Goal: Task Accomplishment & Management: Use online tool/utility

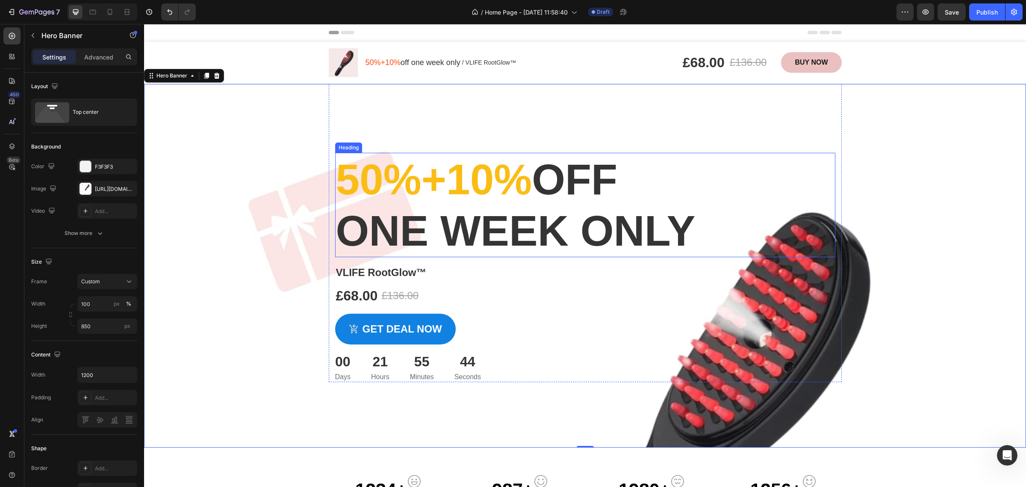
click at [599, 238] on h2 "50%+10% off one week only" at bounding box center [585, 205] width 500 height 104
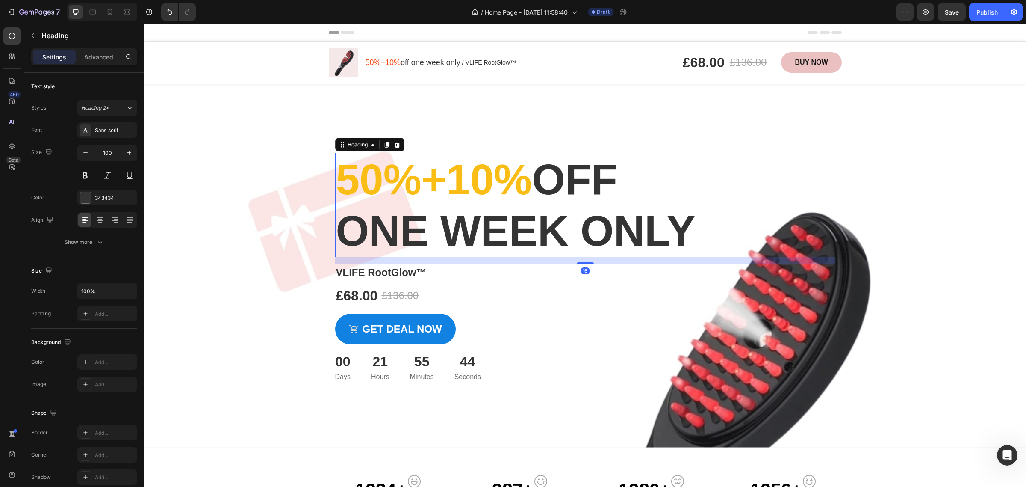
click at [706, 236] on h2 "50%+10% off one week only" at bounding box center [585, 205] width 500 height 104
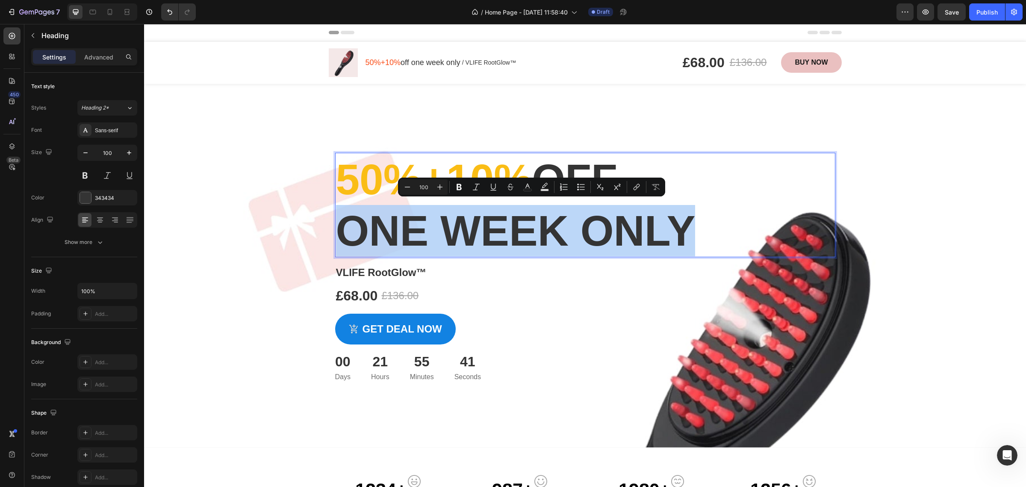
drag, startPoint x: 728, startPoint y: 234, endPoint x: 348, endPoint y: 234, distance: 380.5
click at [348, 234] on p "50%+10% off one week only" at bounding box center [585, 204] width 499 height 103
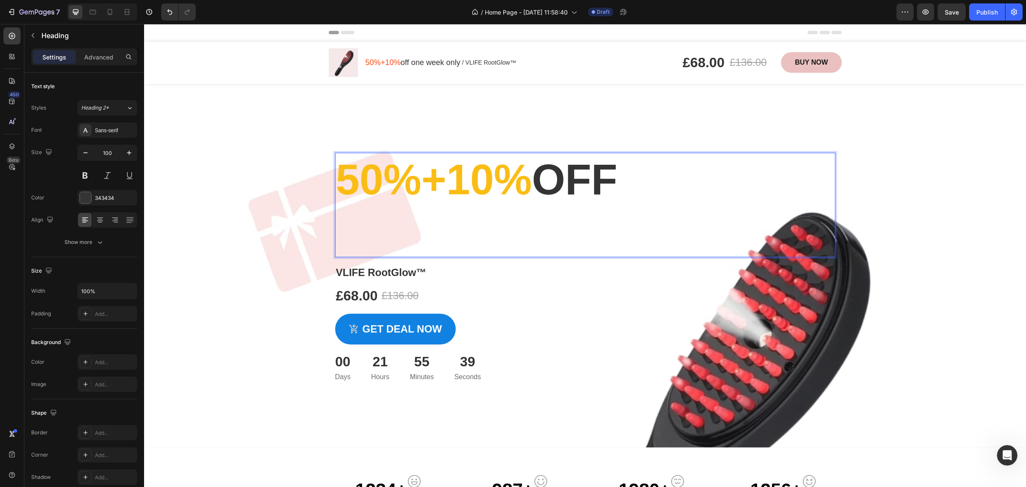
click at [347, 234] on p "50%+10% off" at bounding box center [585, 204] width 499 height 103
click at [669, 217] on p "50%+10% off" at bounding box center [585, 204] width 499 height 103
click at [527, 232] on p "50%+10% off" at bounding box center [585, 204] width 499 height 103
click at [544, 233] on p "50%+10% off" at bounding box center [585, 204] width 499 height 103
click at [690, 212] on p "50%+10% off" at bounding box center [585, 204] width 499 height 103
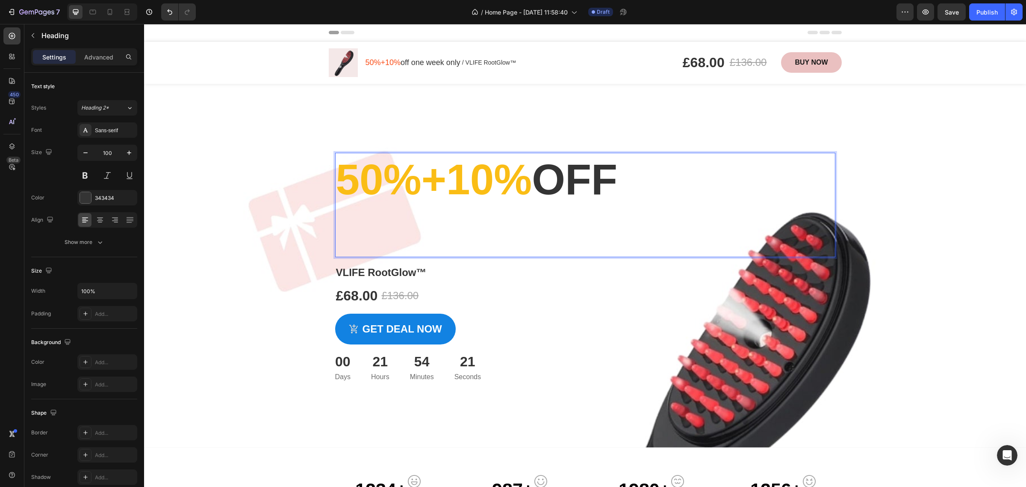
click at [692, 185] on p "50%+10% off" at bounding box center [585, 204] width 499 height 103
click at [662, 189] on p "50%+10% off" at bounding box center [585, 204] width 499 height 103
click at [551, 234] on p "50%+10% off" at bounding box center [585, 204] width 499 height 103
click at [486, 212] on p "50%+10% off" at bounding box center [585, 204] width 499 height 103
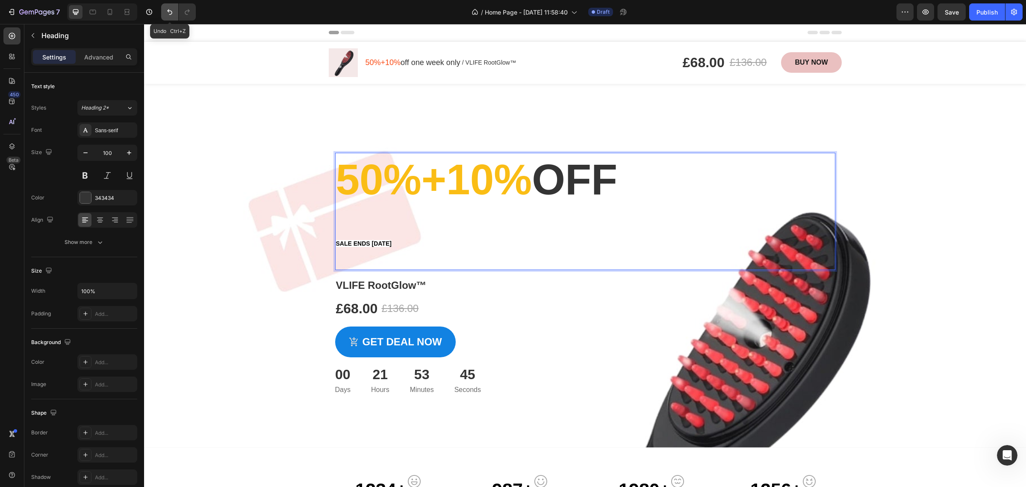
drag, startPoint x: 169, startPoint y: 13, endPoint x: 64, endPoint y: 53, distance: 112.8
click at [169, 13] on icon "Undo/Redo" at bounding box center [169, 12] width 9 height 9
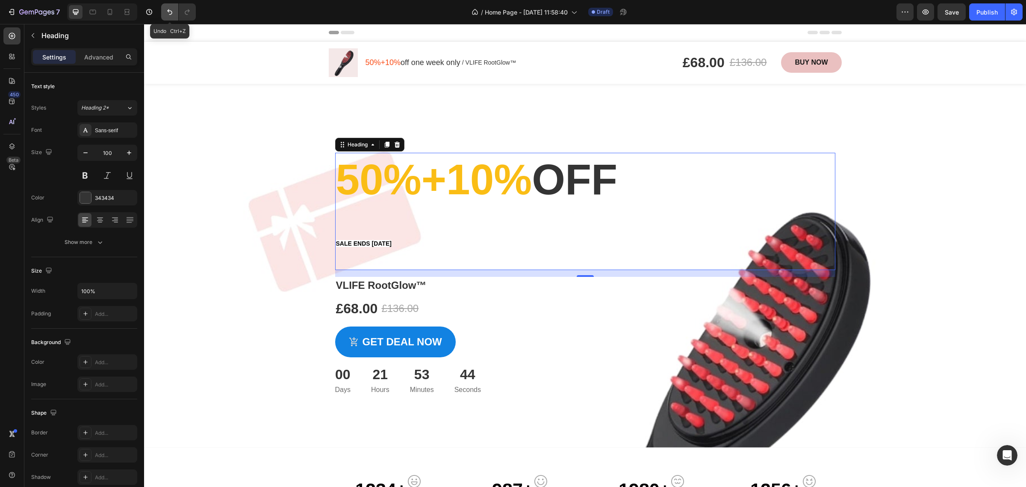
click at [166, 10] on icon "Undo/Redo" at bounding box center [169, 12] width 9 height 9
click at [170, 12] on icon "Undo/Redo" at bounding box center [169, 12] width 9 height 9
click at [305, 333] on div "Overlay" at bounding box center [585, 265] width 882 height 363
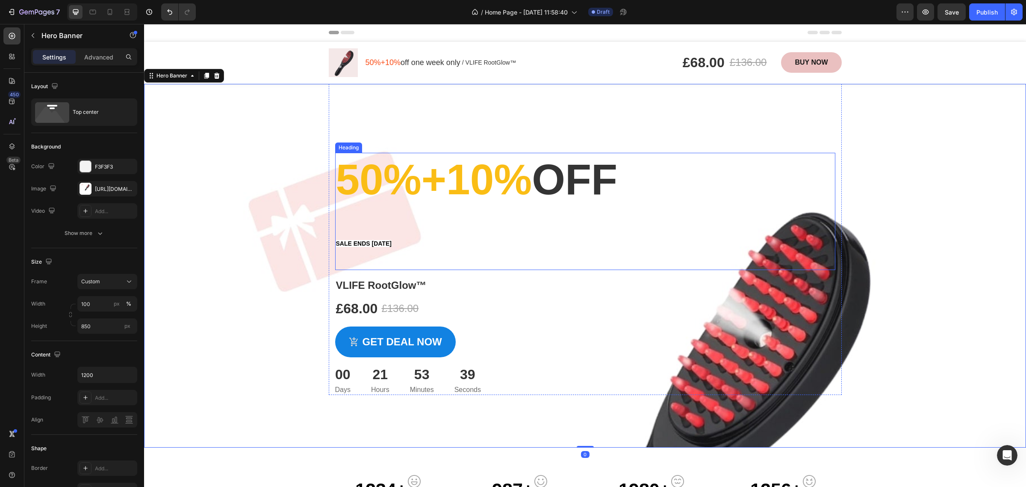
click at [381, 255] on h2 "50%+10% off sale ends today" at bounding box center [585, 211] width 500 height 117
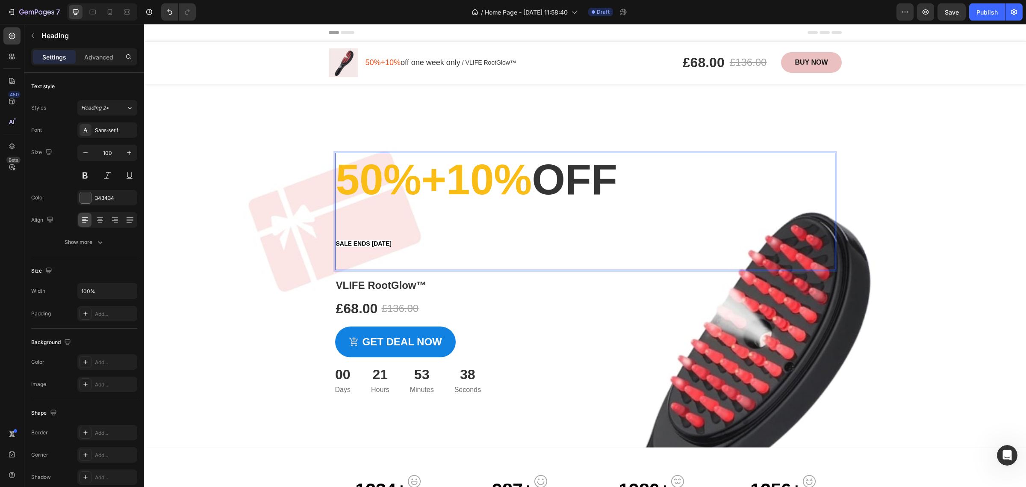
click at [387, 245] on strong "sale ends today" at bounding box center [364, 243] width 56 height 7
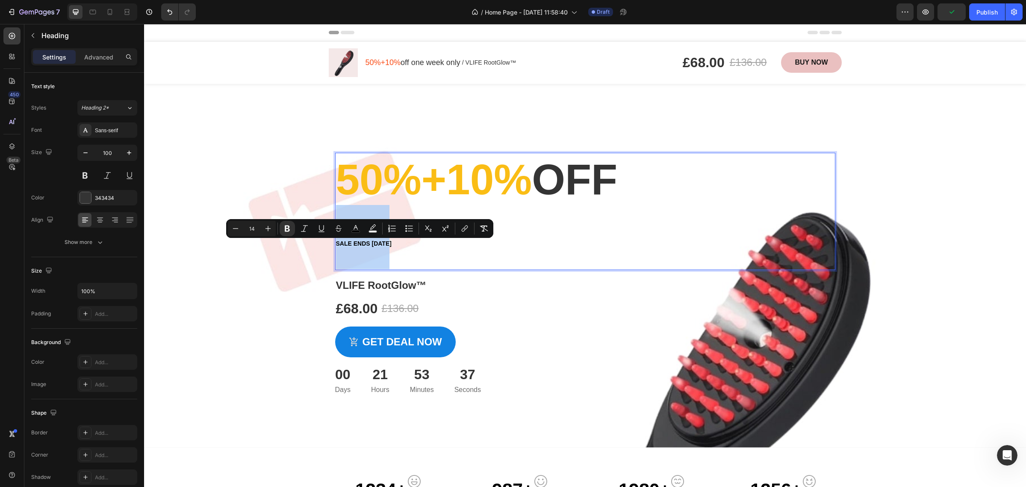
drag, startPoint x: 389, startPoint y: 245, endPoint x: 332, endPoint y: 246, distance: 57.3
click at [336, 246] on p "50%+10% off sale ends today" at bounding box center [585, 210] width 499 height 115
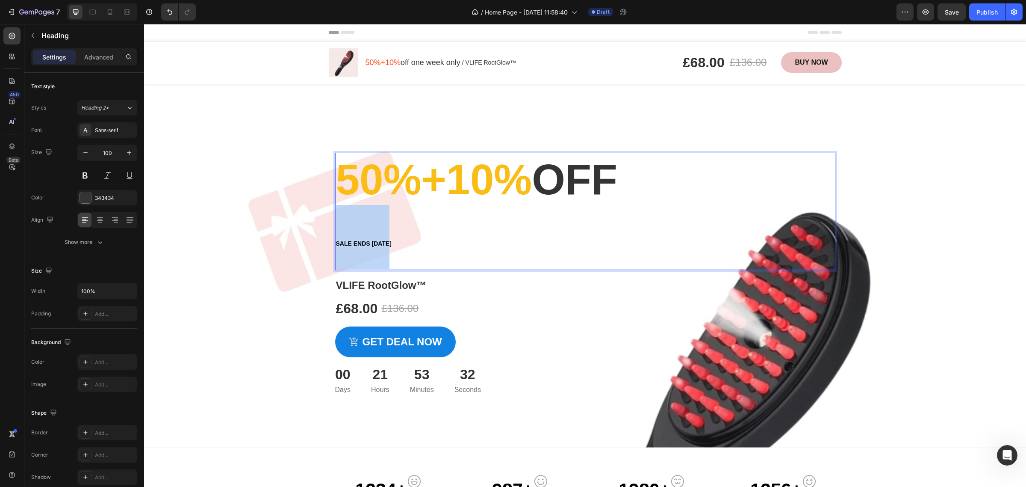
drag, startPoint x: 395, startPoint y: 244, endPoint x: 332, endPoint y: 244, distance: 63.7
click at [336, 244] on p "50%+10% off sale ends today" at bounding box center [585, 210] width 499 height 115
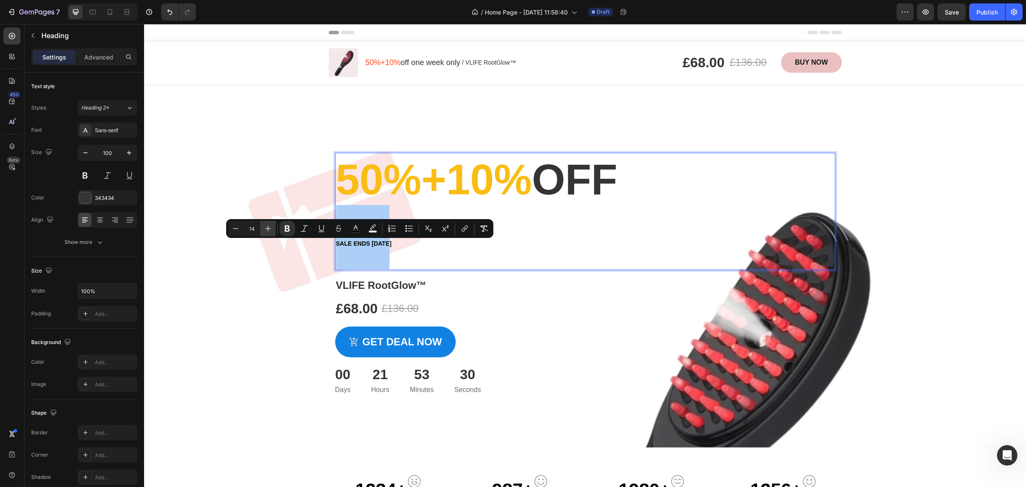
click at [274, 230] on button "Plus" at bounding box center [267, 228] width 15 height 15
click at [238, 225] on icon "Editor contextual toolbar" at bounding box center [235, 228] width 9 height 9
type input "16"
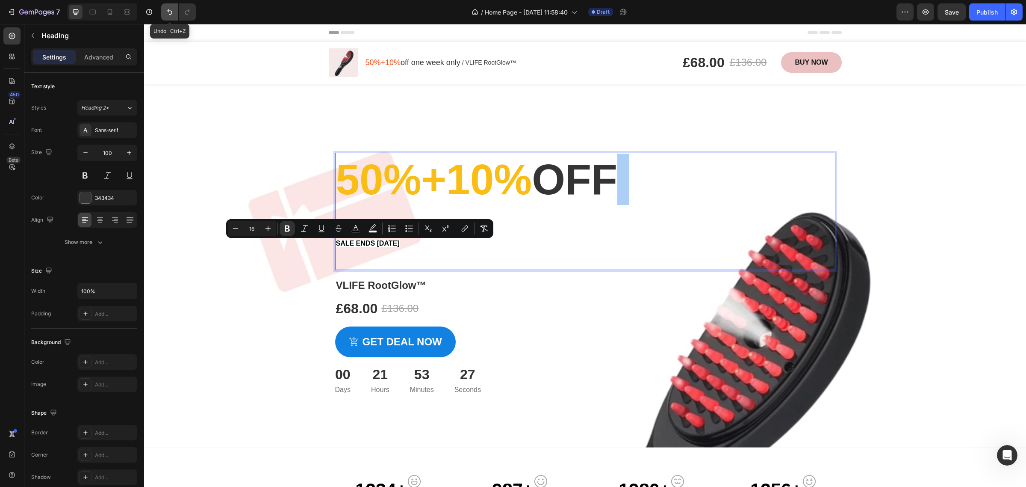
click at [168, 9] on icon "Undo/Redo" at bounding box center [169, 12] width 9 height 9
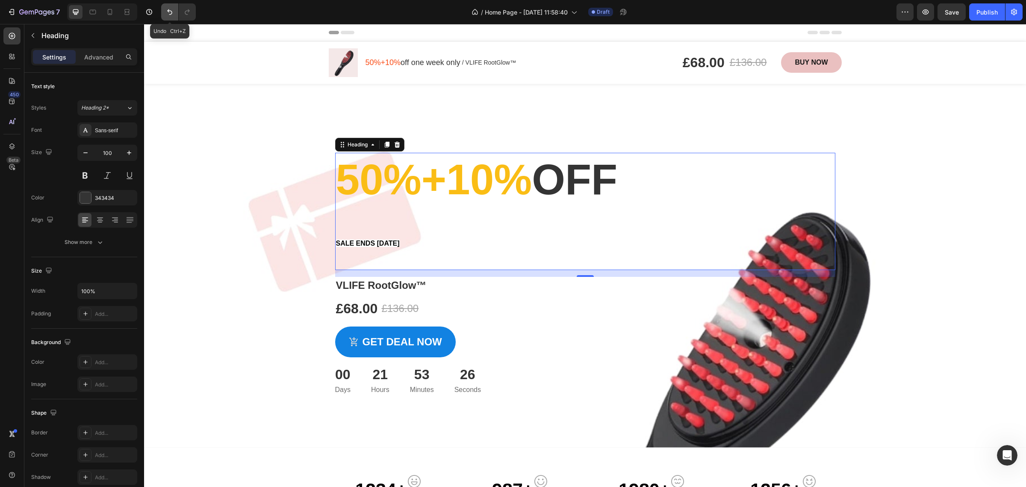
click at [168, 9] on icon "Undo/Redo" at bounding box center [169, 12] width 9 height 9
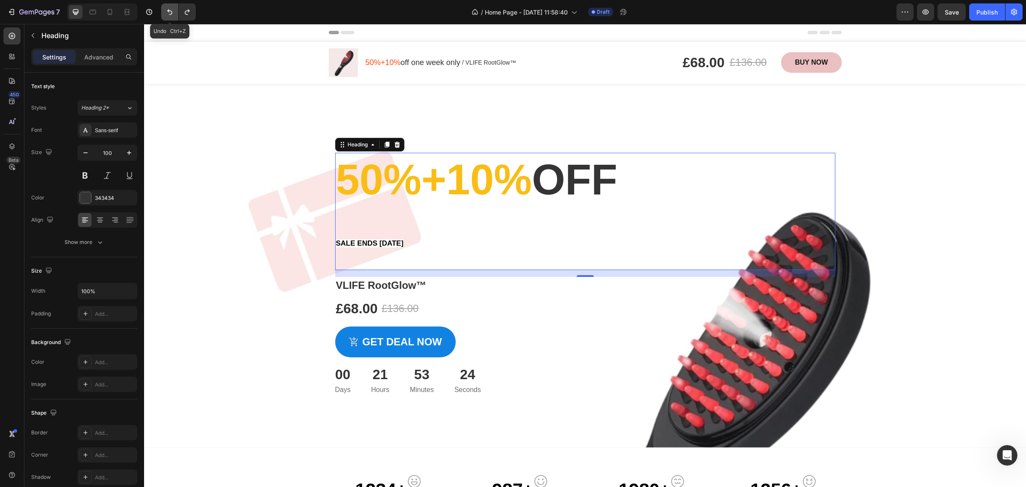
click at [168, 9] on icon "Undo/Redo" at bounding box center [169, 12] width 9 height 9
click at [168, 14] on icon "Undo/Redo" at bounding box center [169, 12] width 9 height 9
click at [253, 154] on div "Overlay" at bounding box center [585, 265] width 882 height 363
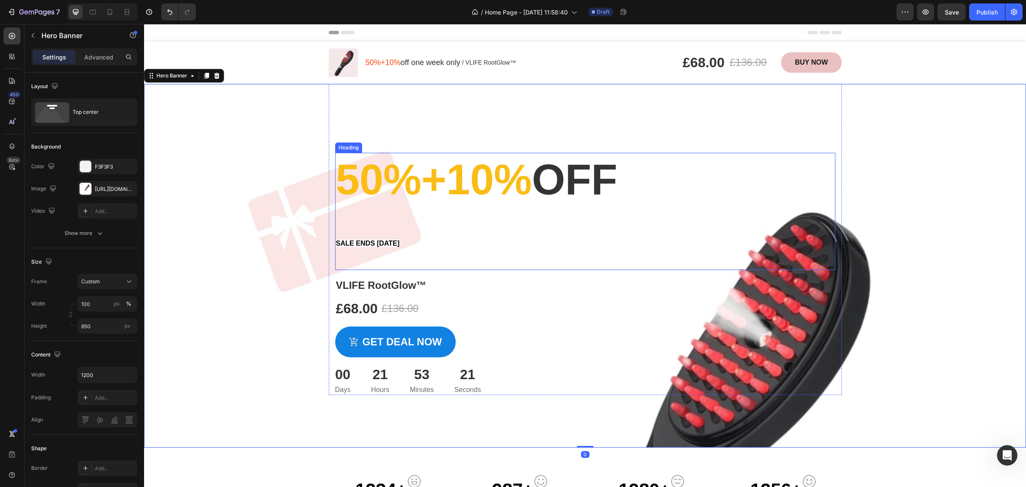
click at [486, 259] on h2 "50%+10% off sale ends today" at bounding box center [585, 211] width 500 height 117
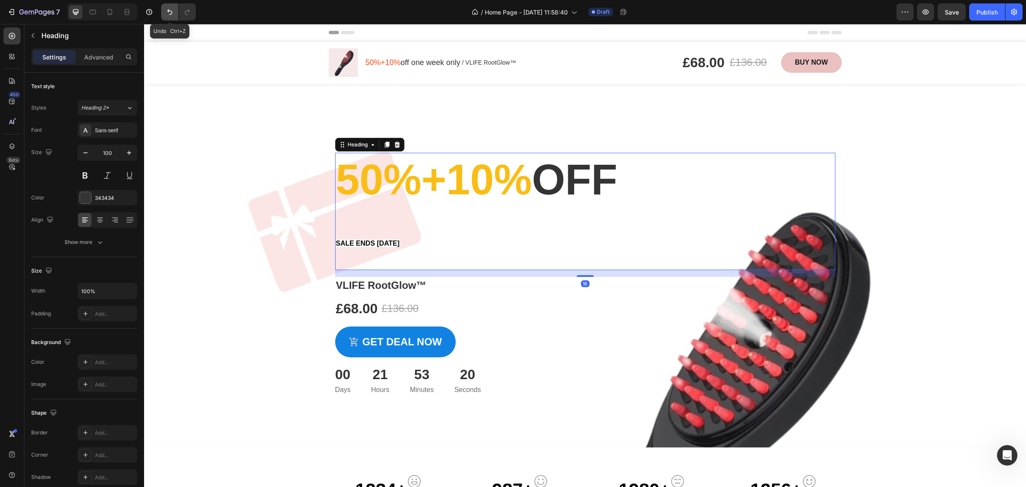
click at [171, 11] on icon "Undo/Redo" at bounding box center [169, 12] width 5 height 6
click at [168, 15] on icon "Undo/Redo" at bounding box center [169, 12] width 9 height 9
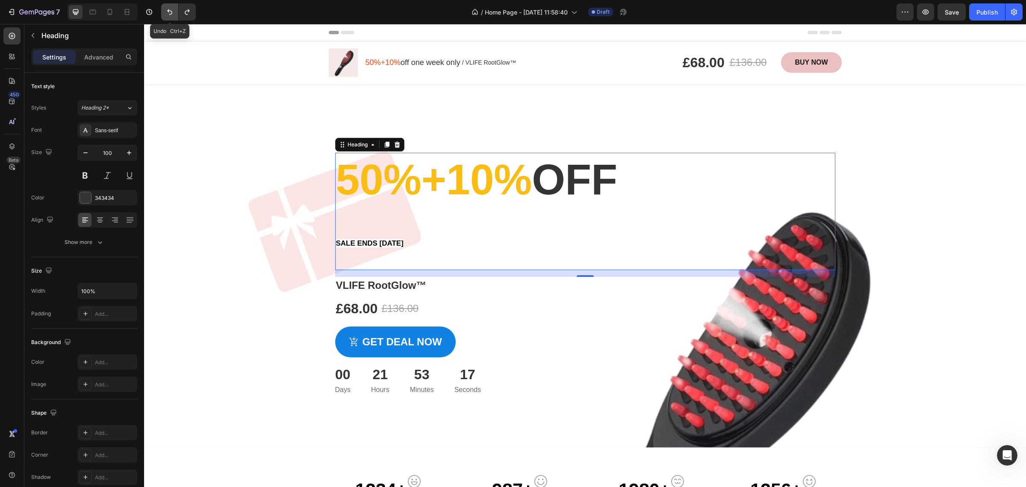
click at [168, 15] on icon "Undo/Redo" at bounding box center [169, 12] width 9 height 9
click at [409, 245] on h2 "50%+10% off sale ends today" at bounding box center [585, 211] width 500 height 117
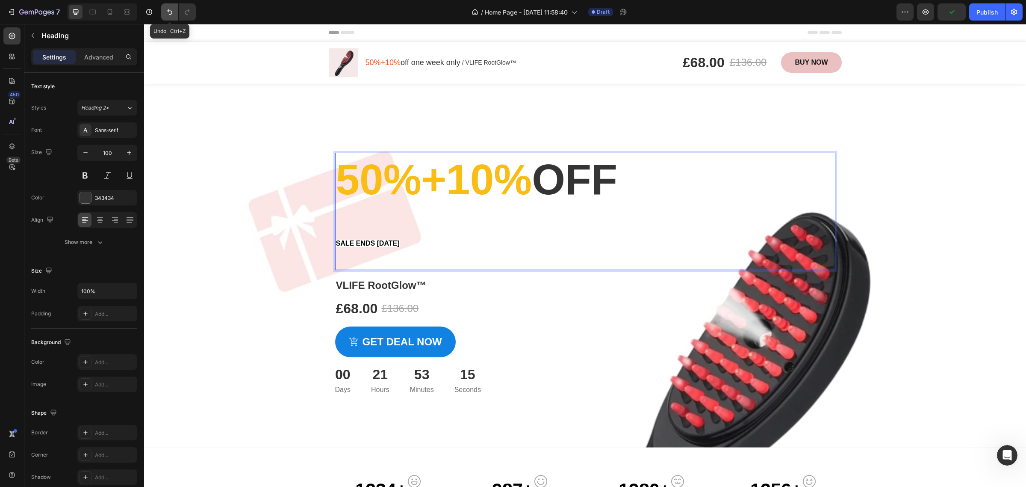
click at [172, 11] on icon "Undo/Redo" at bounding box center [169, 12] width 9 height 9
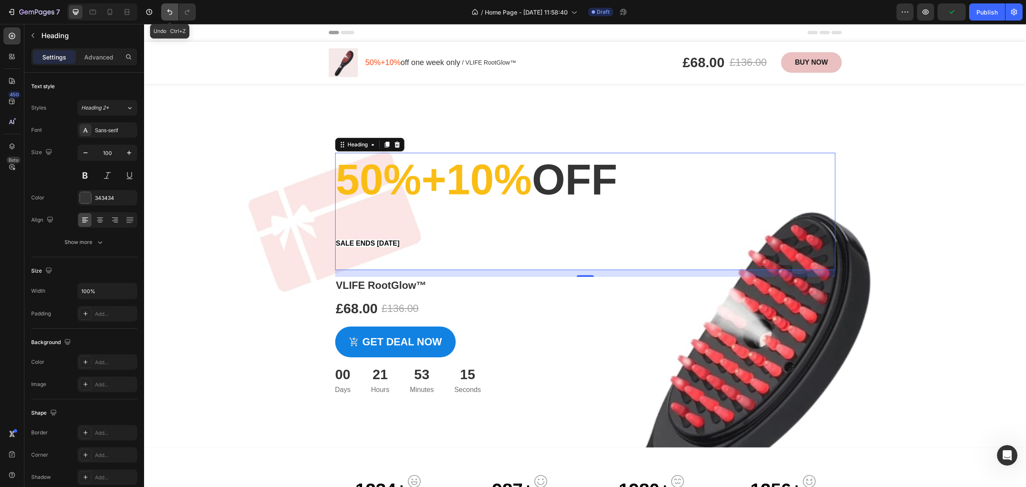
click at [172, 11] on icon "Undo/Redo" at bounding box center [169, 12] width 9 height 9
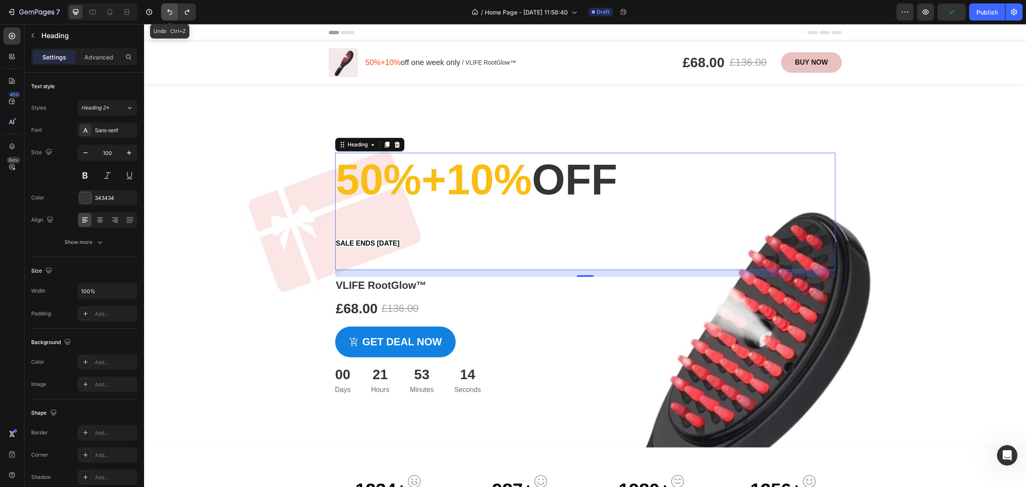
click at [172, 11] on icon "Undo/Redo" at bounding box center [169, 12] width 9 height 9
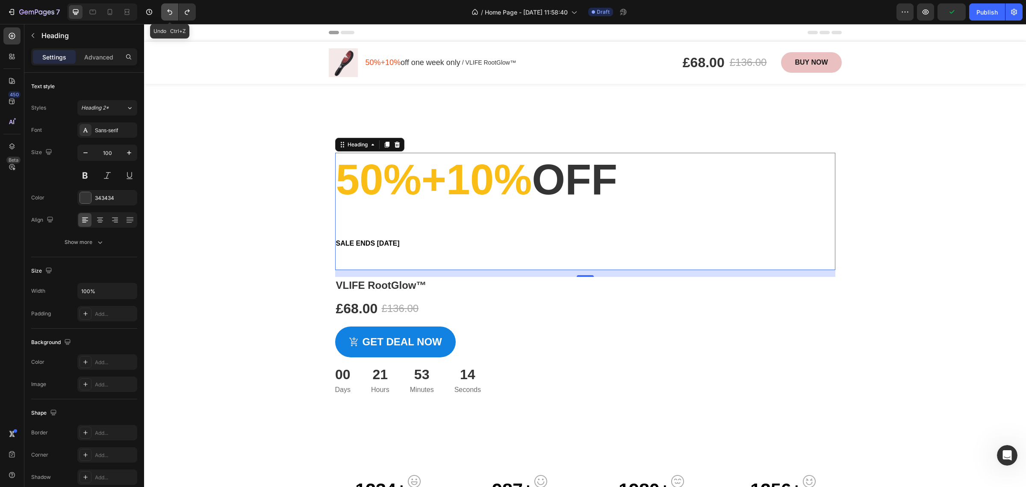
click at [172, 11] on icon "Undo/Redo" at bounding box center [169, 12] width 9 height 9
click at [172, 17] on button "Undo/Redo" at bounding box center [169, 11] width 17 height 17
click at [417, 251] on h2 "50%+10% off sale ends today" at bounding box center [585, 211] width 500 height 117
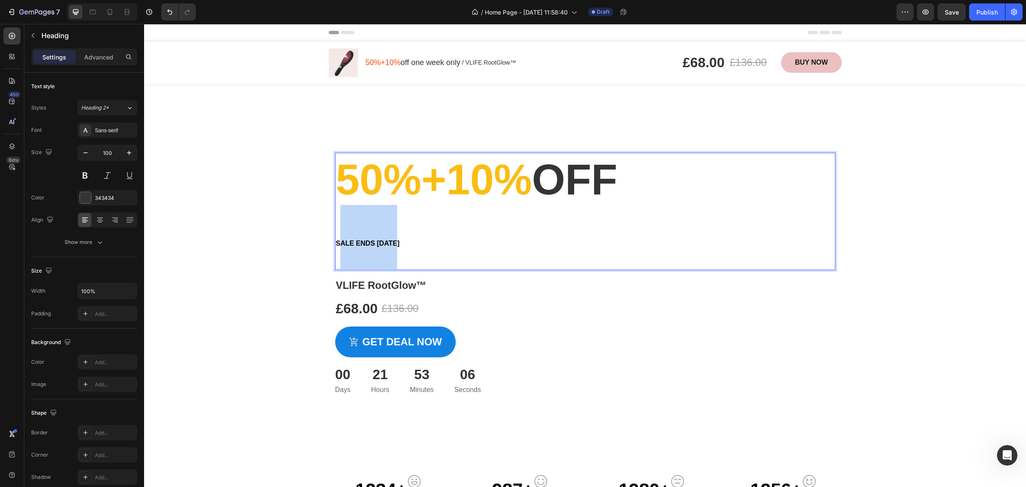
drag, startPoint x: 402, startPoint y: 244, endPoint x: 336, endPoint y: 244, distance: 66.7
click at [336, 244] on p "50%+10% off sale ends today" at bounding box center [585, 210] width 499 height 115
click at [285, 236] on div "Overlay" at bounding box center [585, 265] width 882 height 363
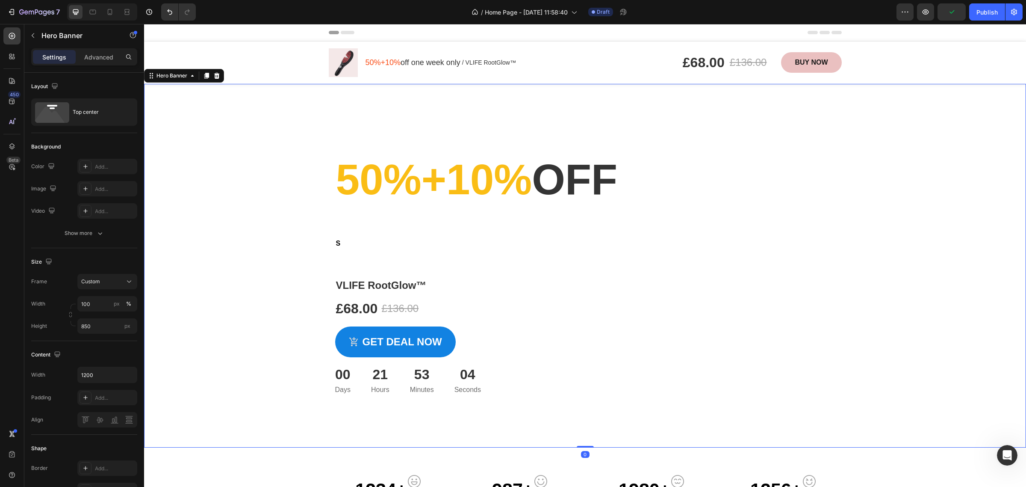
click at [230, 176] on div "Overlay" at bounding box center [585, 265] width 882 height 363
click at [35, 38] on icon "button" at bounding box center [33, 35] width 7 height 7
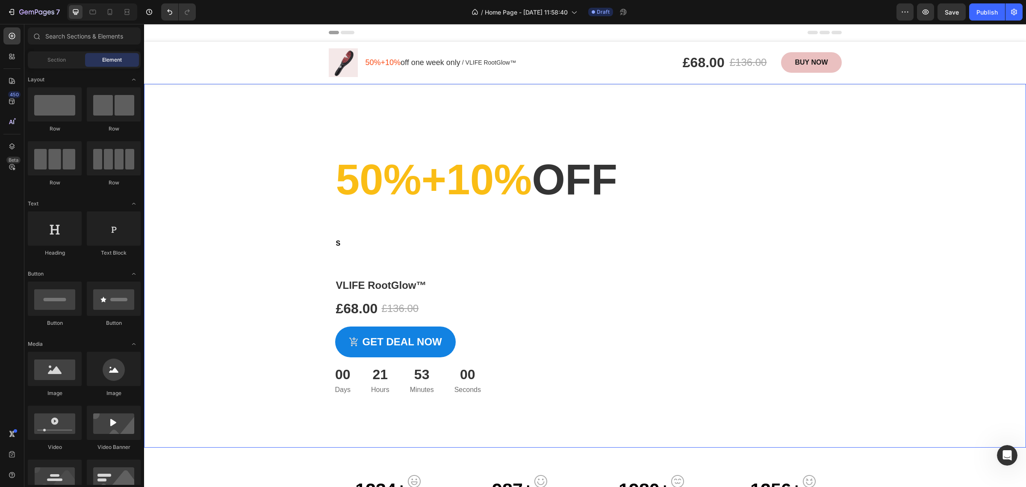
click at [255, 164] on div "Overlay" at bounding box center [585, 265] width 882 height 363
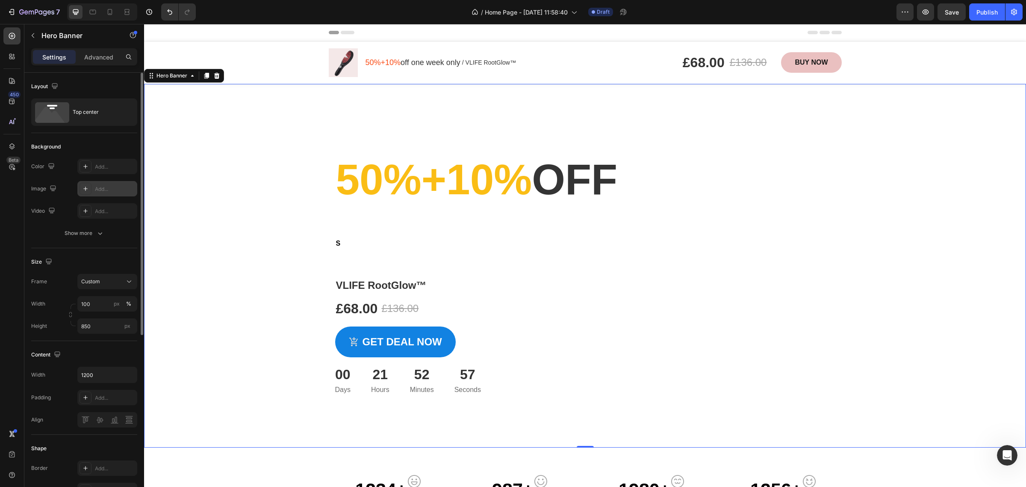
click at [94, 192] on div "Add..." at bounding box center [107, 188] width 60 height 15
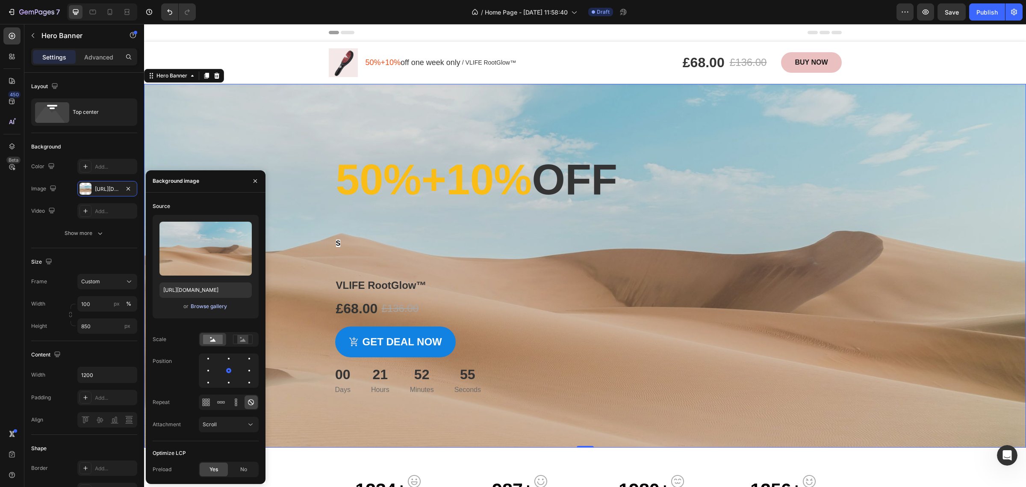
click at [212, 305] on div "Browse gallery" at bounding box center [209, 306] width 36 height 8
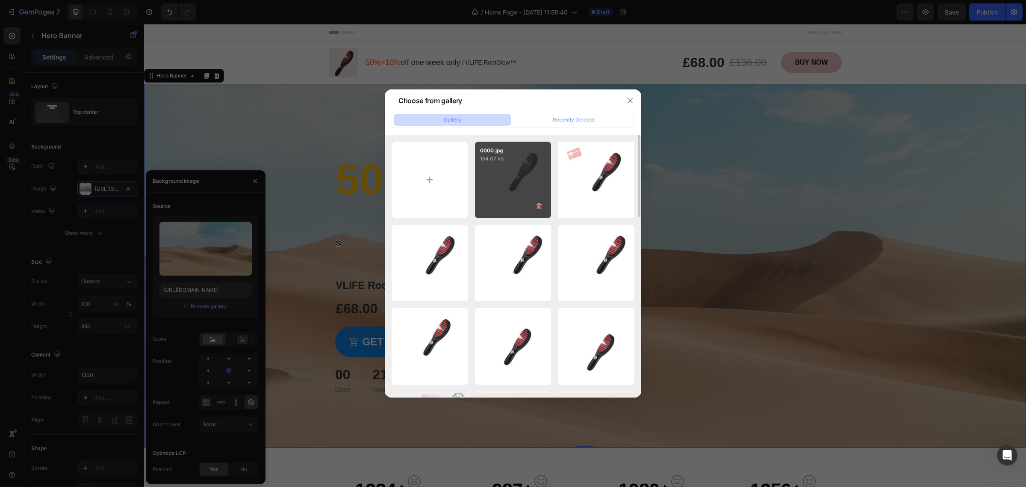
click at [497, 169] on div "0000.jpg 154.07 kb" at bounding box center [513, 180] width 77 height 77
type input "https://cdn.shopify.com/s/files/1/0675/1862/8003/files/gempages_544316090335888…"
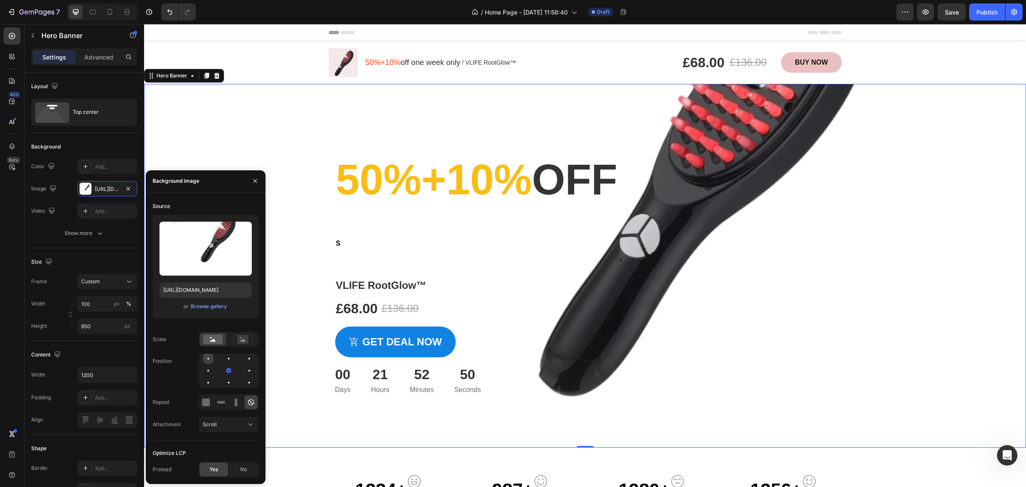
click at [224, 357] on div at bounding box center [229, 358] width 10 height 10
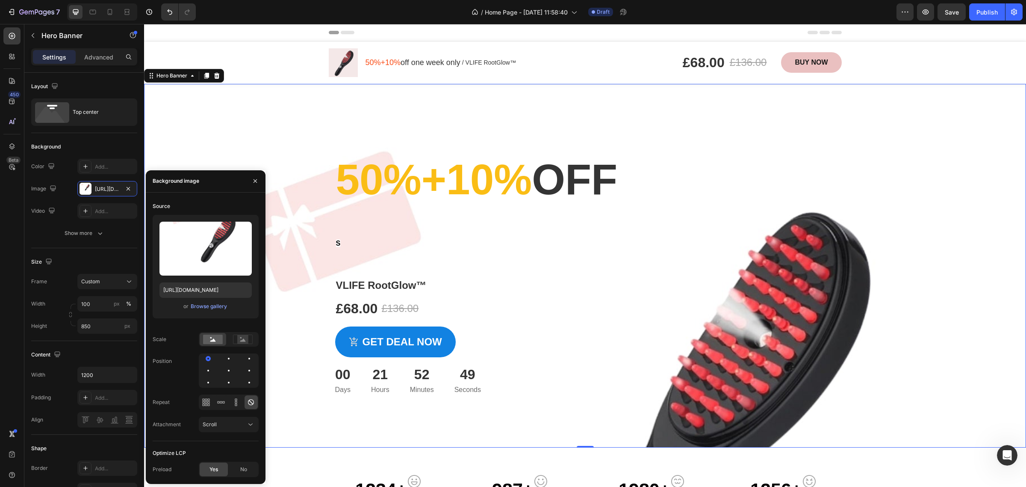
click at [234, 357] on div at bounding box center [229, 370] width 60 height 34
click at [244, 357] on div at bounding box center [249, 358] width 10 height 10
click at [227, 357] on div at bounding box center [228, 358] width 5 height 5
click at [244, 359] on div at bounding box center [229, 370] width 60 height 34
click at [244, 368] on div at bounding box center [249, 370] width 10 height 10
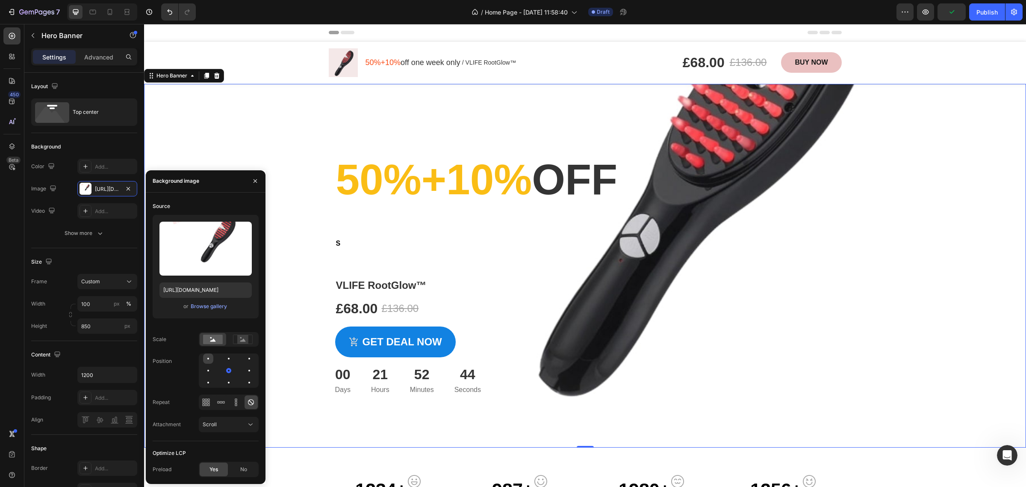
click at [208, 358] on div at bounding box center [208, 358] width 2 height 2
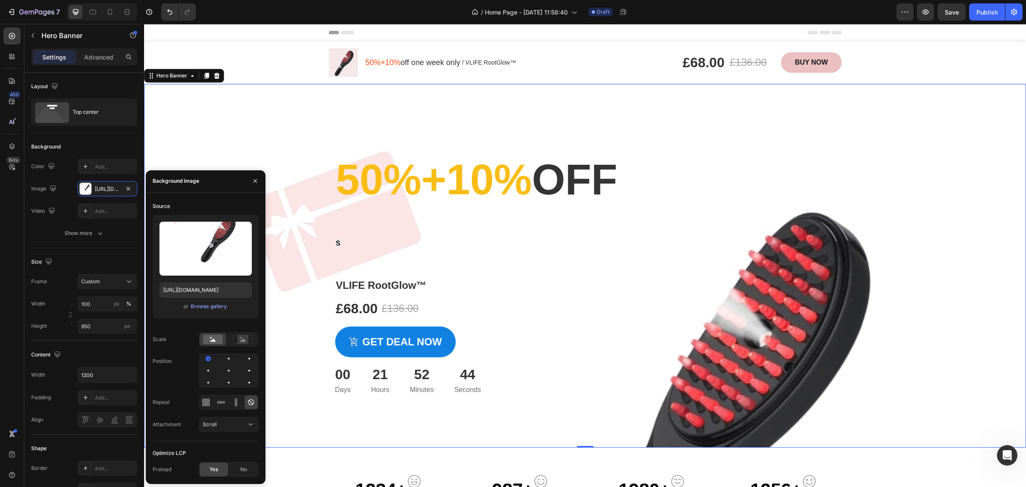
click at [253, 137] on div "Overlay" at bounding box center [585, 265] width 882 height 363
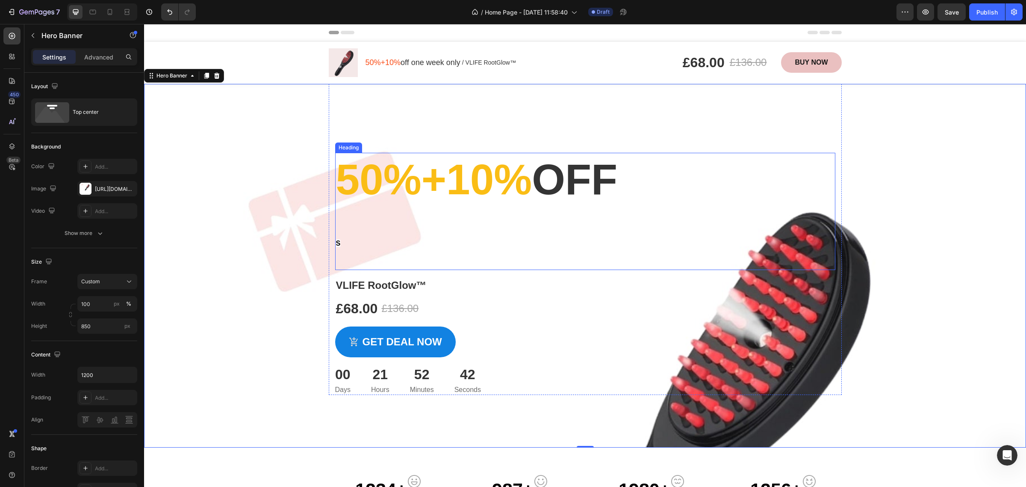
click at [582, 214] on p "⁠⁠⁠⁠⁠⁠⁠ 50%+10% off s" at bounding box center [585, 210] width 499 height 115
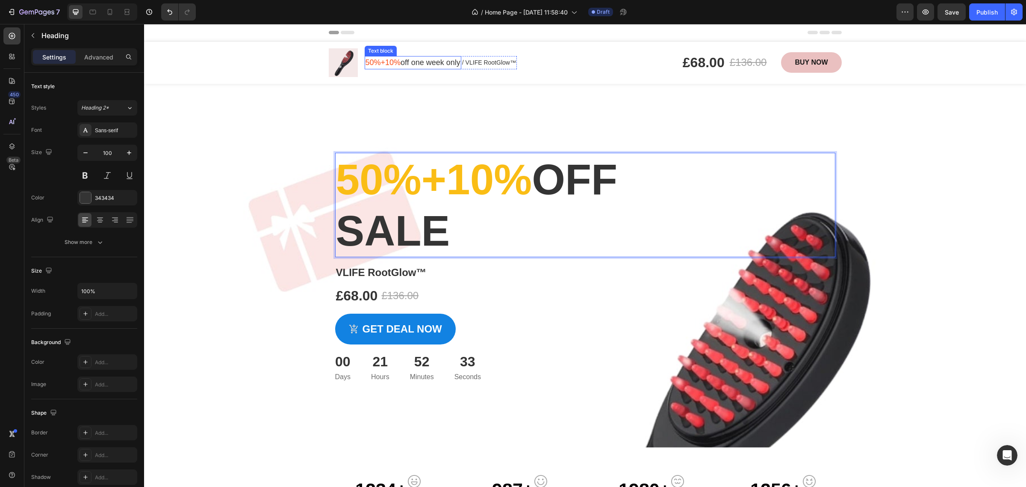
click at [454, 68] on div "50%+10% off one week only" at bounding box center [413, 62] width 97 height 13
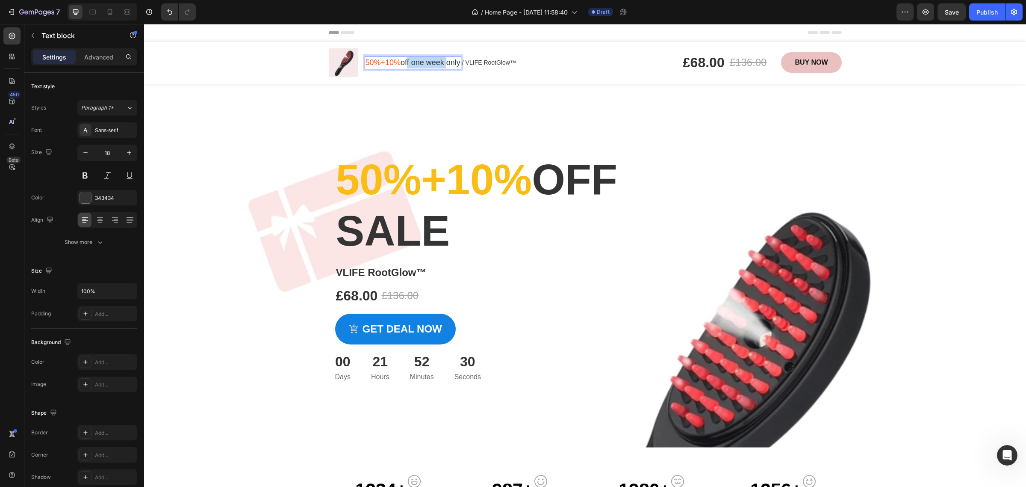
drag, startPoint x: 401, startPoint y: 65, endPoint x: 440, endPoint y: 65, distance: 39.3
click at [440, 65] on p "50%+10% off one week only" at bounding box center [413, 63] width 95 height 12
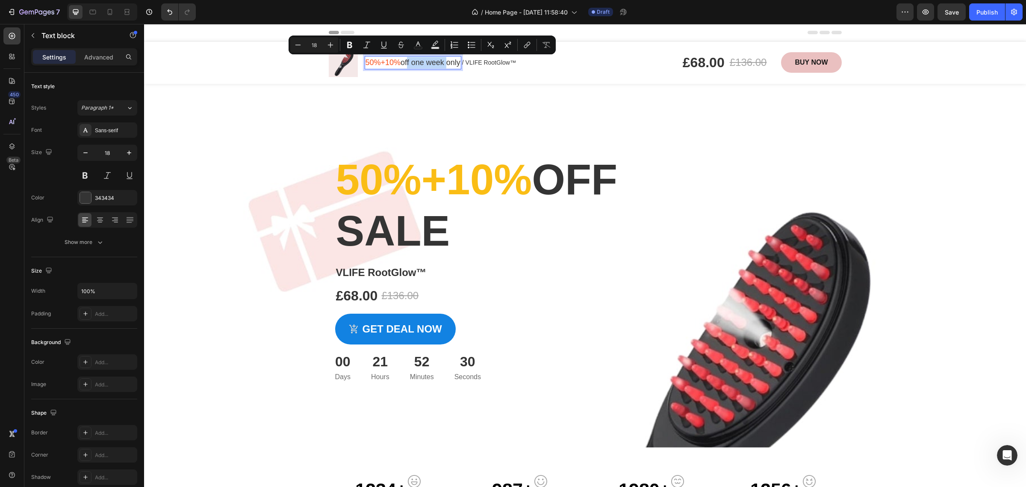
click at [432, 65] on p "50%+10% off one week only" at bounding box center [413, 63] width 95 height 12
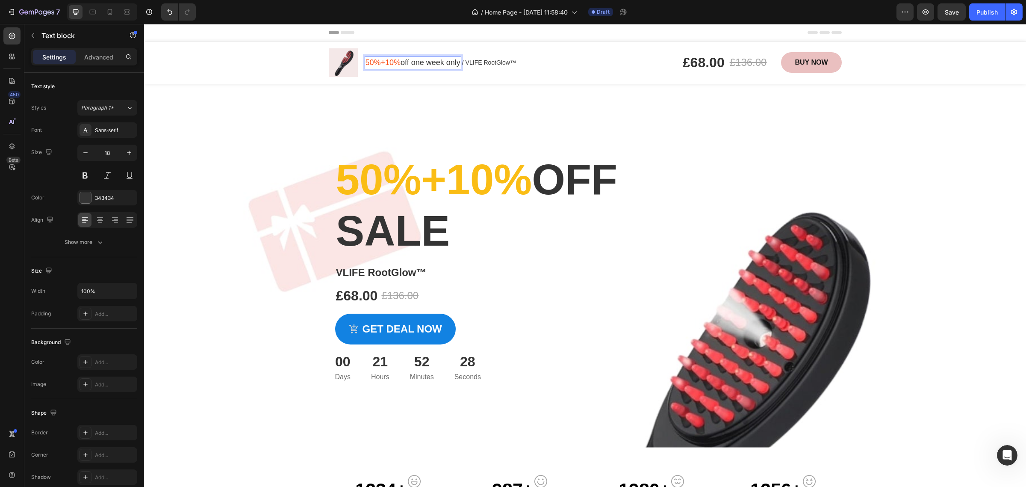
click at [411, 63] on p "50%+10% off one week only" at bounding box center [413, 63] width 95 height 12
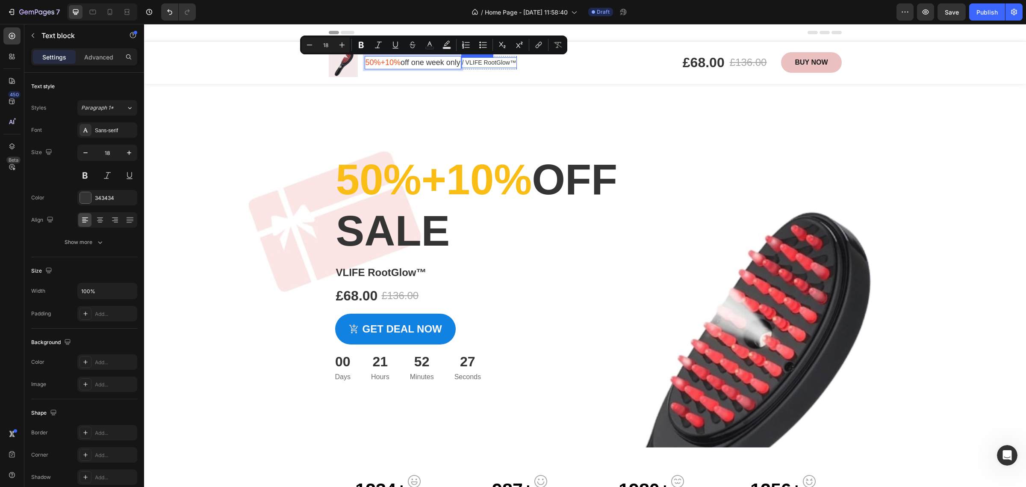
drag, startPoint x: 410, startPoint y: 63, endPoint x: 469, endPoint y: 67, distance: 58.7
click at [469, 67] on div "50%+10% off one week only Text block 0 / VLIFE RootGlow™ Text block Row" at bounding box center [441, 62] width 152 height 13
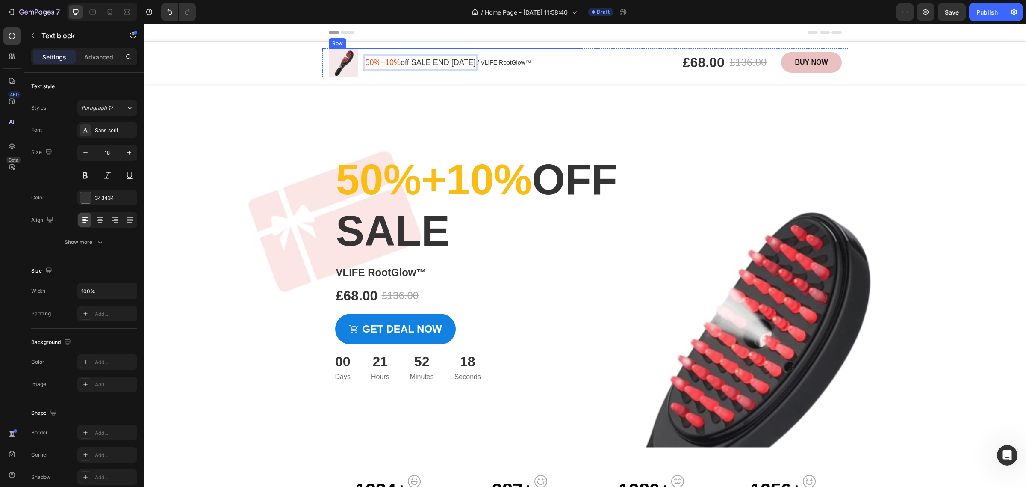
click at [511, 74] on div "50%+10% off SALE END TODAY Text block 0 / VLIFE RootGlow™ Text block Row" at bounding box center [449, 62] width 168 height 29
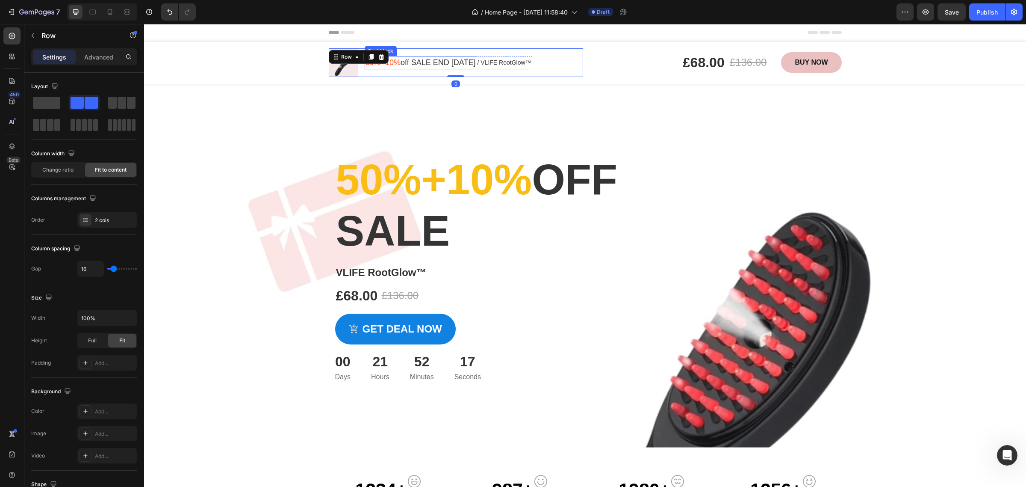
click at [423, 65] on p "50%+10% off SALE END TODAY" at bounding box center [421, 63] width 110 height 12
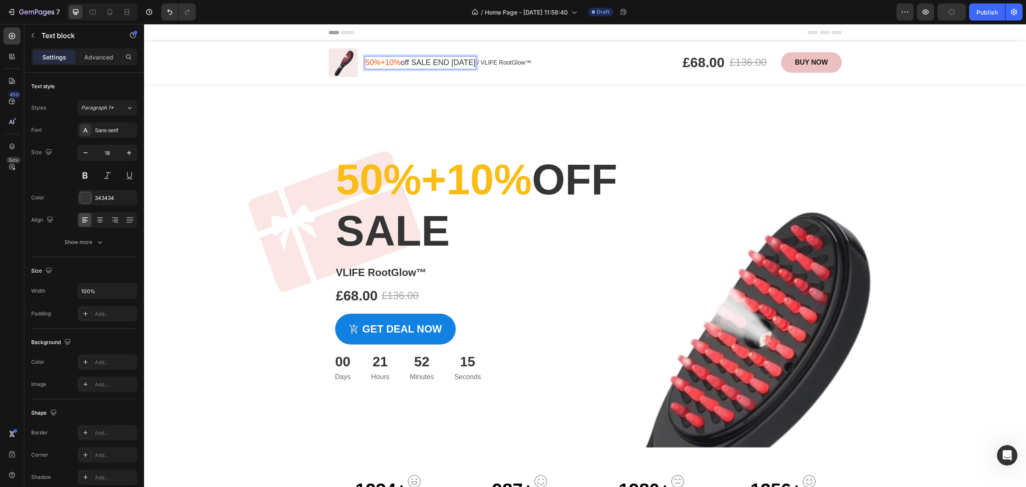
click at [411, 63] on p "50%+10% off SALE END TODAY" at bounding box center [421, 63] width 110 height 12
drag, startPoint x: 408, startPoint y: 61, endPoint x: 455, endPoint y: 61, distance: 47.0
click at [455, 61] on p "50%+10% off SALE END TODAY" at bounding box center [421, 63] width 110 height 12
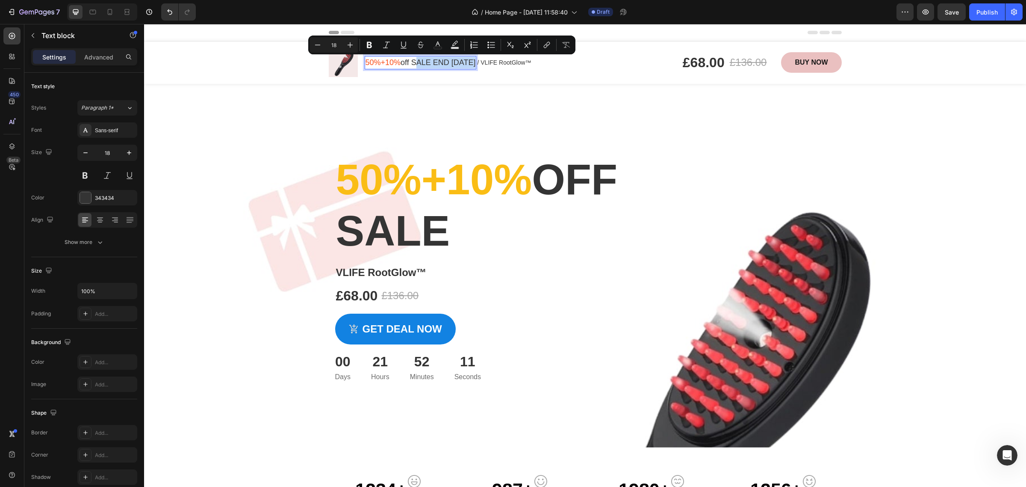
drag, startPoint x: 475, startPoint y: 63, endPoint x: 410, endPoint y: 64, distance: 64.1
click at [410, 64] on p "50%+10% off SALE END TODAY" at bounding box center [421, 63] width 110 height 12
click at [371, 45] on icon "Editor contextual toolbar" at bounding box center [369, 45] width 9 height 9
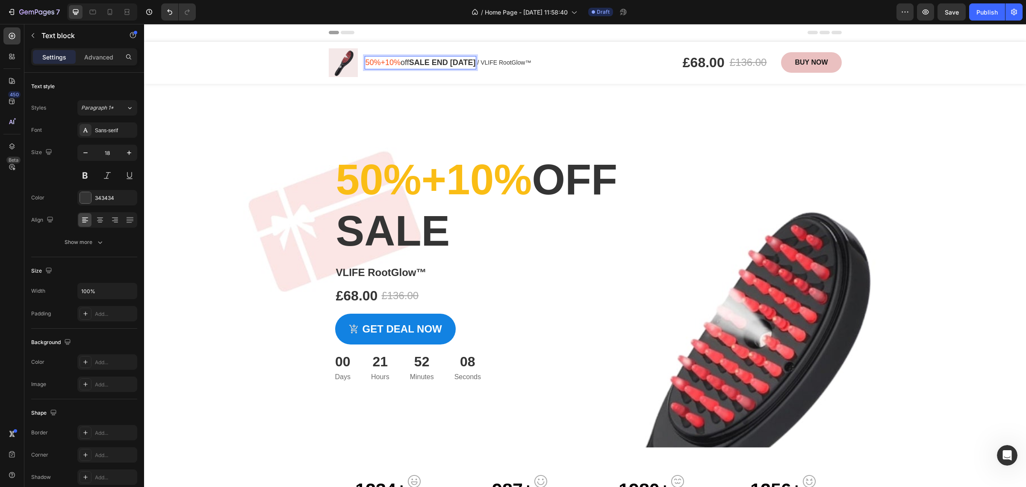
click at [407, 63] on p "50%+10% off SALE END TODAY" at bounding box center [421, 63] width 110 height 12
drag, startPoint x: 475, startPoint y: 65, endPoint x: 360, endPoint y: 65, distance: 114.6
click at [366, 65] on p "50%+10% off SALE END TODAY" at bounding box center [421, 63] width 110 height 12
drag, startPoint x: 401, startPoint y: 63, endPoint x: 379, endPoint y: 65, distance: 21.9
click at [379, 65] on span "50%+10%" at bounding box center [383, 62] width 35 height 9
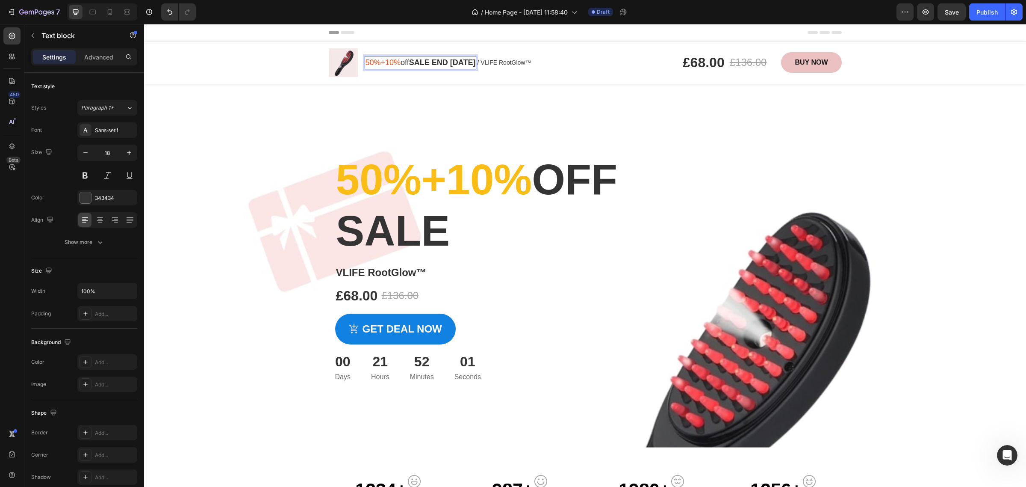
click at [409, 63] on strong "SALE END TODAY" at bounding box center [442, 62] width 67 height 9
drag, startPoint x: 407, startPoint y: 63, endPoint x: 400, endPoint y: 65, distance: 6.6
click at [400, 65] on p "50%+10% off SALE END TODAY" at bounding box center [421, 63] width 110 height 12
click at [401, 62] on p "50%+10% O SALE END TODAY" at bounding box center [420, 63] width 108 height 12
click at [404, 62] on p "50%+10% O SALE END TODAY" at bounding box center [420, 63] width 108 height 12
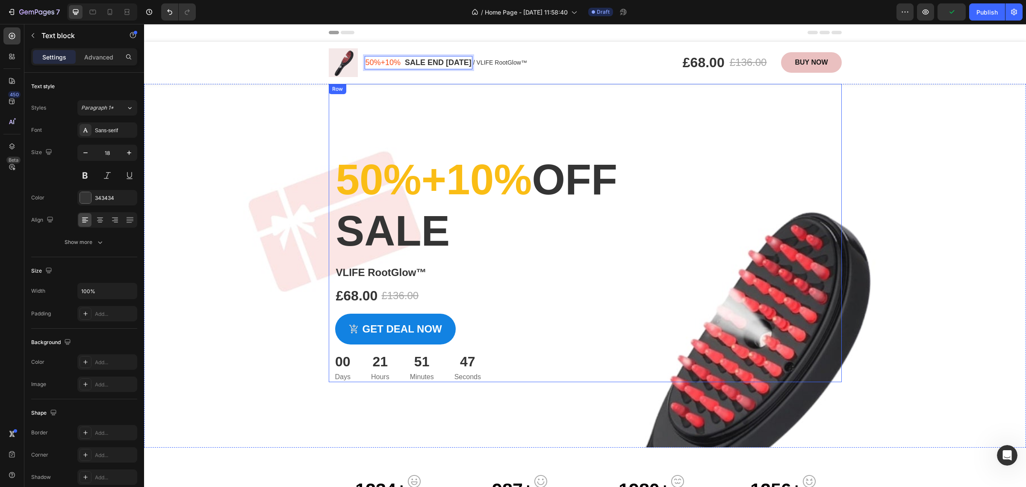
click at [416, 95] on div "⁠⁠⁠⁠⁠⁠⁠ 50%+10% off SALE Heading VLIFE RootGlow™ Product Title £68.00 Product P…" at bounding box center [585, 233] width 513 height 298
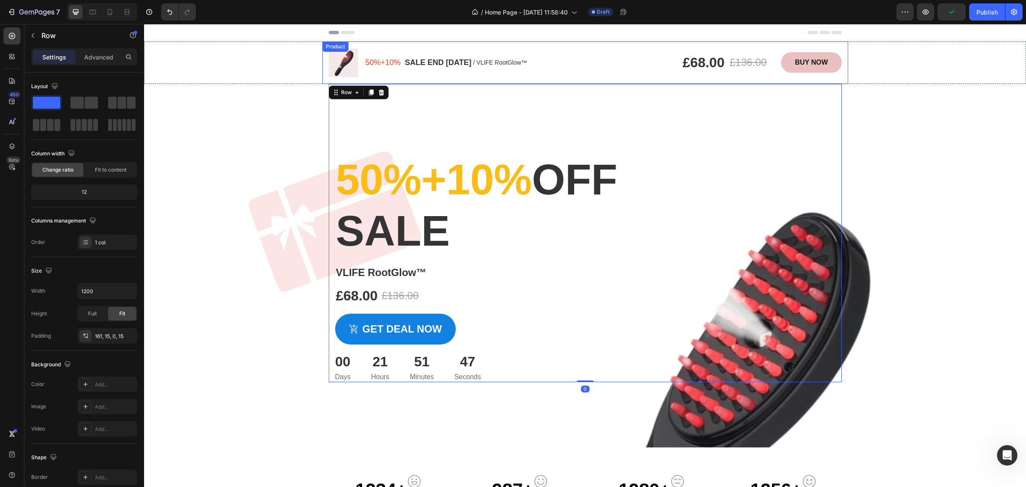
click at [401, 69] on div "50%+10% SALE END TODAY Text block / VLIFE RootGlow™ Text block Row" at bounding box center [446, 62] width 163 height 29
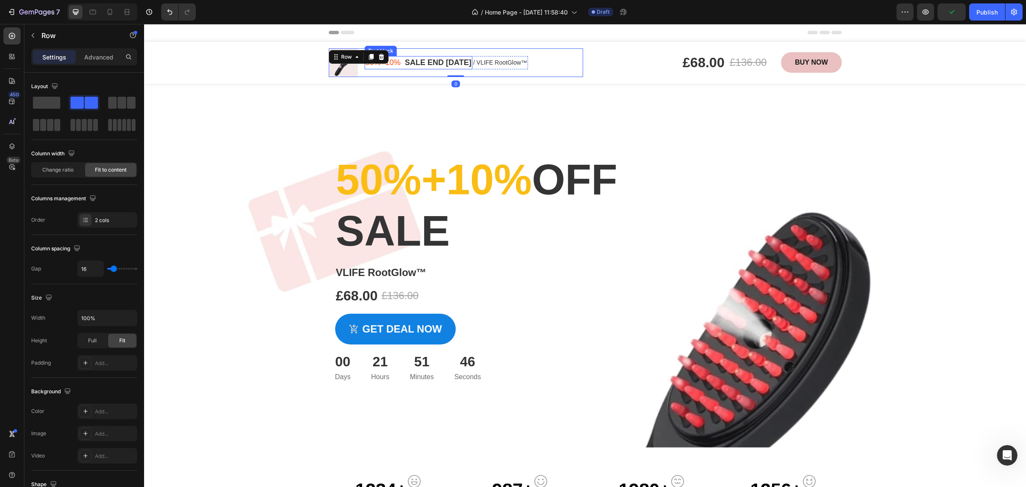
click at [462, 67] on p "50%+10% SALE END TODAY" at bounding box center [419, 63] width 106 height 12
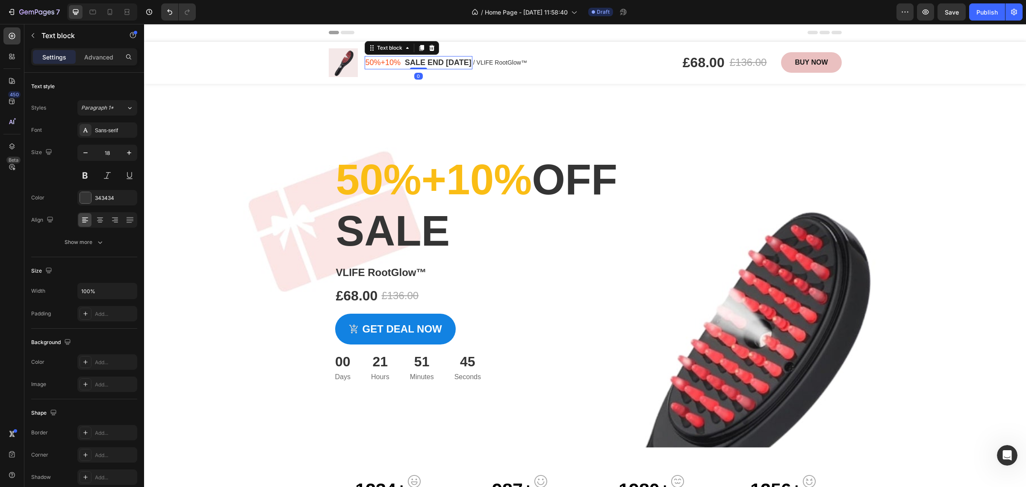
click at [398, 65] on p "50%+10% SALE END TODAY" at bounding box center [419, 63] width 106 height 12
click at [398, 62] on span "50%+10%OFF" at bounding box center [391, 62] width 51 height 9
click at [433, 100] on div "⁠⁠⁠⁠⁠⁠⁠ 50%+10% off SALE Heading VLIFE RootGlow™ Product Title £68.00 Product P…" at bounding box center [585, 233] width 513 height 298
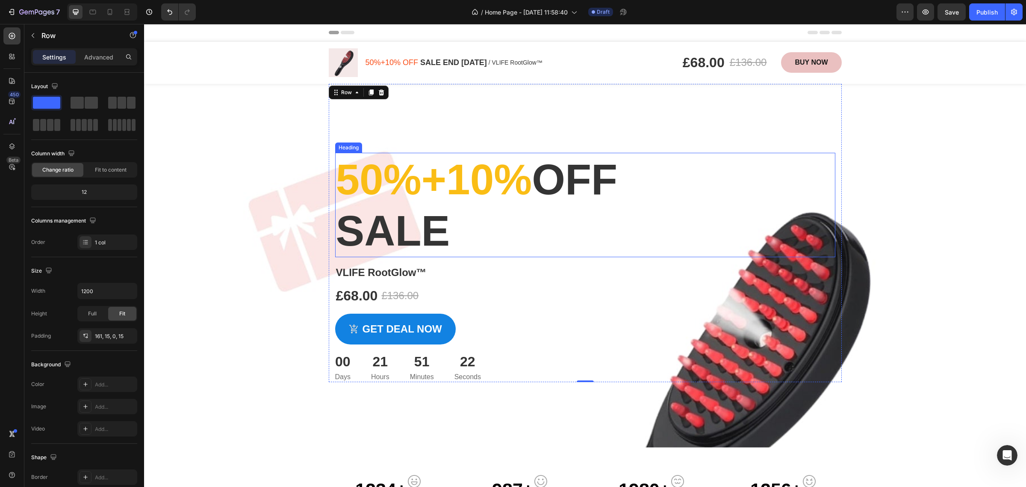
click at [522, 219] on p "⁠⁠⁠⁠⁠⁠⁠ 50%+10% off SALE" at bounding box center [585, 204] width 499 height 103
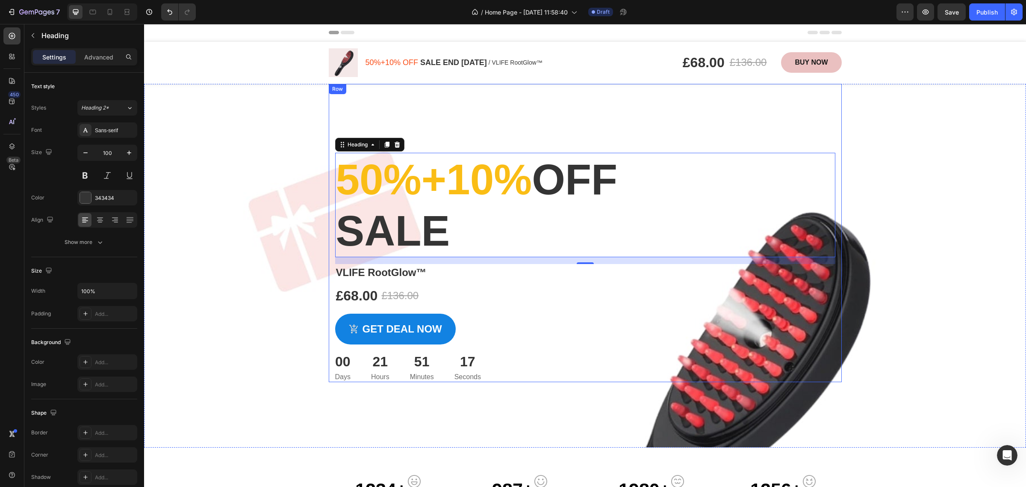
click at [619, 105] on div "⁠⁠⁠⁠⁠⁠⁠ 50%+10% off SALE Heading 16 VLIFE RootGlow™ Product Title £68.00 Produc…" at bounding box center [585, 233] width 513 height 298
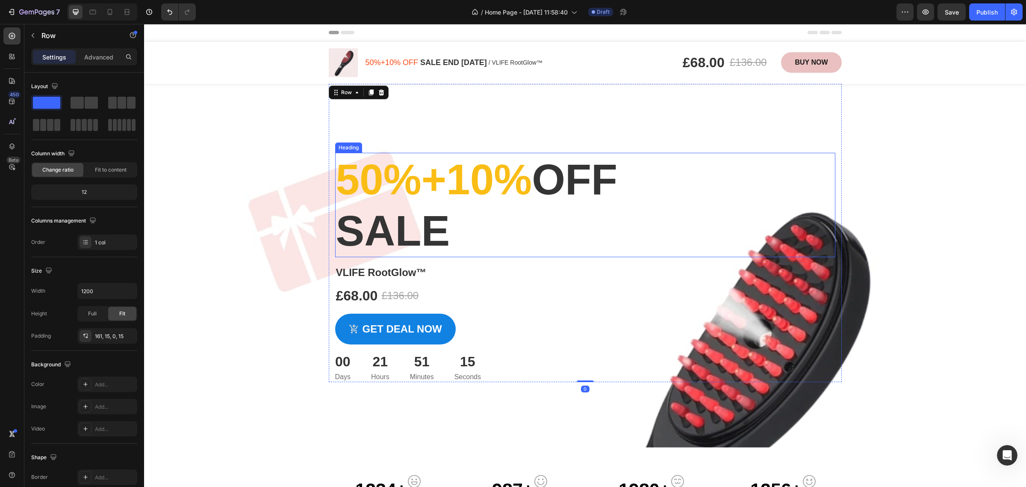
click at [466, 218] on p "⁠⁠⁠⁠⁠⁠⁠ 50%+10% off SALE" at bounding box center [585, 204] width 499 height 103
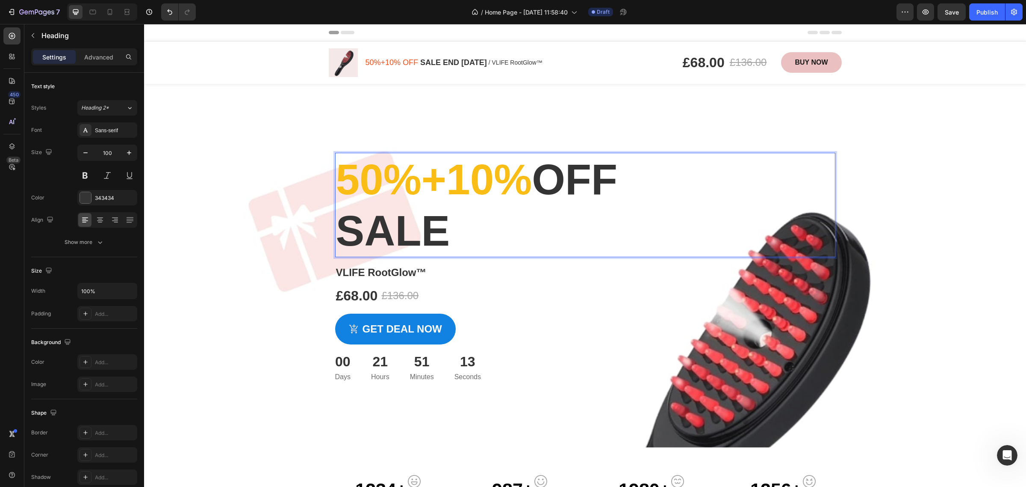
click at [339, 236] on p "50%+10% off SALE" at bounding box center [585, 204] width 499 height 103
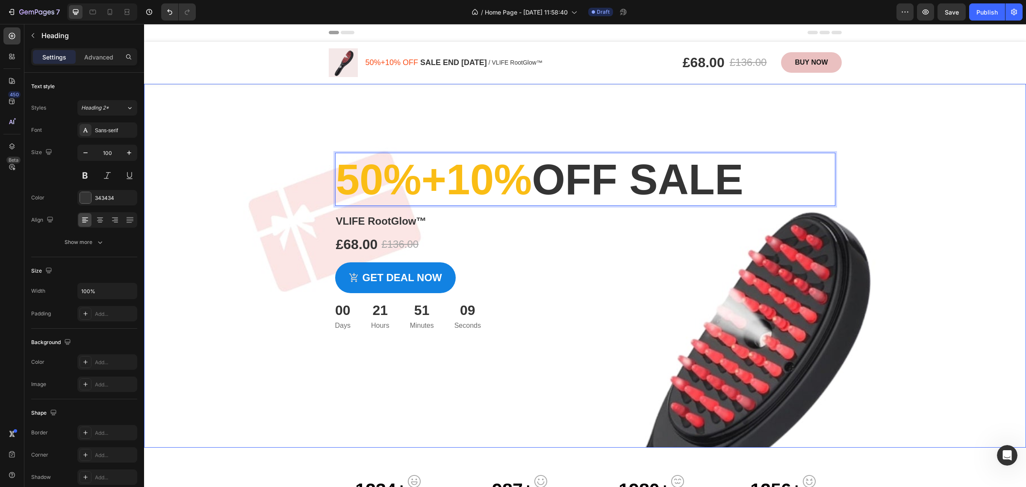
click at [820, 183] on p "50%+10% off SALE" at bounding box center [585, 178] width 499 height 51
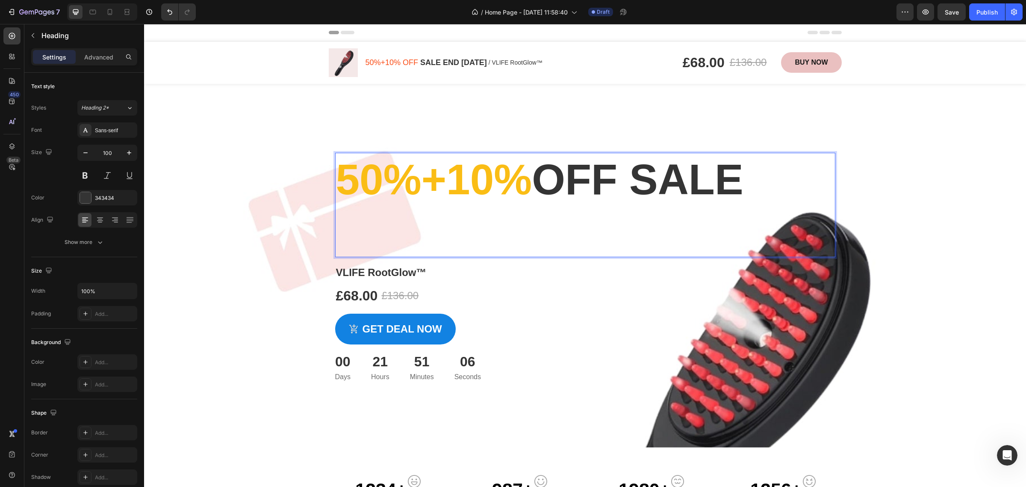
click at [682, 183] on p "50%+10% off SALE" at bounding box center [585, 204] width 499 height 103
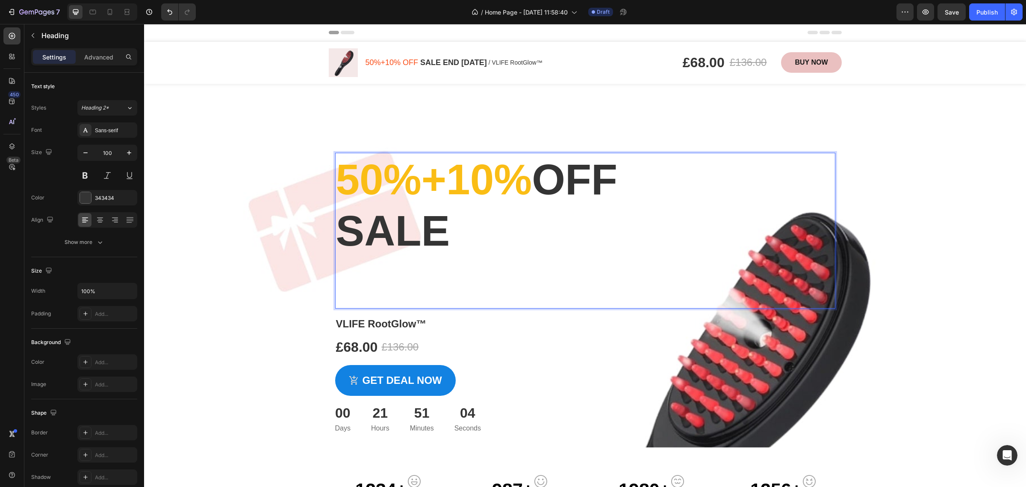
click at [488, 245] on p "50%+10% off SALE" at bounding box center [585, 230] width 499 height 154
click at [475, 276] on p "50%+10% off SALE" at bounding box center [585, 230] width 499 height 154
click at [413, 284] on p "50%+10% off SALE" at bounding box center [585, 230] width 499 height 154
click at [380, 280] on p "50%+10% off SALE" at bounding box center [585, 230] width 499 height 154
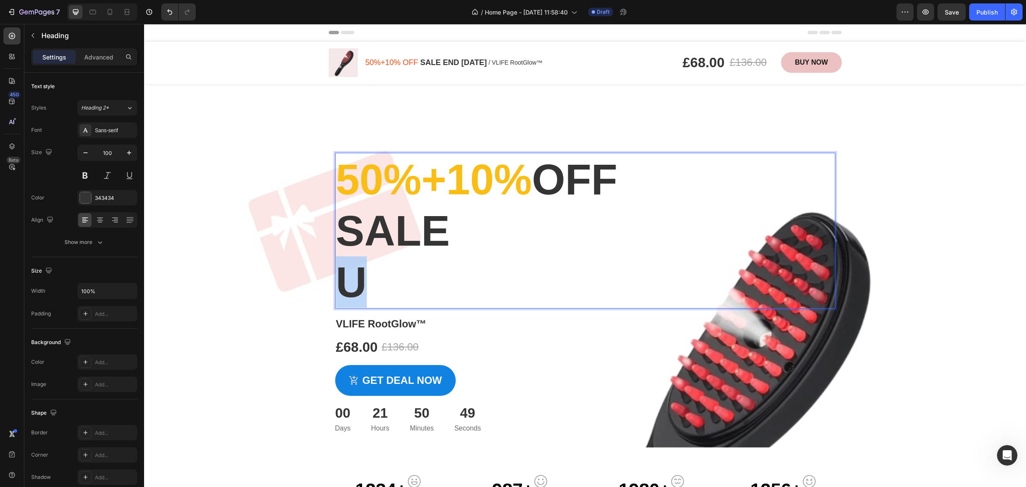
drag, startPoint x: 371, startPoint y: 279, endPoint x: 347, endPoint y: 277, distance: 24.4
click at [347, 277] on p "50%+10% off SALE U" at bounding box center [585, 230] width 499 height 154
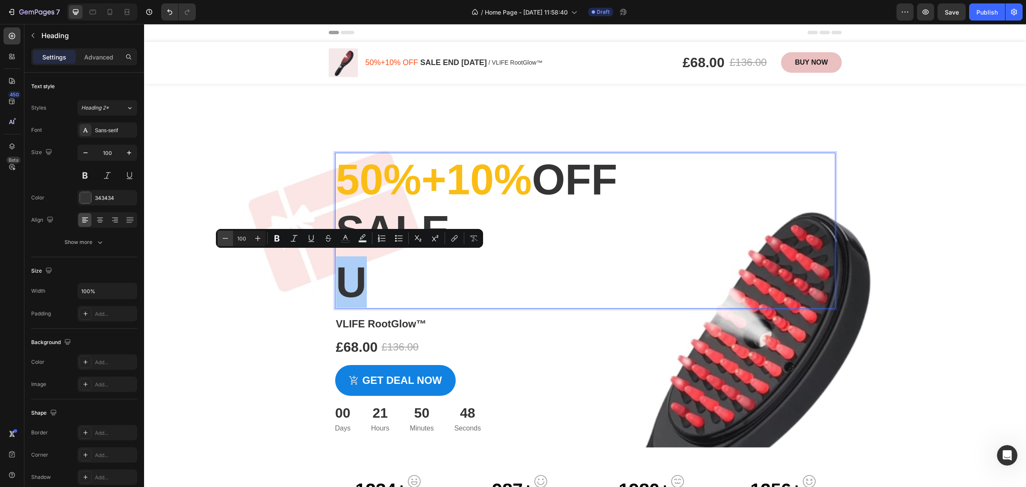
click at [229, 239] on icon "Editor contextual toolbar" at bounding box center [225, 238] width 9 height 9
click at [228, 238] on icon "Editor contextual toolbar" at bounding box center [226, 238] width 6 height 0
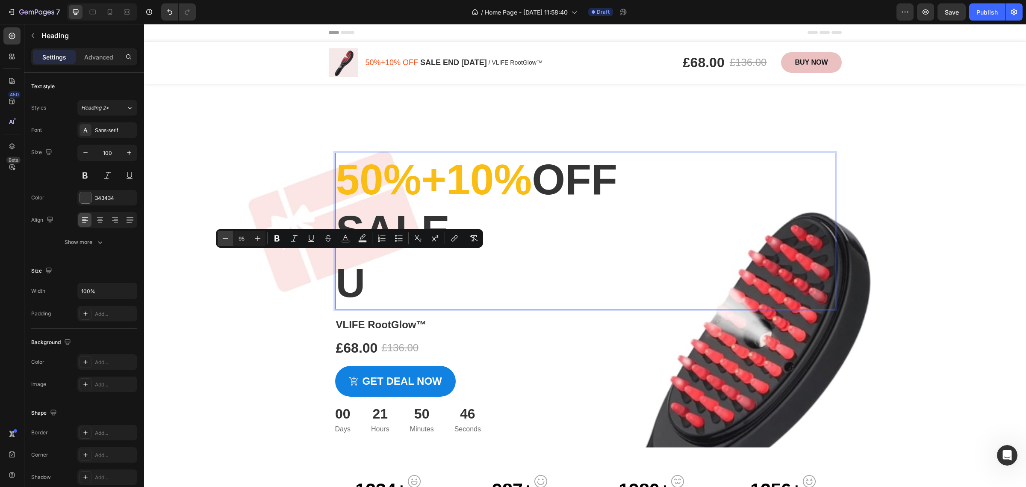
click at [228, 238] on icon "Editor contextual toolbar" at bounding box center [226, 238] width 6 height 0
click at [244, 239] on input "94" at bounding box center [241, 238] width 17 height 10
drag, startPoint x: 245, startPoint y: 238, endPoint x: 233, endPoint y: 239, distance: 11.6
click at [233, 239] on input "94" at bounding box center [241, 238] width 17 height 10
type input "6"
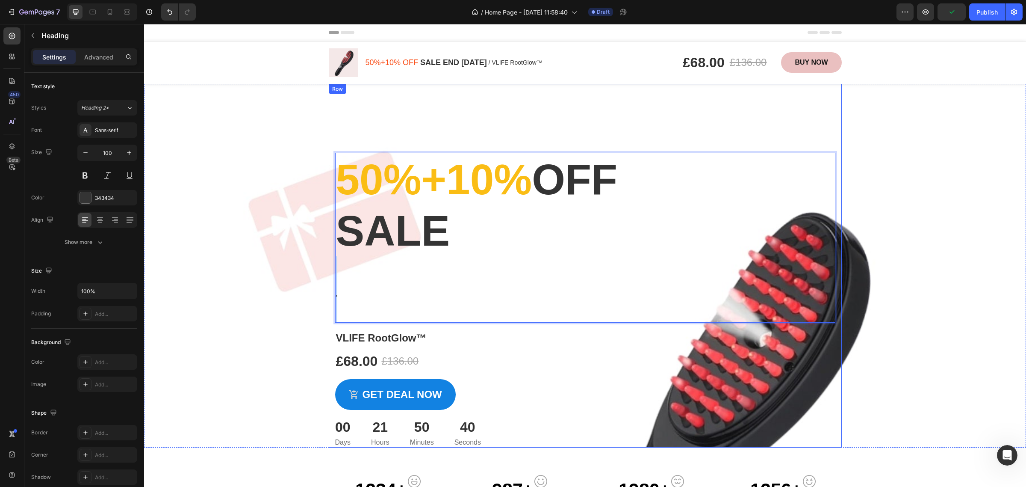
drag, startPoint x: 340, startPoint y: 294, endPoint x: 329, endPoint y: 296, distance: 11.0
click at [329, 296] on div "50%+10% off SALE 0 Heading 16 VLIFE RootGlow™ Product Title £68.00 Product Pric…" at bounding box center [585, 265] width 513 height 363
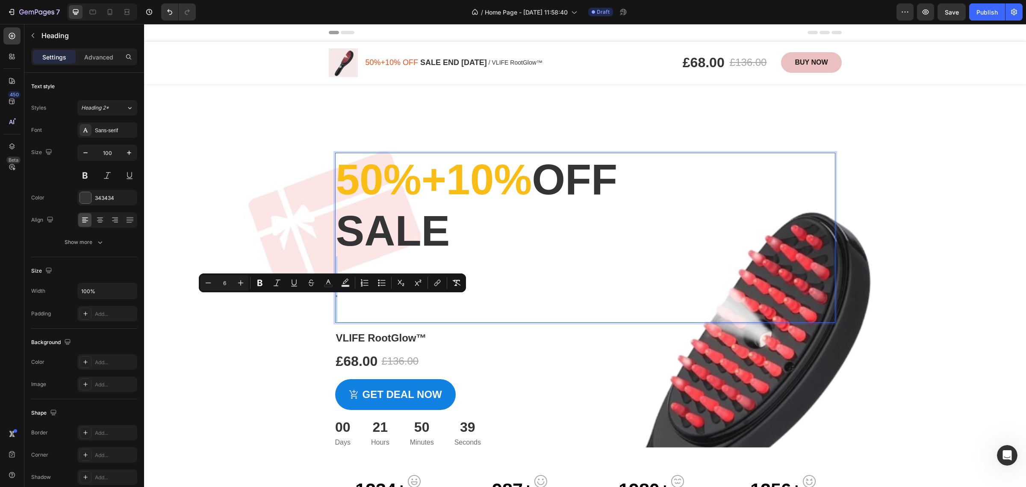
click at [230, 280] on input "6" at bounding box center [224, 282] width 17 height 10
type input "60"
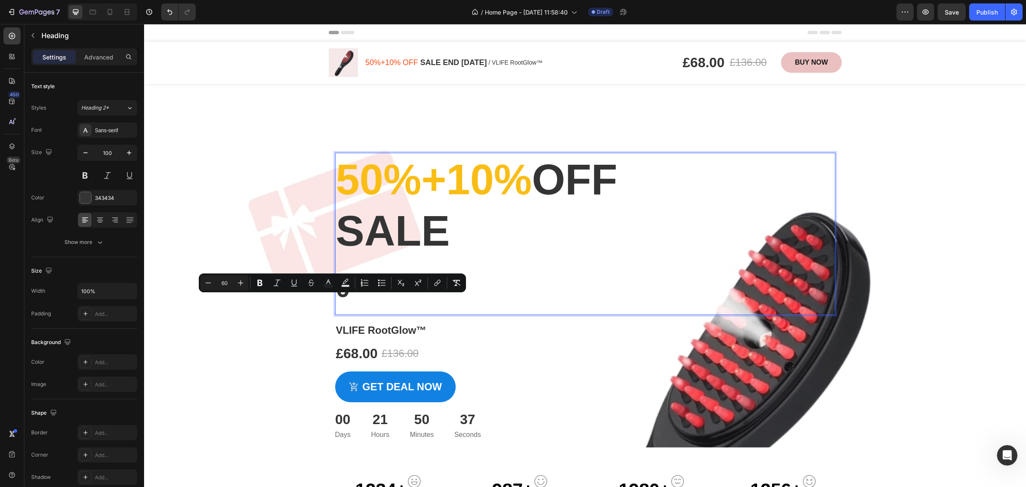
click at [534, 302] on p "50%+10% off SALE 0" at bounding box center [585, 233] width 499 height 160
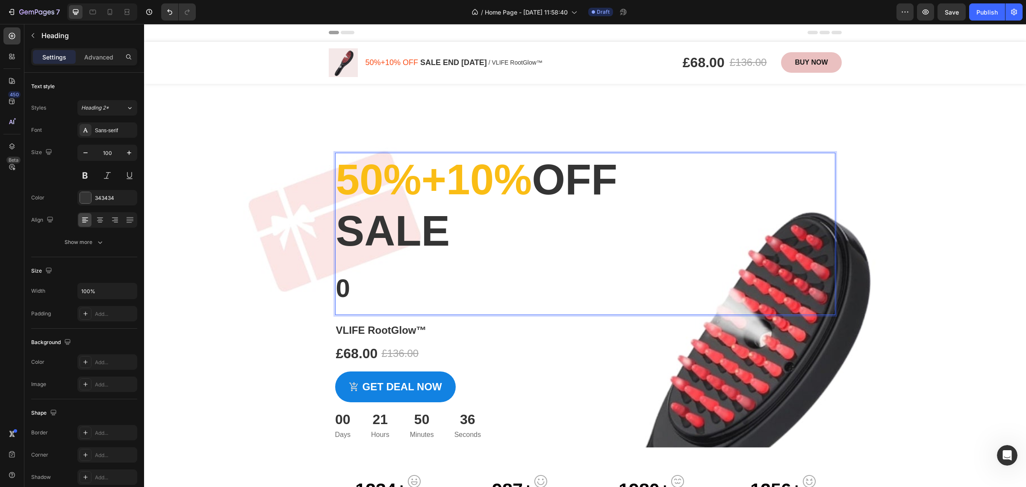
click at [383, 288] on p "50%+10% off SALE 0" at bounding box center [585, 233] width 499 height 160
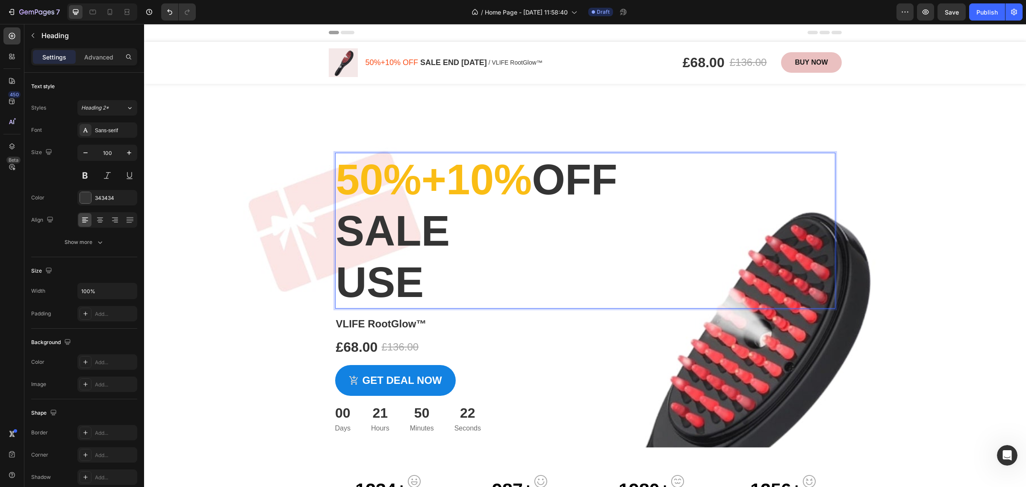
scroll to position [3, 0]
click at [467, 221] on p "50%+10% off SALE Use" at bounding box center [585, 230] width 499 height 154
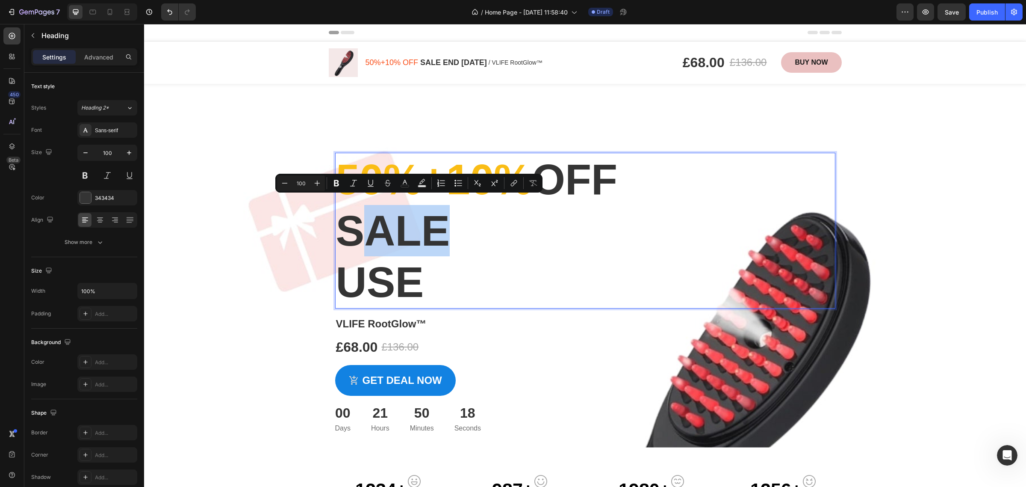
drag, startPoint x: 458, startPoint y: 220, endPoint x: 350, endPoint y: 224, distance: 108.7
click at [350, 224] on p "50%+10% off SALE Use" at bounding box center [585, 230] width 499 height 154
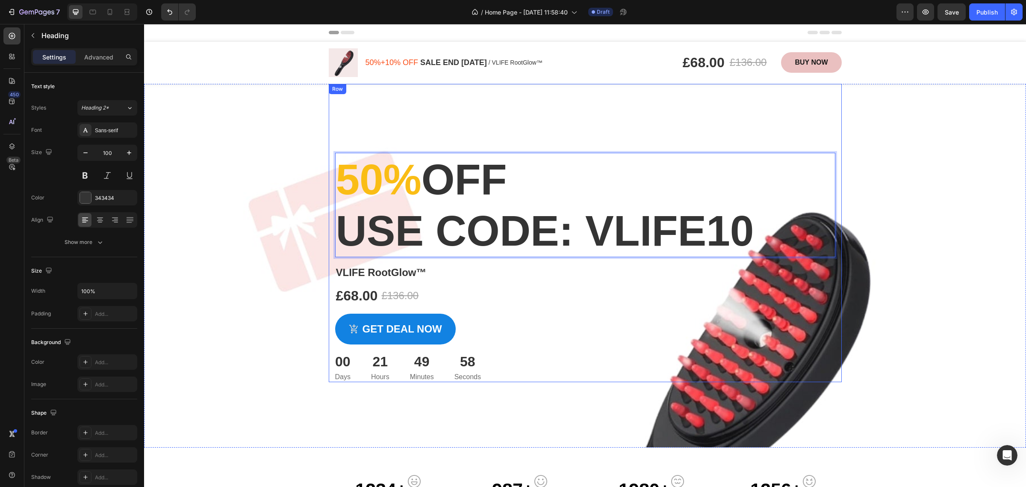
click at [336, 232] on p "50% off Use code: vlife10" at bounding box center [585, 204] width 499 height 103
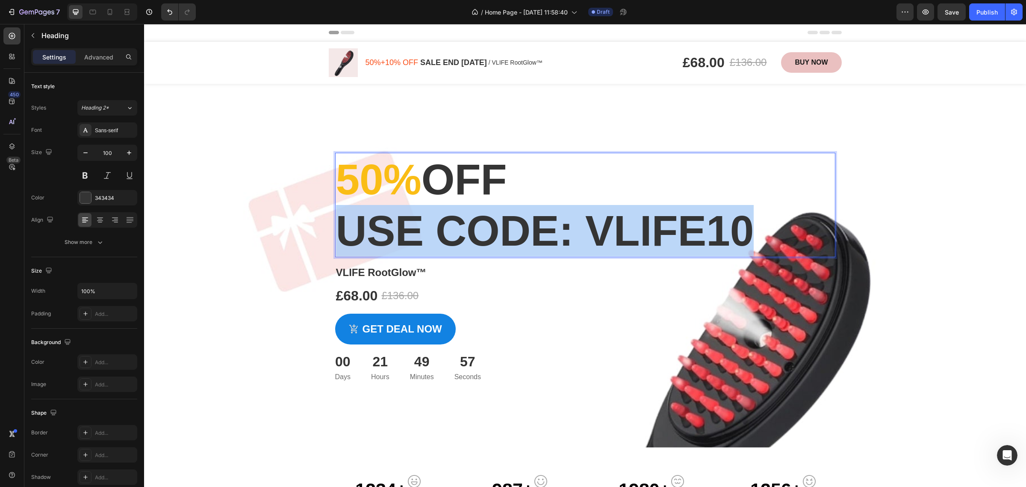
drag, startPoint x: 336, startPoint y: 236, endPoint x: 811, endPoint y: 239, distance: 475.0
click at [811, 239] on p "50% off Use code: vlife10" at bounding box center [585, 204] width 499 height 103
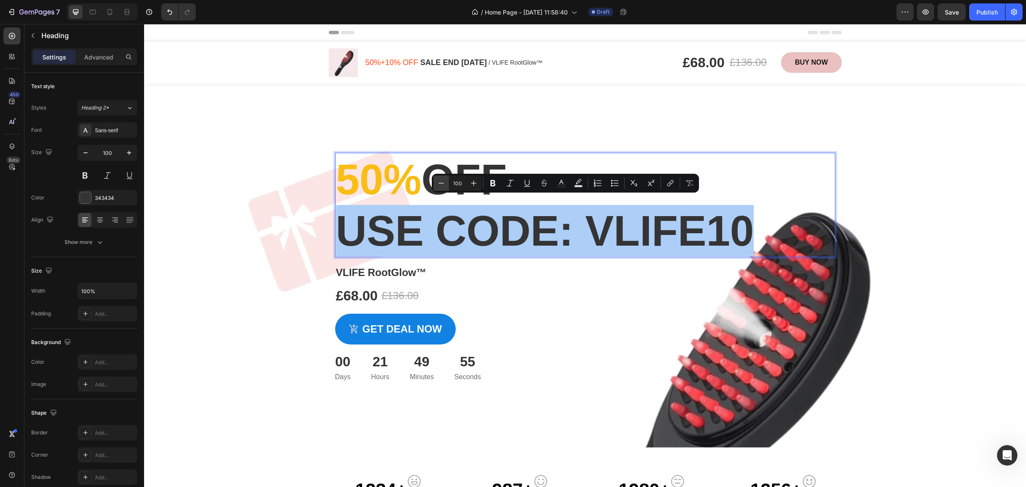
click at [443, 182] on icon "Editor contextual toolbar" at bounding box center [441, 183] width 9 height 9
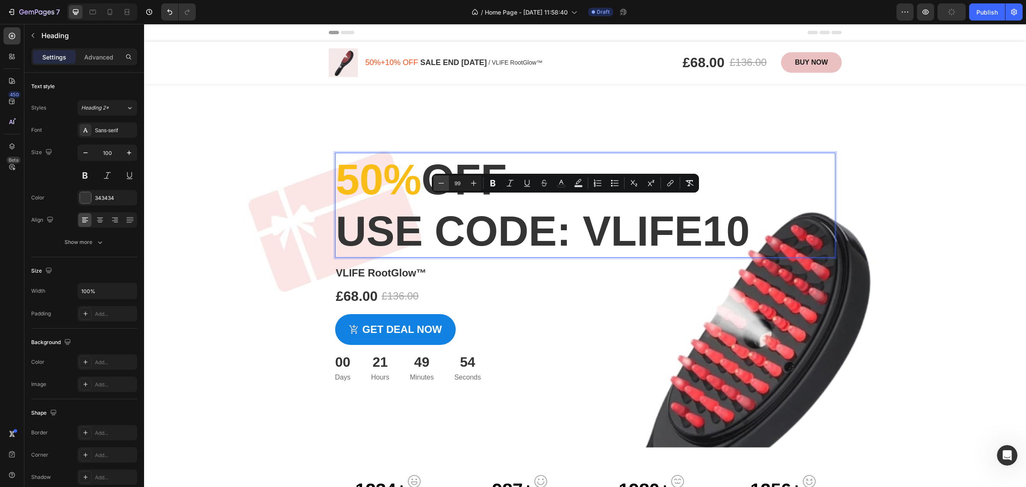
click at [443, 182] on icon "Editor contextual toolbar" at bounding box center [441, 183] width 9 height 9
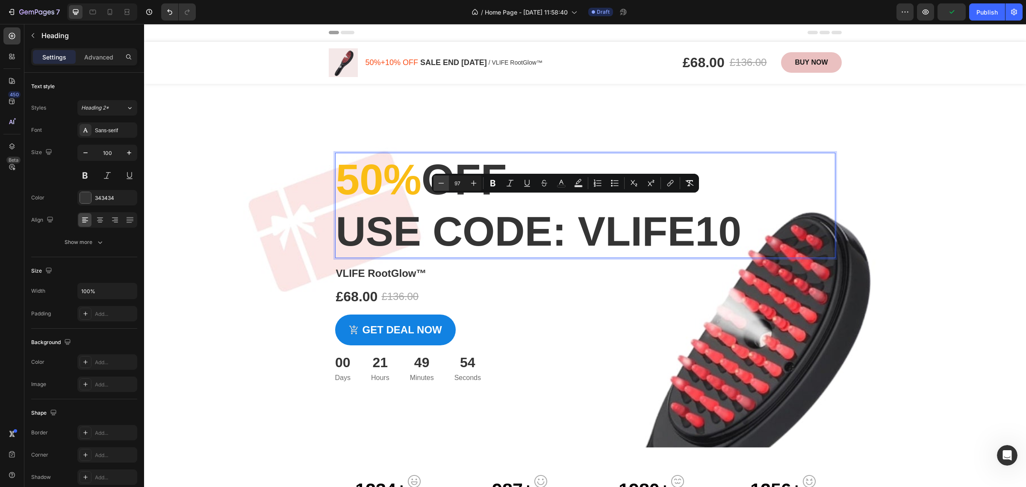
click at [443, 182] on icon "Editor contextual toolbar" at bounding box center [441, 183] width 9 height 9
click at [455, 183] on input "96" at bounding box center [457, 183] width 17 height 10
click at [455, 184] on input "96" at bounding box center [457, 183] width 17 height 10
type input "50"
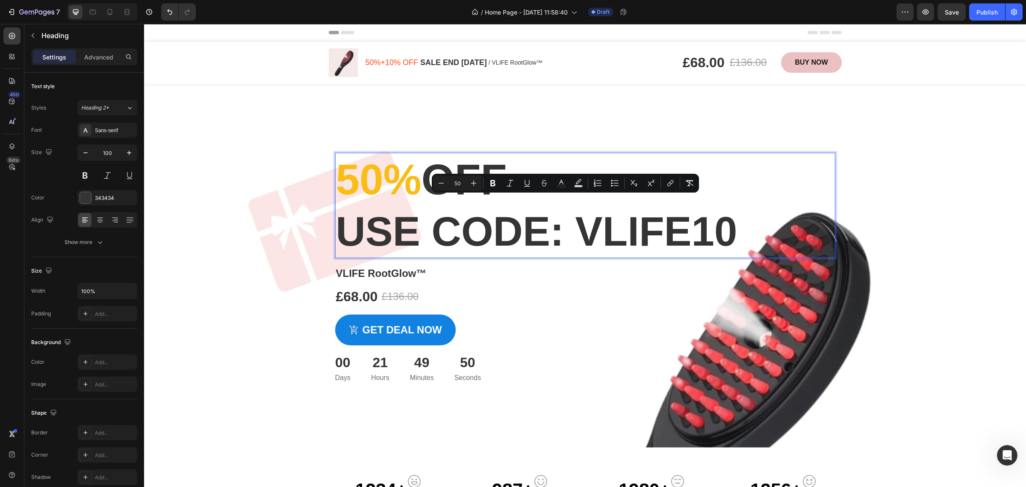
scroll to position [0, 0]
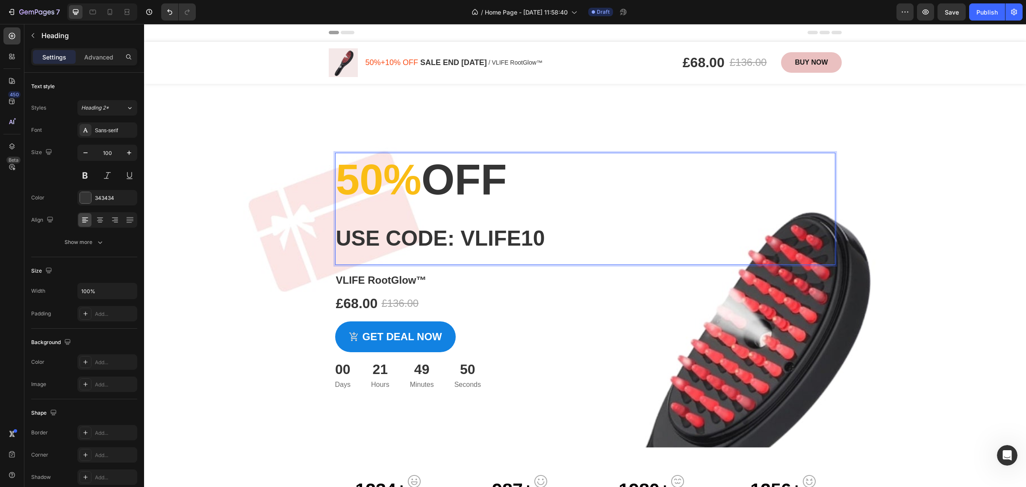
click at [599, 215] on p "50% off Use code: vlife10" at bounding box center [585, 208] width 499 height 110
drag, startPoint x: 574, startPoint y: 242, endPoint x: 473, endPoint y: 238, distance: 100.6
click at [473, 238] on p "50% off Use code: vlife10" at bounding box center [585, 208] width 499 height 110
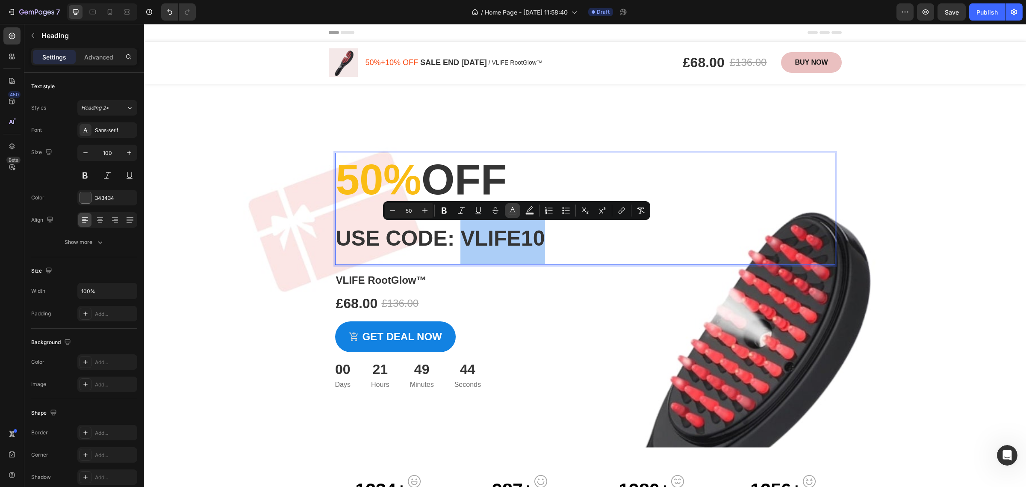
click at [512, 215] on button "color" at bounding box center [512, 210] width 15 height 15
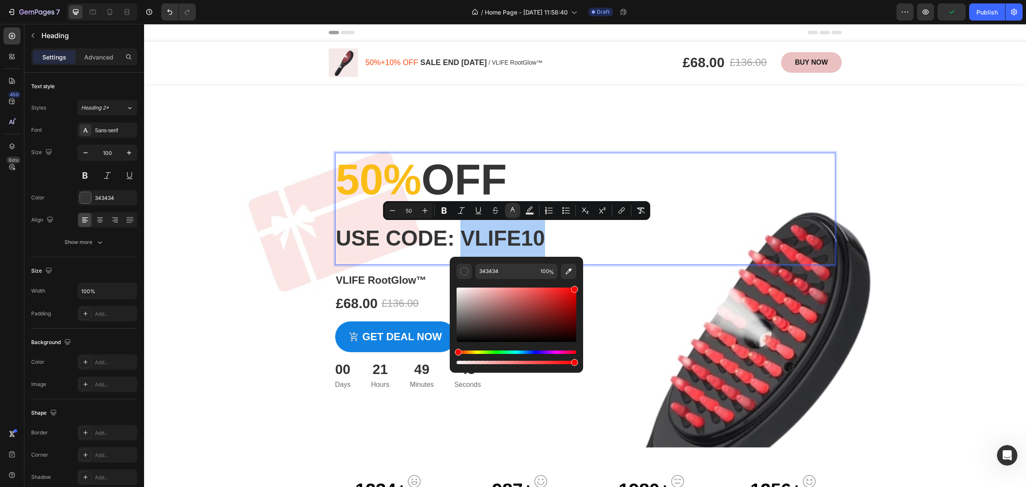
drag, startPoint x: 564, startPoint y: 303, endPoint x: 580, endPoint y: 278, distance: 29.3
click at [580, 278] on div "343434 100 %" at bounding box center [516, 311] width 133 height 109
click at [569, 290] on div "Editor contextual toolbar" at bounding box center [517, 314] width 120 height 54
click at [555, 301] on div "Editor contextual toolbar" at bounding box center [517, 314] width 120 height 54
click at [543, 350] on div "Hue" at bounding box center [517, 351] width 120 height 3
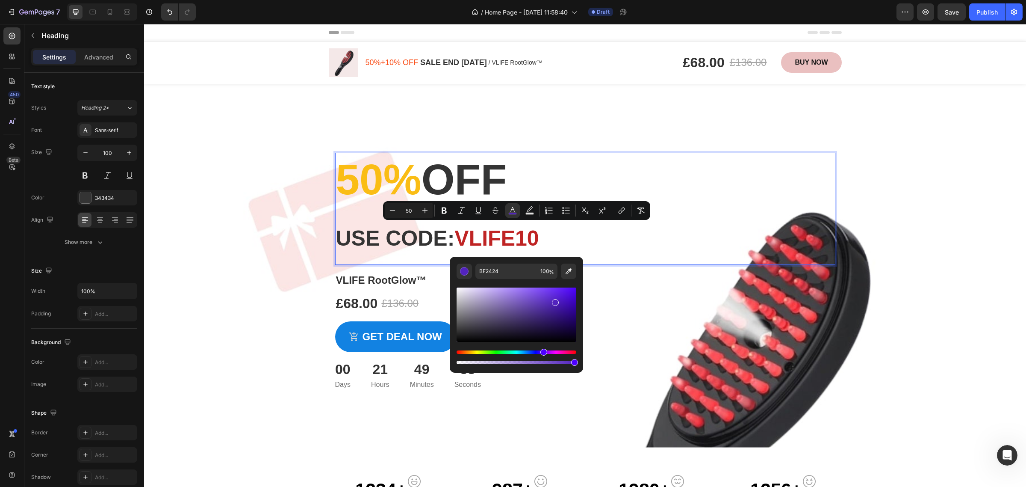
type input "5223BE"
click at [890, 199] on div "Overlay" at bounding box center [585, 265] width 882 height 363
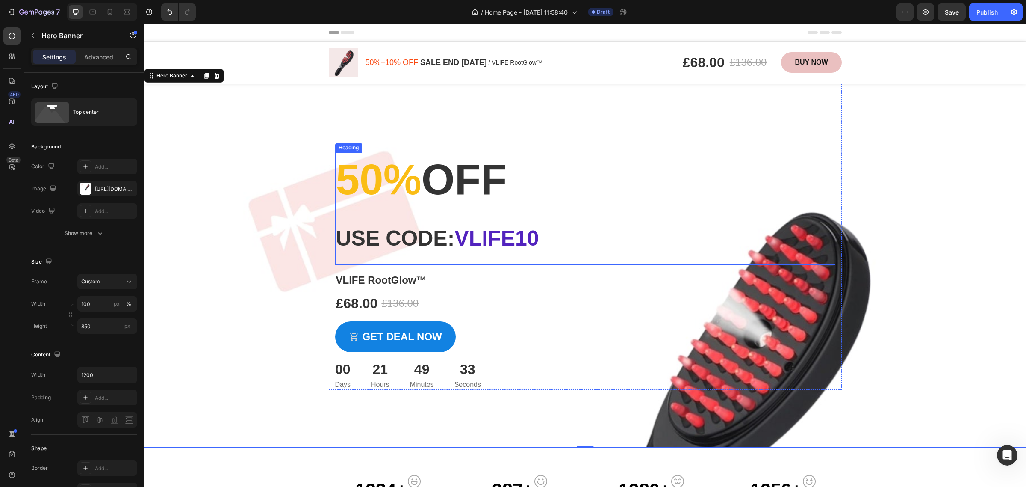
click at [593, 233] on p "⁠⁠⁠⁠⁠⁠⁠ 50% off Use code: vlife10" at bounding box center [585, 208] width 499 height 110
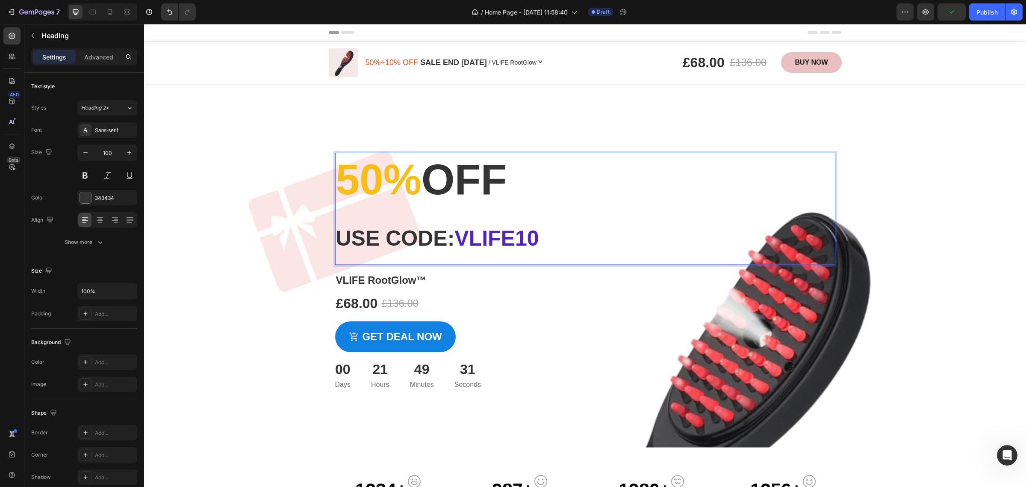
click at [564, 176] on p "50% off Use code: vlife10" at bounding box center [585, 208] width 499 height 110
click at [409, 161] on span "50%" at bounding box center [379, 179] width 86 height 48
drag, startPoint x: 429, startPoint y: 176, endPoint x: 341, endPoint y: 180, distance: 87.8
click at [341, 180] on span "50%" at bounding box center [379, 179] width 86 height 48
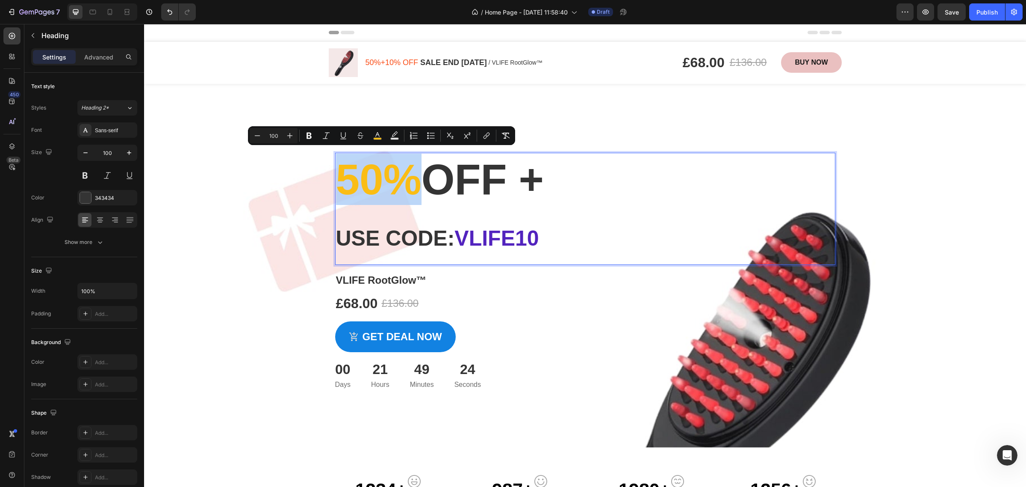
copy span "50%"
click at [621, 182] on p "50% off + Use code: vlife10" at bounding box center [585, 208] width 499 height 110
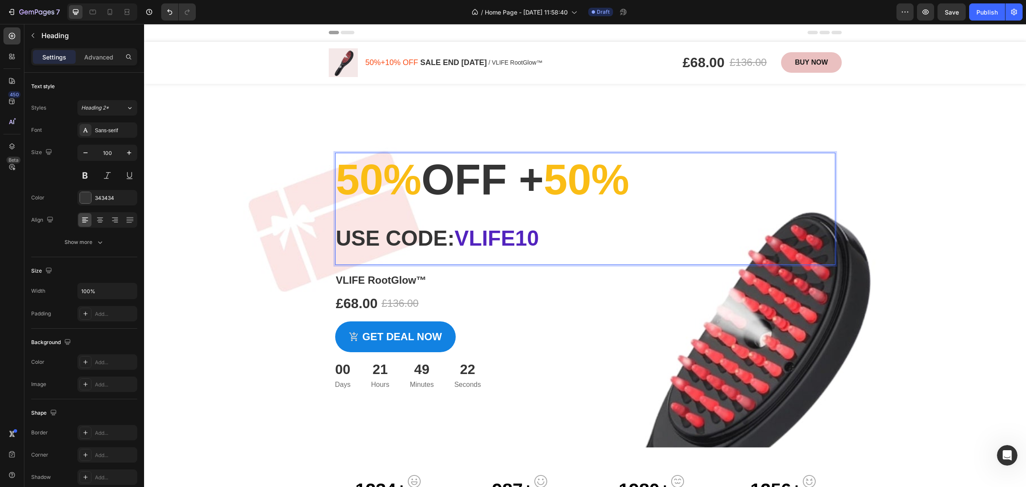
click at [625, 174] on span "50%" at bounding box center [587, 179] width 86 height 48
click at [701, 173] on p "50% off + 10% Use code: vlife10" at bounding box center [585, 208] width 499 height 110
drag, startPoint x: 448, startPoint y: 186, endPoint x: 532, endPoint y: 187, distance: 84.7
click at [532, 187] on p "50% off + 10% Use code: vlife10" at bounding box center [585, 208] width 499 height 110
copy p "off"
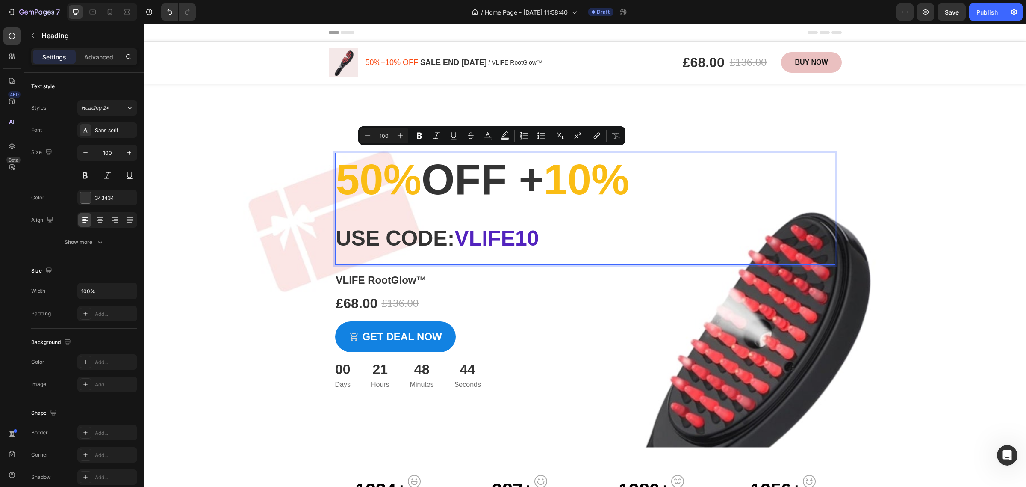
click at [725, 181] on p "50% off + 10% Use code: vlife10" at bounding box center [585, 208] width 499 height 110
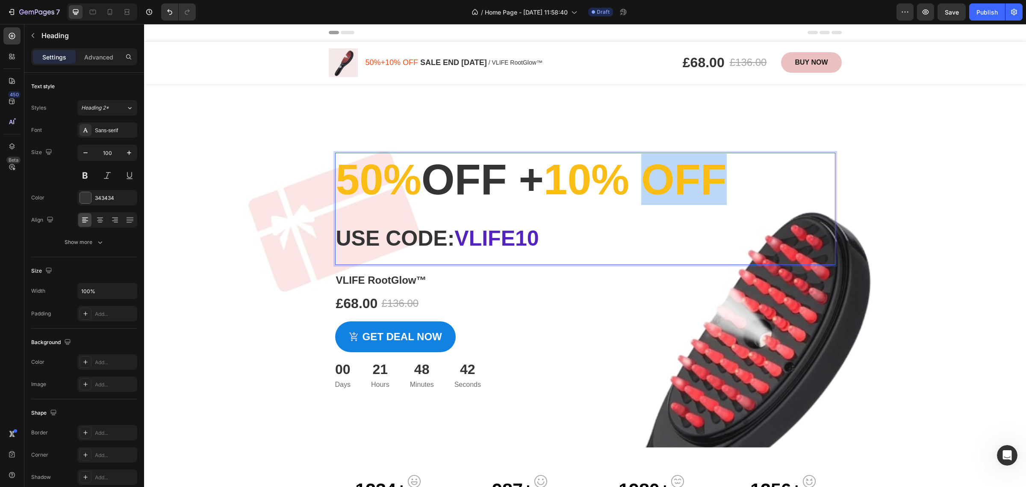
drag, startPoint x: 713, startPoint y: 179, endPoint x: 801, endPoint y: 184, distance: 88.2
click at [727, 184] on span "10% off" at bounding box center [635, 179] width 183 height 48
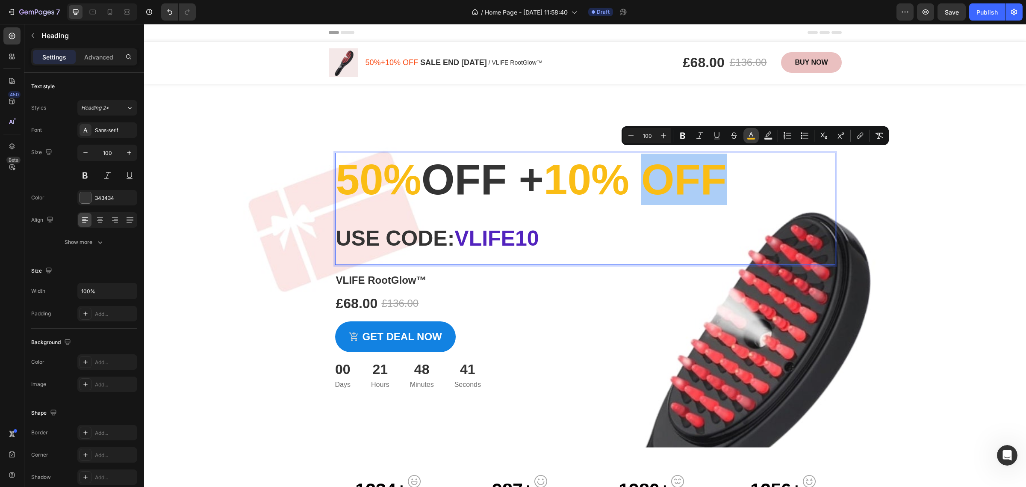
click at [758, 137] on button "color" at bounding box center [751, 135] width 15 height 15
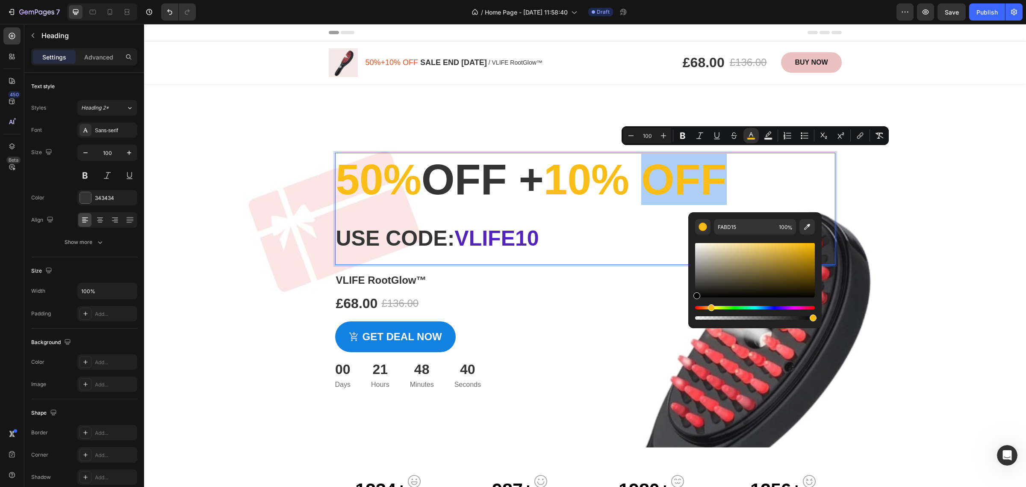
drag, startPoint x: 847, startPoint y: 318, endPoint x: 683, endPoint y: 304, distance: 163.9
type input "000000"
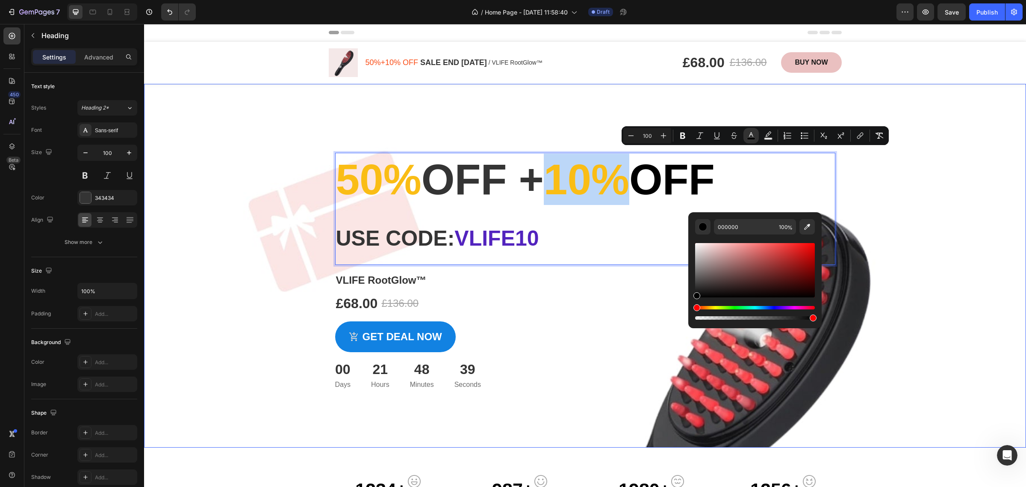
click at [936, 191] on div "Overlay" at bounding box center [585, 265] width 882 height 363
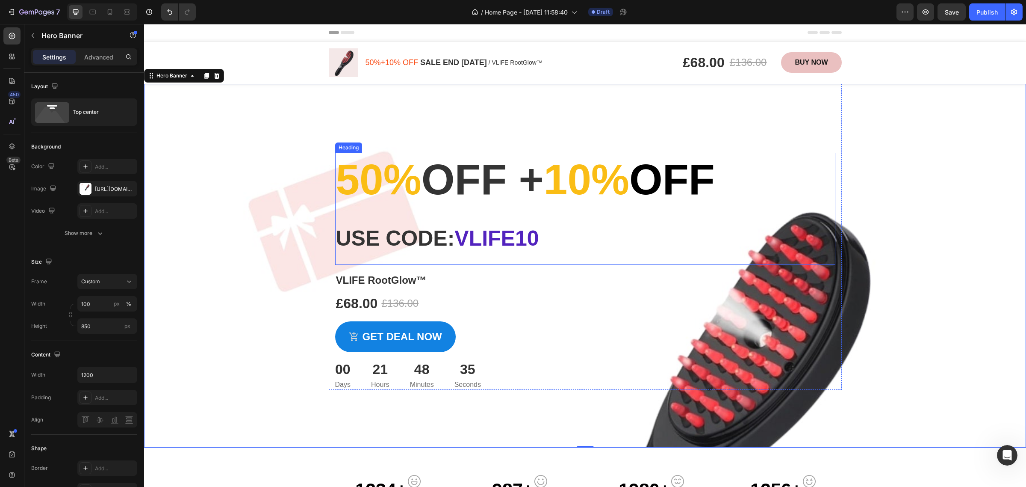
click at [597, 214] on p "⁠⁠⁠⁠⁠⁠⁠ 50% off + 10% off Use code: vlife10" at bounding box center [585, 208] width 499 height 110
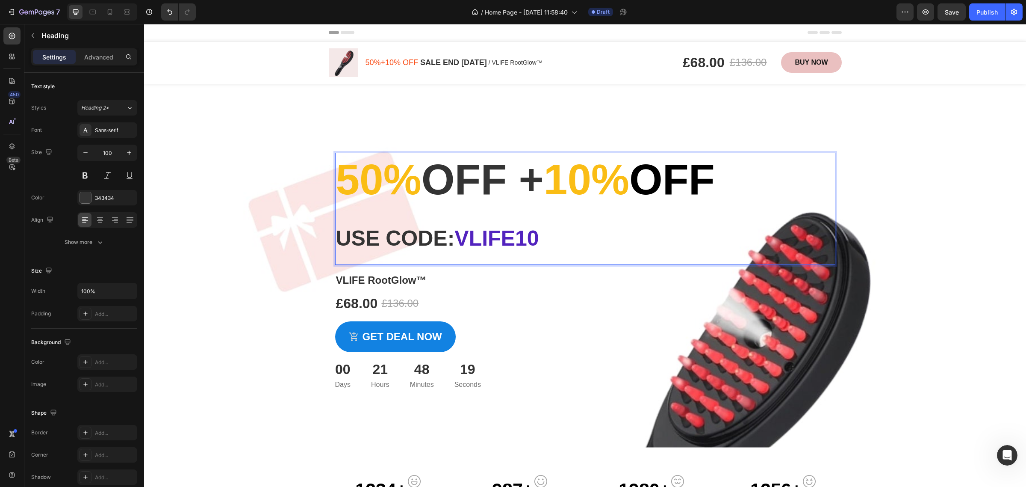
click at [598, 183] on span "10%" at bounding box center [587, 179] width 86 height 48
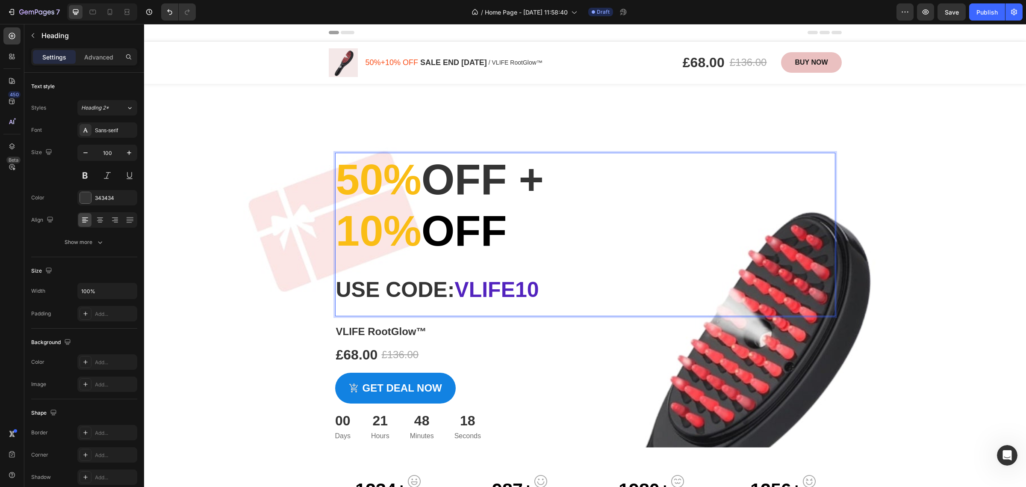
click at [602, 183] on p "50% off + ⁠⁠⁠⁠⁠⁠⁠ 10% off Use code: vlife10" at bounding box center [585, 234] width 499 height 162
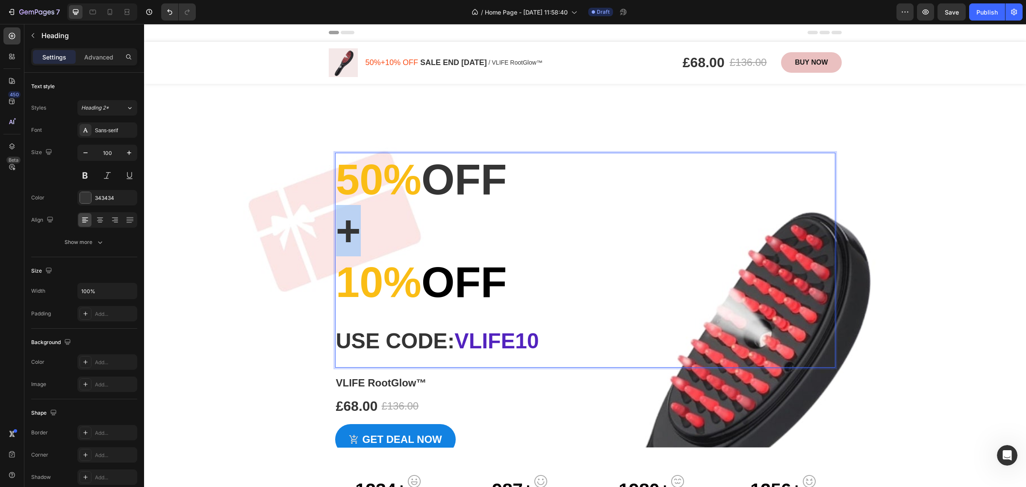
drag, startPoint x: 369, startPoint y: 229, endPoint x: 340, endPoint y: 230, distance: 28.7
click at [340, 230] on p "50% off ⁠⁠⁠⁠⁠⁠⁠+ 10% off Use code: vlife10" at bounding box center [585, 259] width 499 height 213
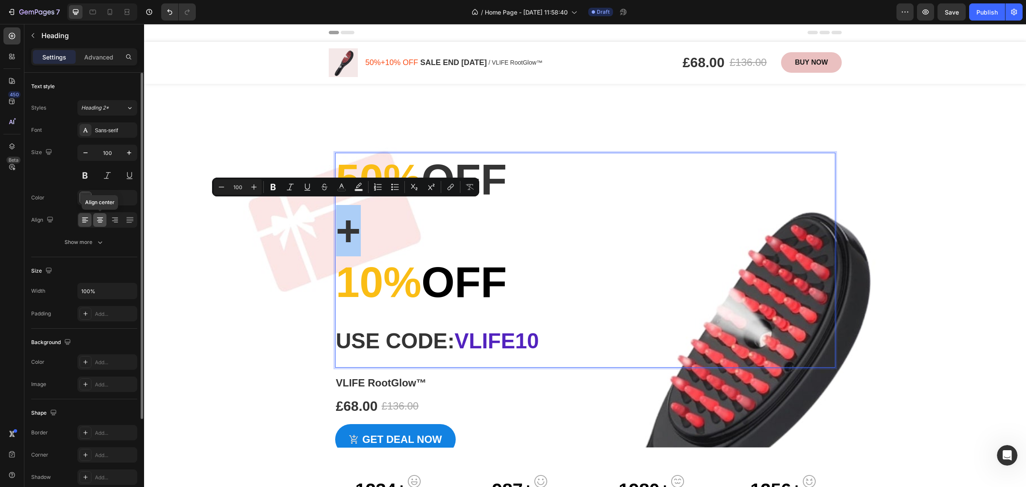
click at [101, 218] on icon at bounding box center [100, 217] width 6 height 1
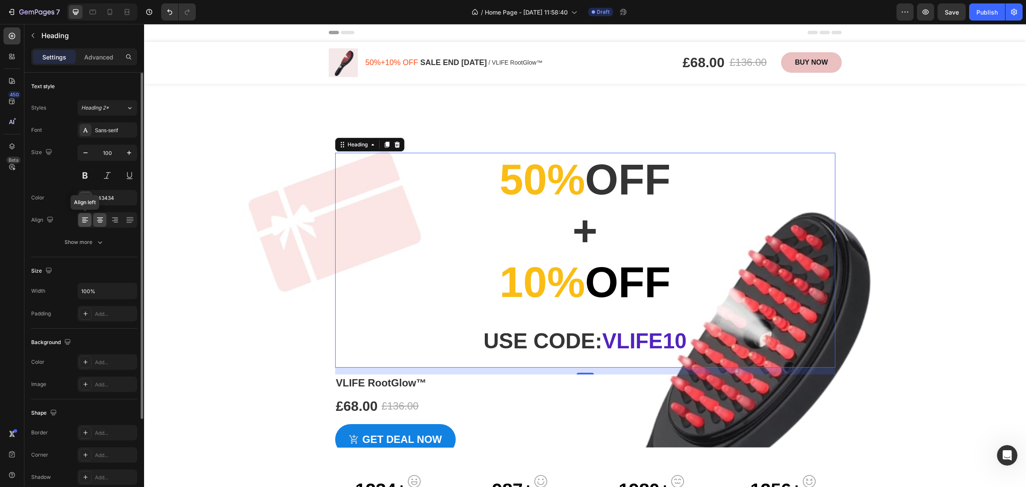
click at [88, 217] on icon at bounding box center [85, 219] width 9 height 9
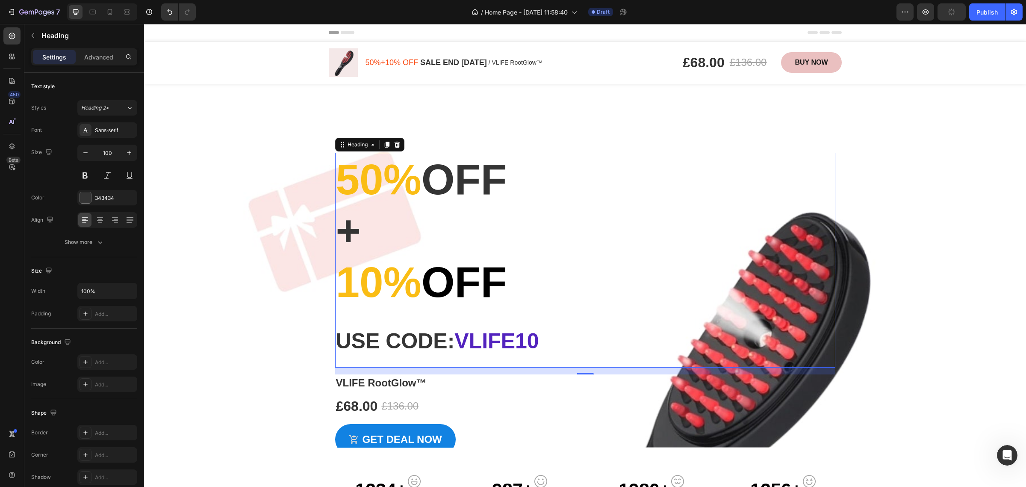
click at [392, 234] on p "50% off + 10% off Use code: vlife10" at bounding box center [585, 259] width 499 height 213
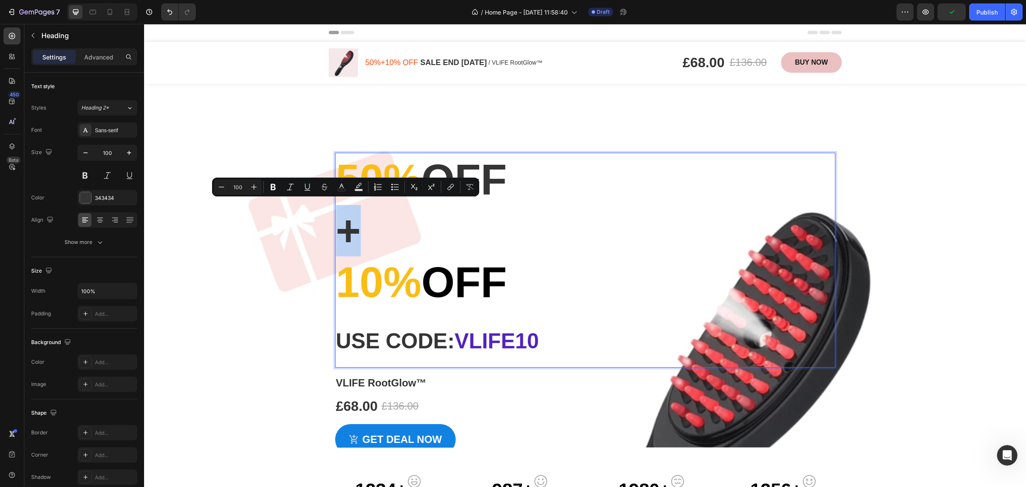
drag, startPoint x: 366, startPoint y: 234, endPoint x: 339, endPoint y: 234, distance: 26.5
click at [339, 234] on p "50% off + 10% off Use code: vlife10" at bounding box center [585, 259] width 499 height 213
click at [415, 214] on p "50% off + 10% off Use code: vlife10" at bounding box center [585, 259] width 499 height 213
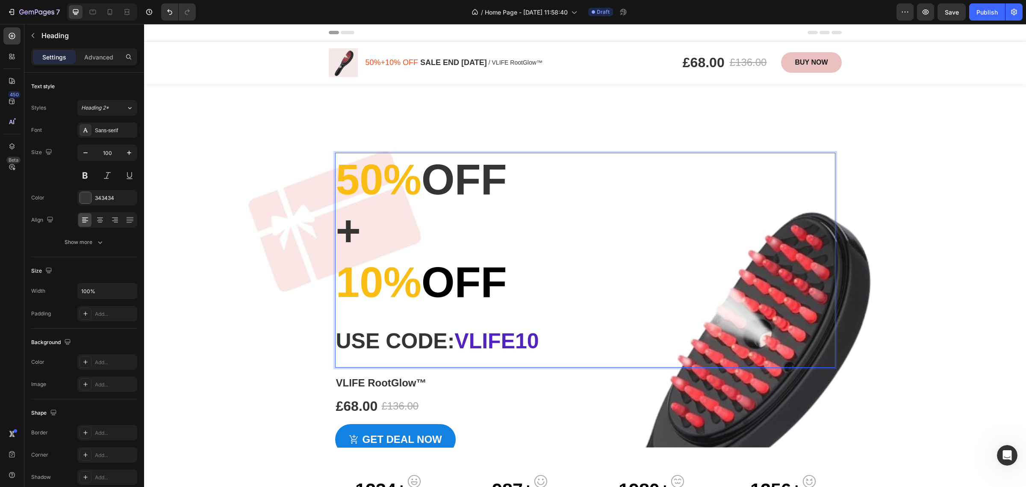
click at [336, 237] on p "50% off + 10% off Use code: vlife10" at bounding box center [585, 259] width 499 height 213
click at [918, 195] on div "Overlay" at bounding box center [585, 265] width 882 height 363
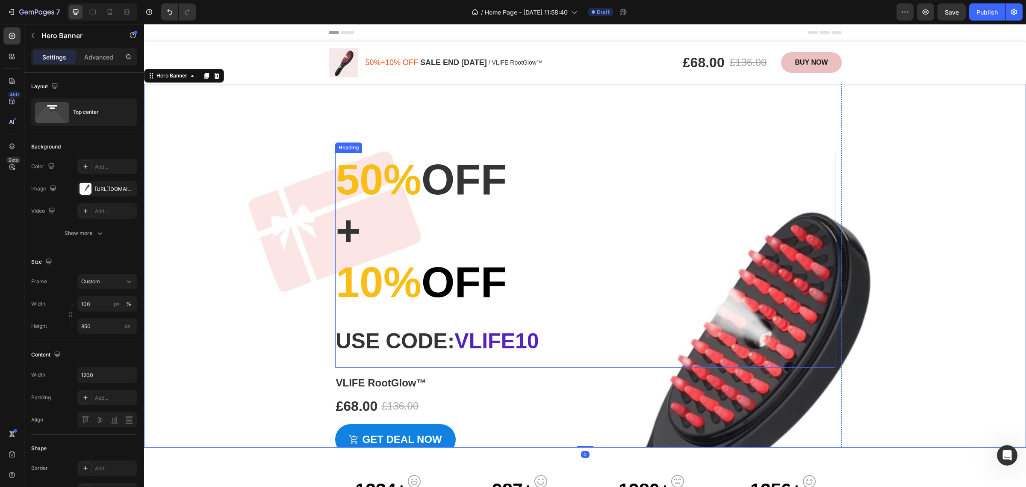
click at [336, 242] on p "⁠⁠⁠⁠⁠⁠⁠ 50% off + 10% off Use code: vlife10" at bounding box center [585, 259] width 499 height 213
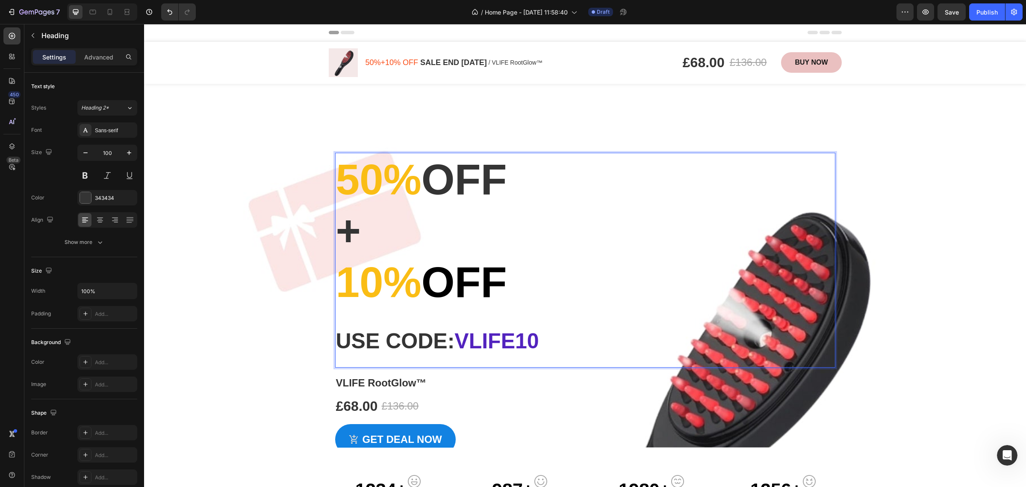
click at [339, 235] on p "50% off + 10% off Use code: vlife10" at bounding box center [585, 259] width 499 height 213
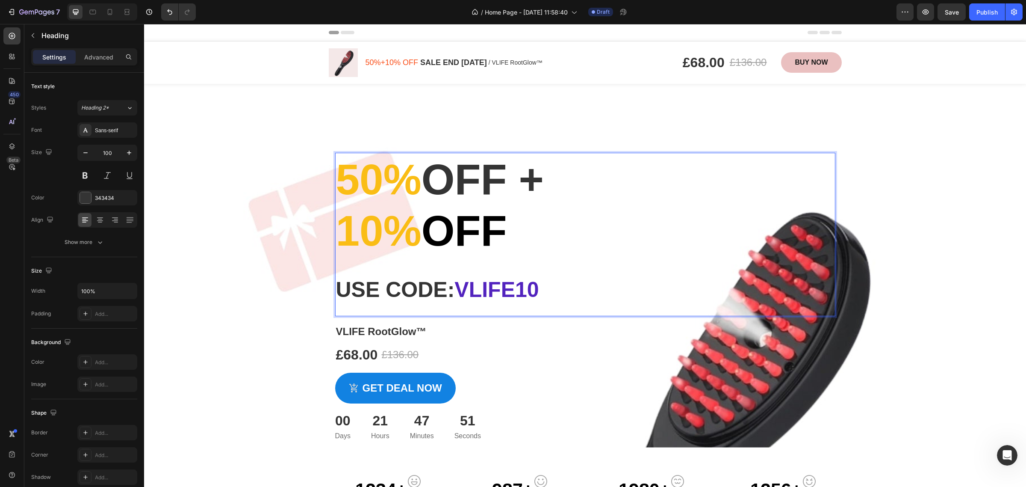
click at [577, 289] on p "50% off + 10% off Use code: vlife10" at bounding box center [585, 234] width 499 height 162
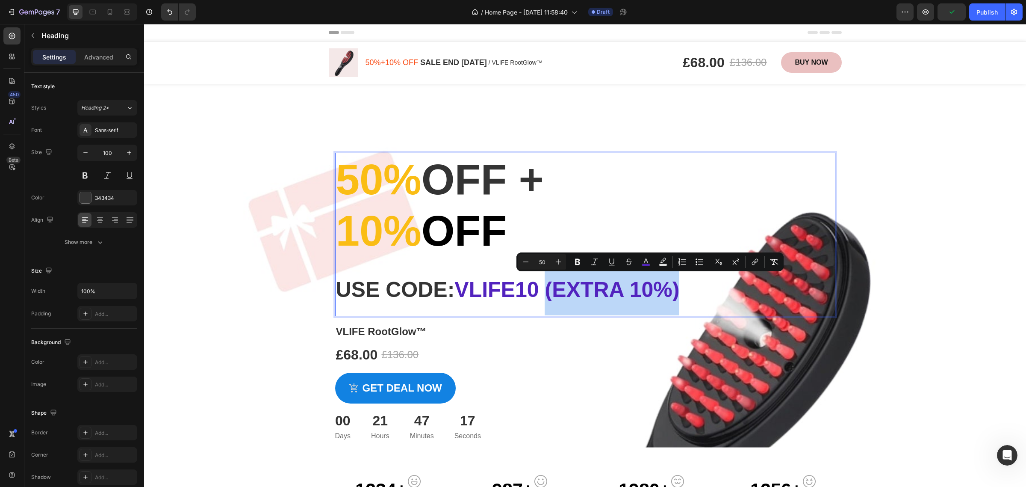
drag, startPoint x: 735, startPoint y: 291, endPoint x: 573, endPoint y: 278, distance: 161.7
click at [573, 278] on p "50% off + 10% off Use code: vlife10 (EXTRA 10%)" at bounding box center [585, 234] width 499 height 162
click at [525, 264] on icon "Editor contextual toolbar" at bounding box center [526, 261] width 9 height 9
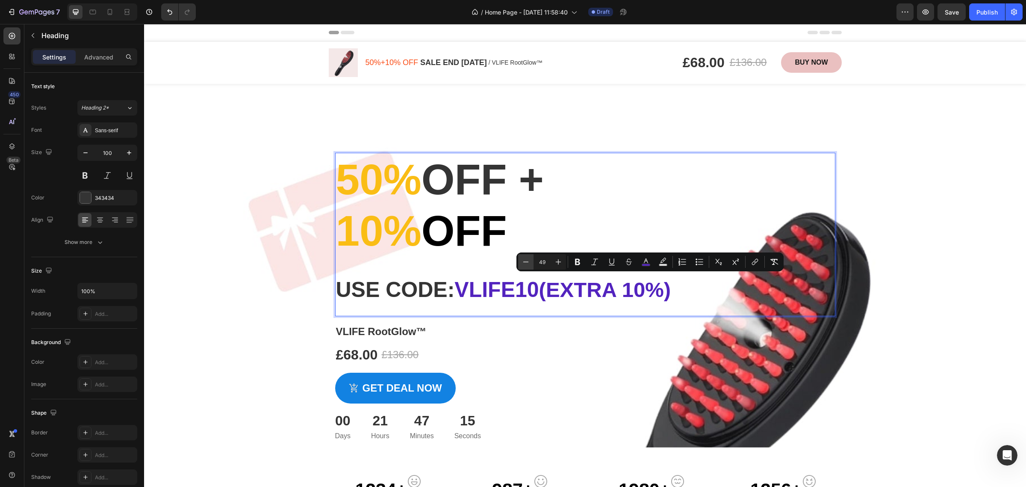
click at [525, 264] on icon "Editor contextual toolbar" at bounding box center [526, 261] width 9 height 9
click at [540, 263] on input "48" at bounding box center [542, 262] width 17 height 10
drag, startPoint x: 544, startPoint y: 263, endPoint x: 533, endPoint y: 263, distance: 11.6
click at [533, 263] on div "Minus 48 Plus" at bounding box center [542, 261] width 48 height 15
type input "25"
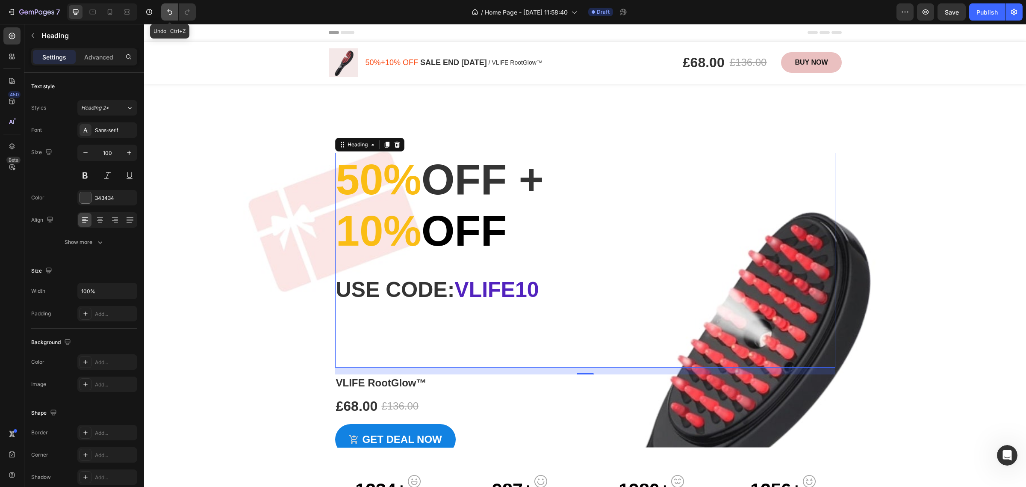
click at [168, 11] on icon "Undo/Redo" at bounding box center [169, 12] width 5 height 6
click at [165, 13] on button "Undo/Redo" at bounding box center [169, 11] width 17 height 17
click at [166, 12] on icon "Undo/Redo" at bounding box center [169, 12] width 9 height 9
click at [446, 347] on h2 "50% off + 10% off Use code: vlife10" at bounding box center [585, 260] width 500 height 215
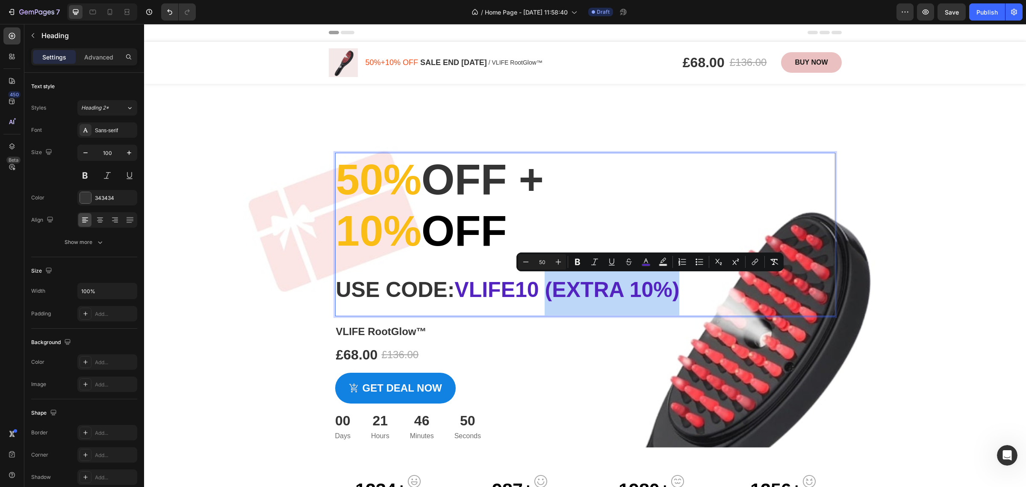
drag, startPoint x: 735, startPoint y: 290, endPoint x: 575, endPoint y: 292, distance: 159.9
click at [575, 292] on p "50% off + 10% off Use code: vlife10 (EXTRA 10%)" at bounding box center [585, 234] width 499 height 162
click at [540, 263] on input "50" at bounding box center [542, 262] width 17 height 10
drag, startPoint x: 546, startPoint y: 262, endPoint x: 540, endPoint y: 262, distance: 6.0
click at [540, 262] on input "50" at bounding box center [542, 262] width 17 height 10
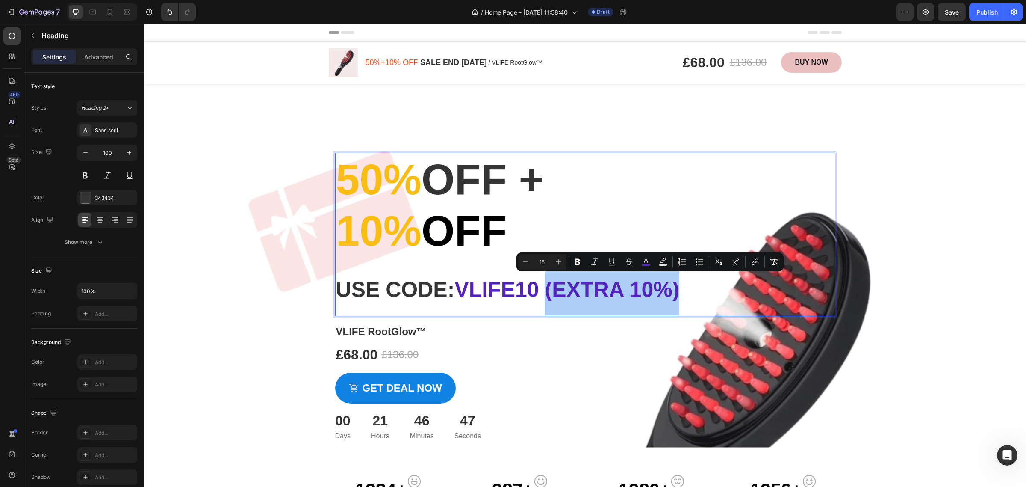
type input "15"
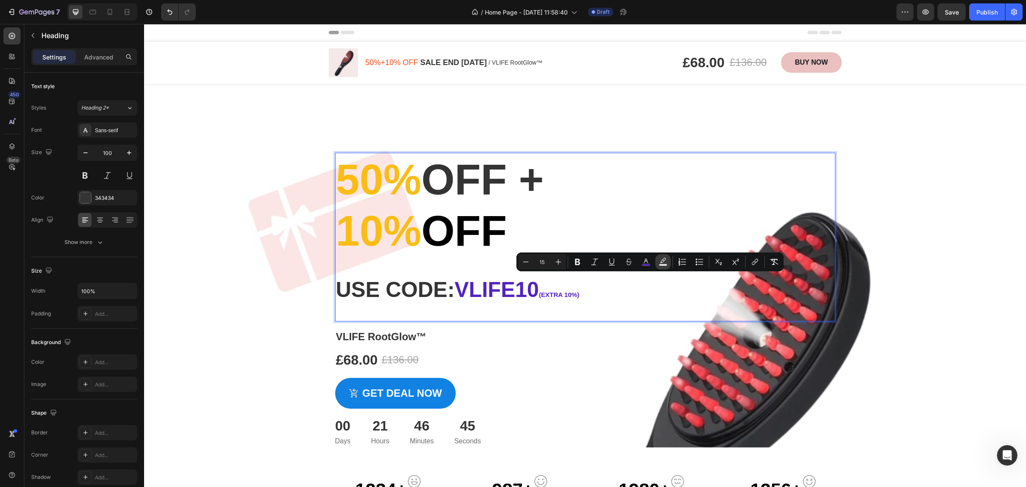
click at [666, 254] on button "Text Background Color" at bounding box center [662, 261] width 15 height 15
type input "000000"
type input "77"
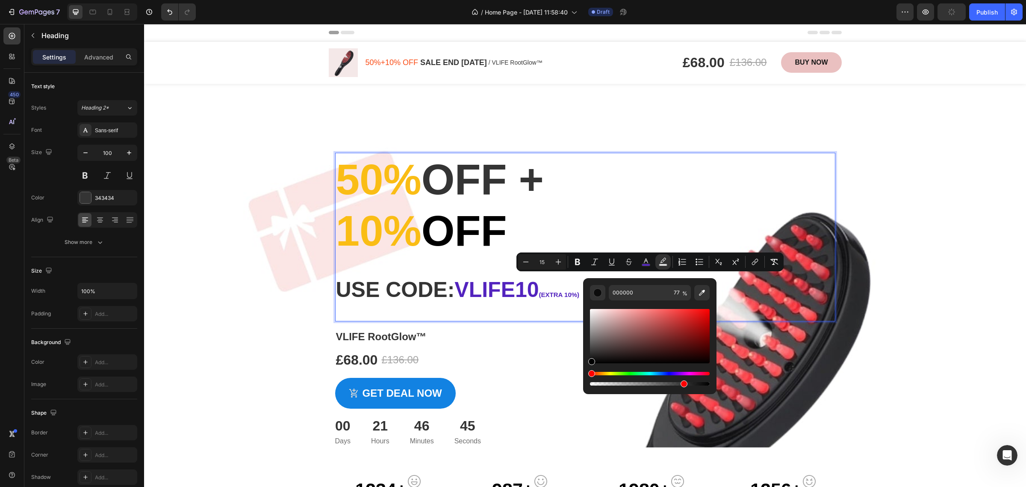
click at [661, 233] on p "50% off + 10% off Use code: vlife10 (EXTRA 10%)" at bounding box center [585, 236] width 499 height 167
type input "100"
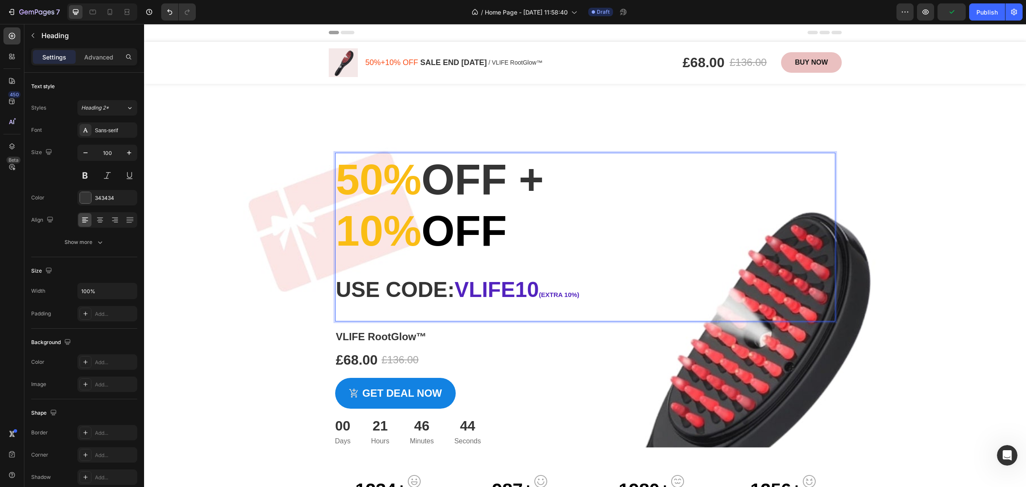
click at [561, 306] on p "50% off + 10% off Use code: vlife10 (EXTRA 10%)" at bounding box center [585, 236] width 499 height 167
click at [597, 305] on p "50% off + 10% off Use code: vlife10 (EXTRA 10%)" at bounding box center [585, 236] width 499 height 167
click at [629, 298] on p "50% off + 10% off Use code: vlife10 (EXTRA 10%)" at bounding box center [585, 236] width 499 height 167
drag, startPoint x: 570, startPoint y: 295, endPoint x: 622, endPoint y: 296, distance: 52.6
click at [622, 296] on p "50% off + 10% off Use code: vlife10 (EXTRA 10%)" at bounding box center [585, 236] width 499 height 167
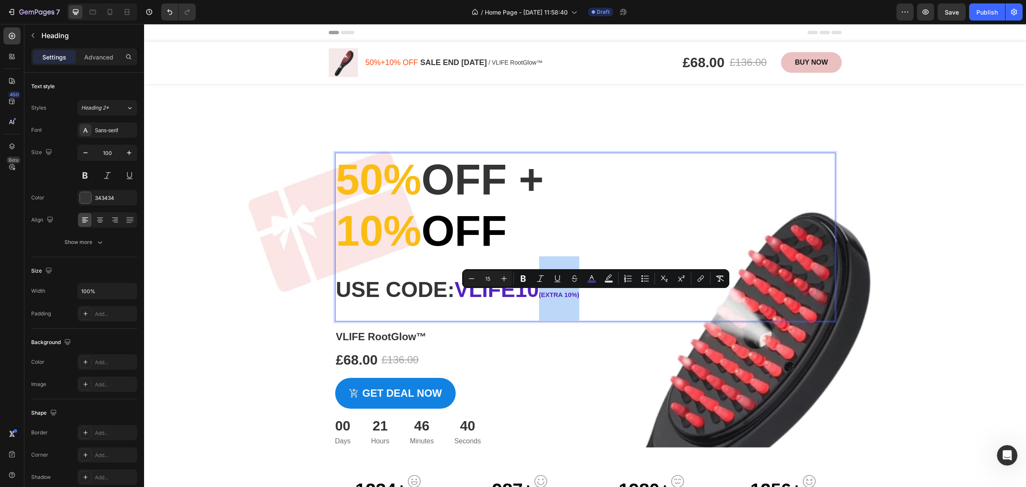
click at [597, 287] on div "Minus 15 Plus Bold Italic Underline Strikethrough color Text Background Color N…" at bounding box center [595, 278] width 267 height 19
click at [620, 294] on p "50% off + 10% off Use code: vlife10 (EXTRA 10%)" at bounding box center [585, 236] width 499 height 167
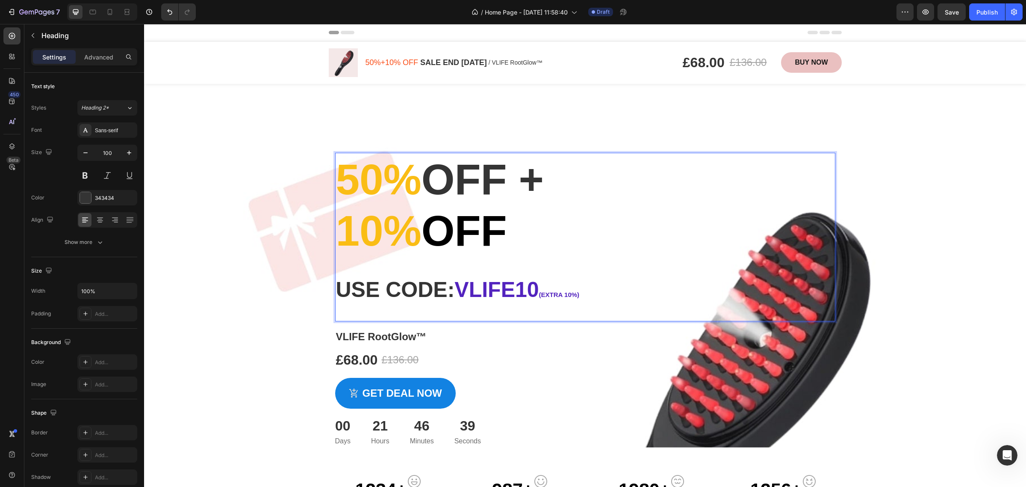
click at [579, 296] on span "(EXTRA 10%)" at bounding box center [559, 294] width 40 height 7
click at [643, 263] on p "50% off + 10% off Use code: vlife10 (EXTRA 10% off)" at bounding box center [585, 236] width 499 height 167
click at [915, 226] on div "Overlay" at bounding box center [585, 265] width 882 height 363
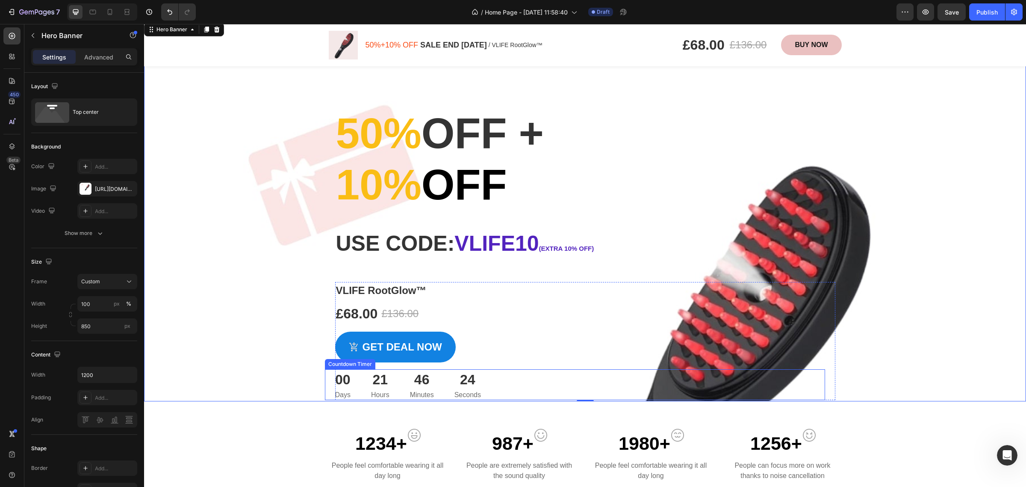
scroll to position [107, 0]
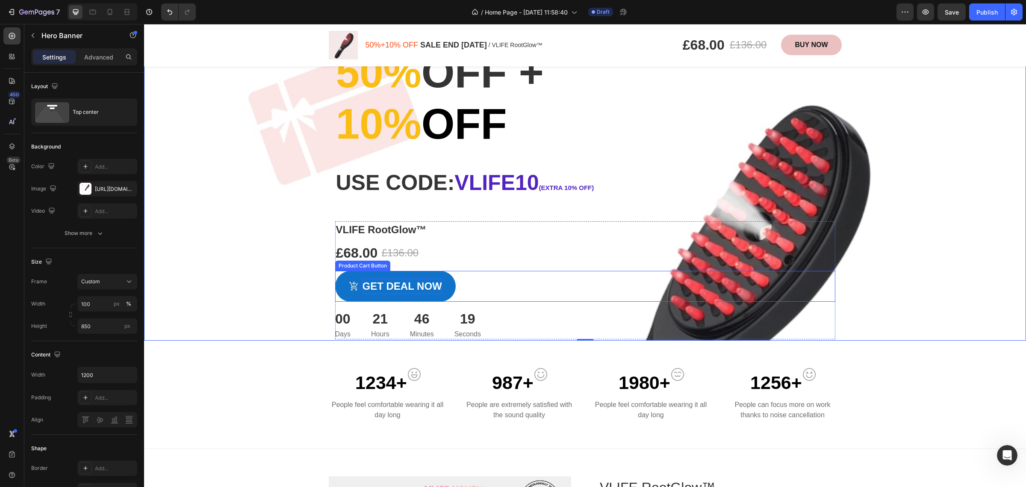
click at [400, 292] on div "Get deal now" at bounding box center [403, 285] width 80 height 15
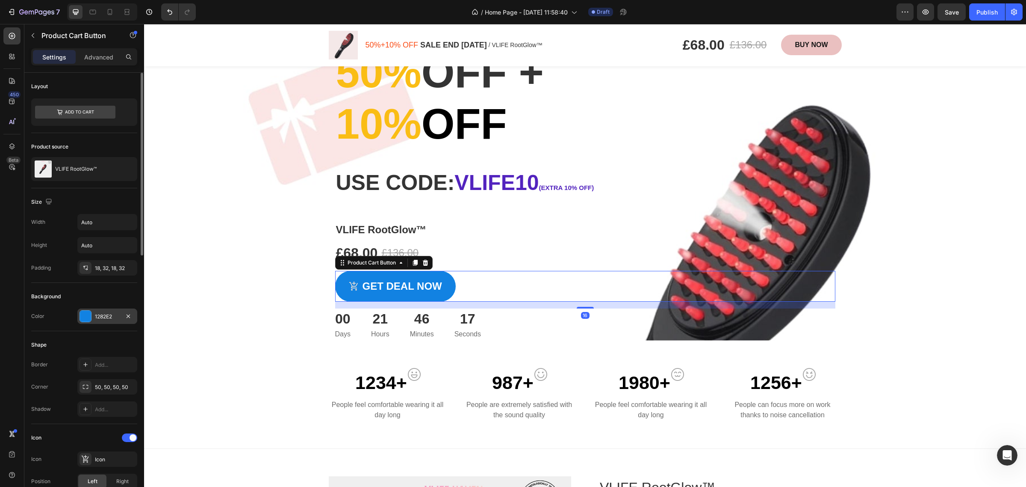
click at [106, 320] on div "1282E2" at bounding box center [107, 317] width 25 height 8
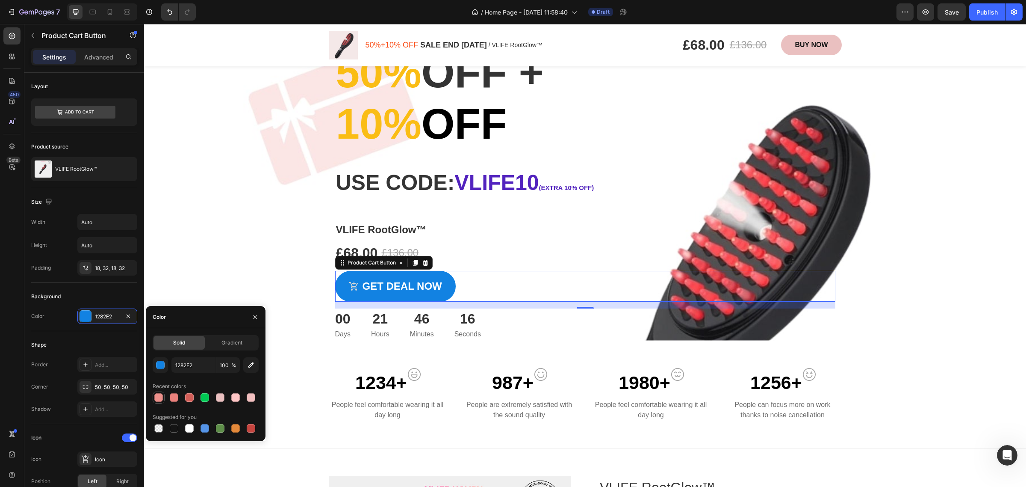
click at [159, 396] on div at bounding box center [158, 397] width 9 height 9
type input "ED908B"
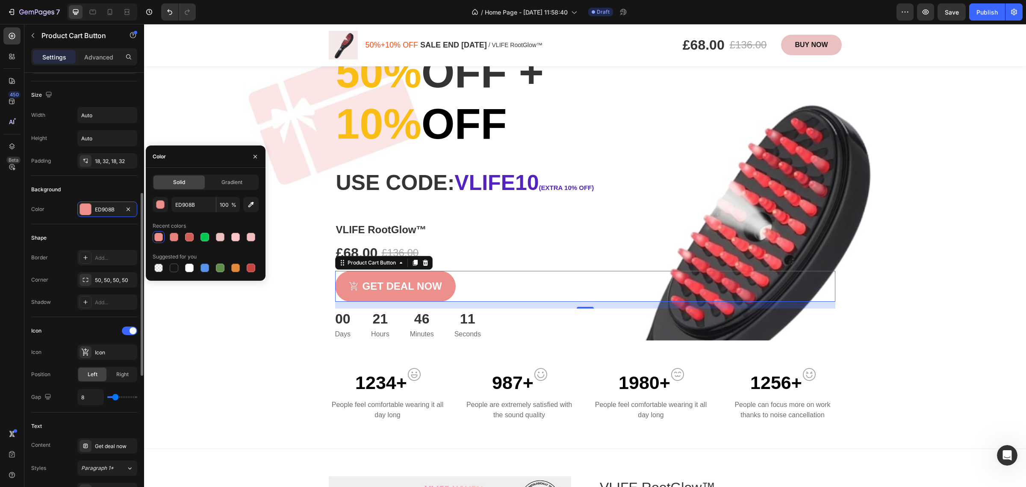
scroll to position [267, 0]
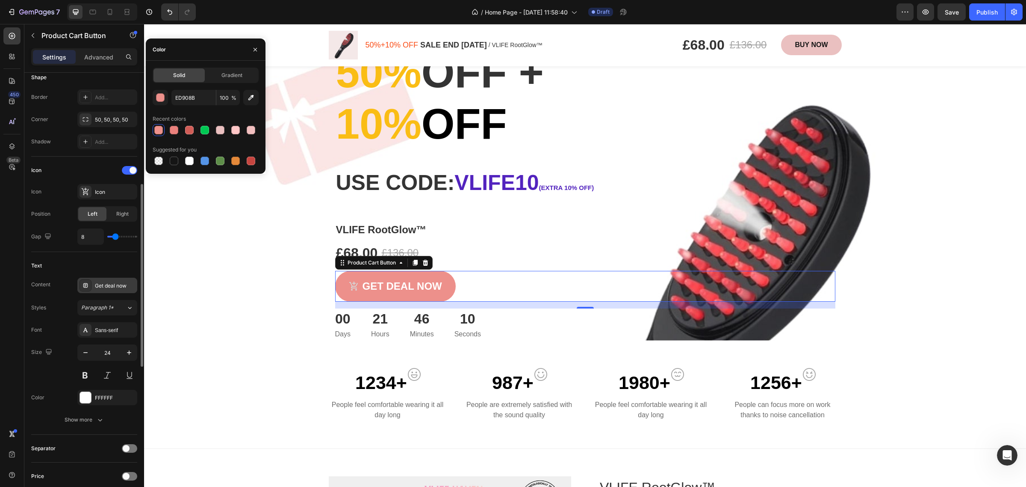
click at [118, 286] on div "Get deal now" at bounding box center [115, 286] width 40 height 8
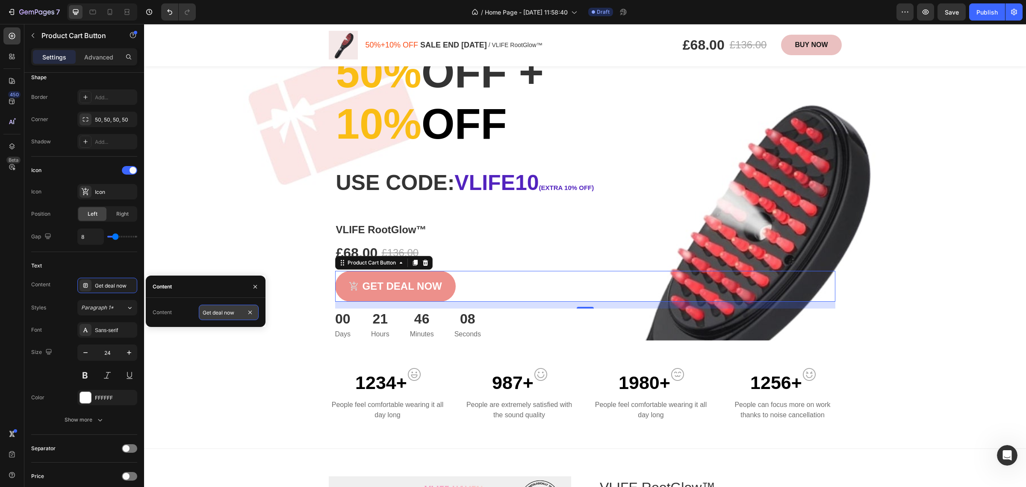
click at [244, 318] on input "Get deal now" at bounding box center [229, 311] width 60 height 15
type input "s"
type input "Shop Now"
click at [251, 422] on div "1234+ Text block Image Row People feel comfortable wearing it all day long Text…" at bounding box center [585, 398] width 869 height 60
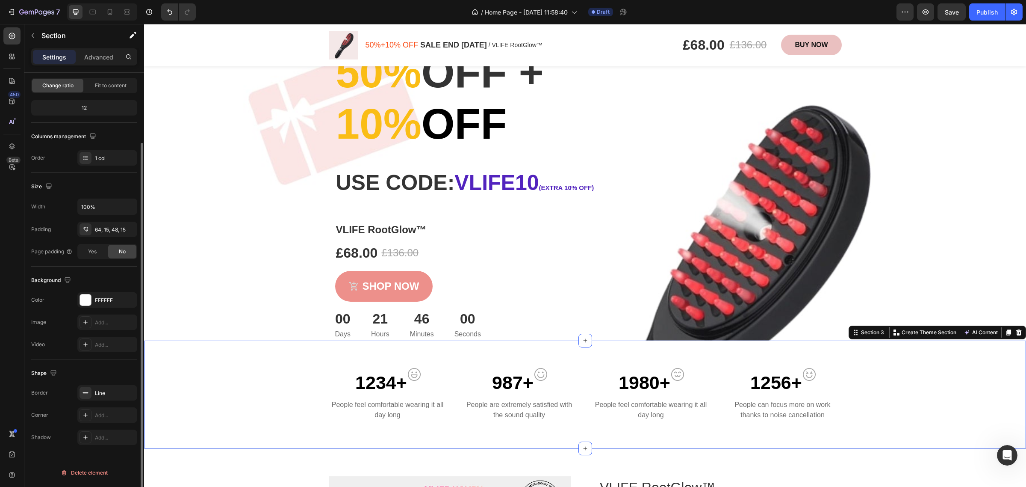
scroll to position [0, 0]
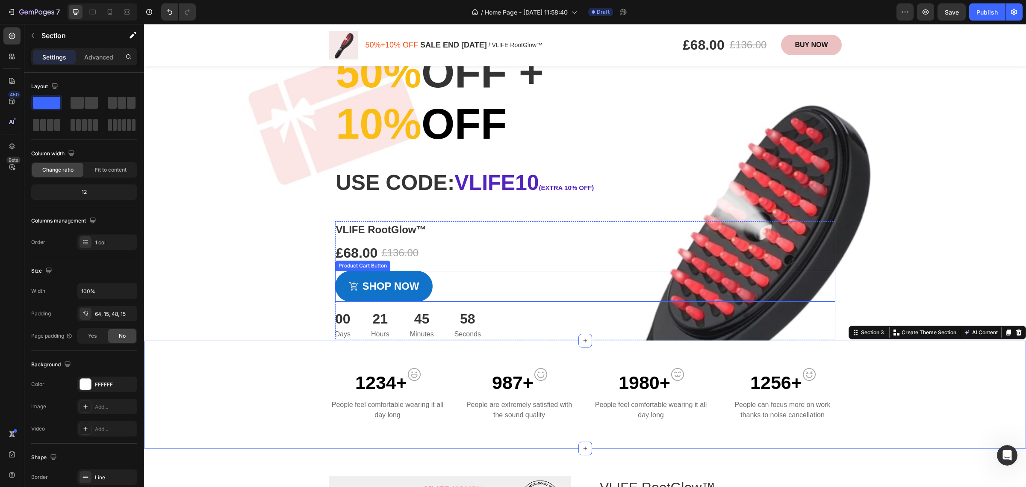
click at [356, 290] on div "Shop Now" at bounding box center [384, 285] width 71 height 15
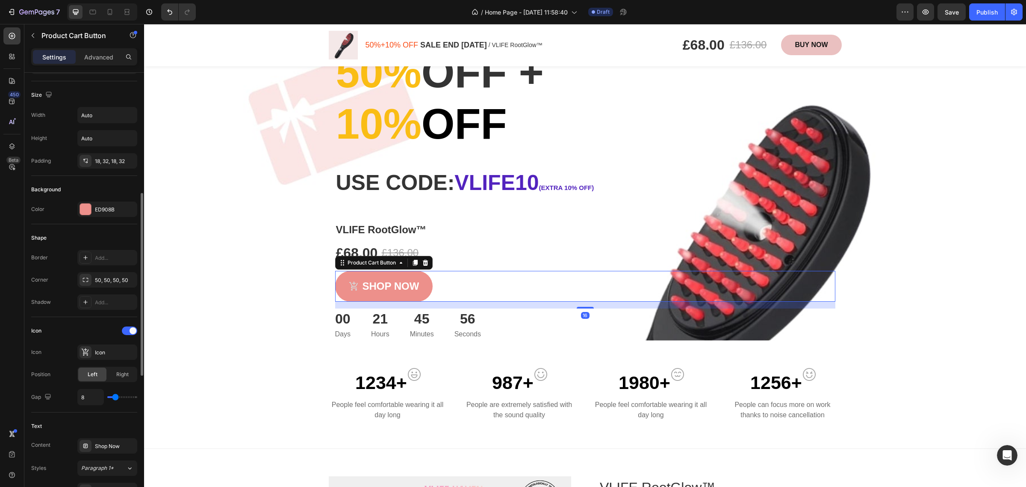
scroll to position [160, 0]
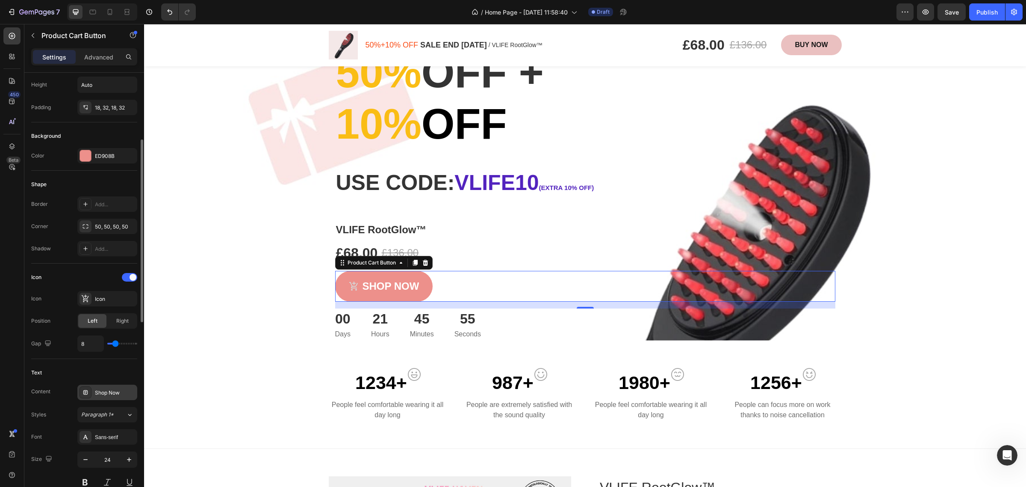
click at [107, 396] on div "Shop Now" at bounding box center [115, 393] width 40 height 8
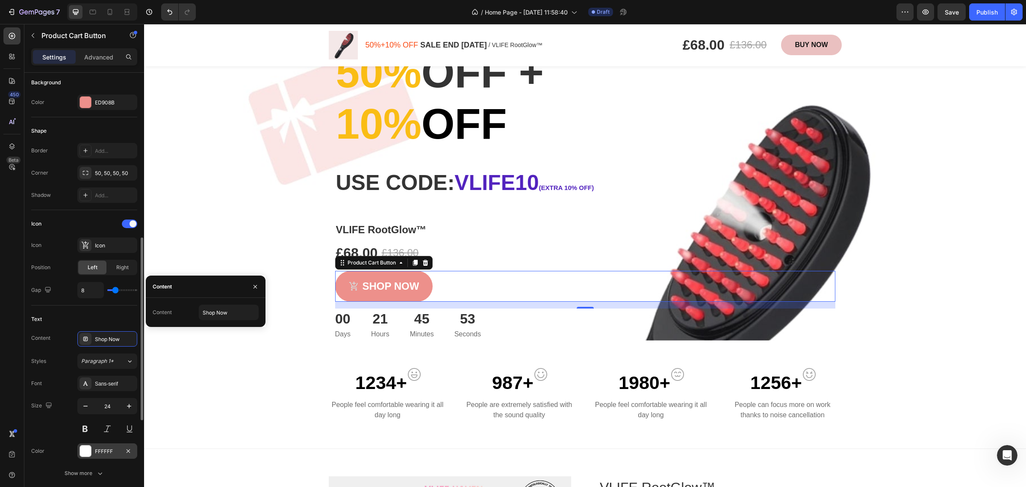
scroll to position [321, 0]
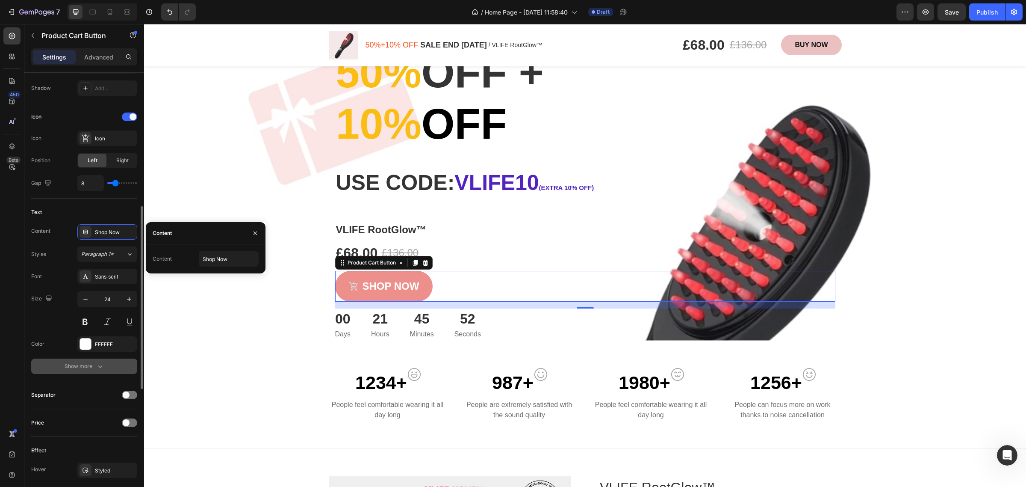
click at [93, 365] on div "Show more" at bounding box center [85, 366] width 40 height 9
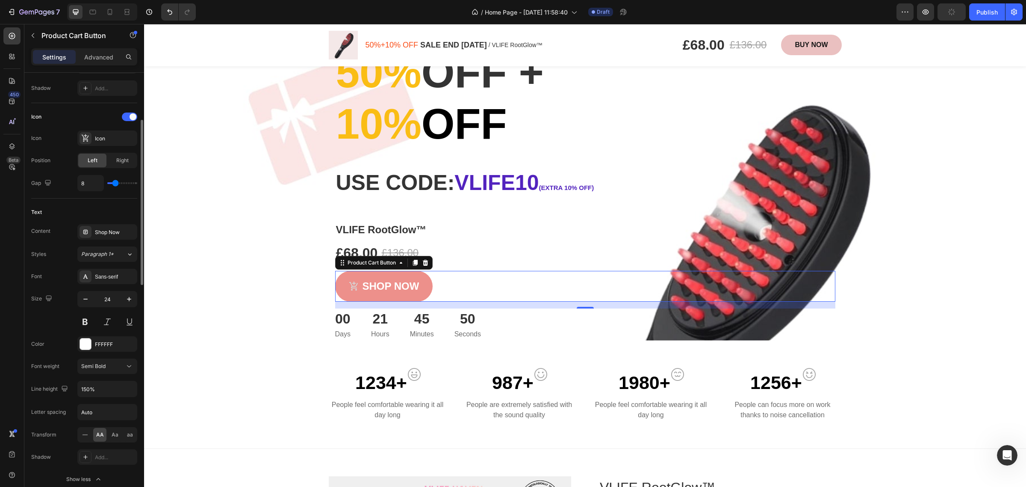
scroll to position [267, 0]
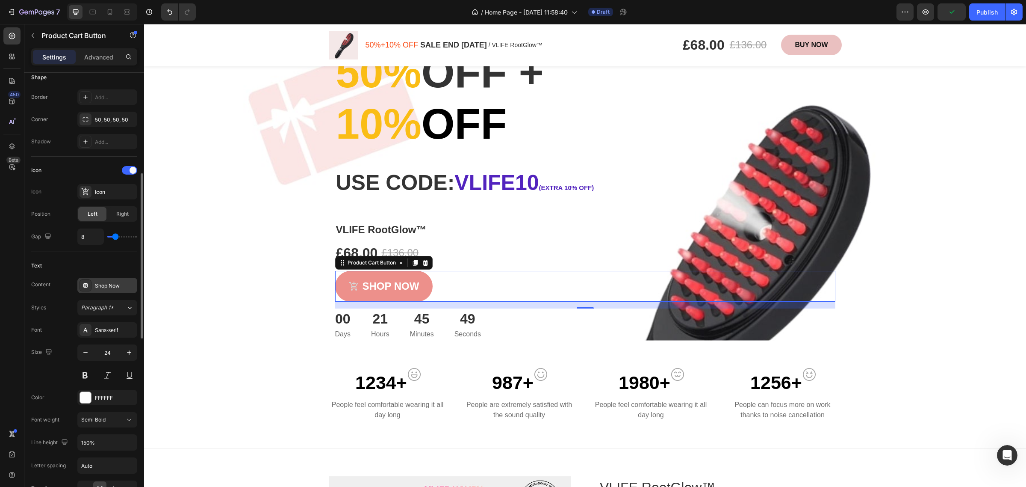
click at [115, 280] on div "Shop Now" at bounding box center [107, 284] width 60 height 15
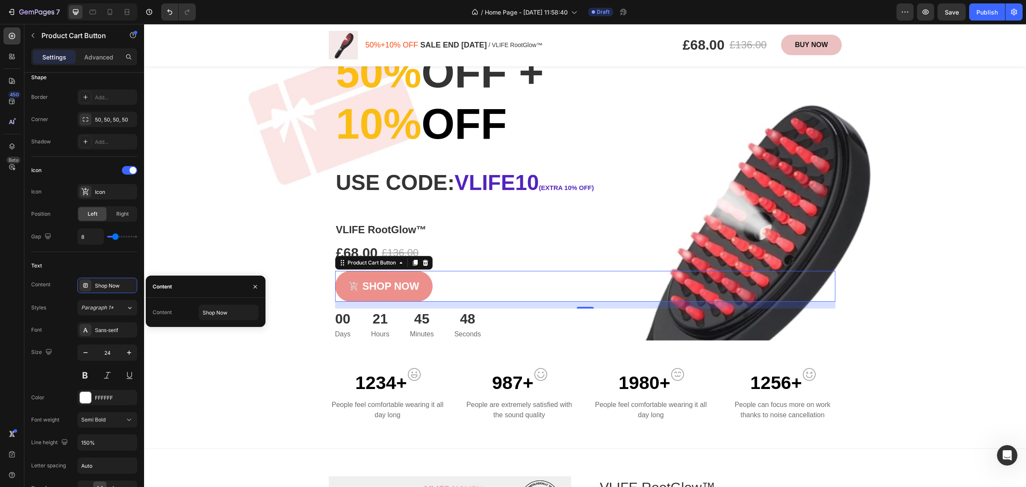
click at [163, 287] on div "Content" at bounding box center [162, 287] width 19 height 8
click at [86, 308] on span "Paragraph 1*" at bounding box center [97, 308] width 32 height 8
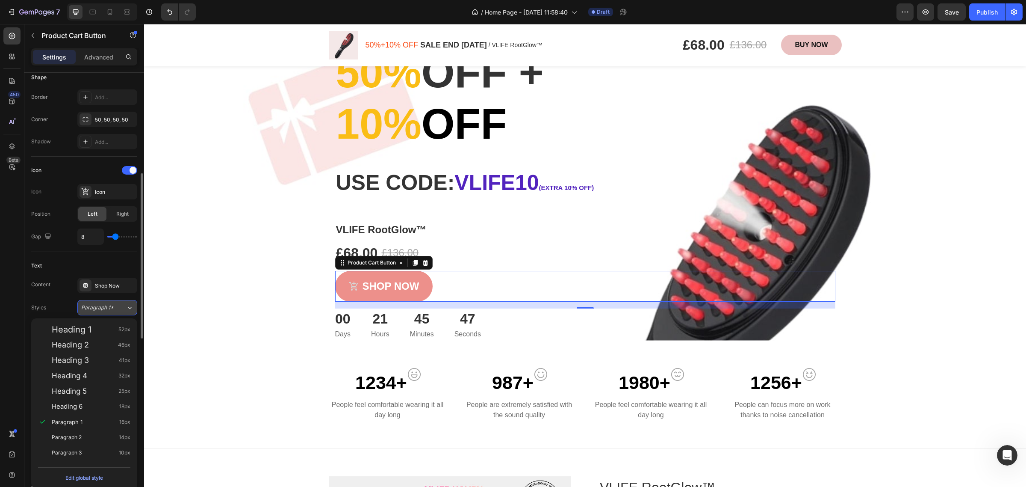
click at [86, 308] on span "Paragraph 1*" at bounding box center [97, 308] width 32 height 8
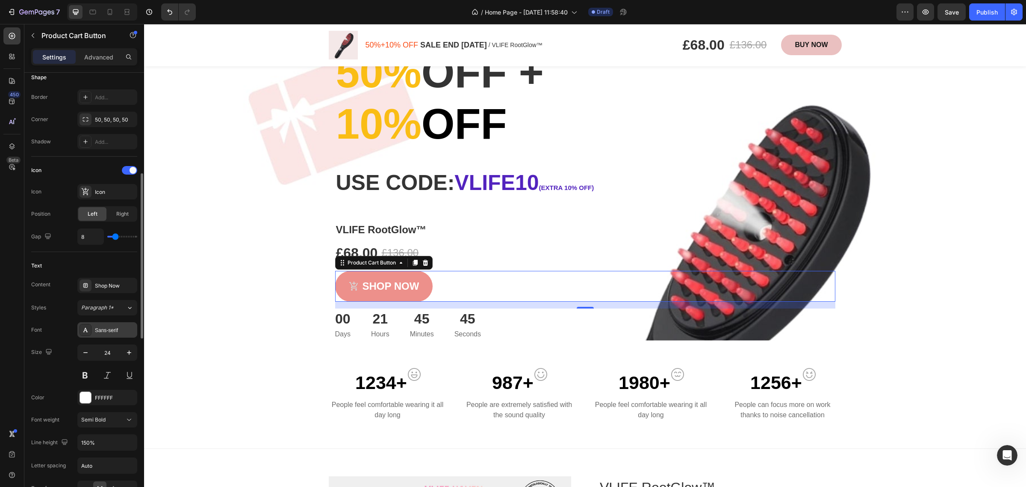
click at [111, 334] on div "Sans-serif" at bounding box center [115, 330] width 40 height 8
click at [50, 350] on icon "button" at bounding box center [49, 351] width 6 height 6
click at [51, 334] on div "Font Sans-serif" at bounding box center [84, 329] width 106 height 15
click at [99, 392] on div "FFFFFF" at bounding box center [107, 397] width 60 height 15
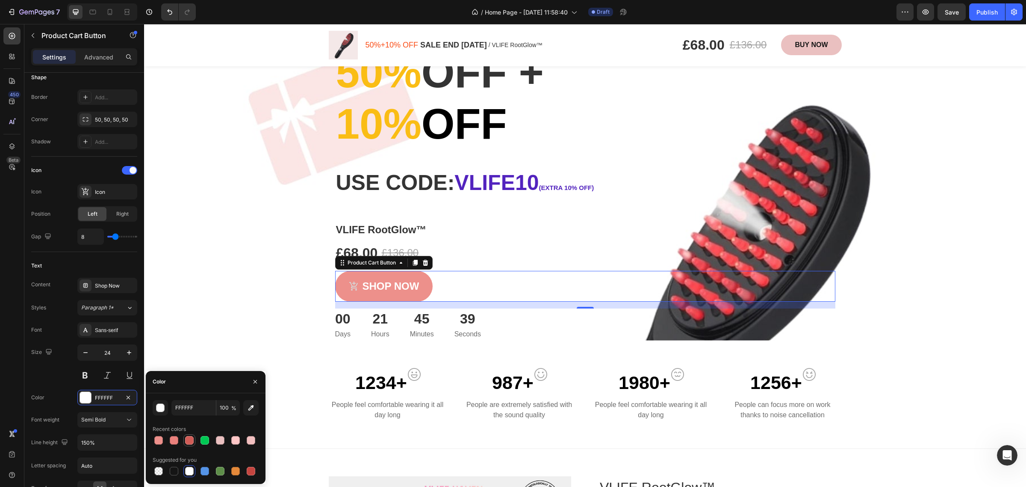
drag, startPoint x: 191, startPoint y: 440, endPoint x: 175, endPoint y: 319, distance: 122.9
click at [191, 440] on div at bounding box center [189, 440] width 9 height 9
click at [160, 443] on div at bounding box center [158, 440] width 9 height 9
click at [177, 473] on div at bounding box center [174, 470] width 9 height 9
type input "151515"
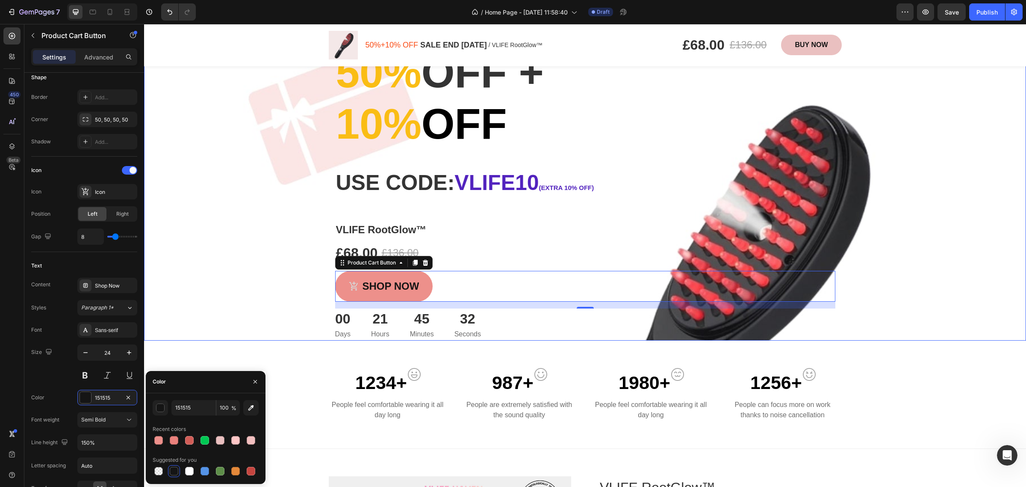
click at [266, 259] on div "Overlay" at bounding box center [585, 158] width 882 height 363
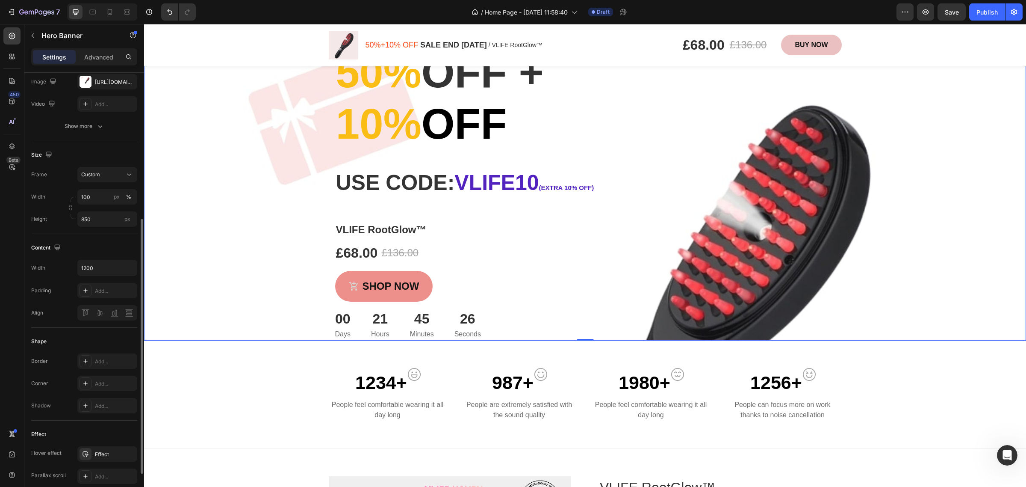
scroll to position [160, 0]
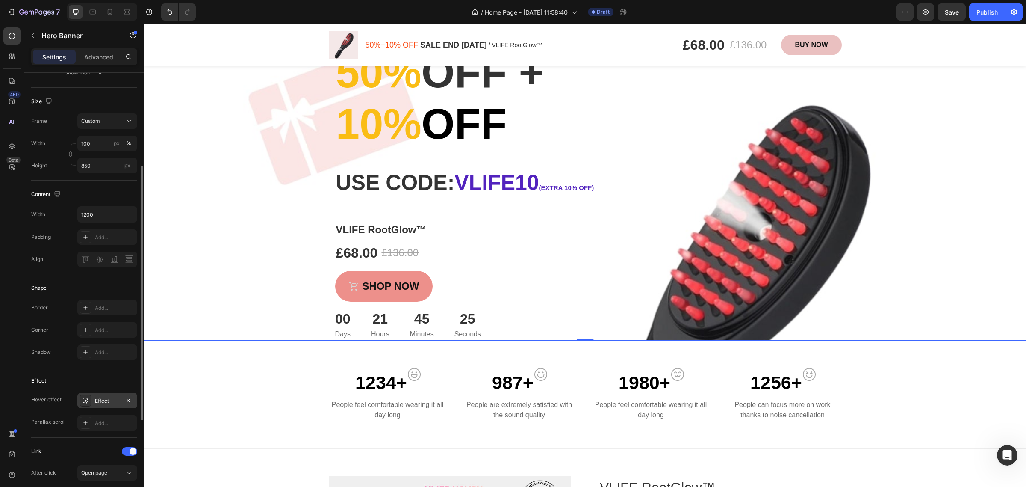
click at [100, 400] on div "Effect" at bounding box center [107, 401] width 25 height 8
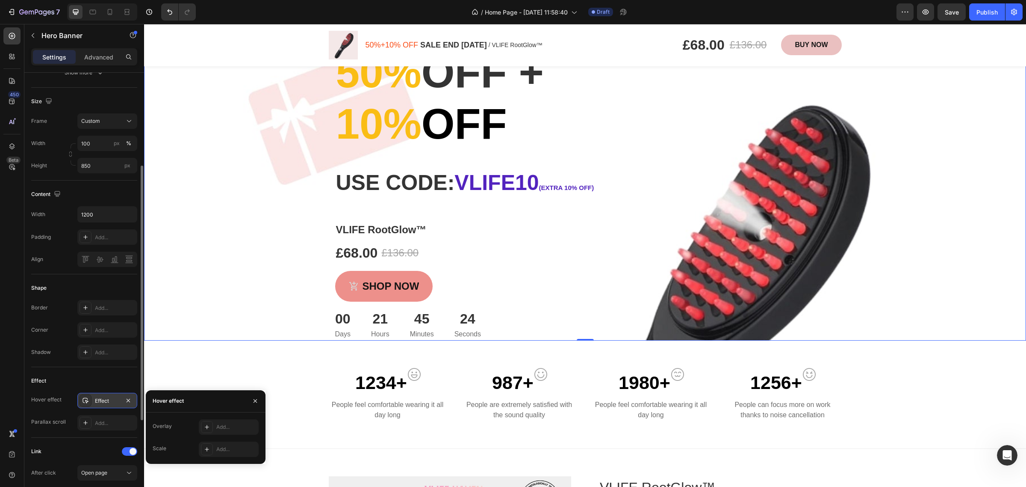
click at [100, 400] on div "Effect" at bounding box center [107, 401] width 25 height 8
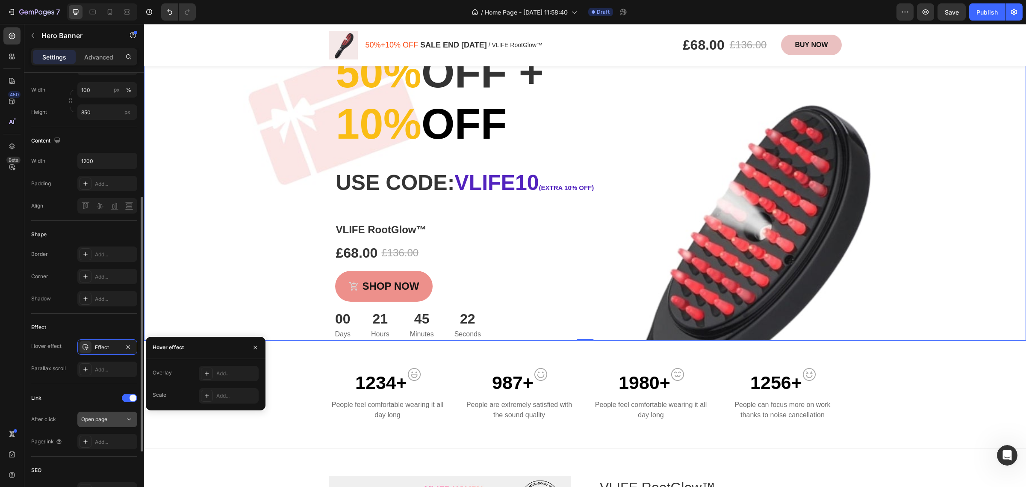
scroll to position [318, 0]
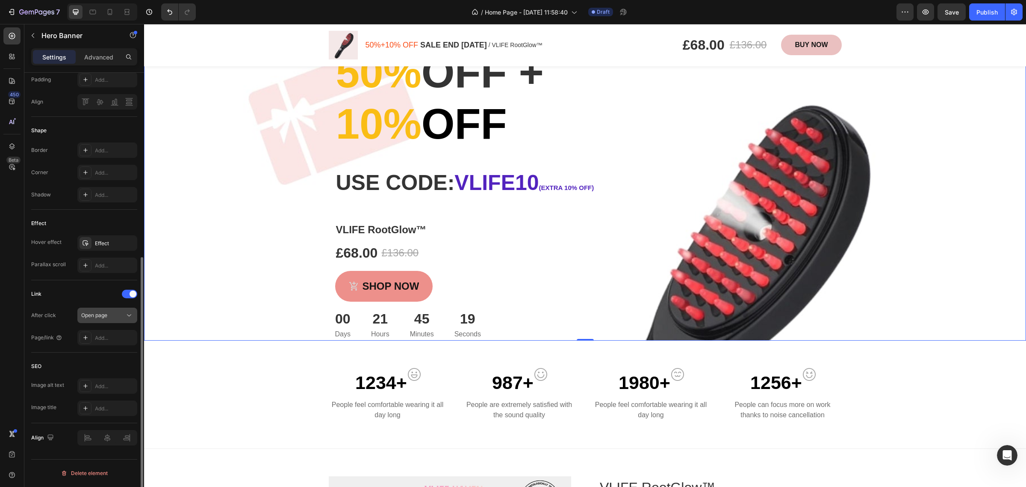
click at [98, 319] on span "Open page" at bounding box center [94, 315] width 26 height 8
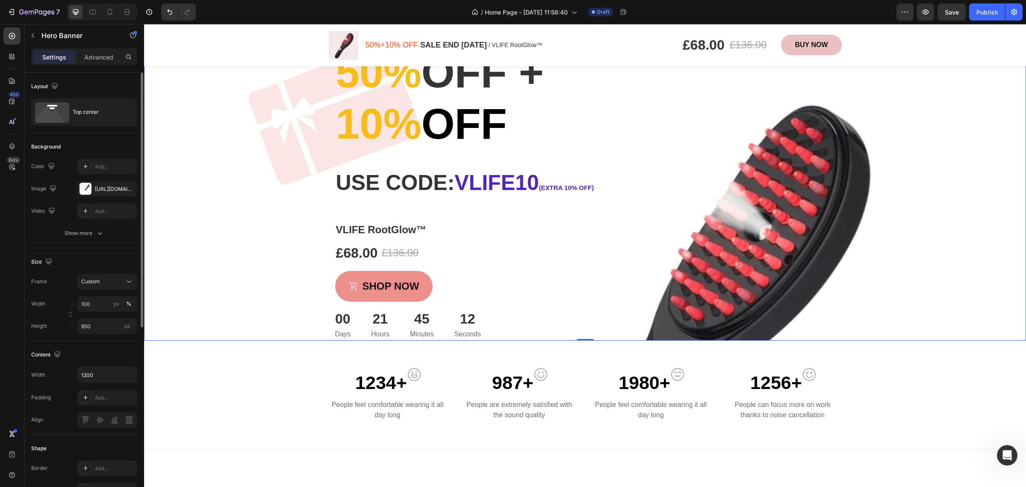
scroll to position [0, 0]
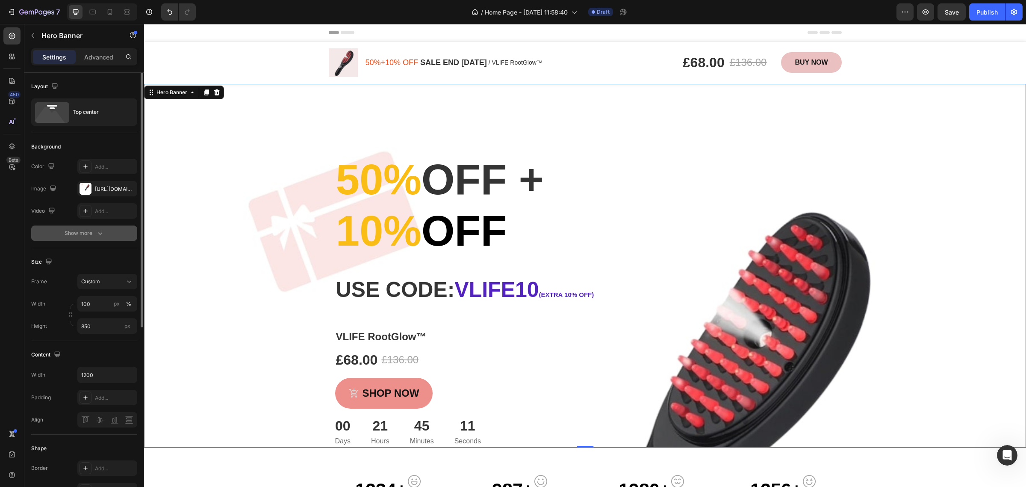
click at [90, 231] on div "Show more" at bounding box center [85, 233] width 40 height 9
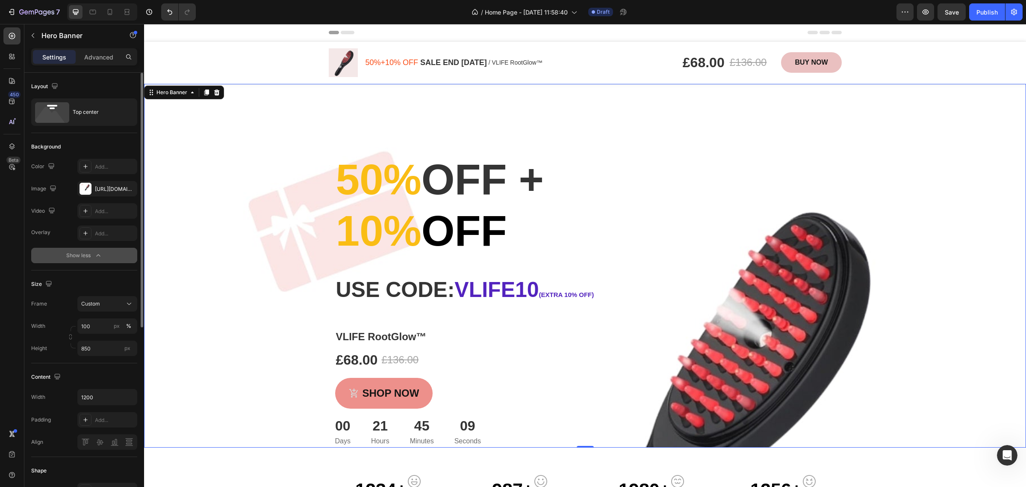
click at [93, 260] on button "Show less" at bounding box center [84, 255] width 106 height 15
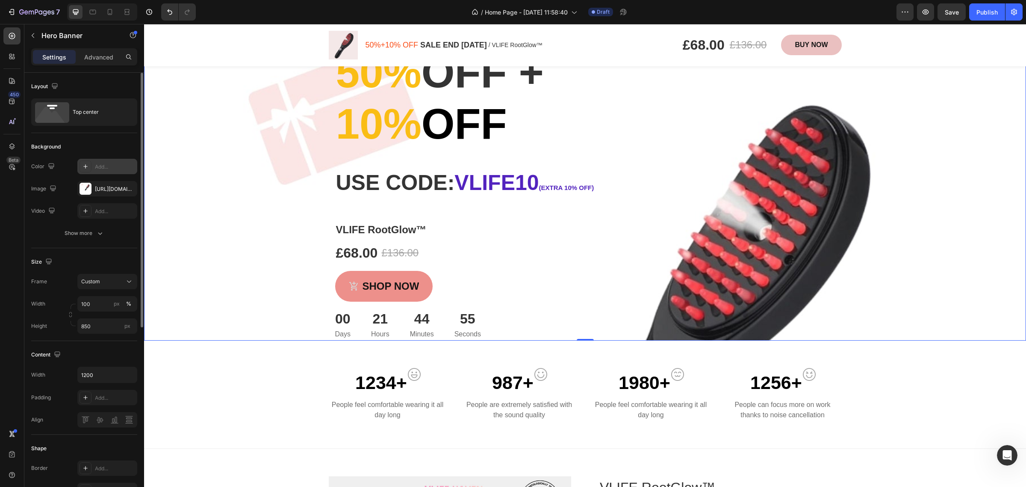
click at [96, 165] on div "Add..." at bounding box center [115, 167] width 40 height 8
click at [96, 233] on icon "button" at bounding box center [100, 233] width 9 height 9
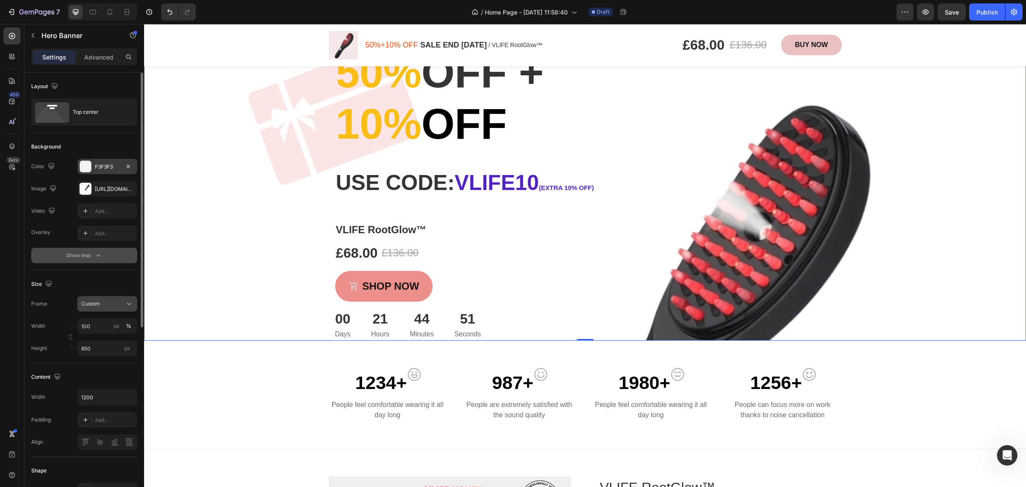
click at [90, 305] on span "Custom" at bounding box center [90, 304] width 19 height 8
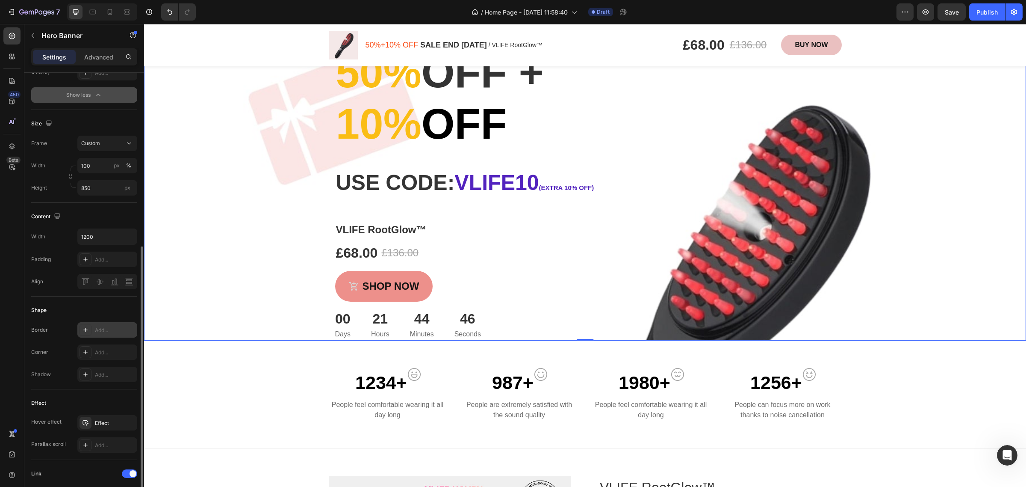
scroll to position [214, 0]
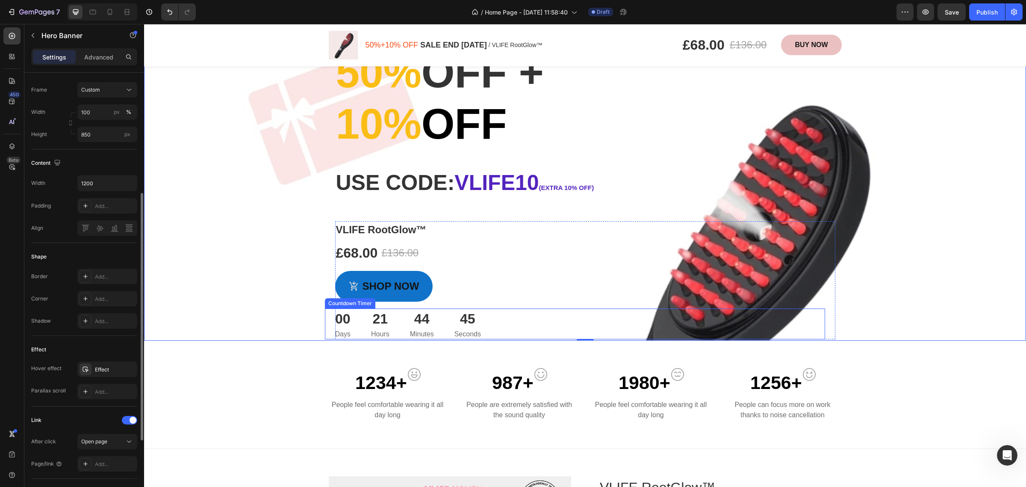
click at [363, 298] on button "Shop Now" at bounding box center [384, 286] width 98 height 31
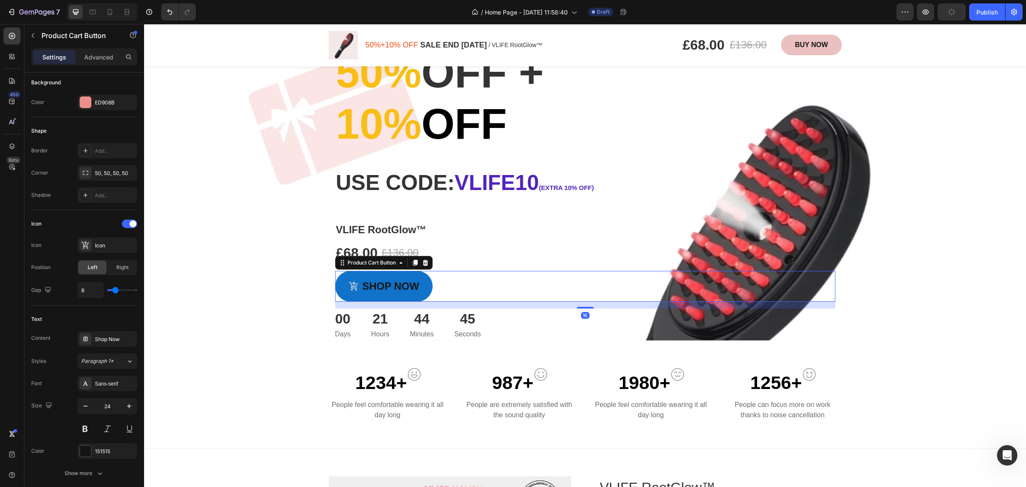
scroll to position [0, 0]
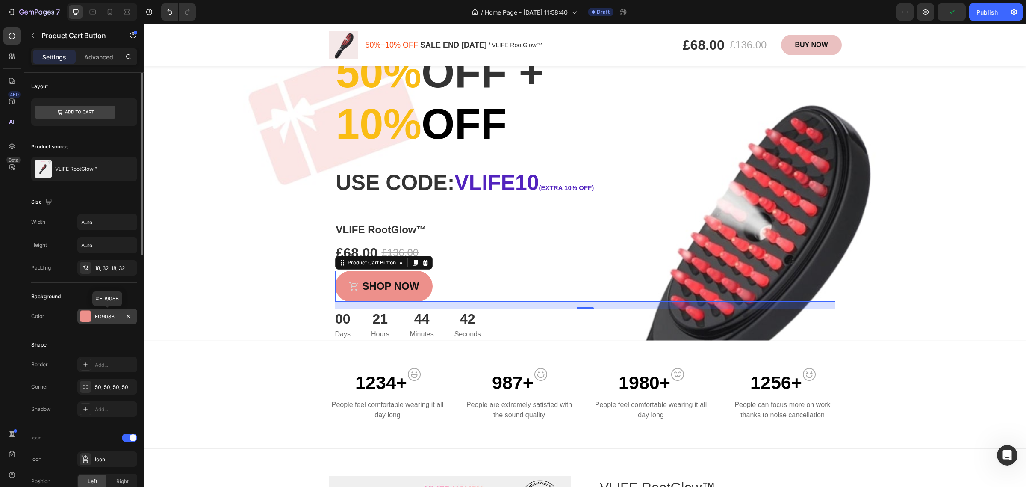
click at [95, 320] on div "ED908B" at bounding box center [107, 317] width 25 height 8
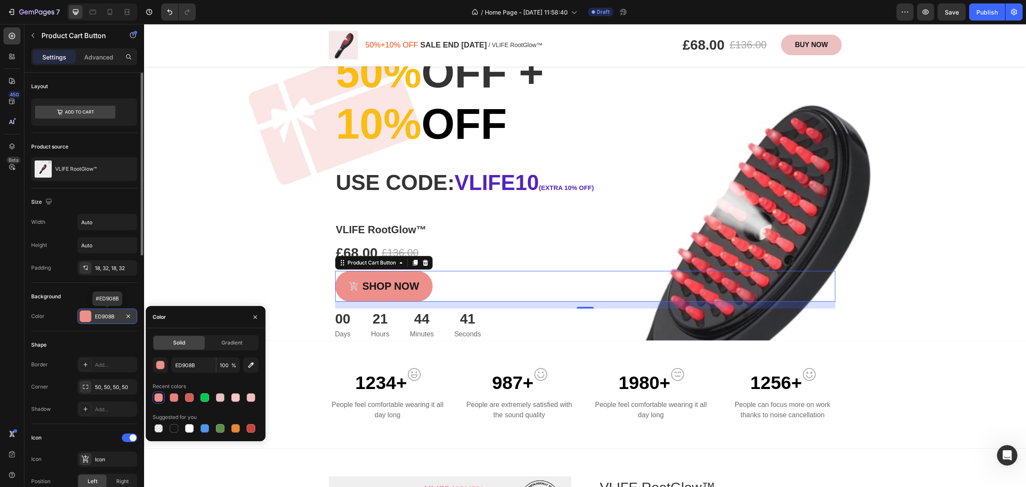
click at [95, 320] on div "ED908B" at bounding box center [107, 317] width 25 height 8
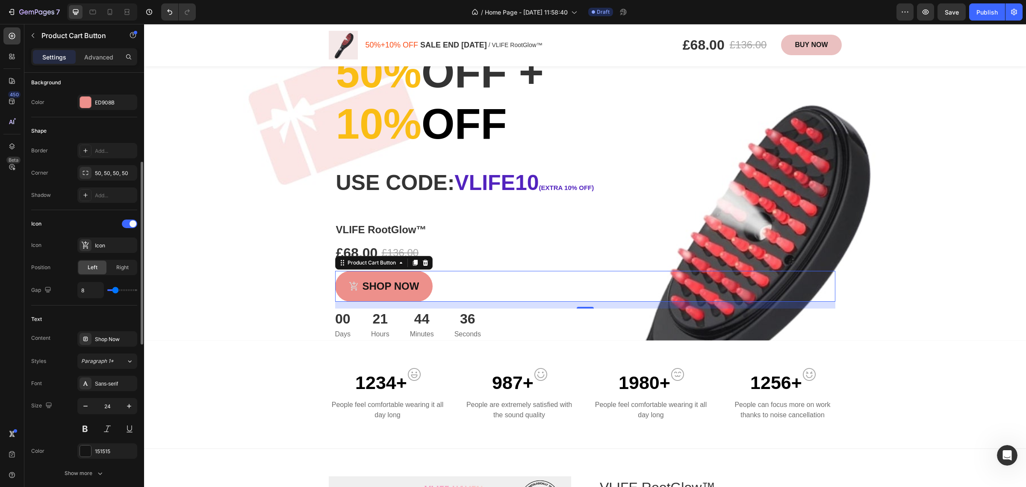
scroll to position [267, 0]
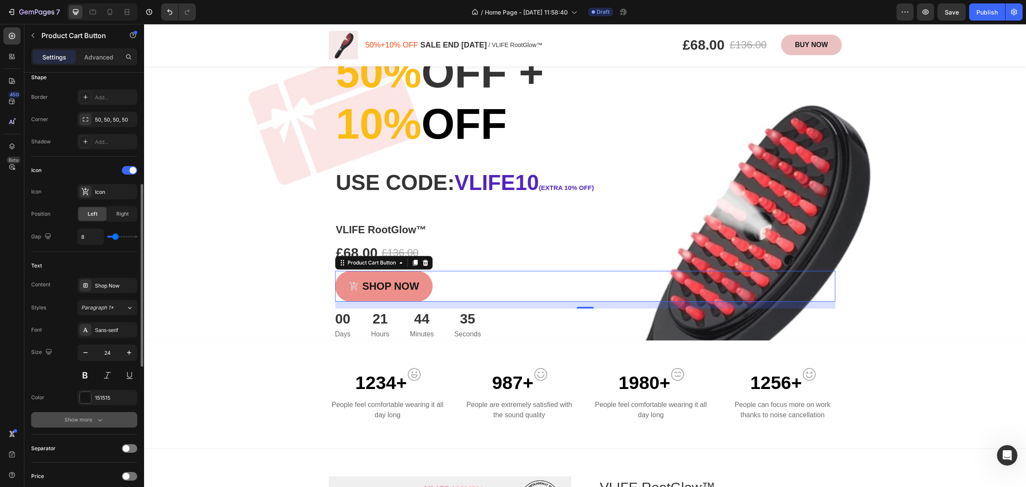
click at [96, 418] on icon "button" at bounding box center [100, 419] width 9 height 9
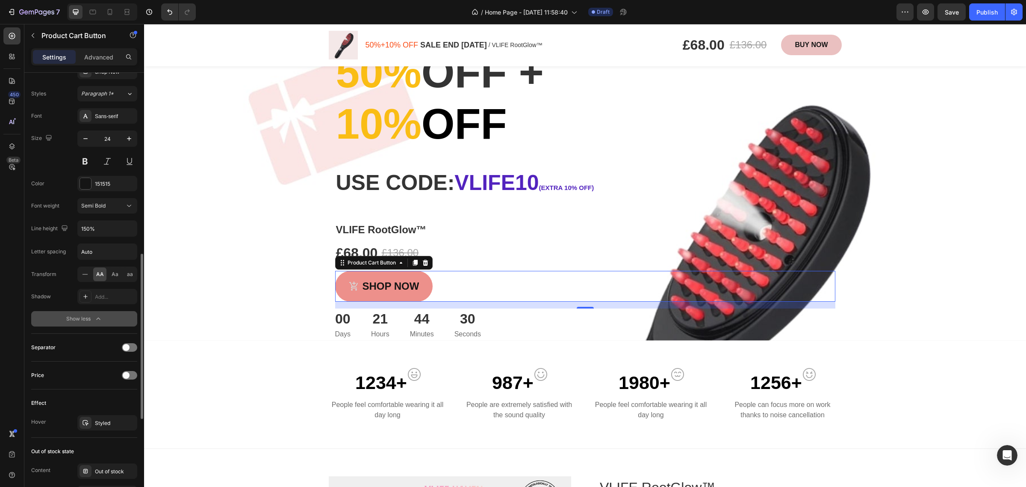
scroll to position [534, 0]
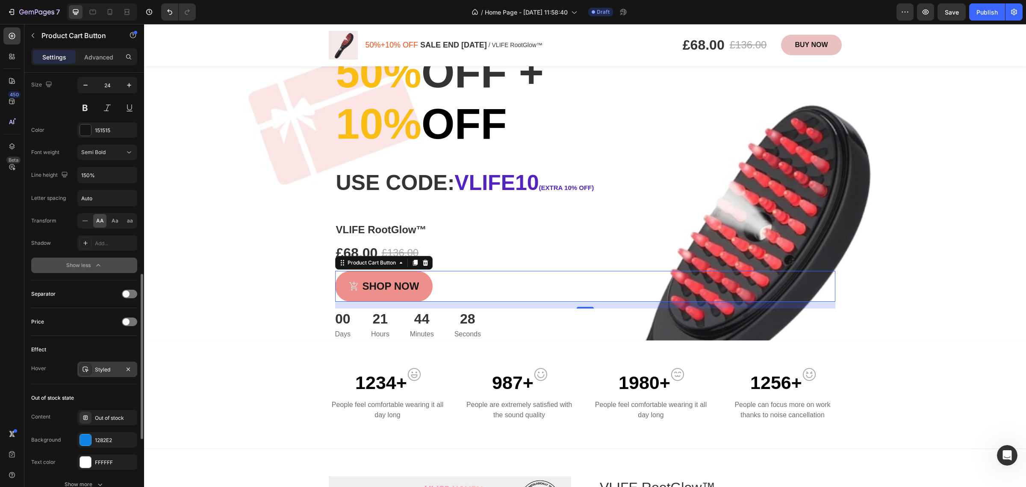
click at [114, 372] on div "Styled" at bounding box center [107, 370] width 25 height 8
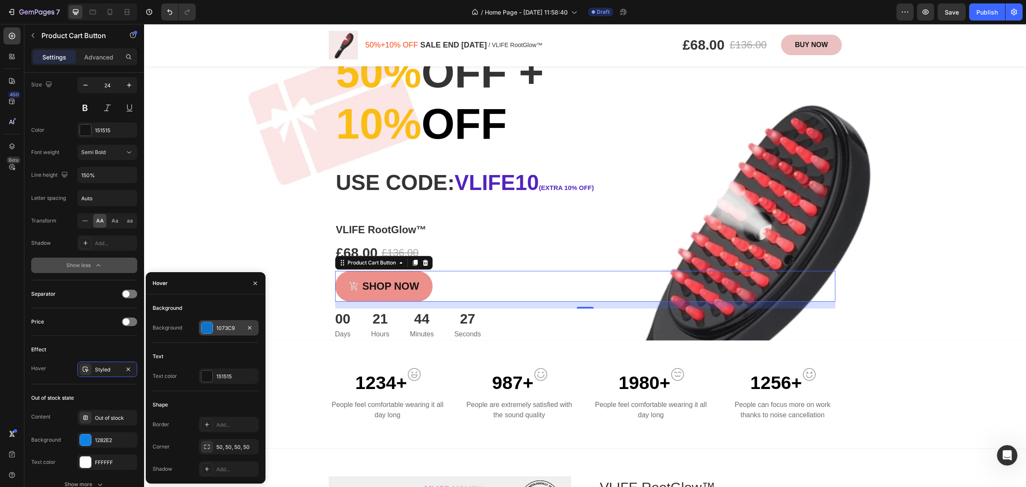
click at [223, 330] on div "1073C9" at bounding box center [228, 328] width 25 height 8
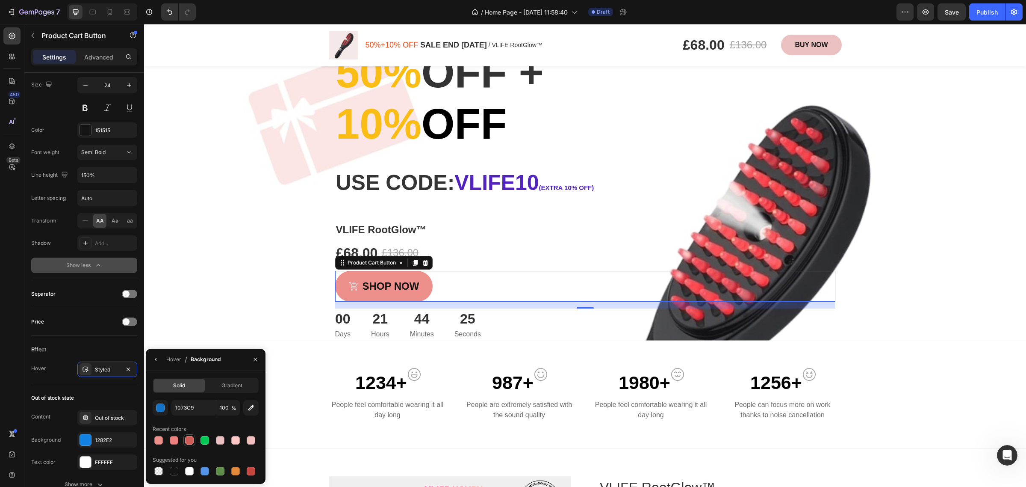
click at [194, 438] on div at bounding box center [189, 440] width 10 height 10
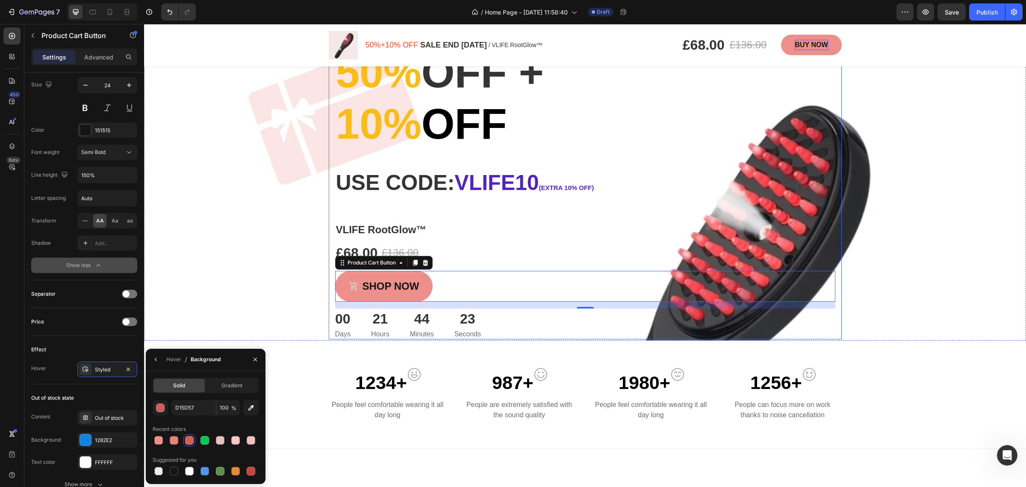
scroll to position [0, 0]
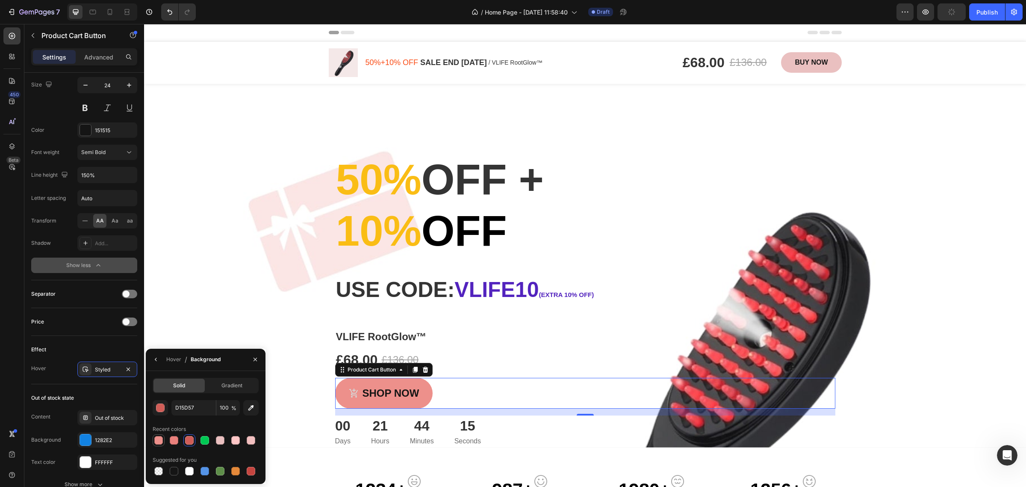
click at [162, 443] on div at bounding box center [158, 440] width 10 height 10
click at [177, 441] on div at bounding box center [174, 440] width 9 height 9
type input "EA817C"
click at [781, 65] on button "BUY NOW" at bounding box center [811, 62] width 60 height 21
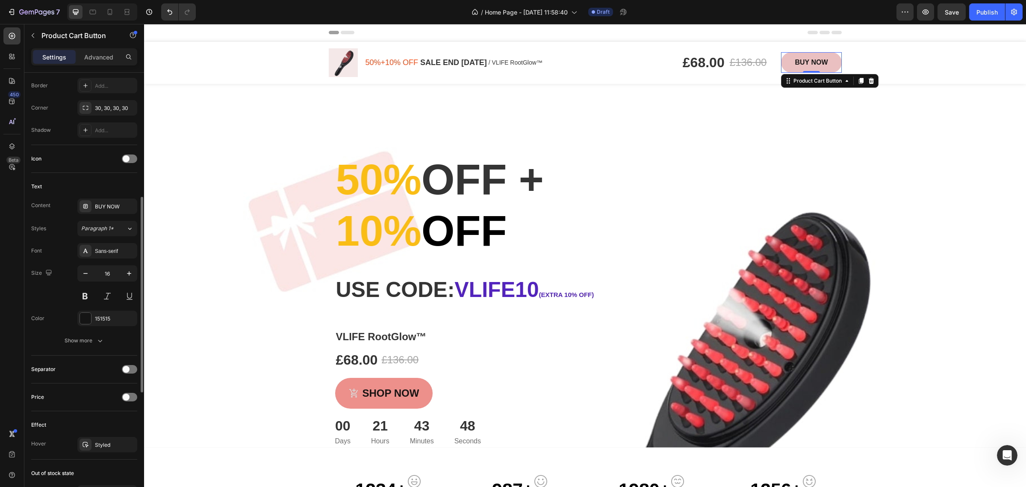
scroll to position [172, 0]
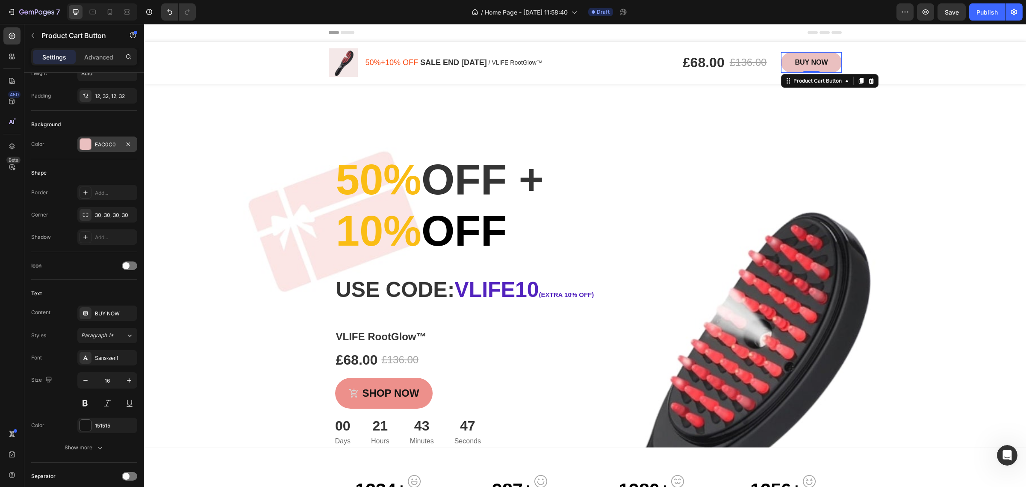
click at [105, 145] on div "EAC0C0" at bounding box center [107, 145] width 25 height 8
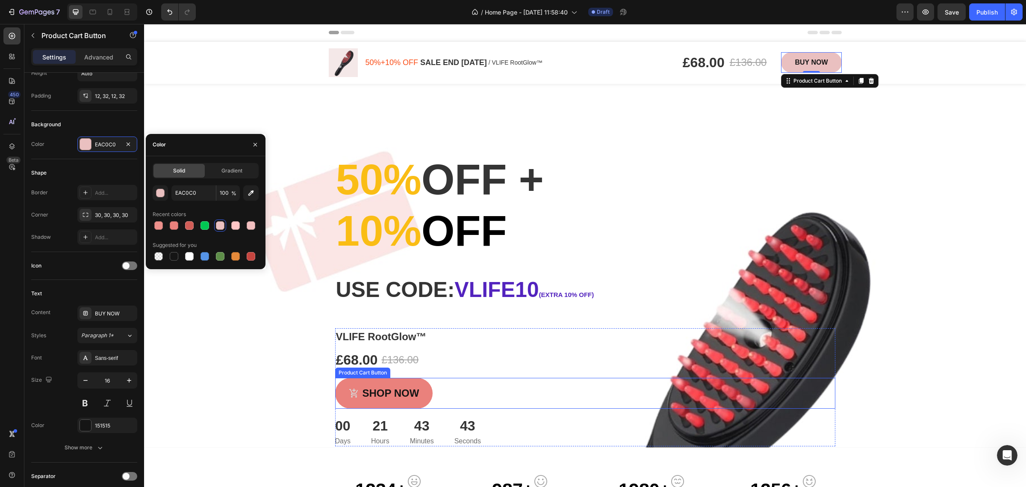
click at [422, 398] on button "Shop Now" at bounding box center [384, 393] width 98 height 31
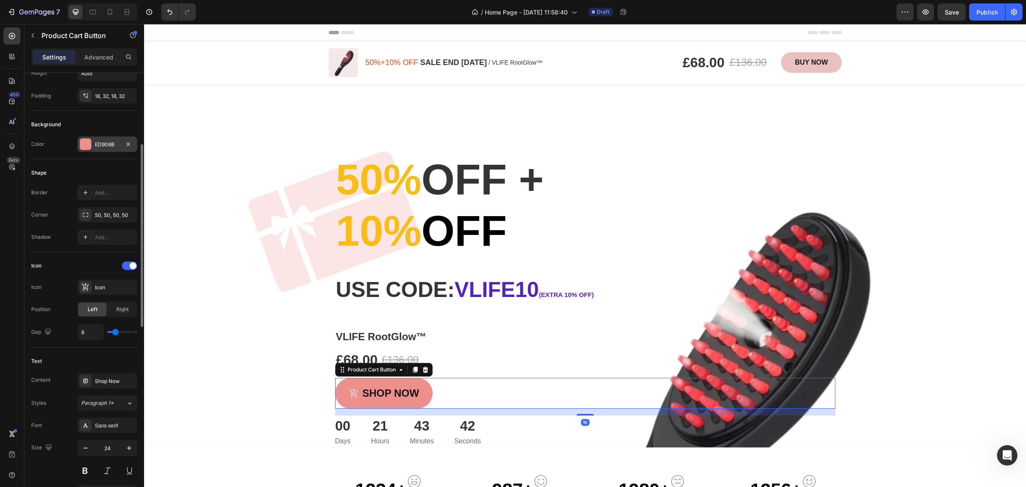
click at [115, 146] on div "ED908B" at bounding box center [107, 145] width 25 height 8
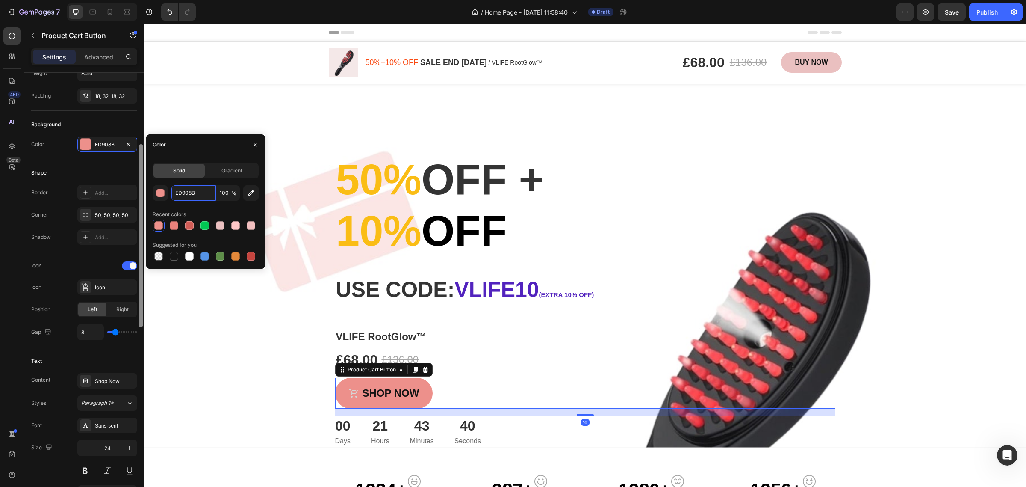
paste input "AC0C0"
type input "EAC0C0"
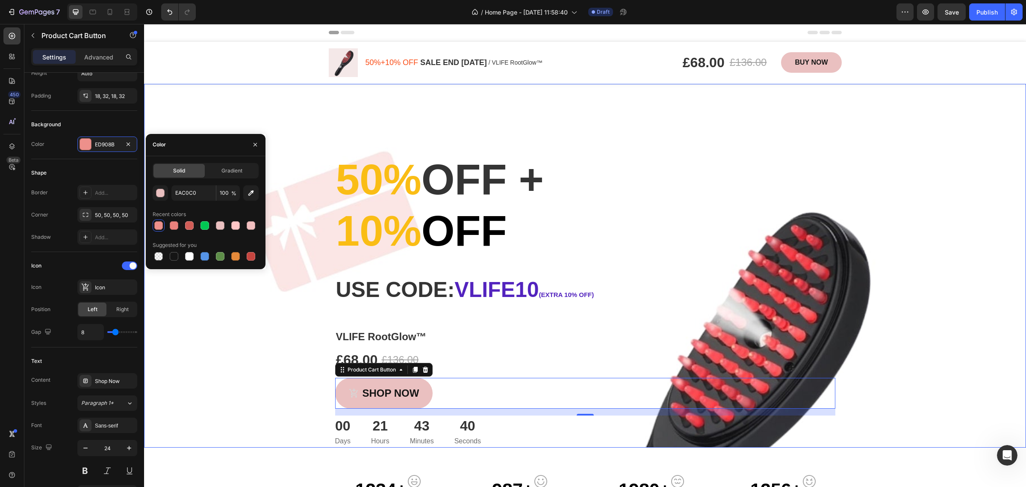
click at [210, 304] on div "Overlay" at bounding box center [585, 265] width 882 height 363
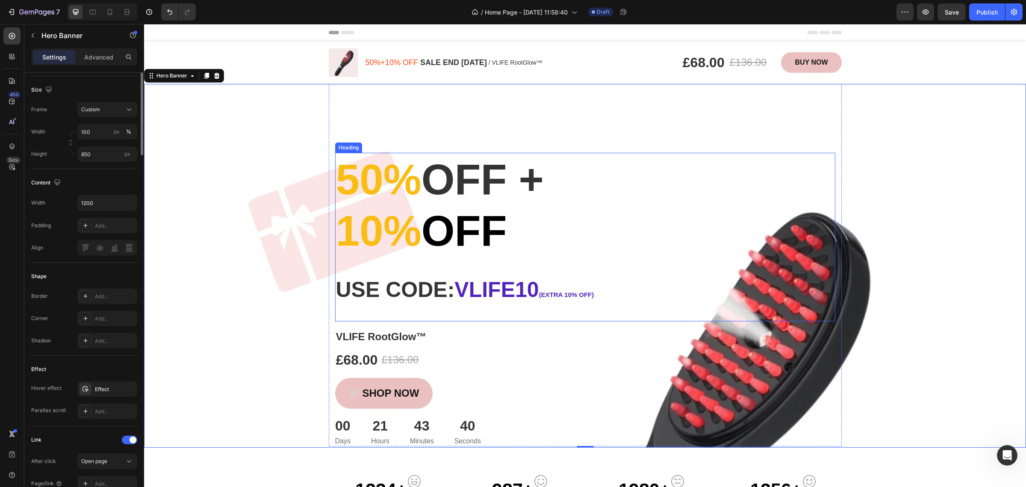
scroll to position [0, 0]
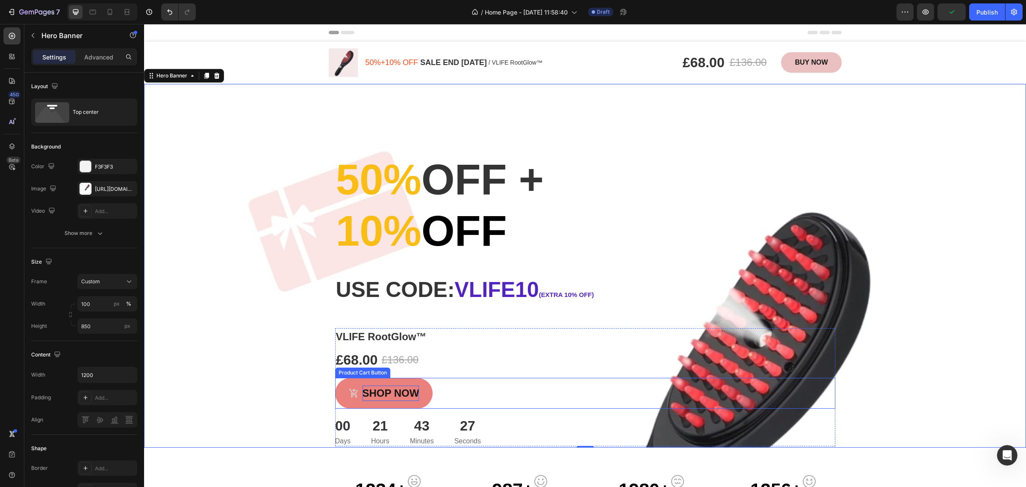
click at [363, 397] on div "Shop Now" at bounding box center [391, 392] width 57 height 15
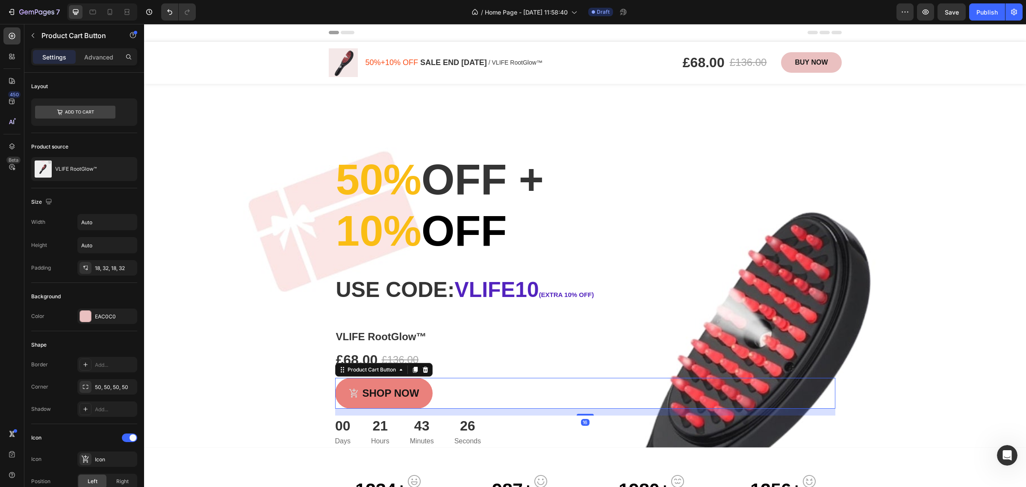
click at [351, 396] on icon "Shop Now" at bounding box center [354, 393] width 10 height 10
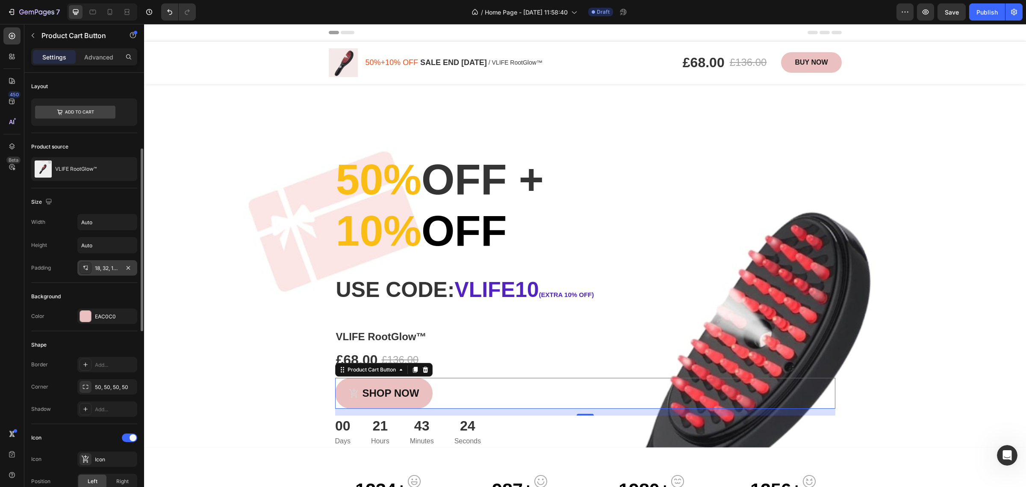
scroll to position [53, 0]
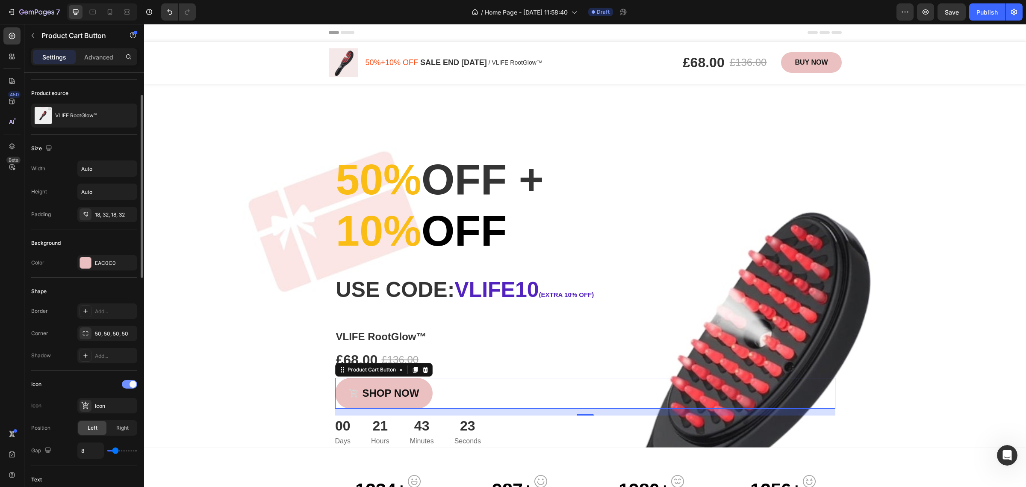
click at [133, 385] on span at bounding box center [133, 384] width 7 height 7
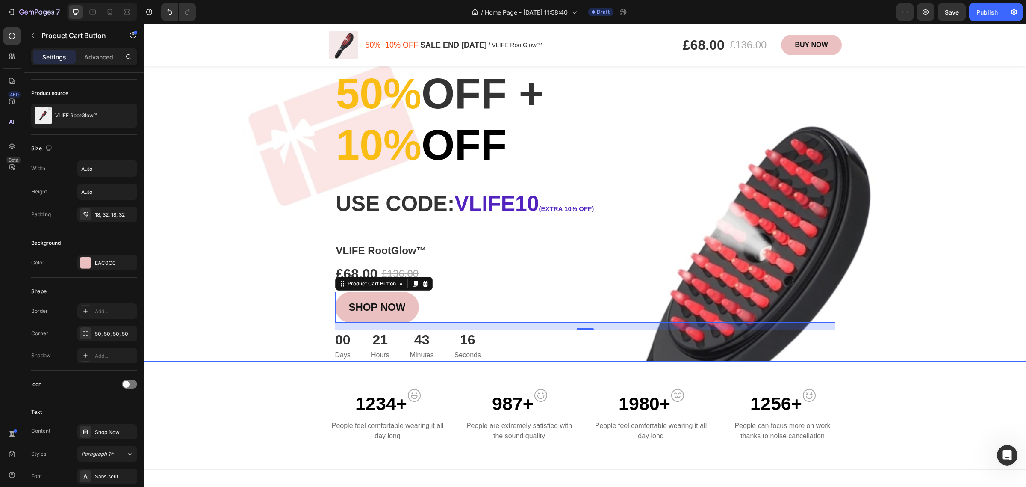
scroll to position [107, 0]
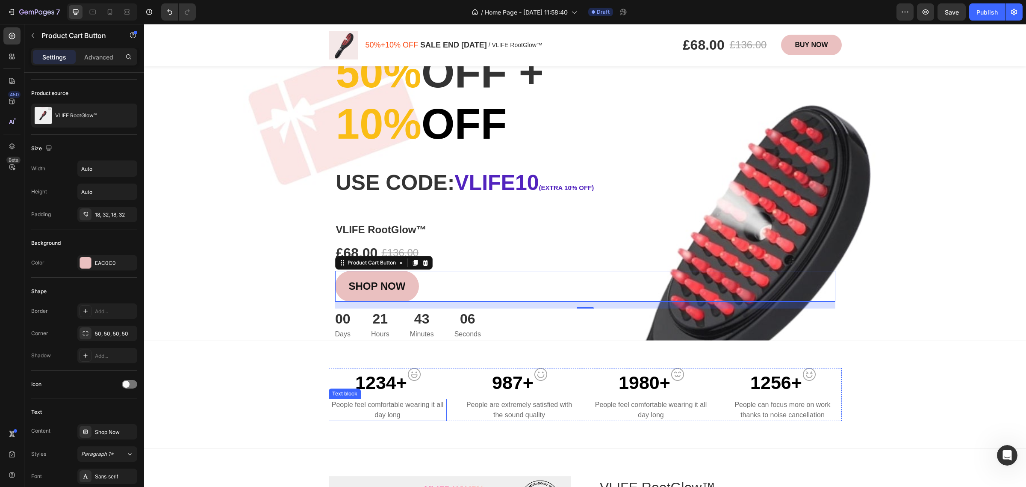
click at [331, 402] on p "People feel comfortable wearing it all day long" at bounding box center [388, 409] width 116 height 21
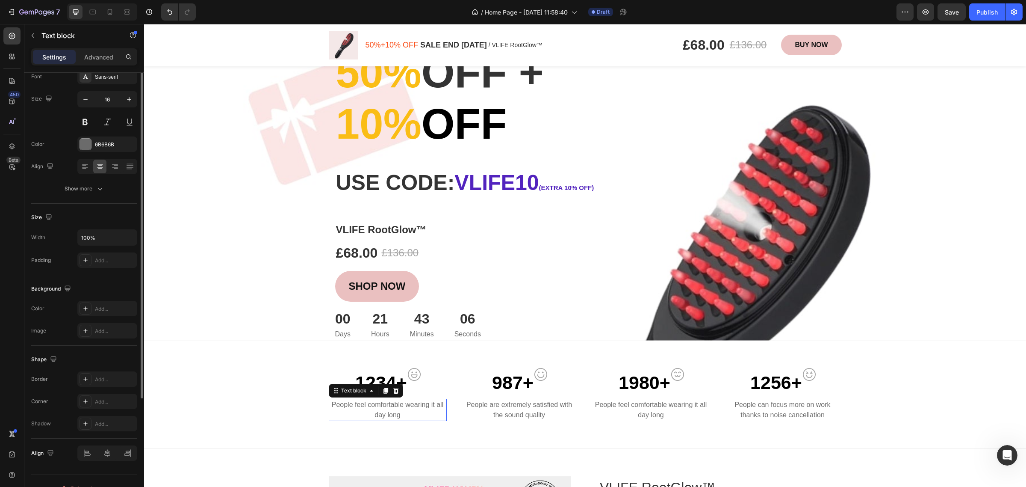
scroll to position [0, 0]
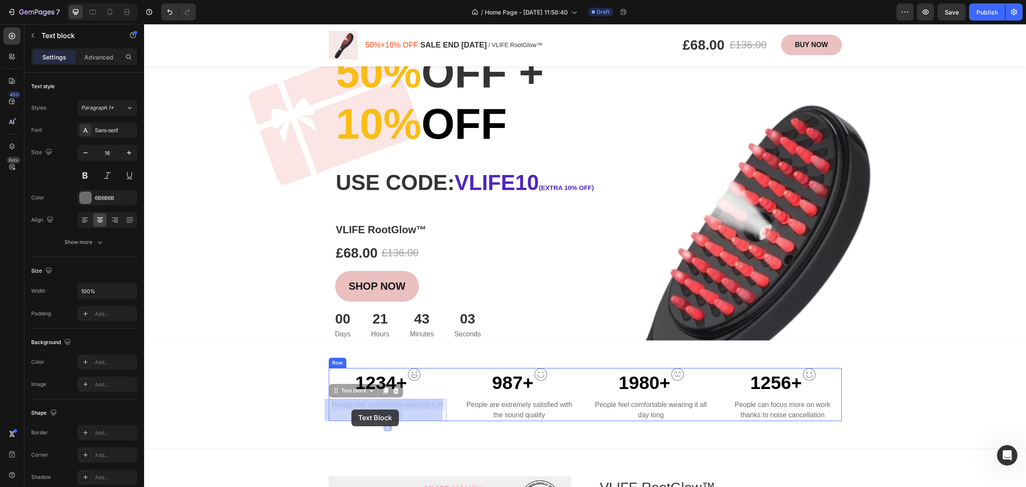
drag, startPoint x: 328, startPoint y: 402, endPoint x: 351, endPoint y: 409, distance: 23.7
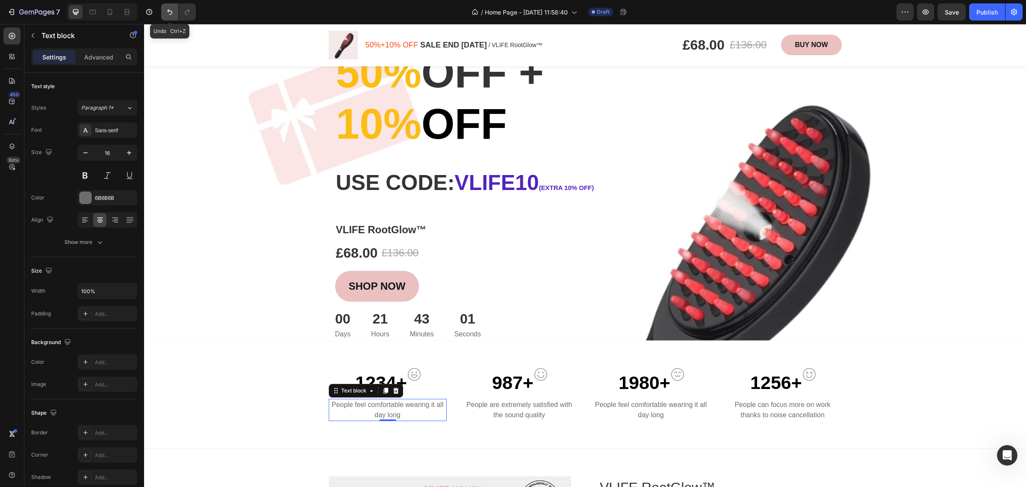
click at [170, 7] on button "Undo/Redo" at bounding box center [169, 11] width 17 height 17
click at [183, 12] on icon "Undo/Redo" at bounding box center [187, 12] width 9 height 9
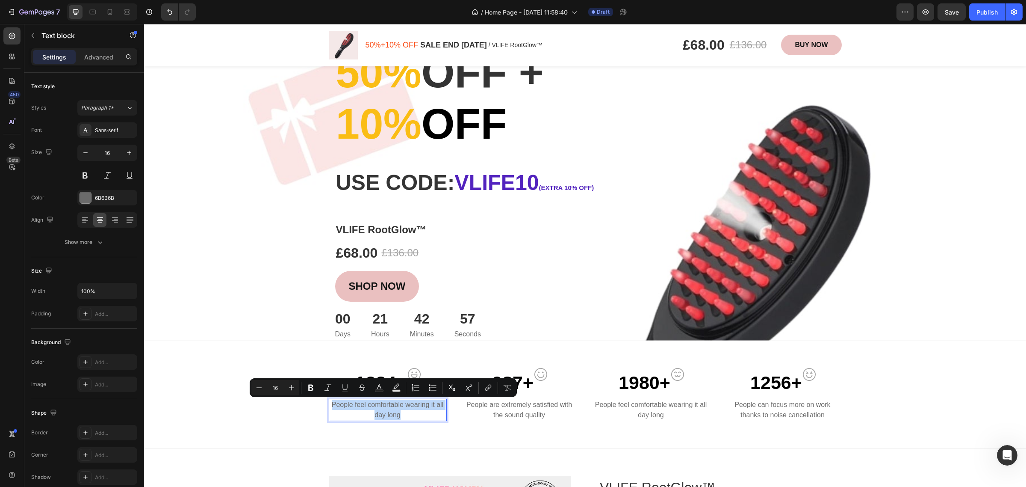
drag, startPoint x: 328, startPoint y: 402, endPoint x: 409, endPoint y: 410, distance: 80.8
click at [409, 410] on p "People feel comfortable wearing it all day long" at bounding box center [388, 409] width 116 height 21
copy p "People feel comfortable wearing it all day long"
click at [512, 407] on p "People are extremely satisfied with the sound quality" at bounding box center [519, 409] width 116 height 21
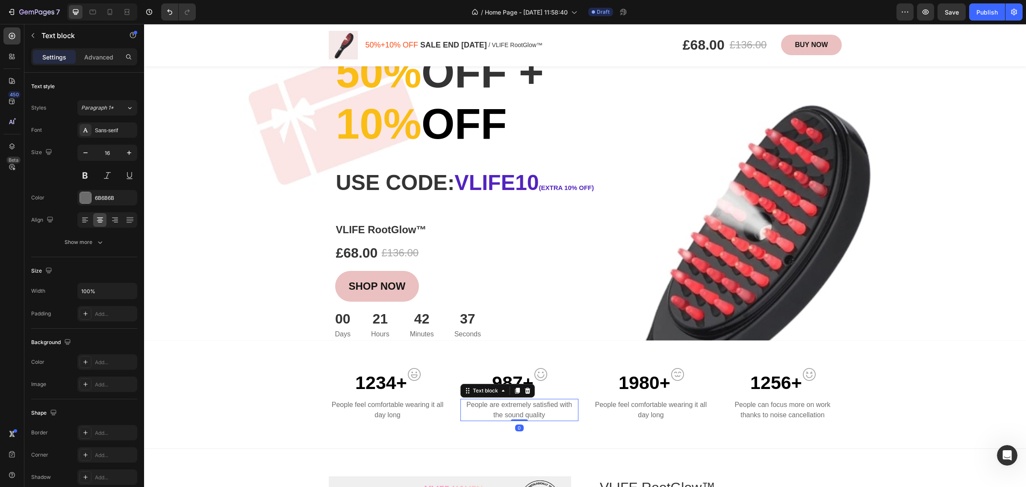
click at [488, 405] on p "People are extremely satisfied with the sound quality" at bounding box center [519, 409] width 116 height 21
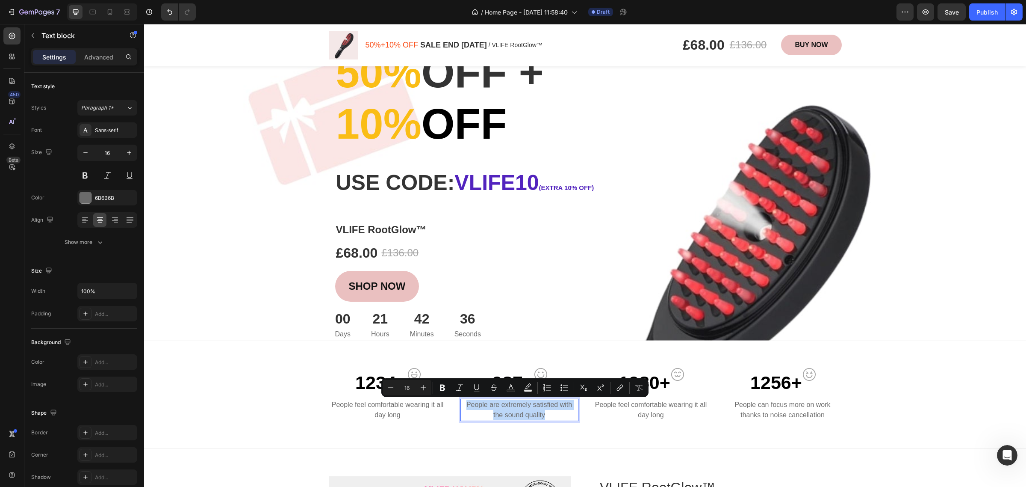
drag, startPoint x: 463, startPoint y: 403, endPoint x: 546, endPoint y: 416, distance: 84.0
click at [546, 416] on p "People are extremely satisfied with the sound quality" at bounding box center [519, 409] width 116 height 21
copy p "People are extremely satisfied with the sound quality"
click at [626, 415] on p "People feel comfortable wearing it all day long" at bounding box center [651, 409] width 116 height 21
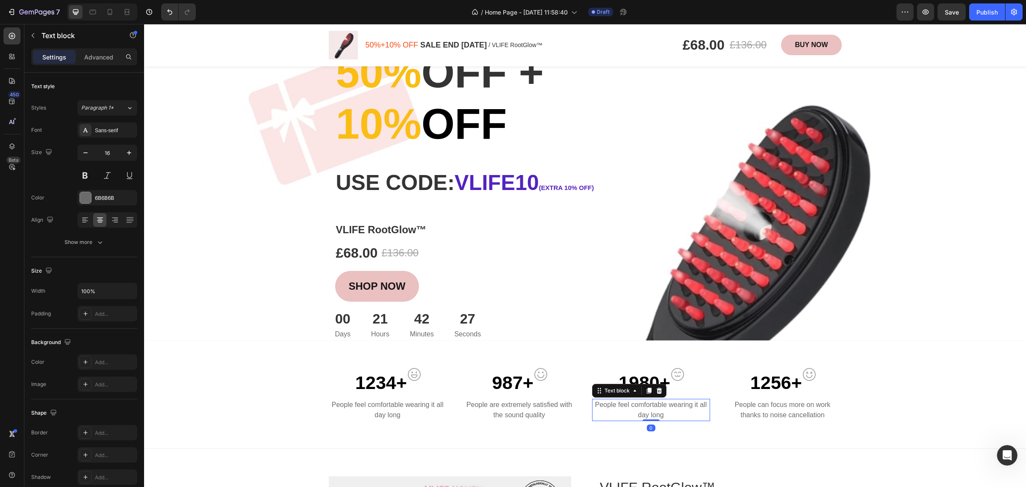
click at [601, 407] on p "People feel comfortable wearing it all day long" at bounding box center [651, 409] width 116 height 21
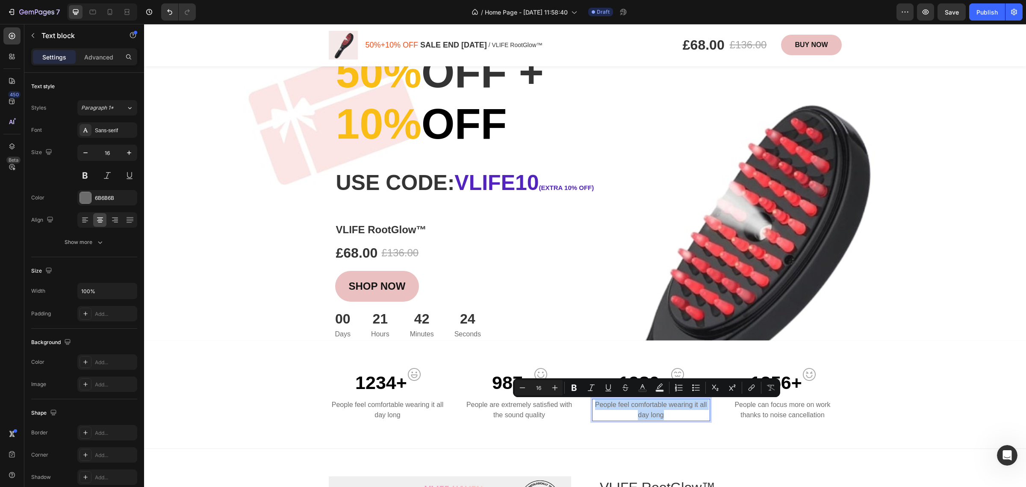
drag, startPoint x: 591, startPoint y: 404, endPoint x: 674, endPoint y: 414, distance: 83.5
click at [674, 414] on p "People feel comfortable wearing it all day long" at bounding box center [651, 409] width 116 height 21
click at [756, 415] on p "People can focus more on work thanks to noise cancellation" at bounding box center [783, 409] width 116 height 21
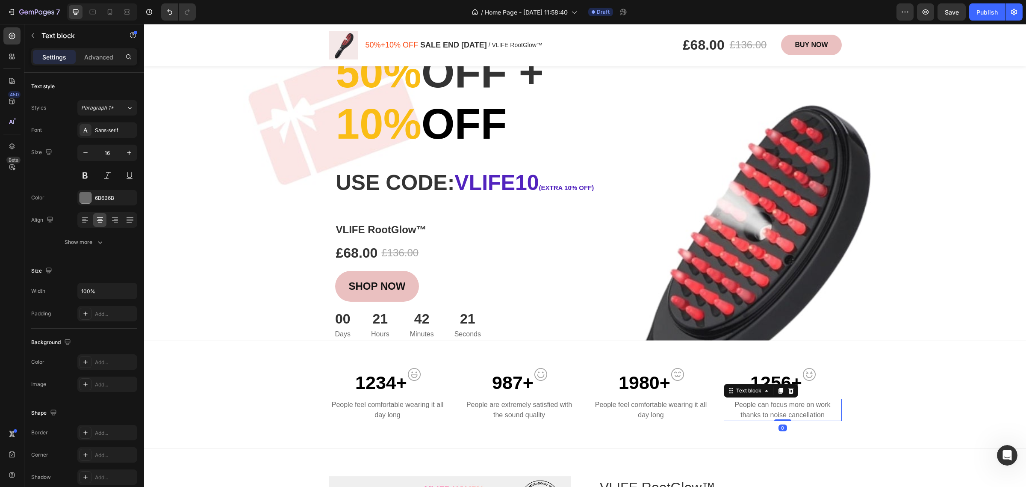
click at [736, 409] on p "People can focus more on work thanks to noise cancellation" at bounding box center [783, 409] width 116 height 21
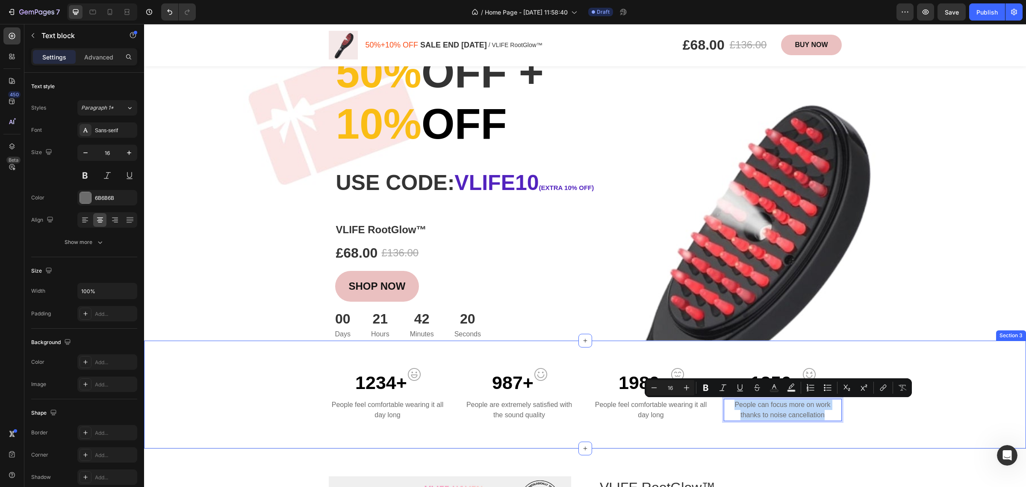
drag, startPoint x: 727, startPoint y: 403, endPoint x: 824, endPoint y: 422, distance: 98.4
click at [824, 422] on div "1234+ Text block Image Row People feel comfortable wearing it all day long Text…" at bounding box center [585, 398] width 869 height 60
copy p "People can focus more on work thanks to noise cancellation"
click at [369, 417] on p "People feel comfortable wearing it all day long" at bounding box center [388, 409] width 116 height 21
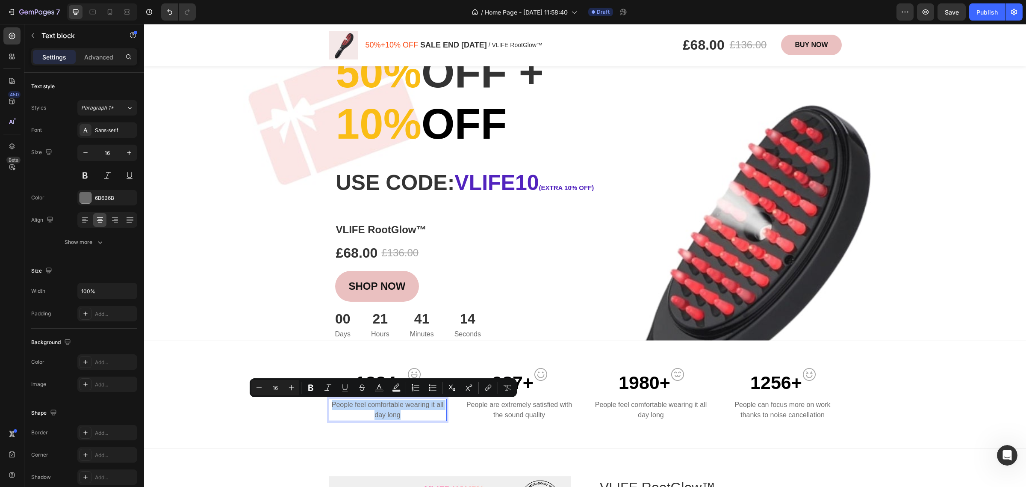
drag, startPoint x: 329, startPoint y: 403, endPoint x: 396, endPoint y: 410, distance: 67.4
click at [396, 410] on p "People feel comfortable wearing it all day long" at bounding box center [388, 409] width 116 height 21
drag, startPoint x: 372, startPoint y: 405, endPoint x: 354, endPoint y: 405, distance: 18.0
click at [354, 405] on p "327 people feel more confident seeing less hair on their comb." at bounding box center [388, 409] width 116 height 21
click at [351, 404] on strong "327 people" at bounding box center [347, 404] width 35 height 7
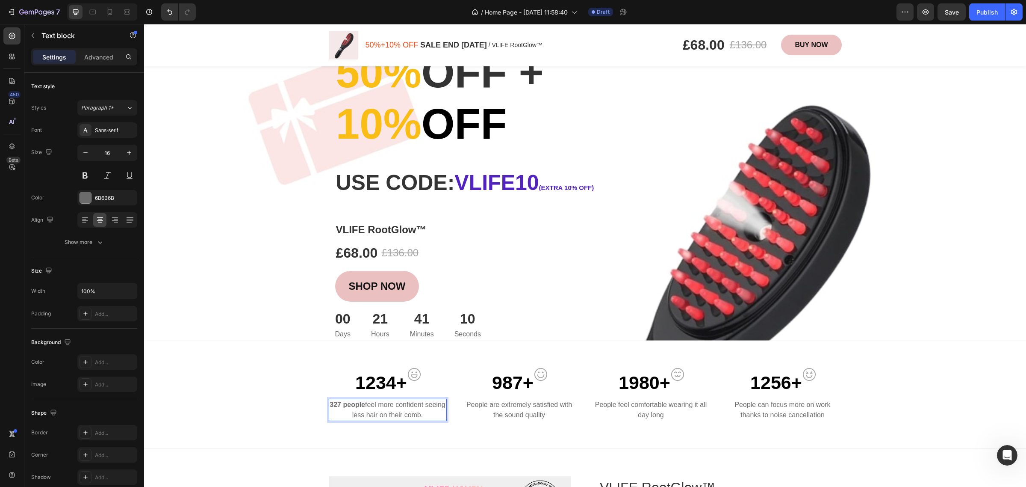
click at [354, 407] on strong "327 people" at bounding box center [347, 404] width 35 height 7
click at [399, 418] on p "People feel more confident seeing less hair on their comb." at bounding box center [388, 409] width 116 height 21
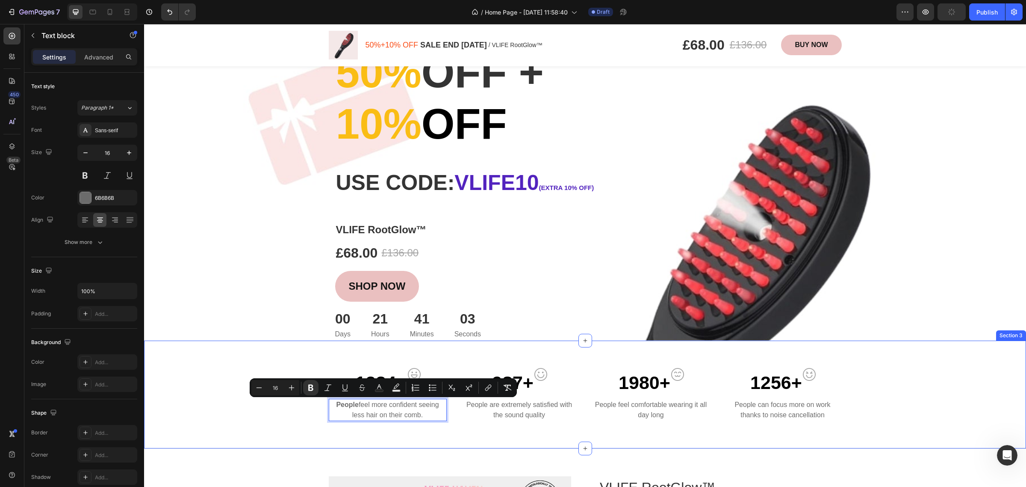
drag, startPoint x: 422, startPoint y: 417, endPoint x: 319, endPoint y: 407, distance: 103.9
click at [319, 407] on div "1234+ Text block Image Row People feel more confident seeing less hair on their…" at bounding box center [585, 398] width 869 height 60
click at [313, 390] on icon "Editor contextual toolbar" at bounding box center [310, 387] width 5 height 6
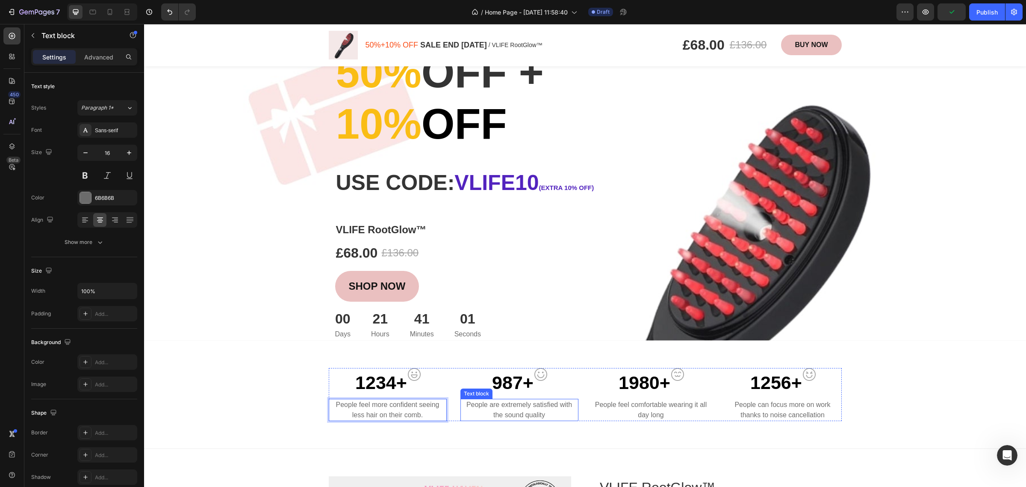
click at [516, 412] on p "People are extremely satisfied with the sound quality" at bounding box center [519, 409] width 116 height 21
click at [466, 403] on p "People are extremely satisfied with the sound quality" at bounding box center [519, 409] width 116 height 21
drag, startPoint x: 462, startPoint y: 405, endPoint x: 542, endPoint y: 415, distance: 80.1
click at [542, 415] on p "People are extremely satisfied with the sound quality" at bounding box center [519, 409] width 116 height 21
click at [467, 403] on strong "people" at bounding box center [472, 404] width 22 height 7
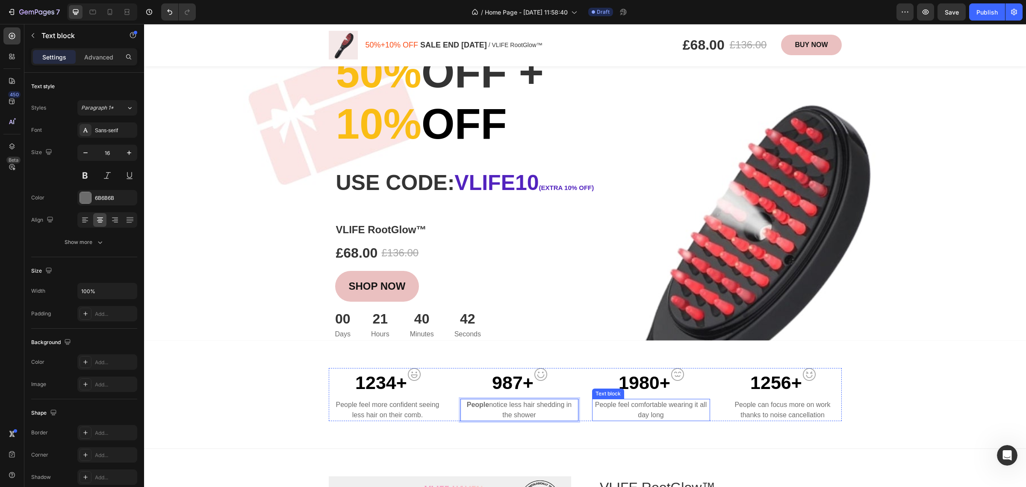
click at [610, 407] on p "People feel comfortable wearing it all day long" at bounding box center [651, 409] width 116 height 21
drag, startPoint x: 619, startPoint y: 407, endPoint x: 662, endPoint y: 413, distance: 43.5
click at [662, 413] on p "People feel comfortable wearing it all day long" at bounding box center [651, 409] width 116 height 21
click at [606, 403] on strong "people" at bounding box center [617, 404] width 22 height 7
click at [794, 409] on p "People can focus more on work thanks to noise cancellation" at bounding box center [783, 409] width 116 height 21
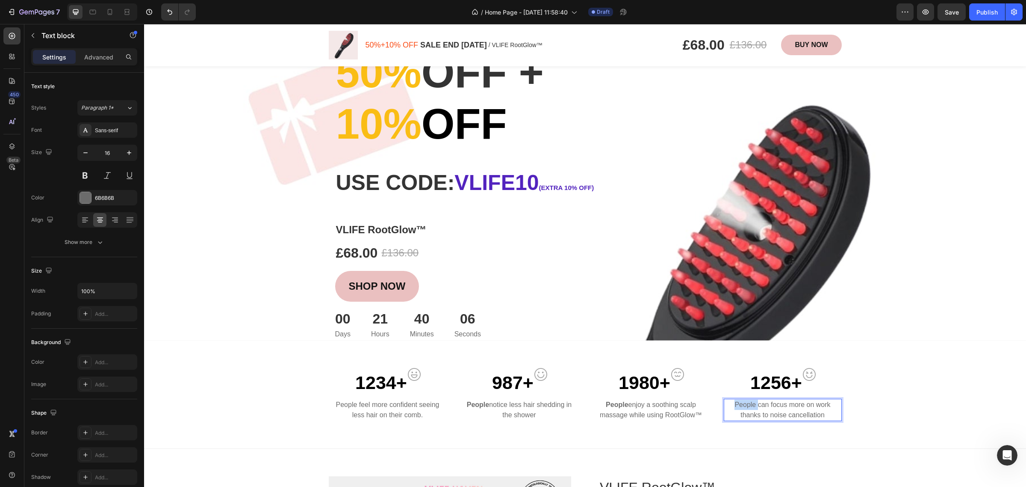
click at [747, 409] on p "People can focus more on work thanks to noise cancellation" at bounding box center [783, 409] width 116 height 21
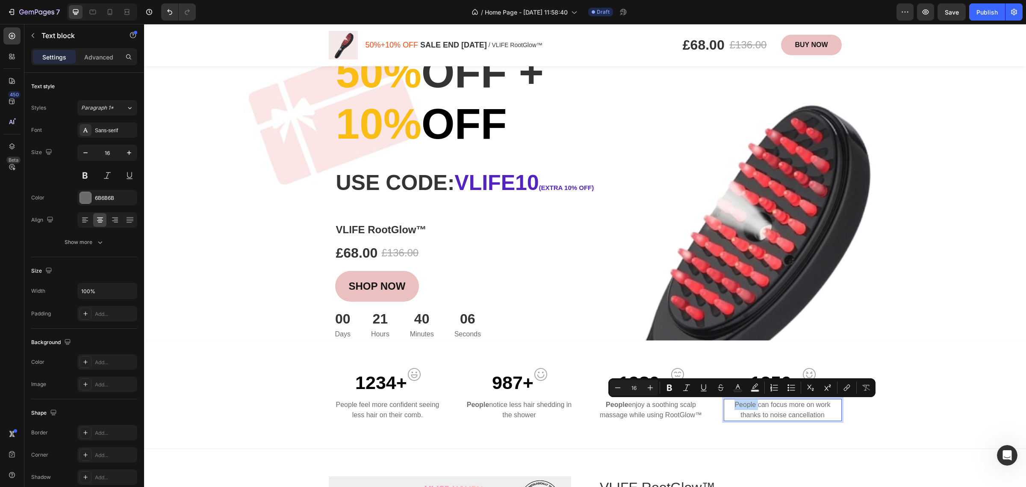
click at [729, 403] on p "People can focus more on work thanks to noise cancellation" at bounding box center [783, 409] width 116 height 21
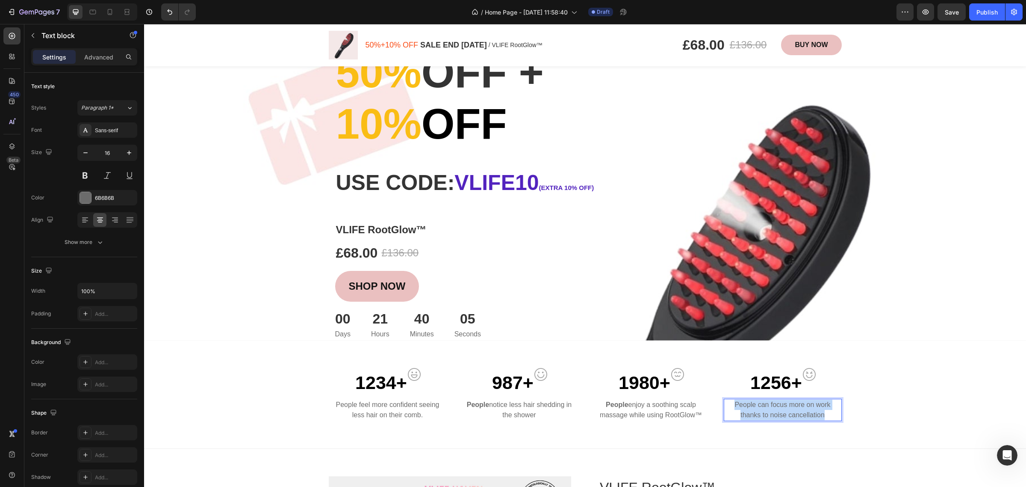
drag, startPoint x: 759, startPoint y: 405, endPoint x: 820, endPoint y: 415, distance: 61.5
click at [820, 415] on p "People can focus more on work thanks to noise cancellation" at bounding box center [783, 409] width 116 height 21
click at [728, 406] on strong "people" at bounding box center [739, 404] width 22 height 7
drag, startPoint x: 815, startPoint y: 417, endPoint x: 721, endPoint y: 402, distance: 94.8
click at [725, 402] on p "People say their scalp feels healthier after consistent use" at bounding box center [783, 409] width 116 height 21
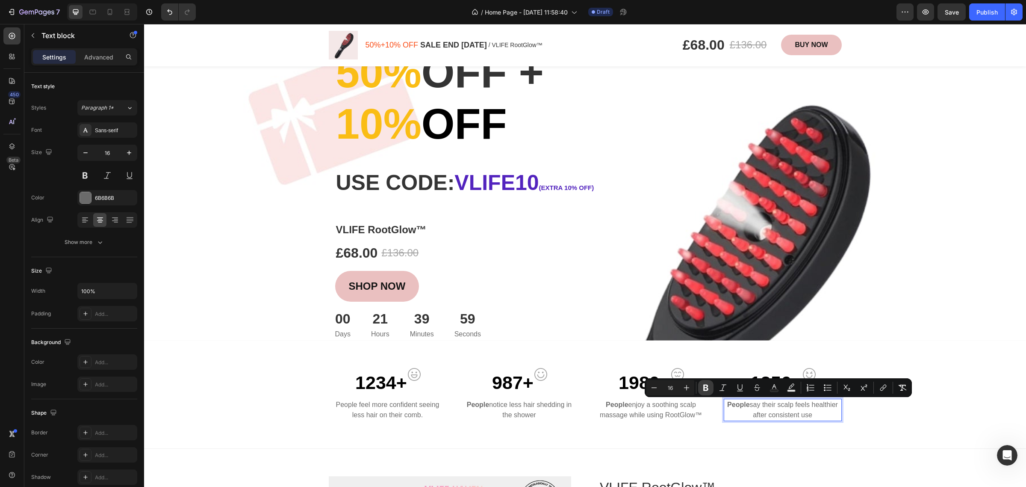
click at [704, 385] on icon "Editor contextual toolbar" at bounding box center [705, 387] width 5 height 6
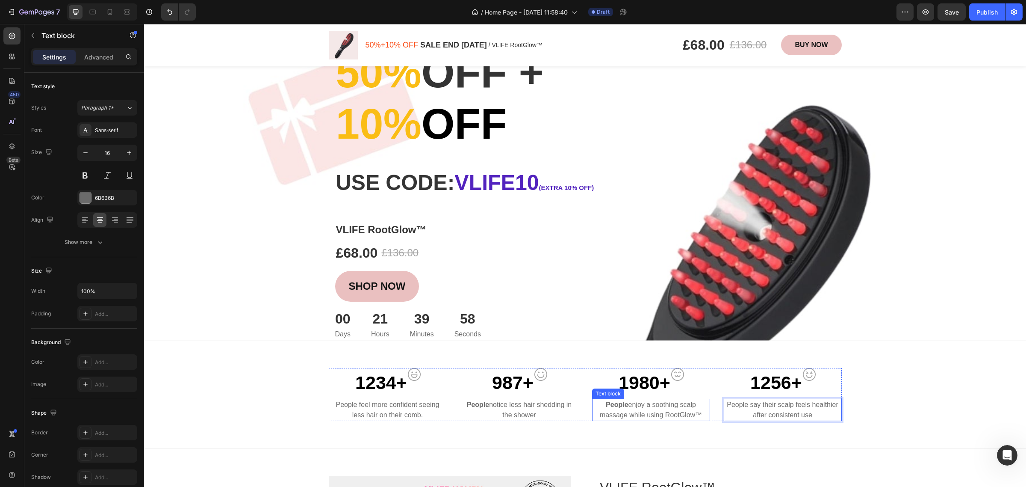
click at [672, 398] on div "People enjoy a soothing scalp massage while using RootGlow™" at bounding box center [651, 409] width 118 height 22
click at [699, 415] on p "People enjoy a soothing scalp massage while using RootGlow™" at bounding box center [651, 409] width 116 height 21
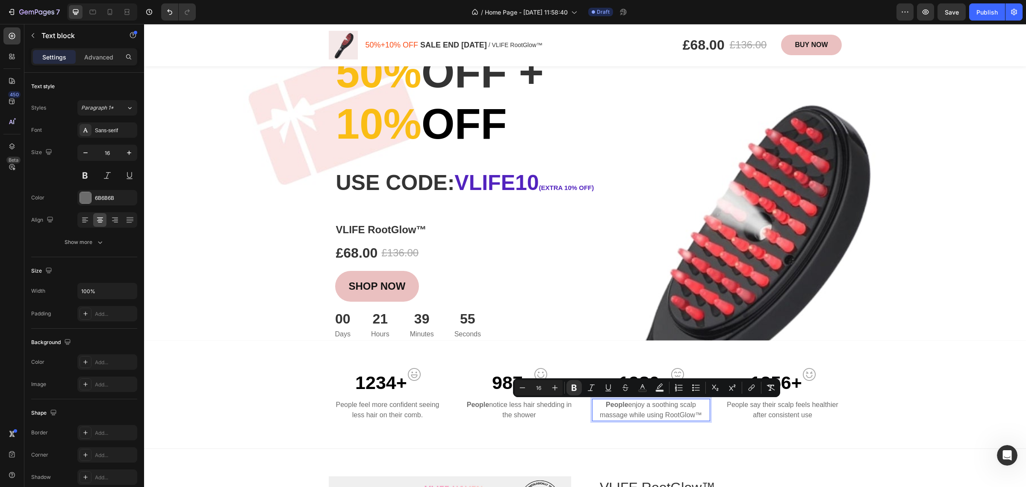
drag, startPoint x: 699, startPoint y: 417, endPoint x: 602, endPoint y: 404, distance: 98.3
click at [602, 404] on p "People enjoy a soothing scalp massage while using RootGlow™" at bounding box center [651, 409] width 116 height 21
click at [574, 388] on icon "Editor contextual toolbar" at bounding box center [574, 387] width 9 height 9
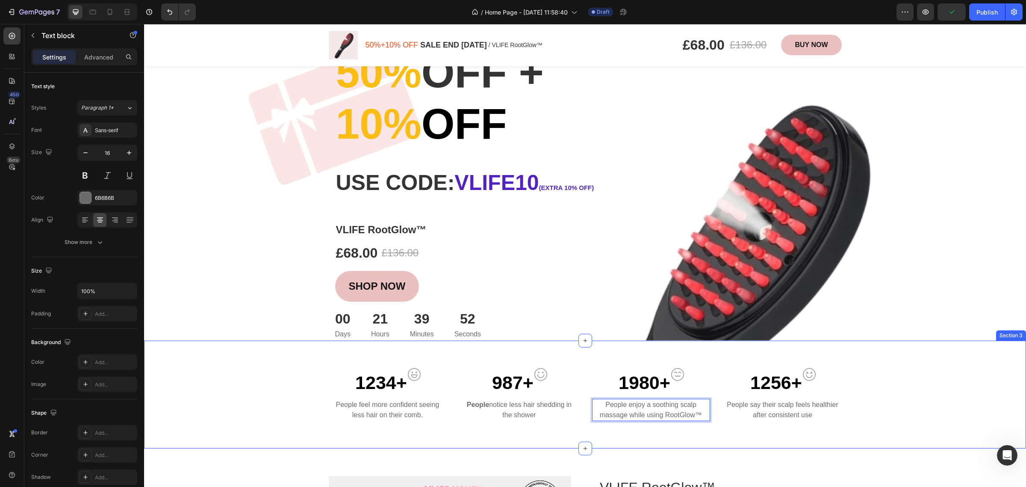
click at [490, 413] on p "People notice less hair shedding in the shower" at bounding box center [519, 409] width 116 height 21
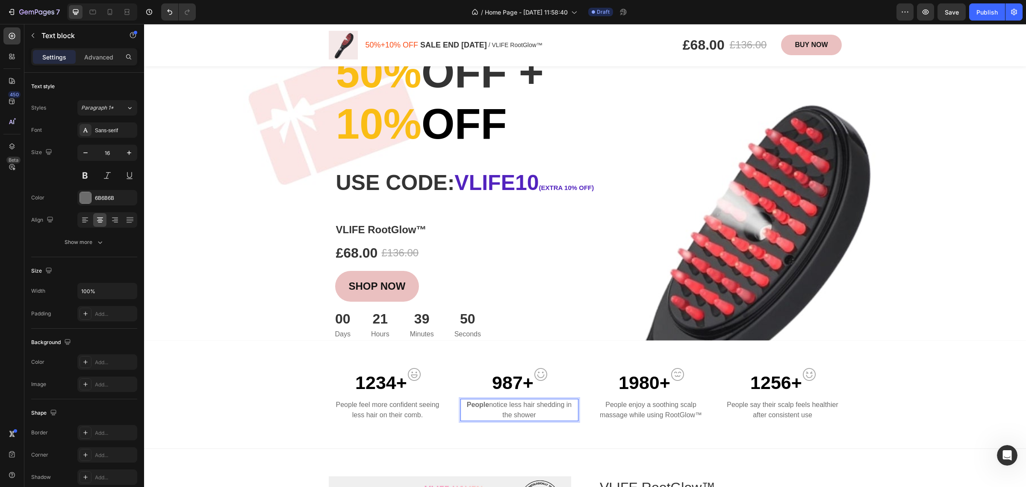
click at [537, 413] on p "People notice less hair shedding in the shower" at bounding box center [519, 409] width 116 height 21
drag, startPoint x: 488, startPoint y: 411, endPoint x: 461, endPoint y: 406, distance: 27.8
click at [461, 406] on p "People notice less hair shedding in the shower" at bounding box center [519, 409] width 116 height 21
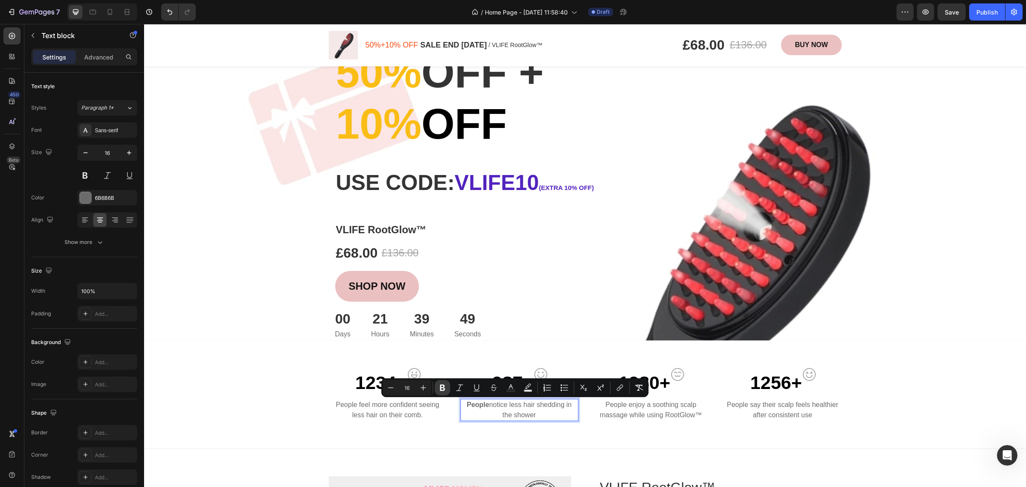
click at [440, 390] on icon "Editor contextual toolbar" at bounding box center [442, 387] width 9 height 9
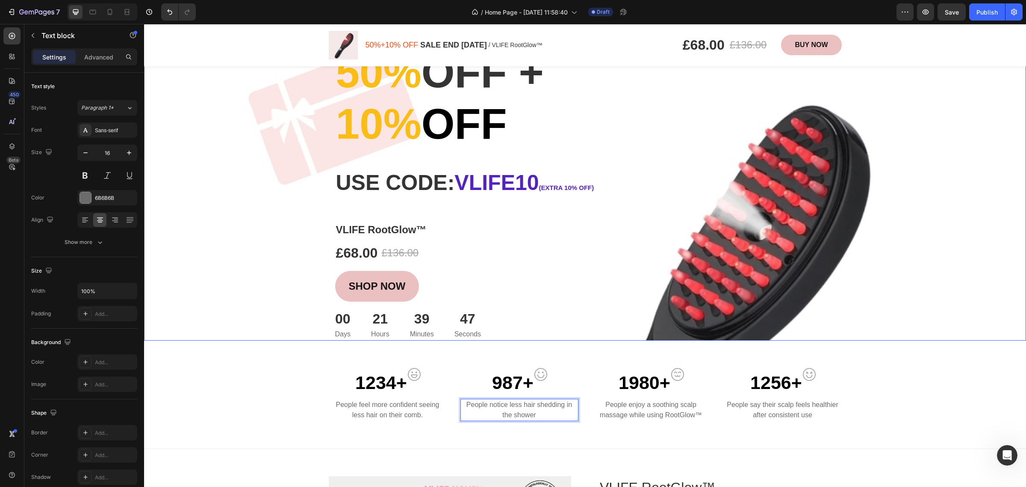
click at [880, 307] on div "Overlay" at bounding box center [585, 158] width 882 height 363
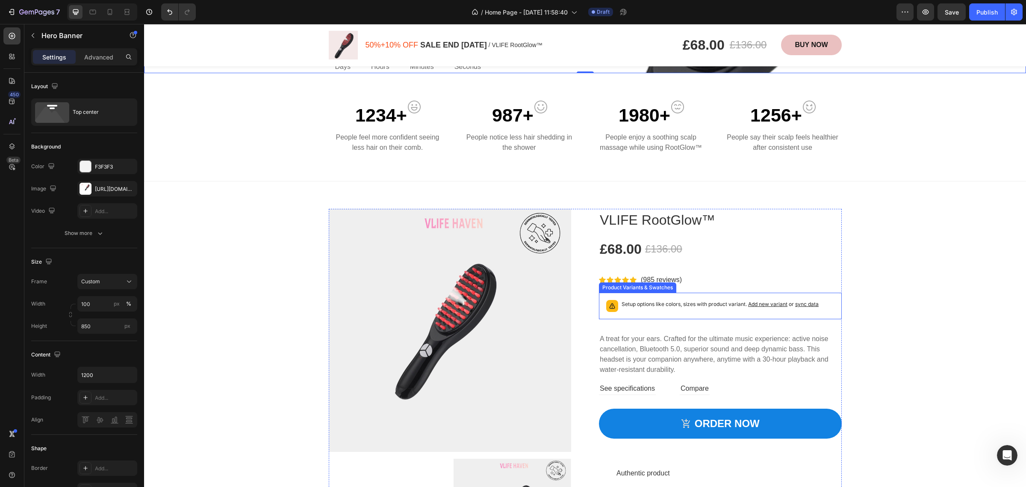
scroll to position [481, 0]
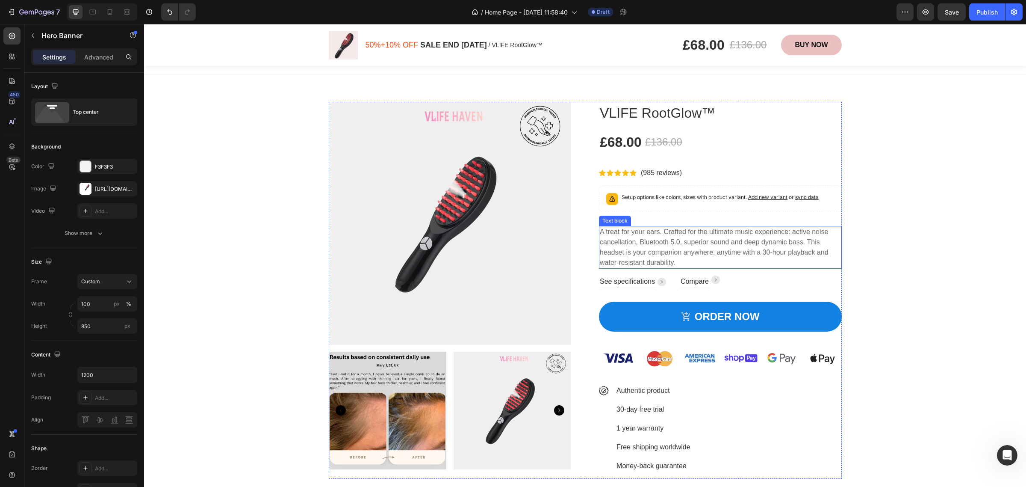
click at [678, 254] on p "A treat for your ears. Crafted for the ultimate music experience: active noise …" at bounding box center [720, 247] width 241 height 41
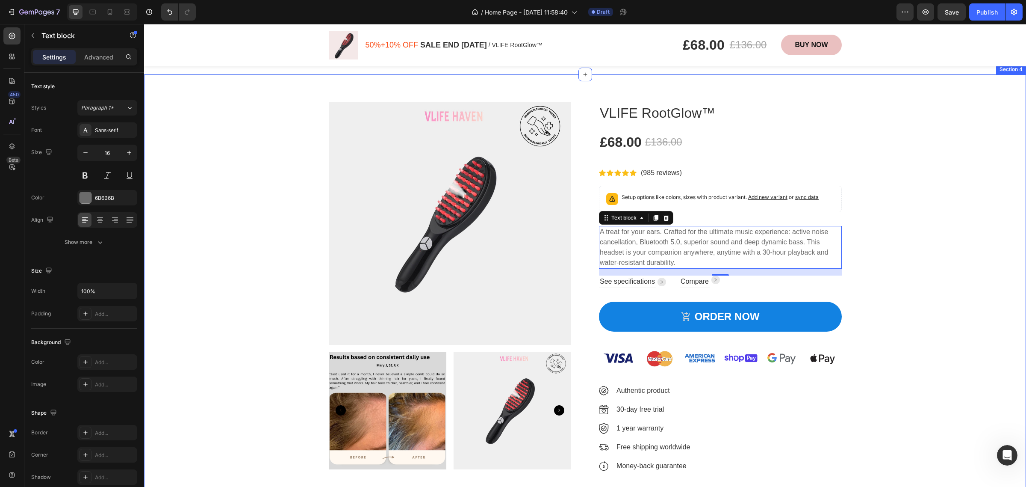
click at [918, 264] on div "Product Images VLIFE RootGlow™ Product Title £68.00 Product Price Product Price…" at bounding box center [585, 290] width 869 height 377
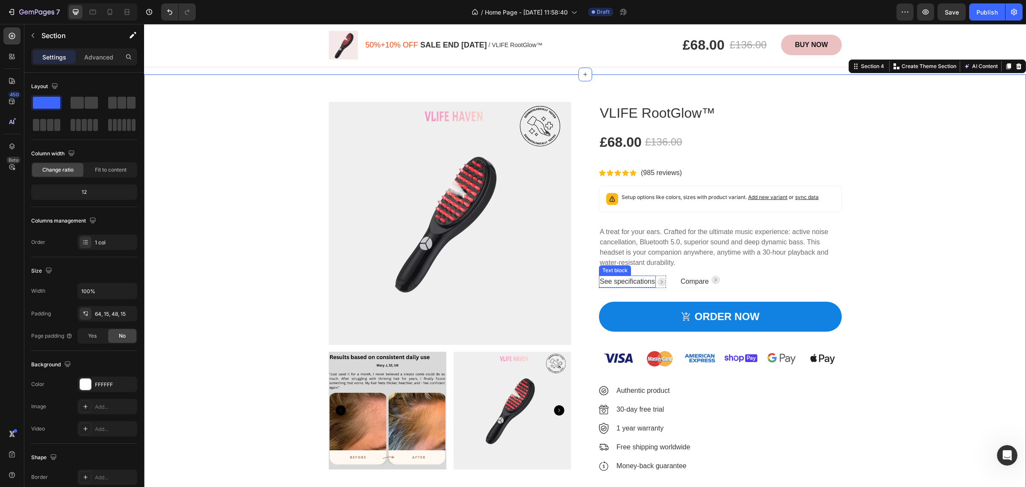
click at [633, 283] on p "See specifications" at bounding box center [627, 281] width 55 height 10
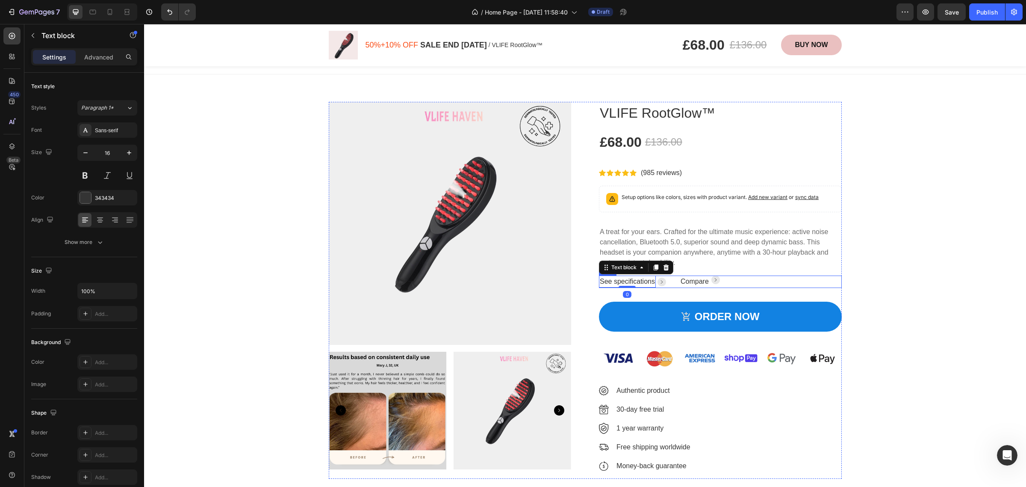
click at [685, 285] on p "Compare" at bounding box center [695, 281] width 28 height 10
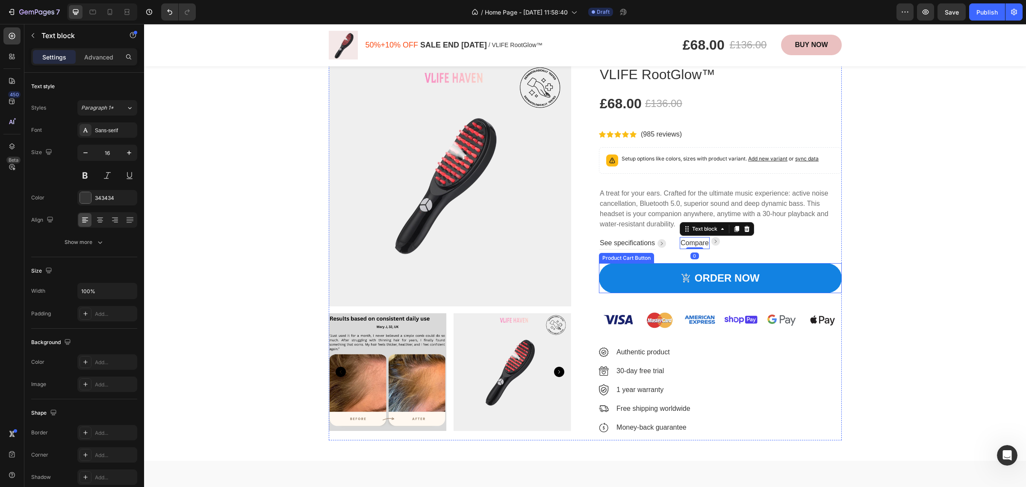
scroll to position [588, 0]
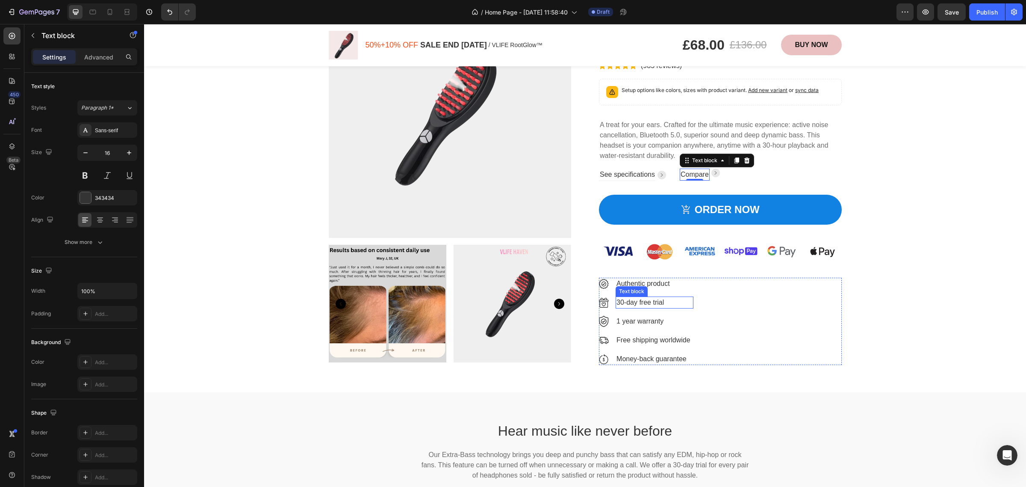
click at [629, 297] on p "30-day free trial" at bounding box center [655, 302] width 76 height 10
click at [750, 297] on div "Image Authentic product Text block Image 30-day free trial Text block 0 Image 1…" at bounding box center [720, 320] width 243 height 87
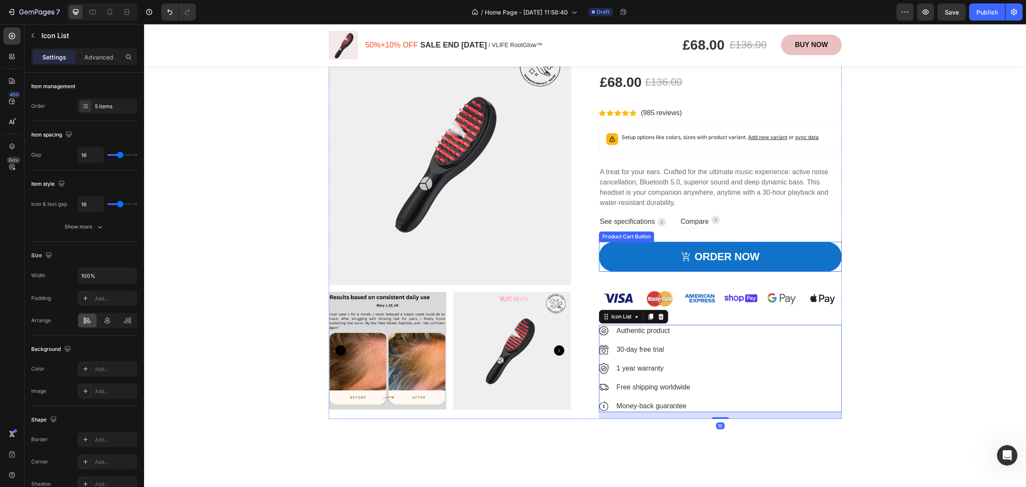
scroll to position [481, 0]
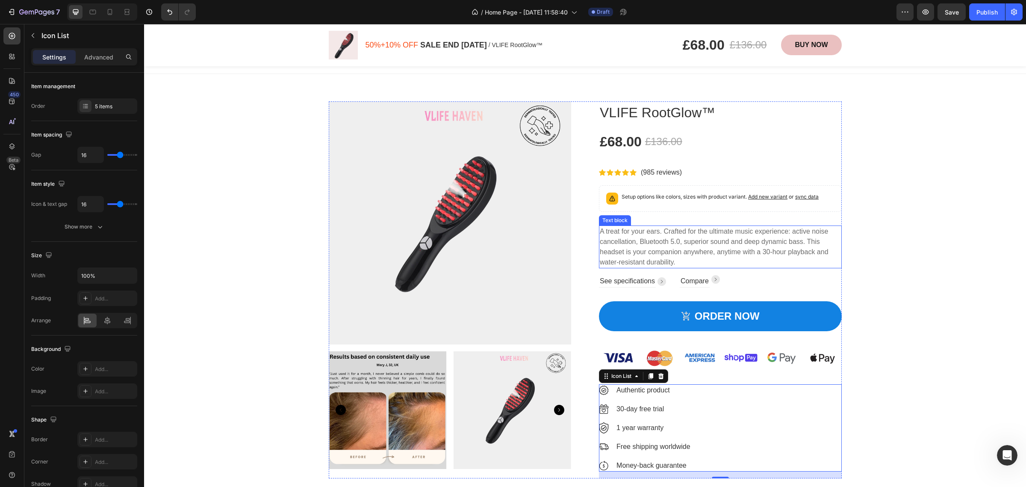
click at [665, 234] on p "A treat for your ears. Crafted for the ultimate music experience: active noise …" at bounding box center [720, 246] width 241 height 41
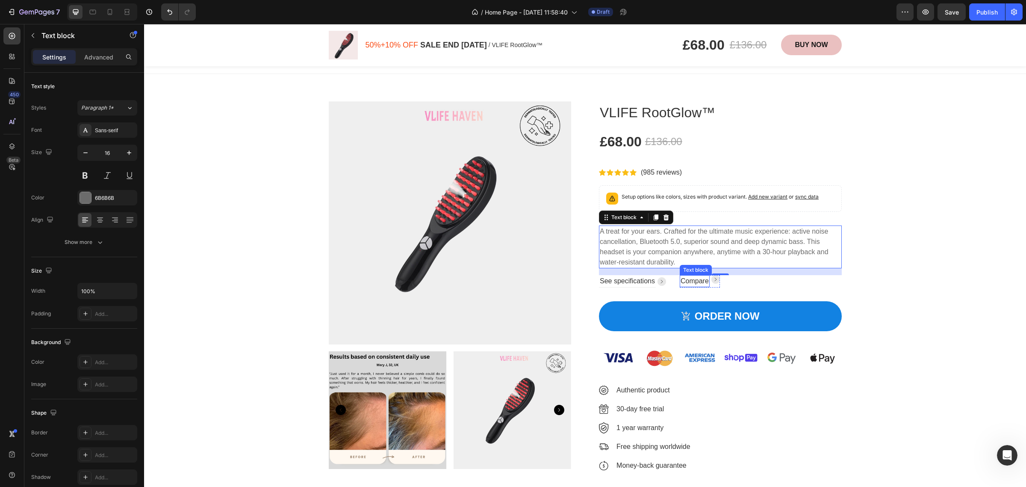
click at [687, 254] on p "A treat for your ears. Crafted for the ultimate music experience: active noise …" at bounding box center [720, 246] width 241 height 41
click at [690, 259] on p "A treat for your ears. Crafted for the ultimate music experience: active noise …" at bounding box center [720, 246] width 241 height 41
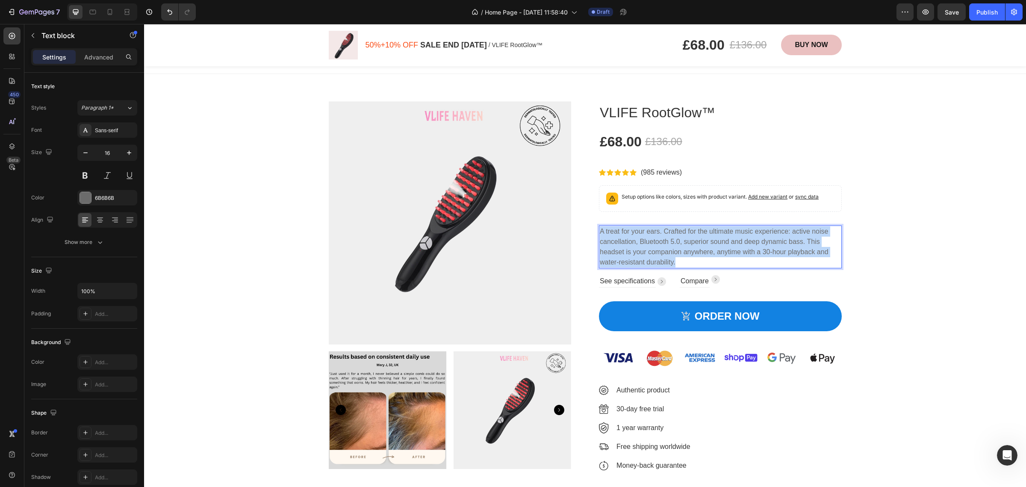
drag, startPoint x: 682, startPoint y: 263, endPoint x: 595, endPoint y: 231, distance: 93.3
click at [599, 231] on div "A treat for your ears. Crafted for the ultimate music experience: active noise …" at bounding box center [720, 246] width 243 height 43
drag, startPoint x: 650, startPoint y: 253, endPoint x: 583, endPoint y: 235, distance: 69.5
click at [583, 235] on div "Product Images VLIFE RootGlow™ Product Title £68.00 Product Price Product Price…" at bounding box center [585, 289] width 513 height 377
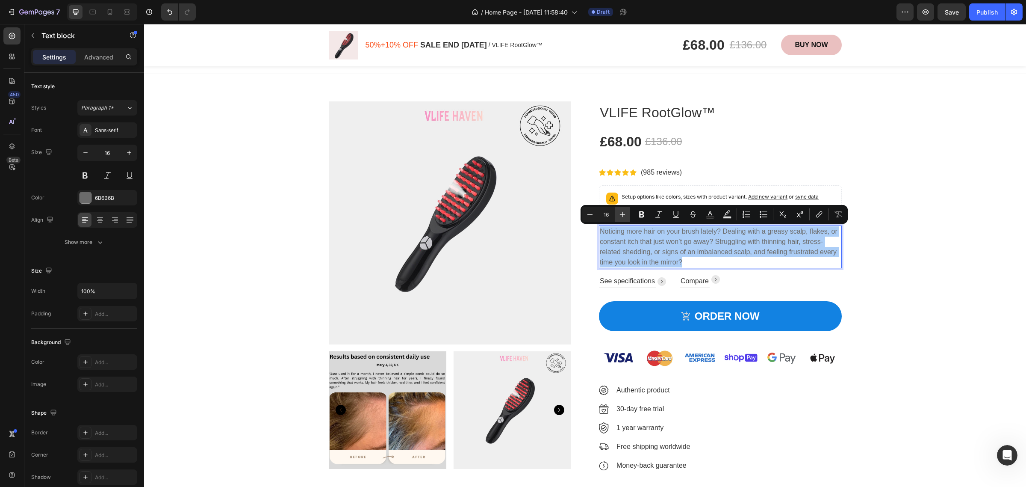
click at [624, 215] on icon "Editor contextual toolbar" at bounding box center [622, 214] width 9 height 9
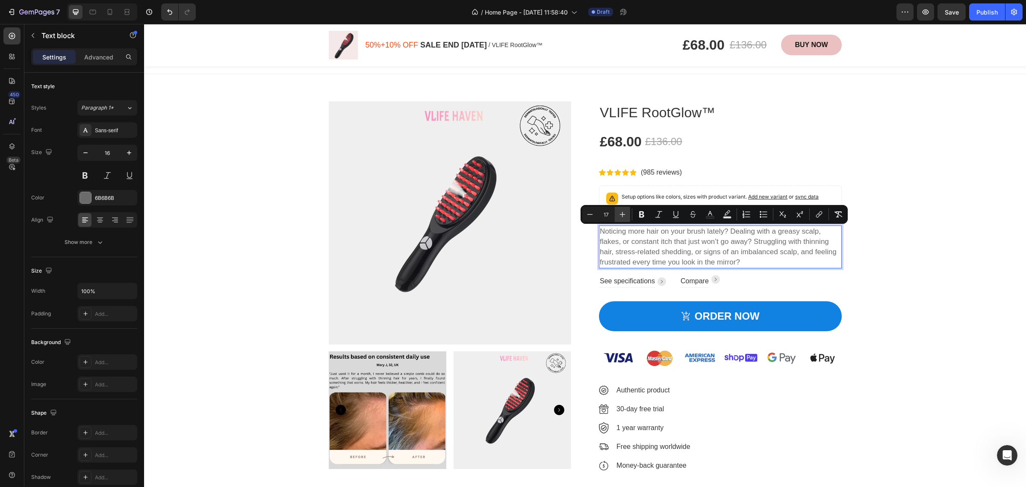
click at [624, 215] on icon "Editor contextual toolbar" at bounding box center [622, 214] width 9 height 9
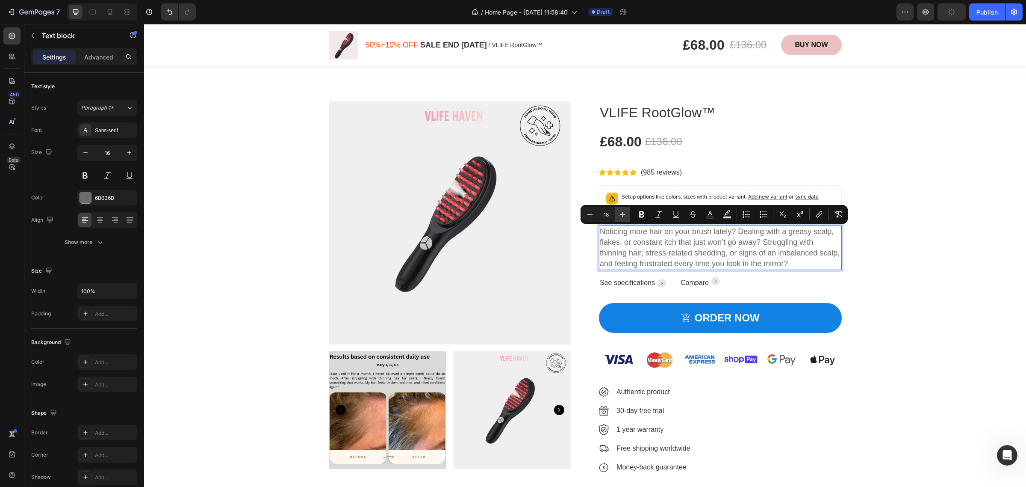
click at [624, 215] on icon "Editor contextual toolbar" at bounding box center [622, 214] width 9 height 9
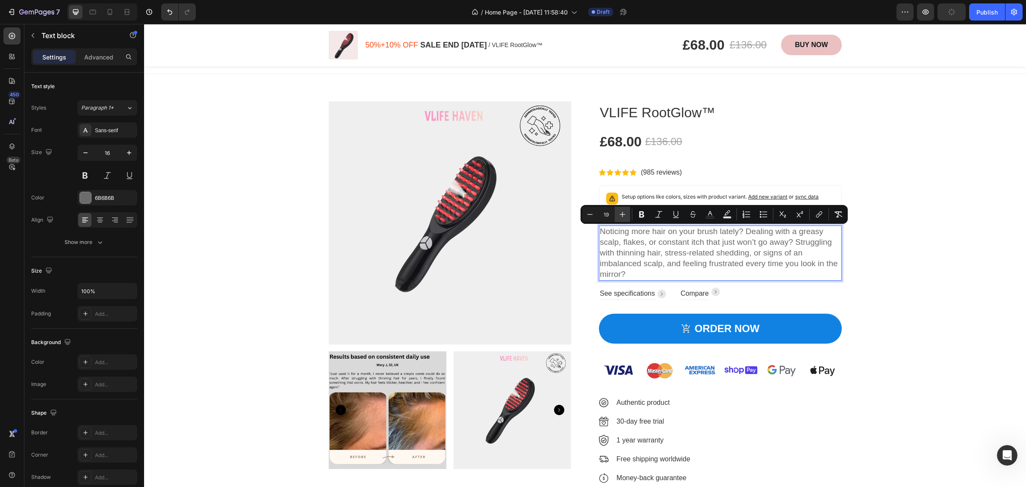
click at [624, 215] on icon "Editor contextual toolbar" at bounding box center [622, 214] width 9 height 9
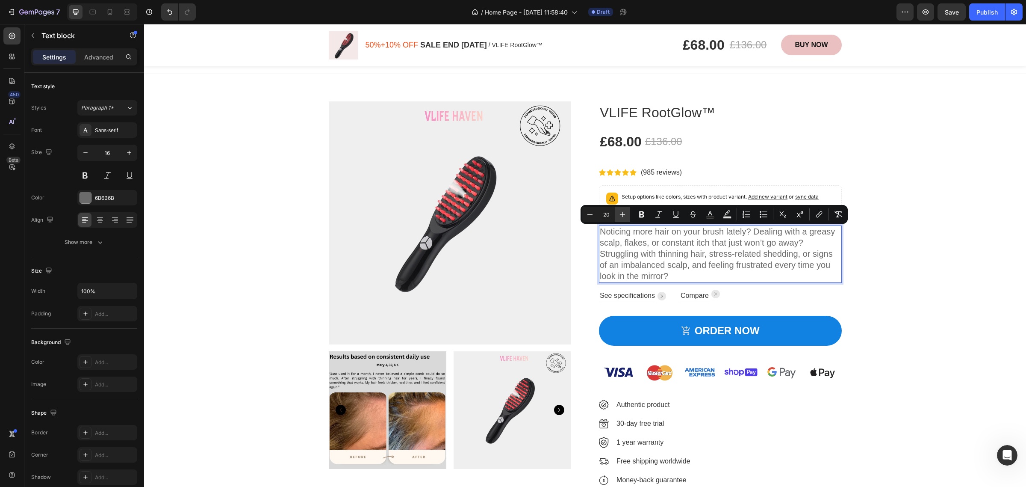
click at [624, 215] on icon "Editor contextual toolbar" at bounding box center [622, 214] width 9 height 9
type input "21"
click at [742, 257] on span "Noticing more hair on your brush lately? Dealing with a greasy scalp, flakes, o…" at bounding box center [719, 253] width 239 height 54
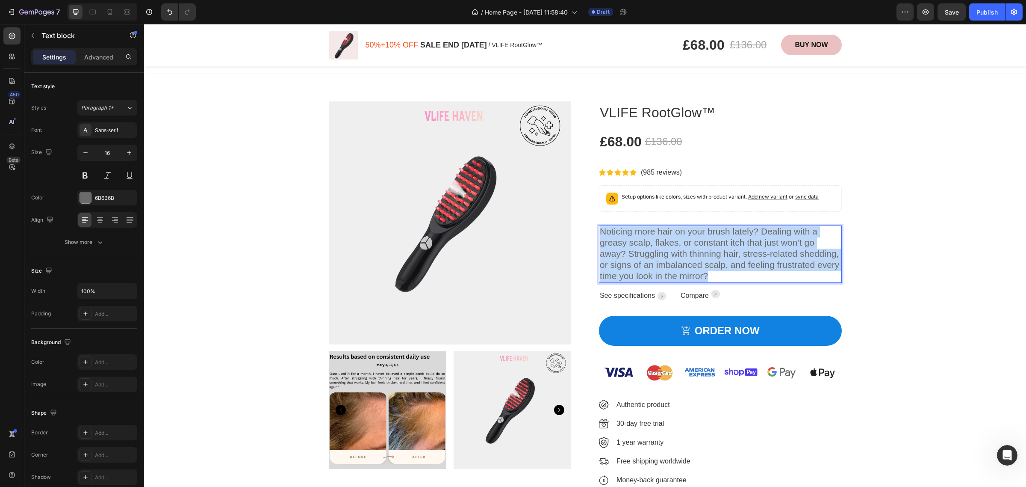
drag, startPoint x: 716, startPoint y: 270, endPoint x: 595, endPoint y: 232, distance: 127.0
click at [600, 232] on p "Noticing more hair on your brush lately? Dealing with a greasy scalp, flakes, o…" at bounding box center [720, 254] width 241 height 56
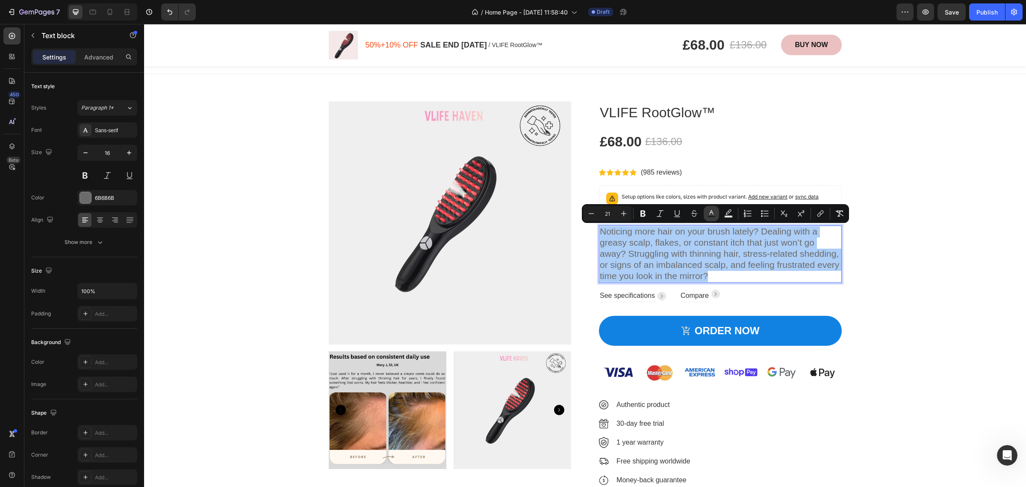
click at [713, 214] on icon "Editor contextual toolbar" at bounding box center [711, 213] width 9 height 9
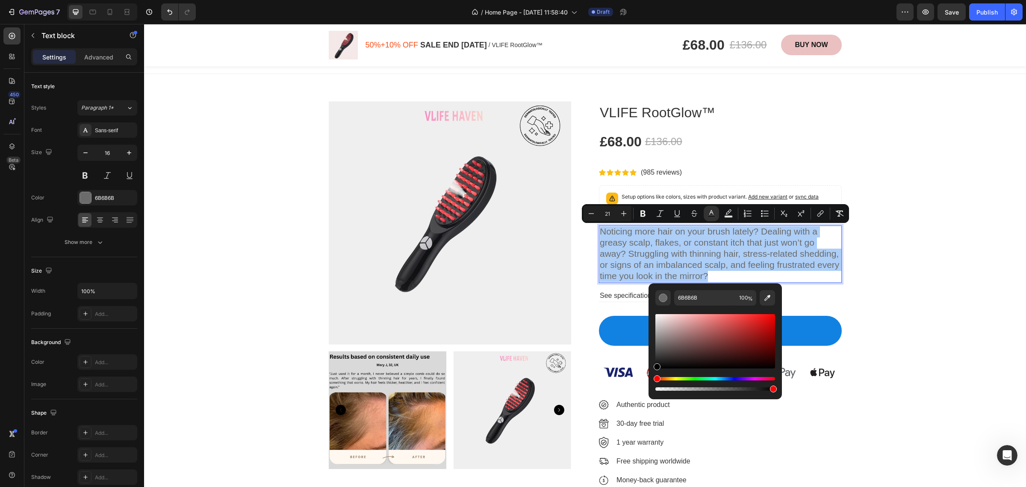
drag, startPoint x: 656, startPoint y: 345, endPoint x: 655, endPoint y: 372, distance: 26.5
click at [655, 372] on div "Editor contextual toolbar" at bounding box center [715, 352] width 120 height 80
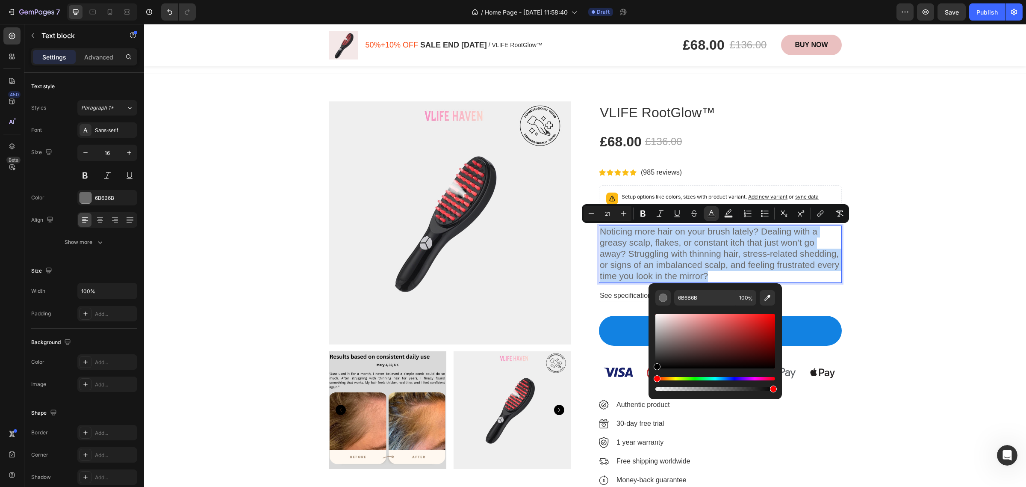
type input "000000"
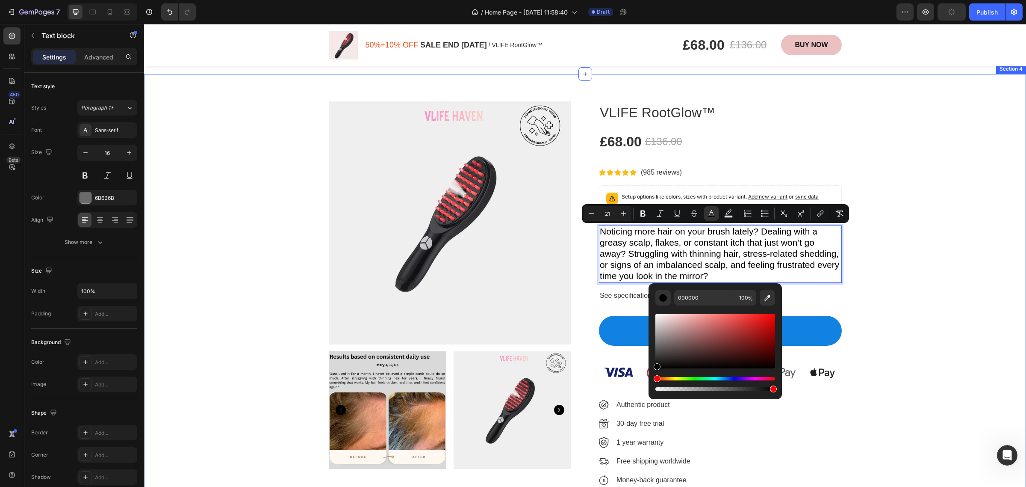
click at [921, 281] on div "Product Images VLIFE RootGlow™ Product Title £68.00 Product Price Product Price…" at bounding box center [585, 296] width 869 height 391
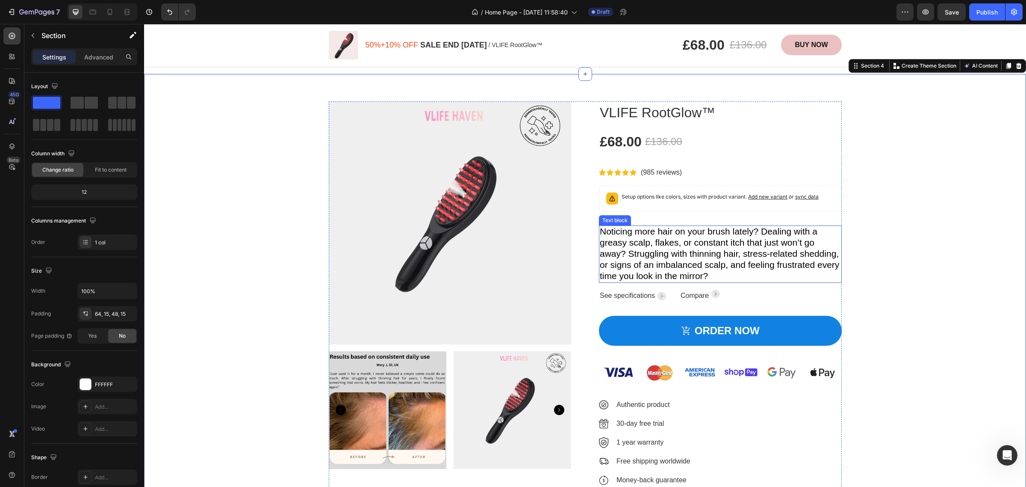
click at [746, 233] on span "Noticing more hair on your brush lately? Dealing with a greasy scalp, flakes, o…" at bounding box center [719, 253] width 239 height 54
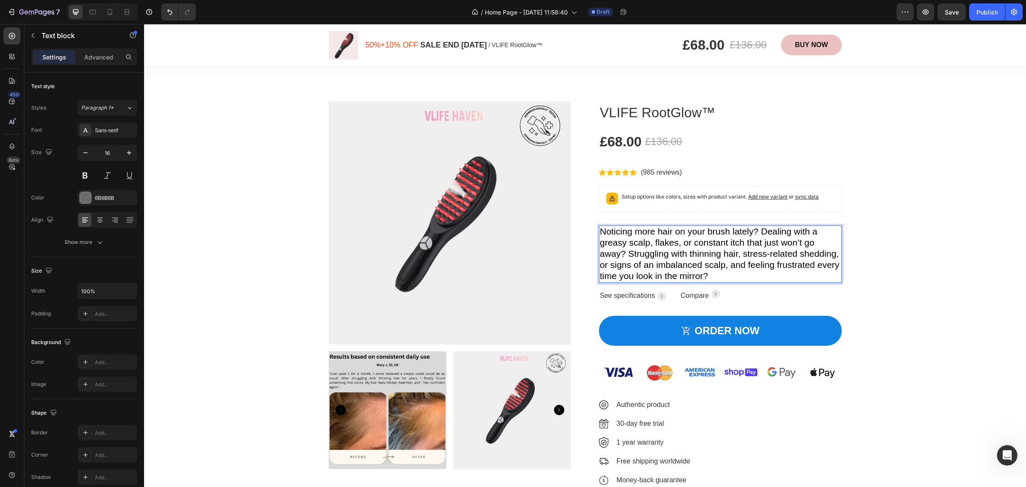
click at [704, 233] on span "Noticing more hair on your brush lately? Dealing with a greasy scalp, flakes, o…" at bounding box center [719, 253] width 239 height 54
drag, startPoint x: 755, startPoint y: 233, endPoint x: 590, endPoint y: 230, distance: 164.2
click at [590, 230] on div "Product Images VLIFE RootGlow™ Product Title £68.00 Product Price Product Price…" at bounding box center [585, 296] width 513 height 391
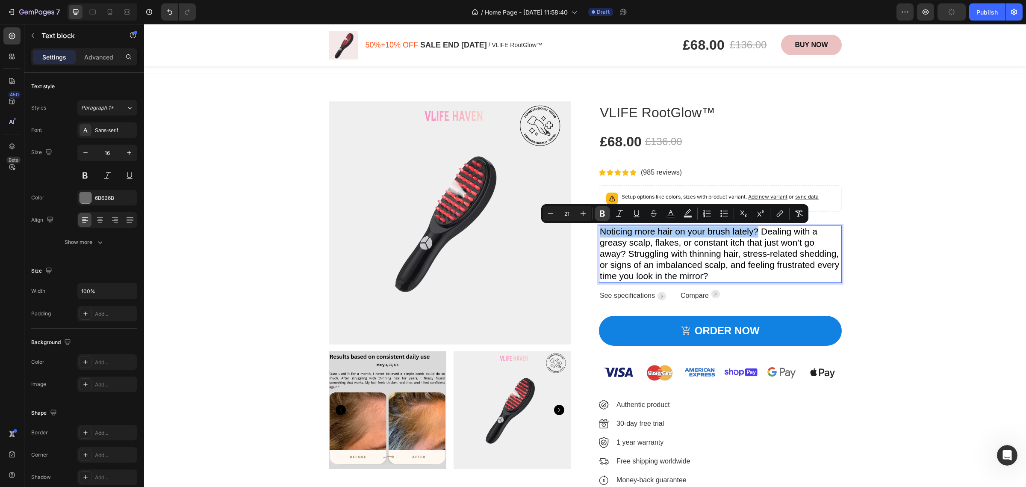
click at [603, 212] on icon "Editor contextual toolbar" at bounding box center [602, 213] width 5 height 6
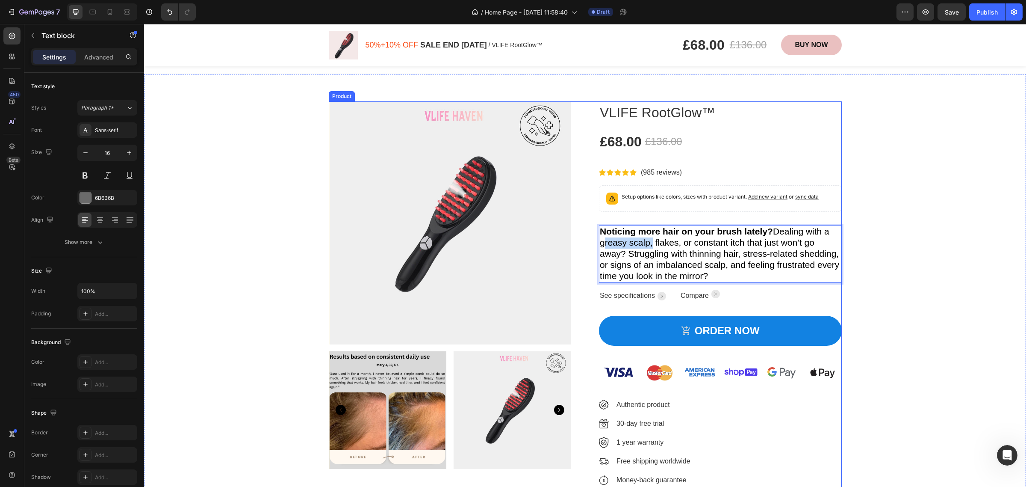
drag, startPoint x: 646, startPoint y: 242, endPoint x: 591, endPoint y: 242, distance: 54.7
click at [591, 242] on div "Product Images VLIFE RootGlow™ Product Title £68.00 Product Price Product Price…" at bounding box center [585, 296] width 513 height 391
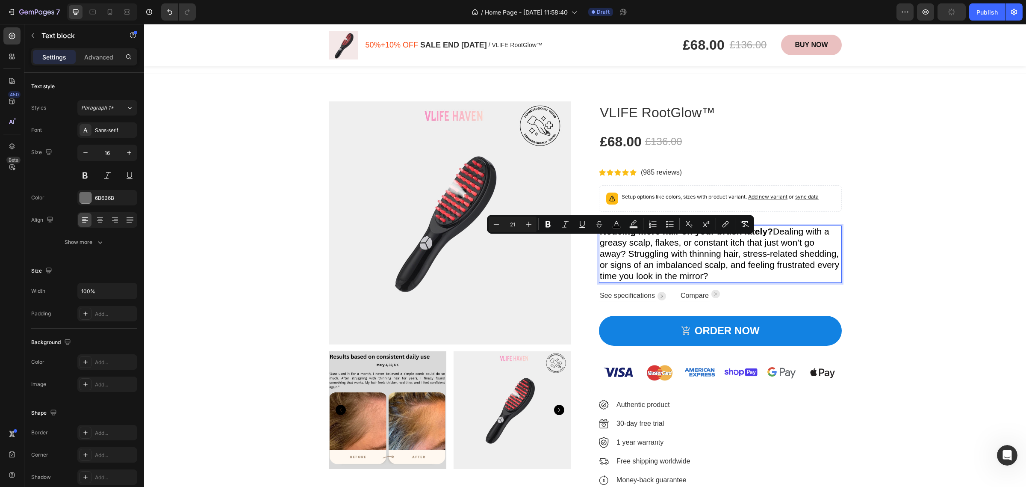
click at [737, 251] on span "Noticing more hair on your brush lately? Dealing with a greasy scalp, flakes, o…" at bounding box center [719, 253] width 239 height 54
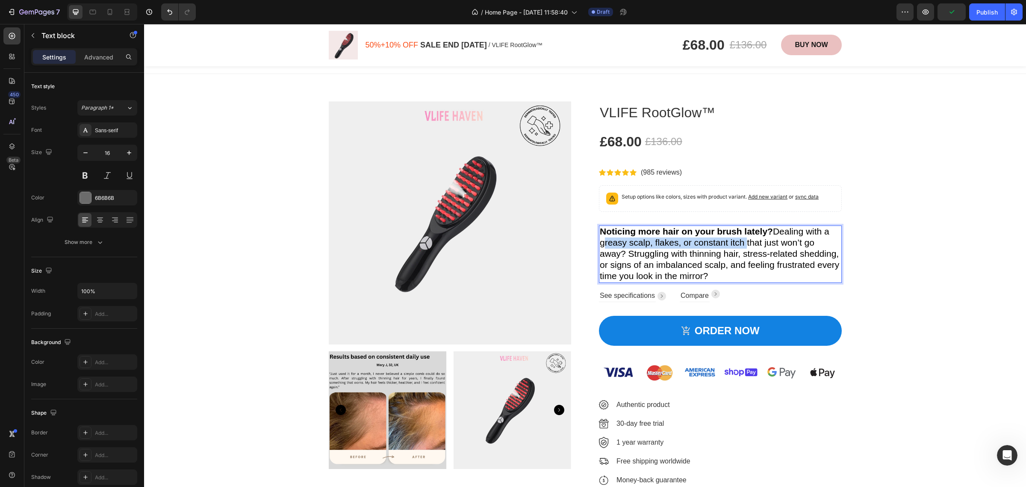
drag, startPoint x: 740, startPoint y: 242, endPoint x: 595, endPoint y: 242, distance: 144.9
click at [599, 242] on div "Noticing more hair on your brush lately? Dealing with a greasy scalp, flakes, o…" at bounding box center [720, 253] width 243 height 57
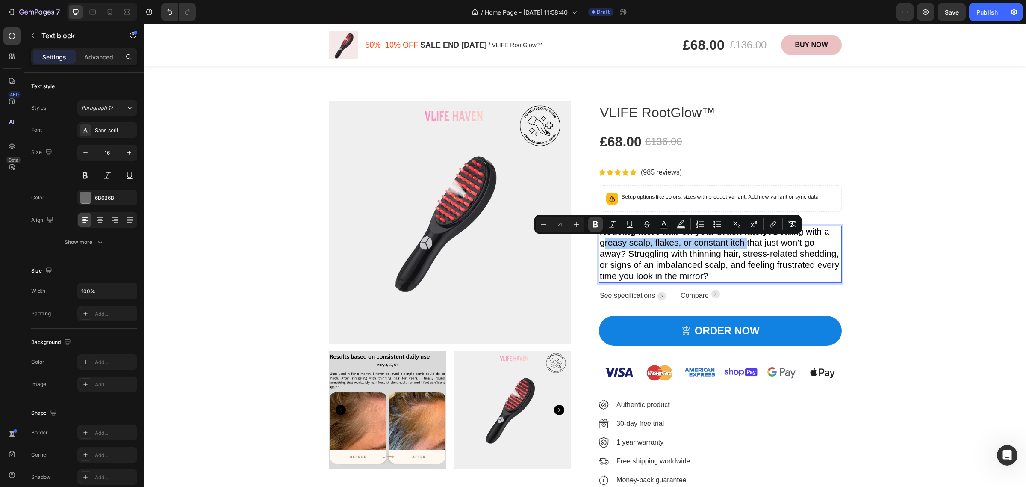
click at [599, 227] on icon "Editor contextual toolbar" at bounding box center [595, 224] width 9 height 9
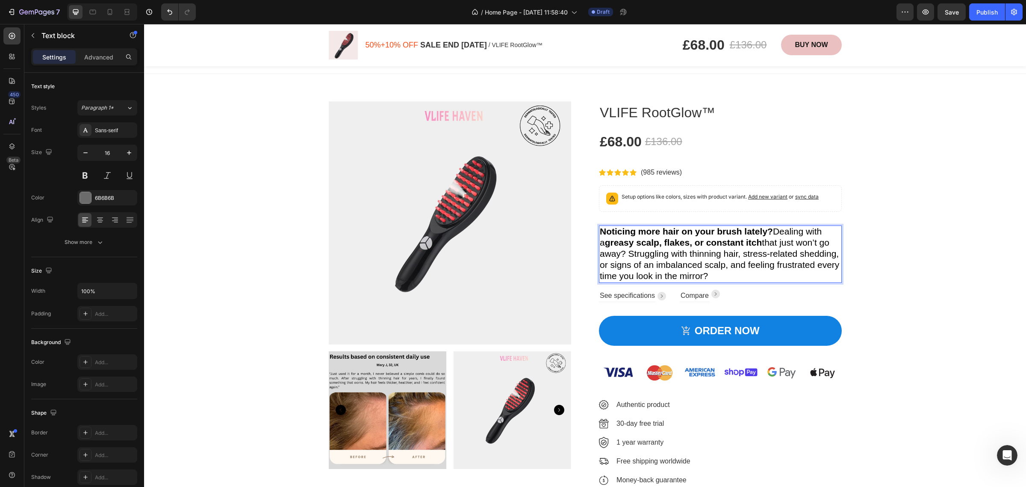
click at [697, 249] on span "Noticing more hair on your brush lately? Dealing with a greasy scalp, flakes, o…" at bounding box center [719, 253] width 239 height 54
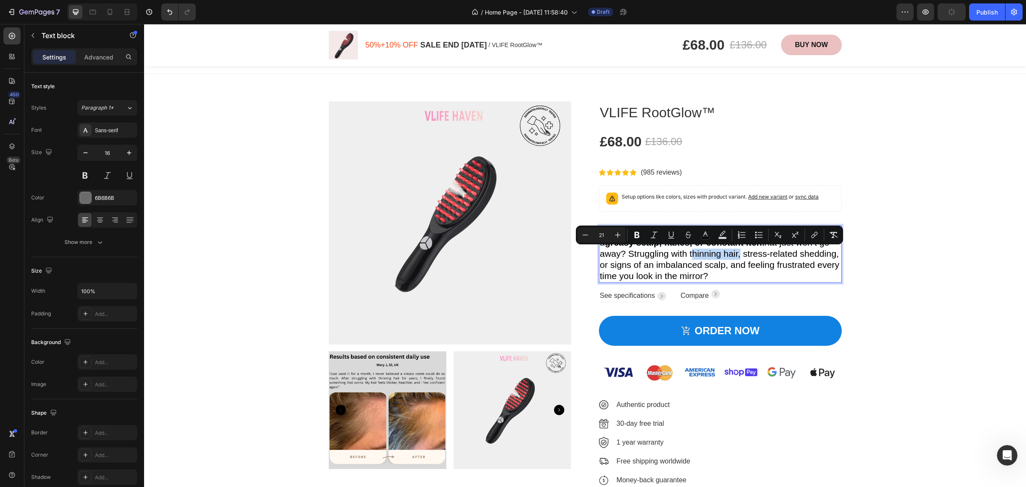
drag, startPoint x: 735, startPoint y: 254, endPoint x: 686, endPoint y: 255, distance: 49.2
click at [686, 255] on span "Noticing more hair on your brush lately? Dealing with a greasy scalp, flakes, o…" at bounding box center [719, 253] width 239 height 54
click at [638, 234] on icon "Editor contextual toolbar" at bounding box center [637, 235] width 5 height 6
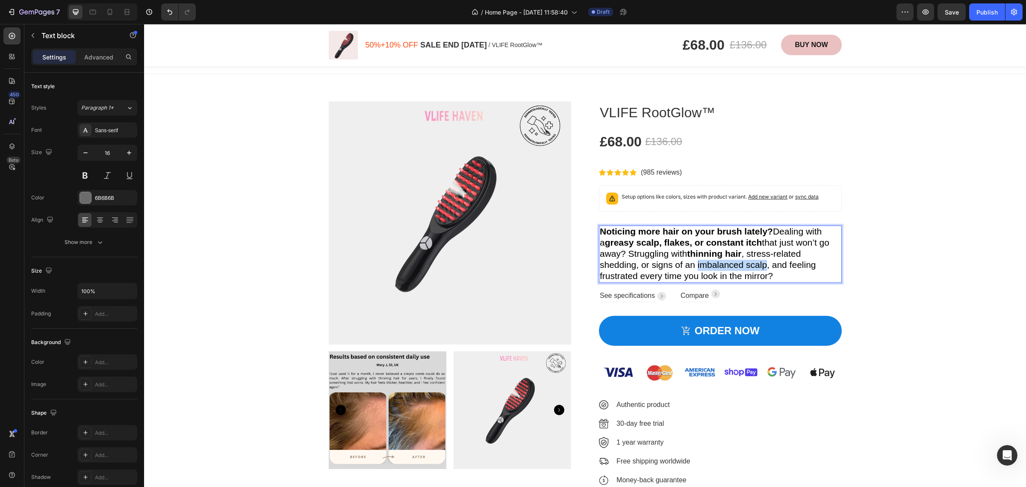
drag, startPoint x: 762, startPoint y: 264, endPoint x: 694, endPoint y: 262, distance: 68.5
click at [694, 262] on span "Noticing more hair on your brush lately? Dealing with a greasy scalp, flakes, o…" at bounding box center [715, 253] width 230 height 54
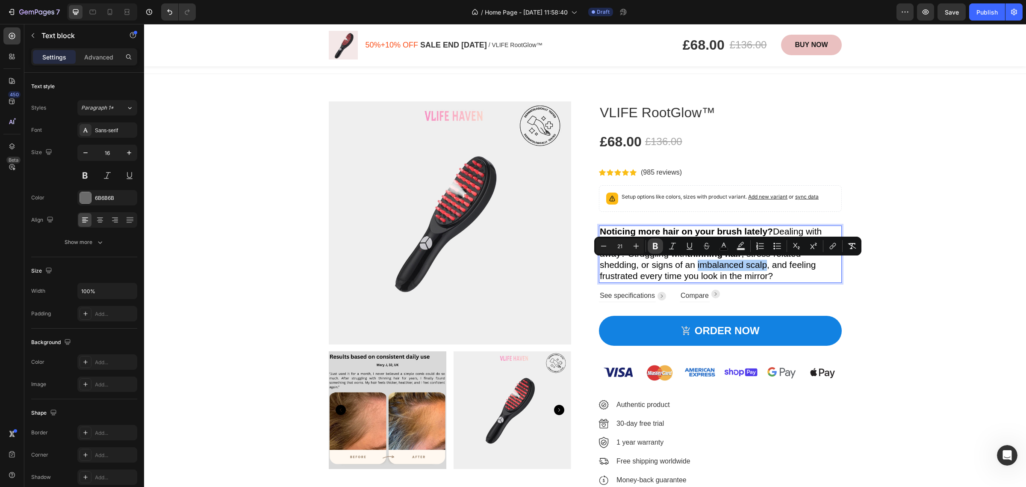
drag, startPoint x: 653, startPoint y: 246, endPoint x: 558, endPoint y: 246, distance: 95.8
click at [653, 246] on icon "Editor contextual toolbar" at bounding box center [655, 246] width 5 height 6
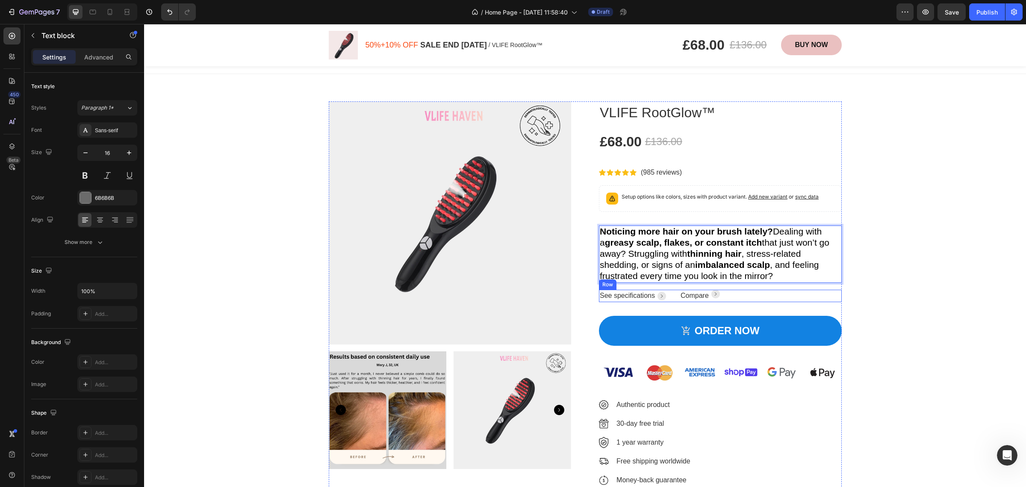
click at [931, 264] on div "Product Images VLIFE RootGlow™ Product Title £68.00 Product Price Product Price…" at bounding box center [585, 296] width 869 height 391
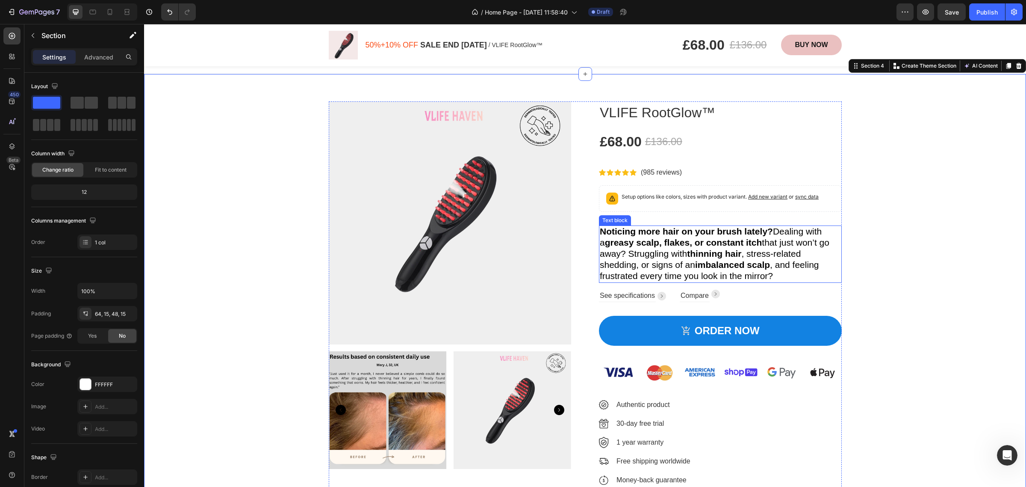
click at [791, 274] on p "Noticing more hair on your brush lately? Dealing with a greasy scalp, flakes, o…" at bounding box center [720, 254] width 241 height 56
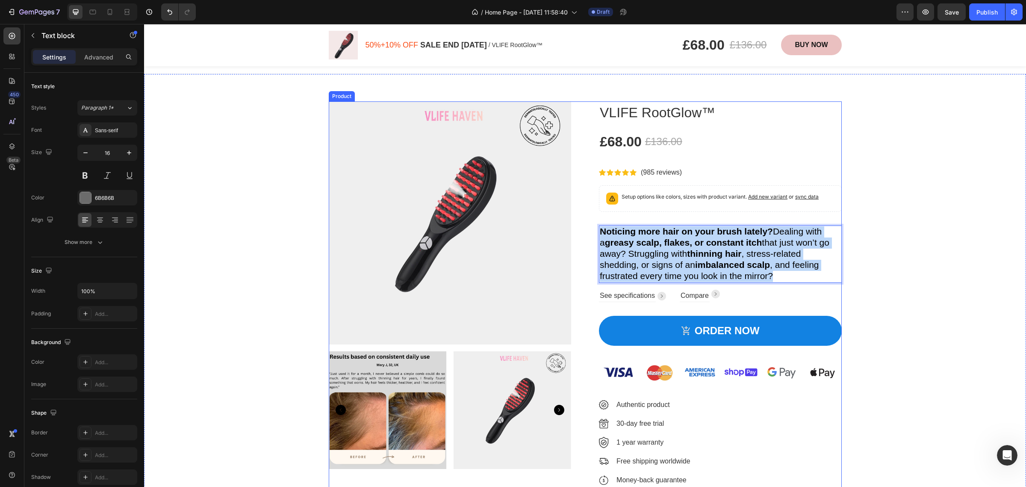
drag, startPoint x: 783, startPoint y: 276, endPoint x: 594, endPoint y: 236, distance: 193.2
click at [594, 236] on div "Product Images VLIFE RootGlow™ Product Title £68.00 Product Price Product Price…" at bounding box center [585, 296] width 513 height 391
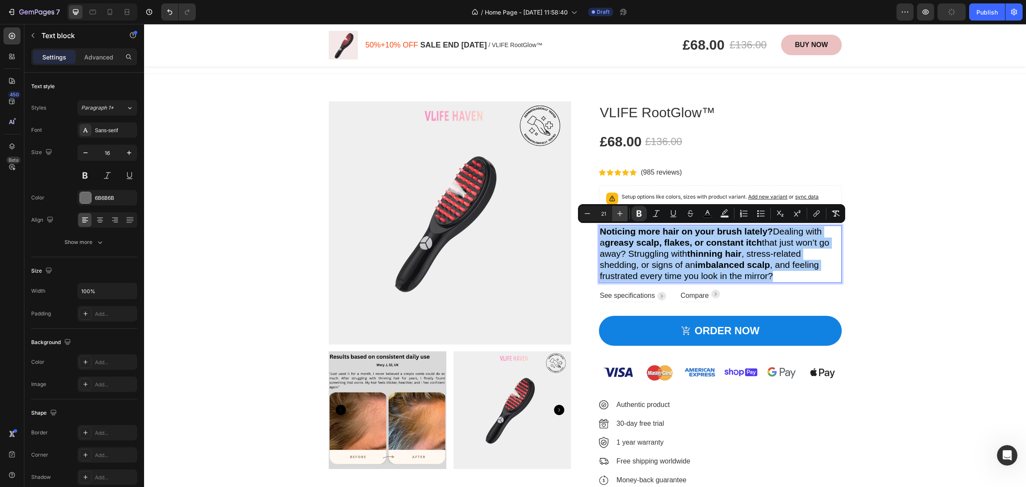
click at [622, 215] on icon "Editor contextual toolbar" at bounding box center [620, 213] width 9 height 9
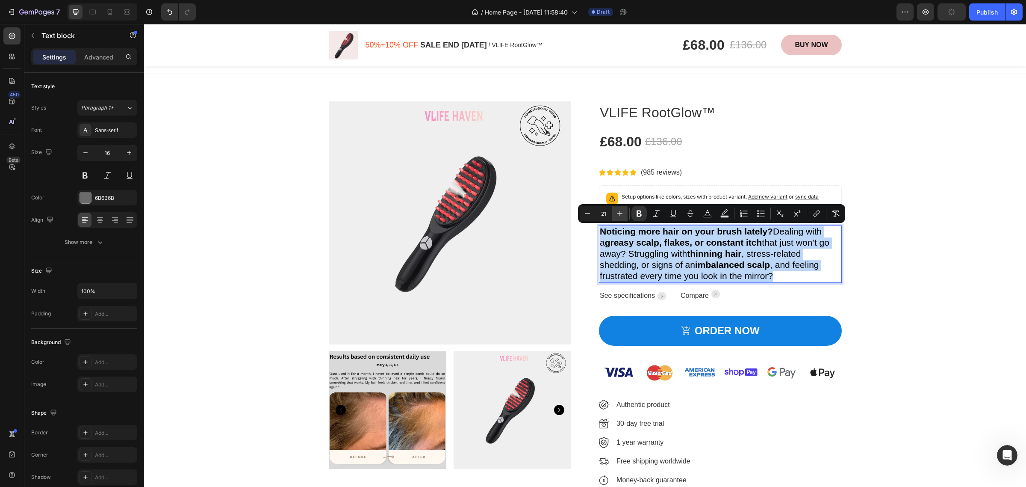
type input "22"
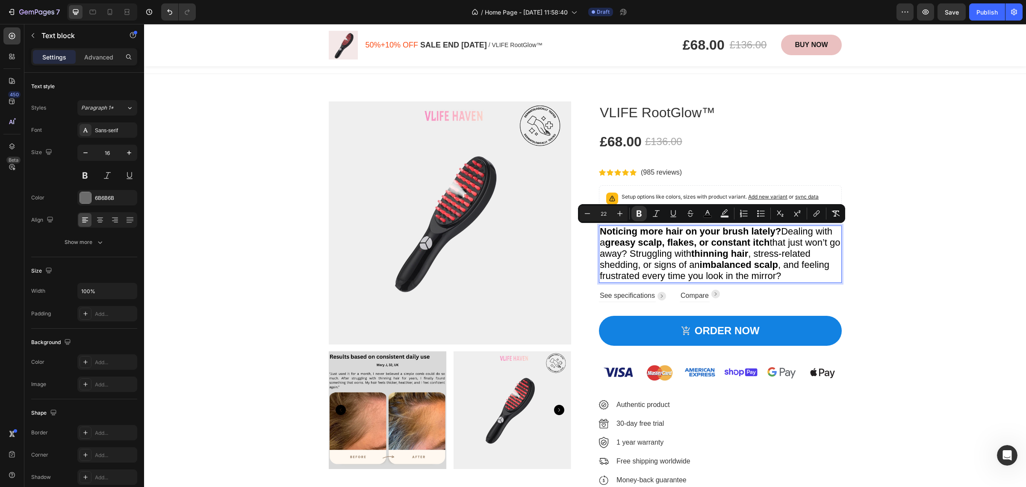
click at [933, 262] on div "Product Images VLIFE RootGlow™ Product Title £68.00 Product Price Product Price…" at bounding box center [585, 296] width 869 height 391
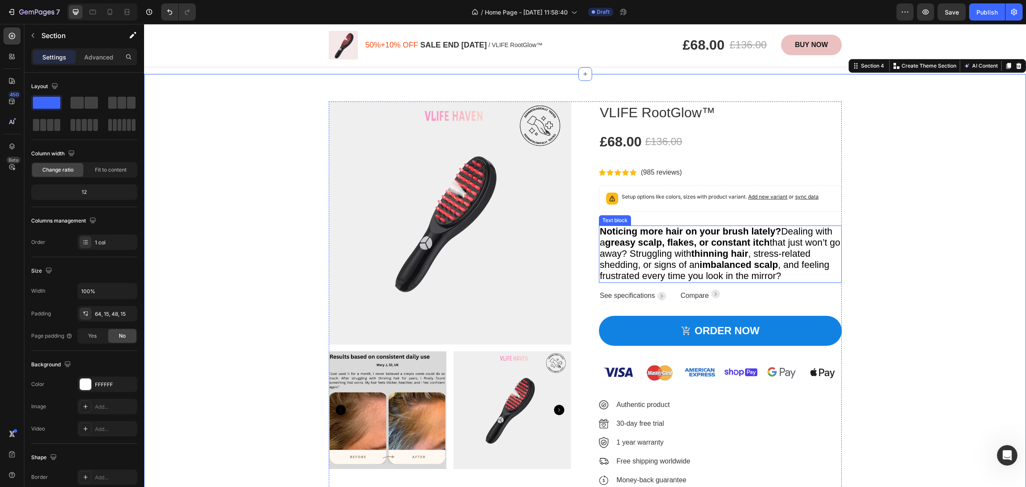
click at [784, 229] on span "Noticing more hair on your brush lately? Dealing with a greasy scalp, flakes, o…" at bounding box center [720, 253] width 241 height 55
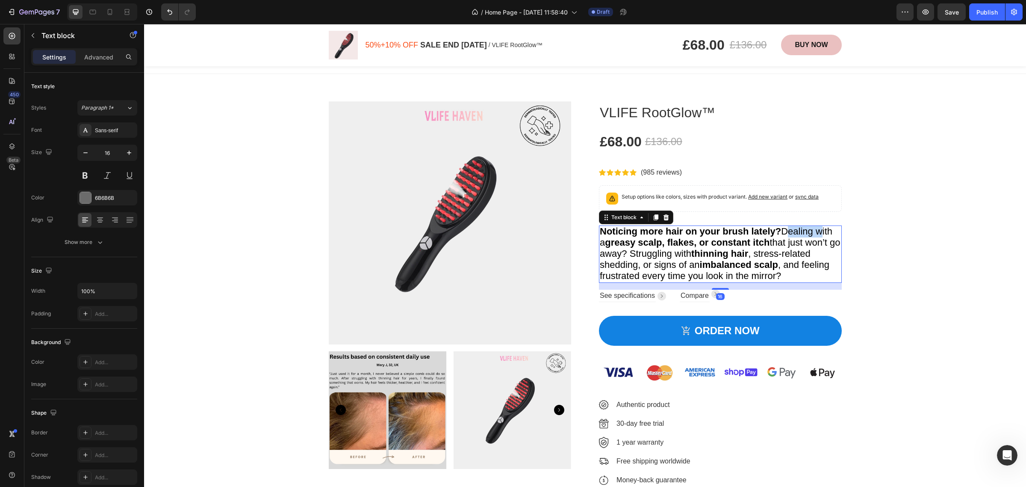
click at [782, 233] on span "Noticing more hair on your brush lately? Dealing with a greasy scalp, flakes, o…" at bounding box center [720, 253] width 241 height 55
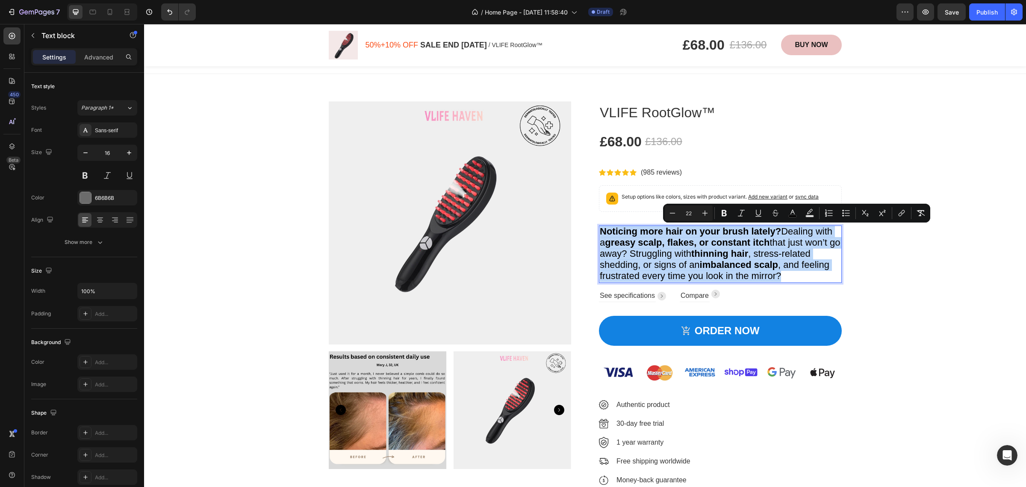
click at [782, 233] on span "Noticing more hair on your brush lately? Dealing with a greasy scalp, flakes, o…" at bounding box center [720, 253] width 241 height 55
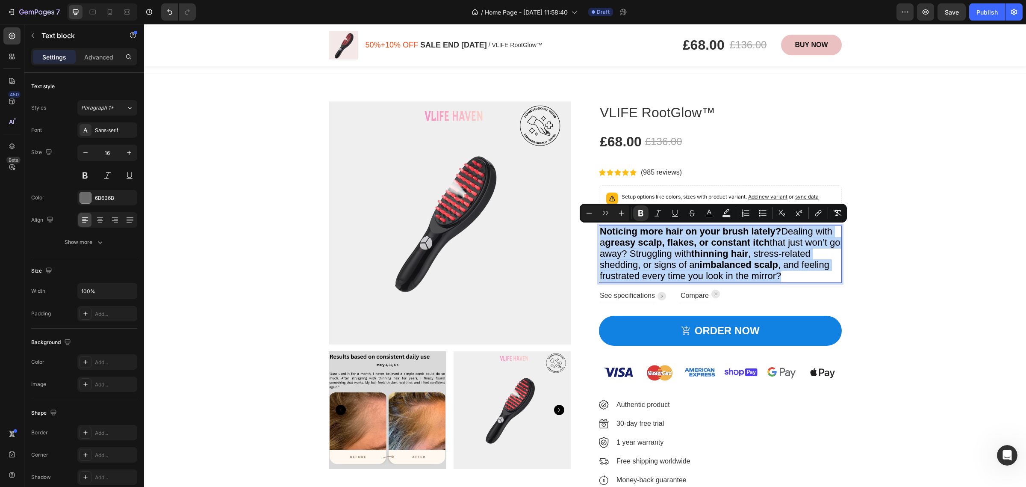
click at [780, 232] on span "Noticing more hair on your brush lately? Dealing with a greasy scalp, flakes, o…" at bounding box center [720, 253] width 241 height 55
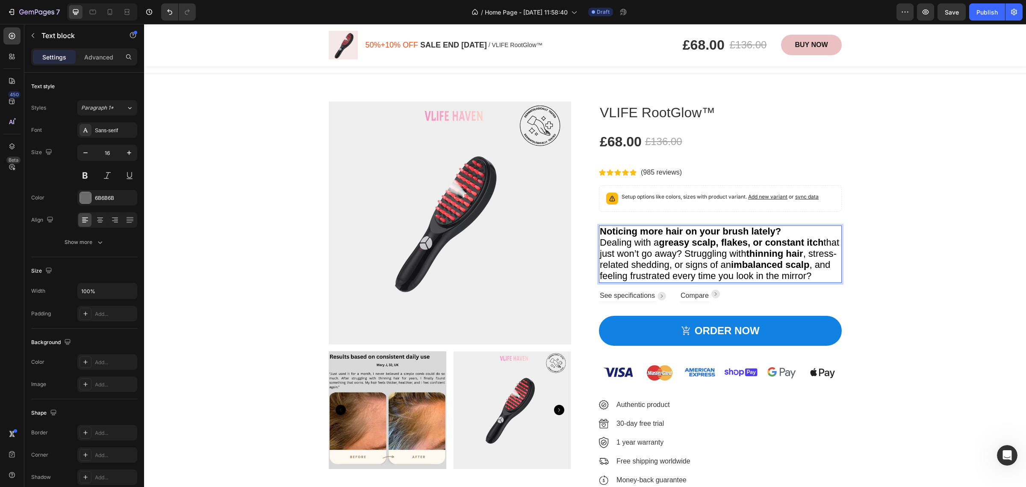
click at [700, 251] on span "Dealing with a greasy scalp, flakes, or constant itch that just won’t go away? …" at bounding box center [719, 259] width 239 height 44
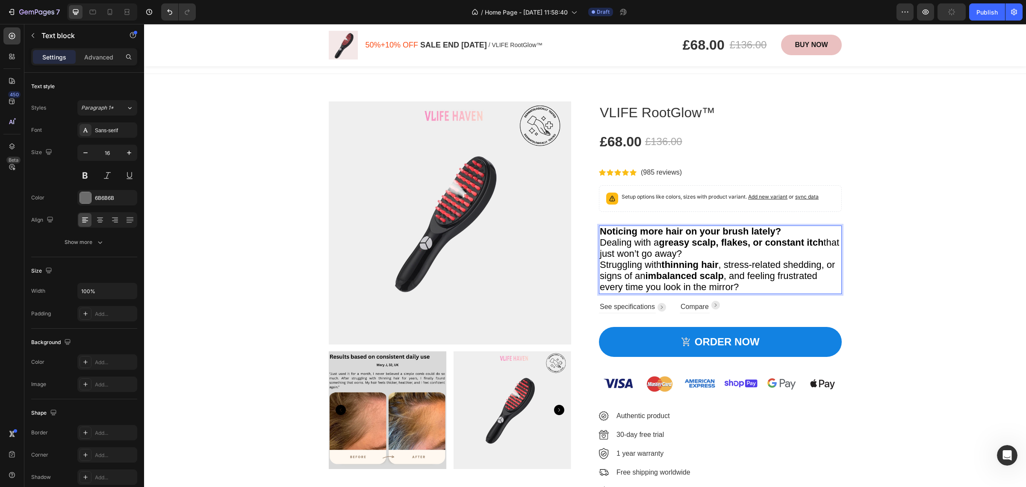
click at [935, 276] on div "Product Images VLIFE RootGlow™ Product Title £68.00 Product Price Product Price…" at bounding box center [585, 302] width 869 height 402
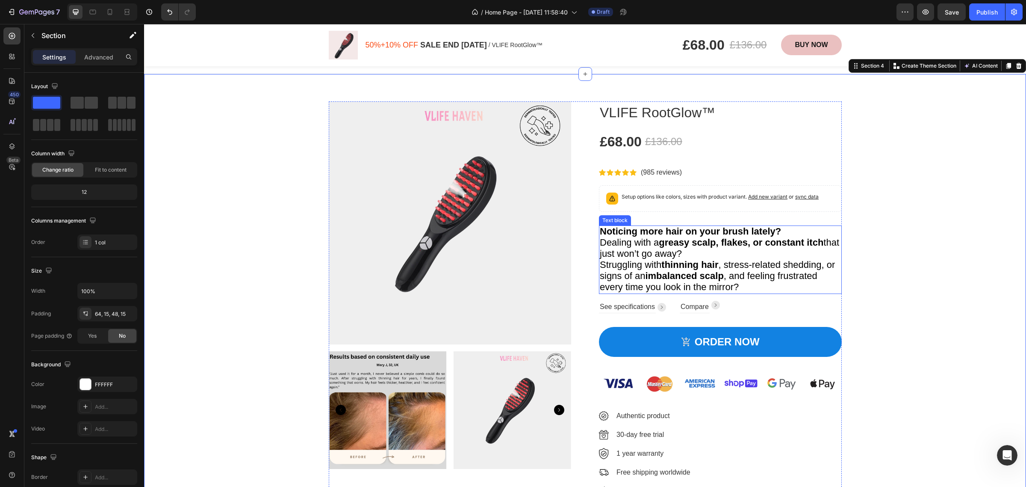
click at [791, 231] on p "Noticing more hair on your brush lately?" at bounding box center [720, 231] width 241 height 11
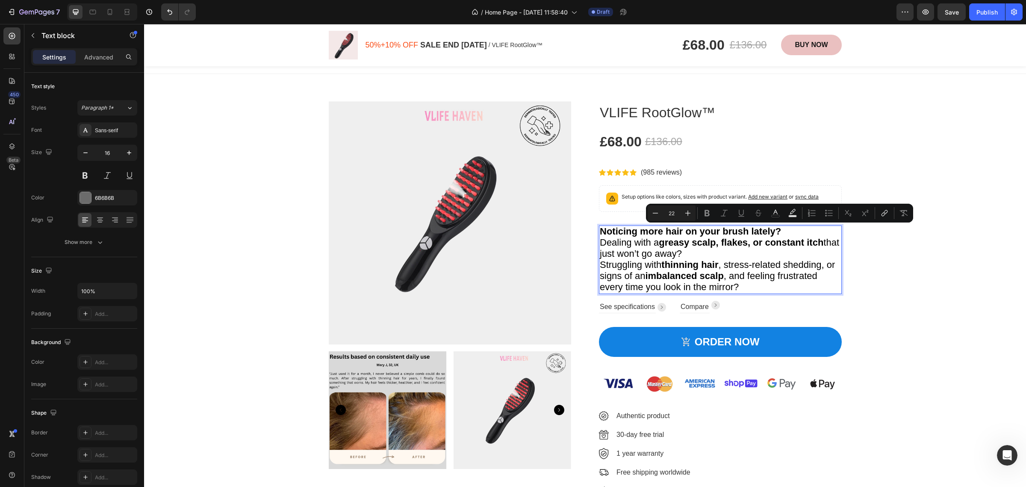
click at [785, 231] on p "Noticing more hair on your brush lately?" at bounding box center [720, 231] width 241 height 11
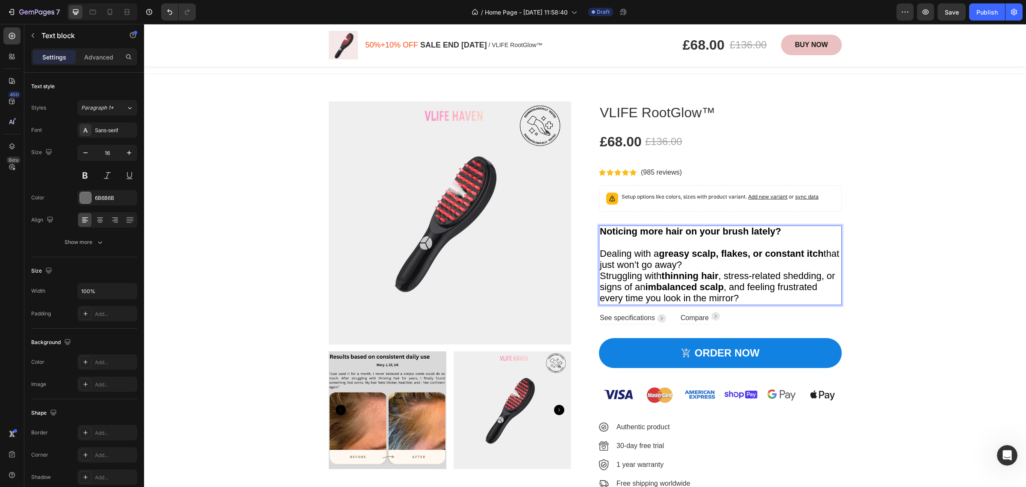
click at [744, 266] on p "Dealing with a greasy scalp, flakes, or constant itch that just won’t go away?" at bounding box center [720, 259] width 241 height 22
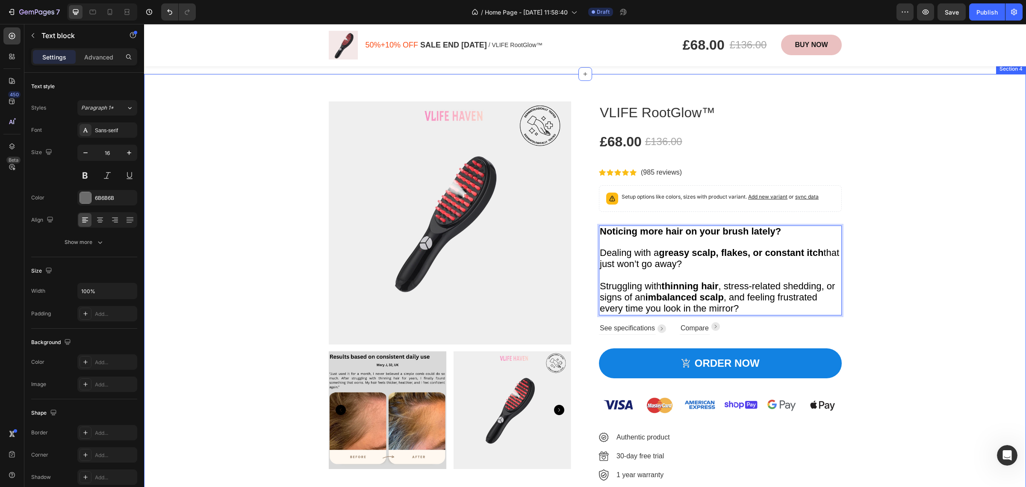
click at [897, 264] on div "Product Images VLIFE RootGlow™ Product Title £68.00 Product Price Product Price…" at bounding box center [585, 313] width 869 height 424
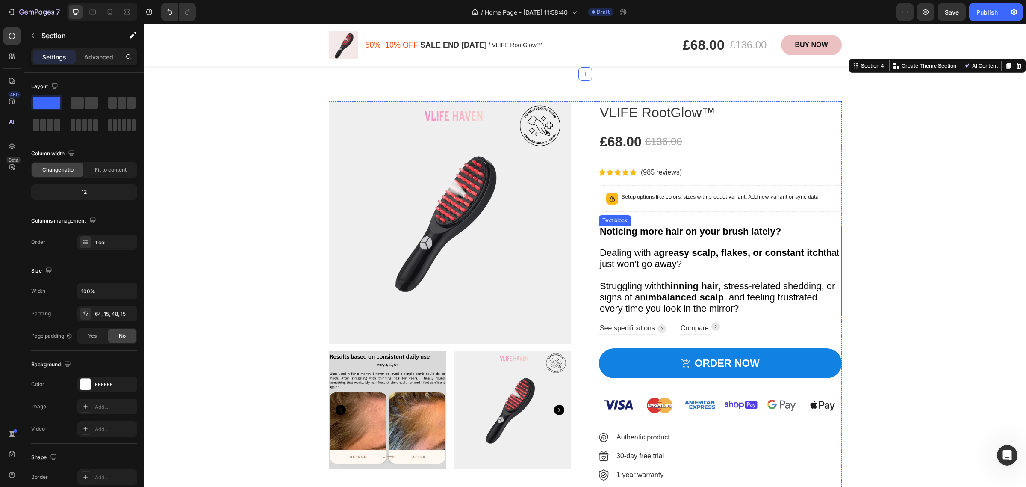
click at [614, 257] on span "Dealing with a greasy scalp, flakes, or constant itch that just won’t go away?" at bounding box center [719, 258] width 239 height 22
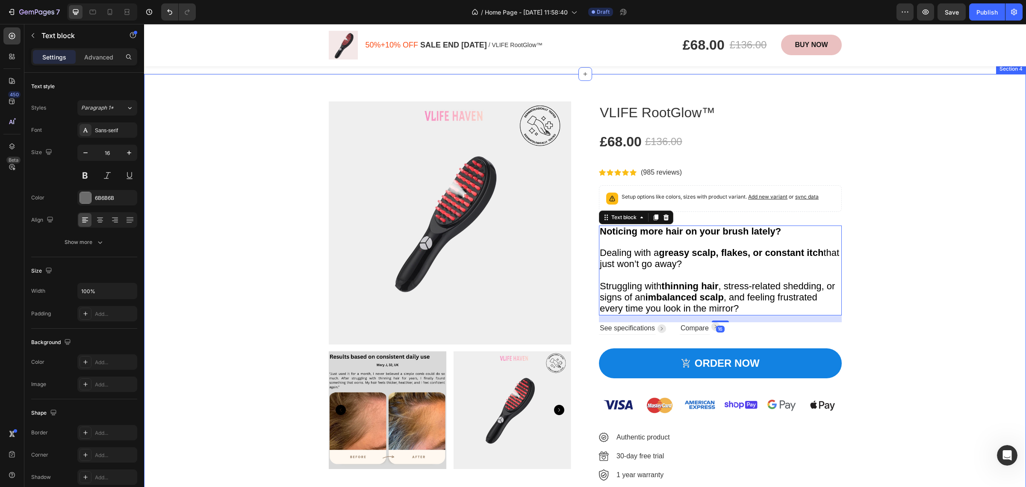
click at [924, 256] on div "Product Images VLIFE RootGlow™ Product Title £68.00 Product Price Product Price…" at bounding box center [585, 313] width 869 height 424
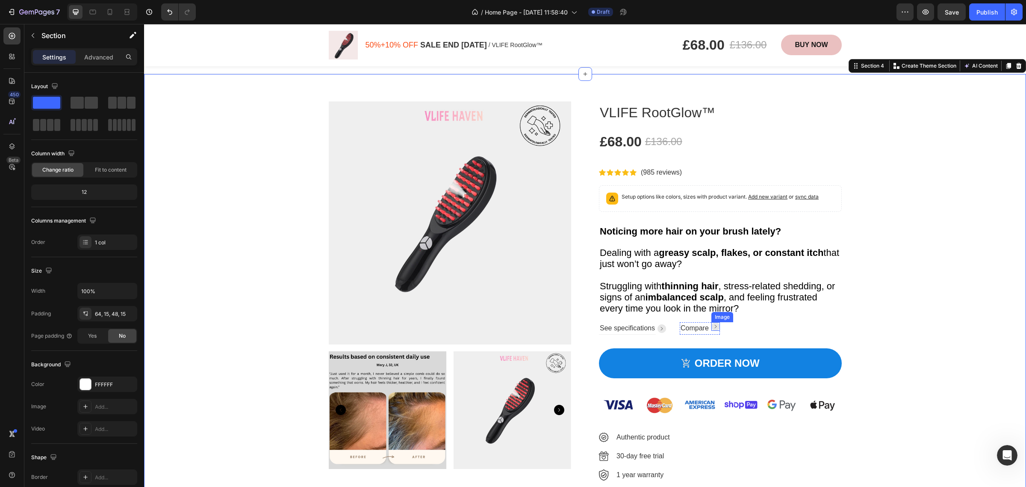
click at [706, 327] on div "Compare Text block Image Row" at bounding box center [700, 328] width 40 height 12
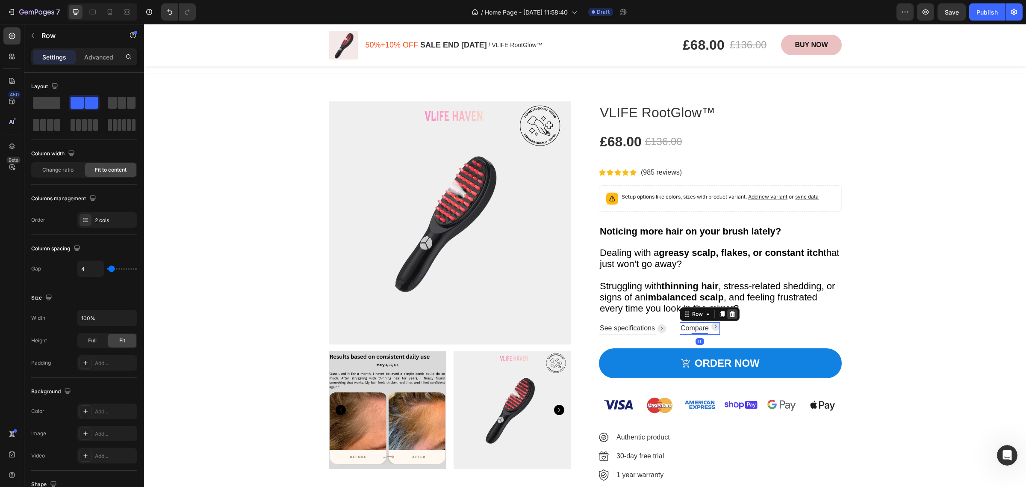
click at [729, 314] on icon at bounding box center [732, 314] width 6 height 6
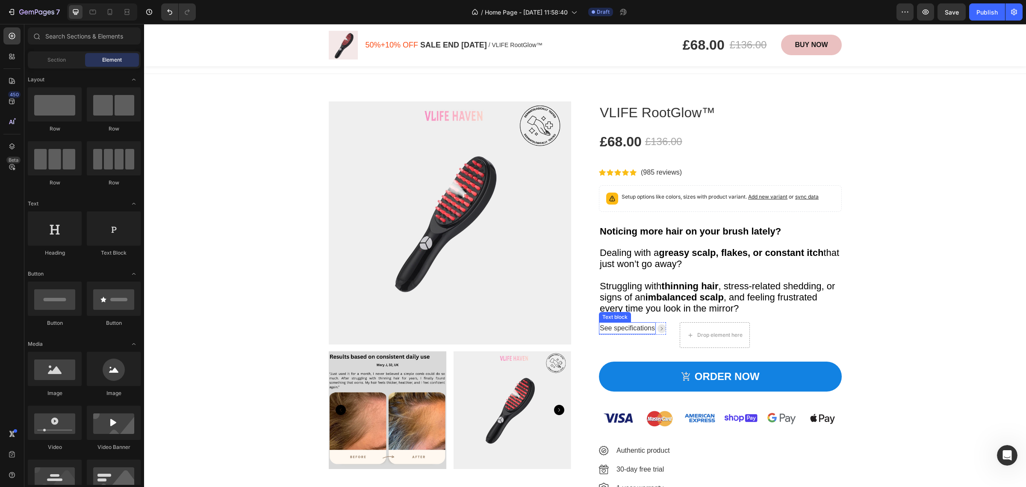
click at [647, 328] on p "See specifications" at bounding box center [627, 328] width 55 height 10
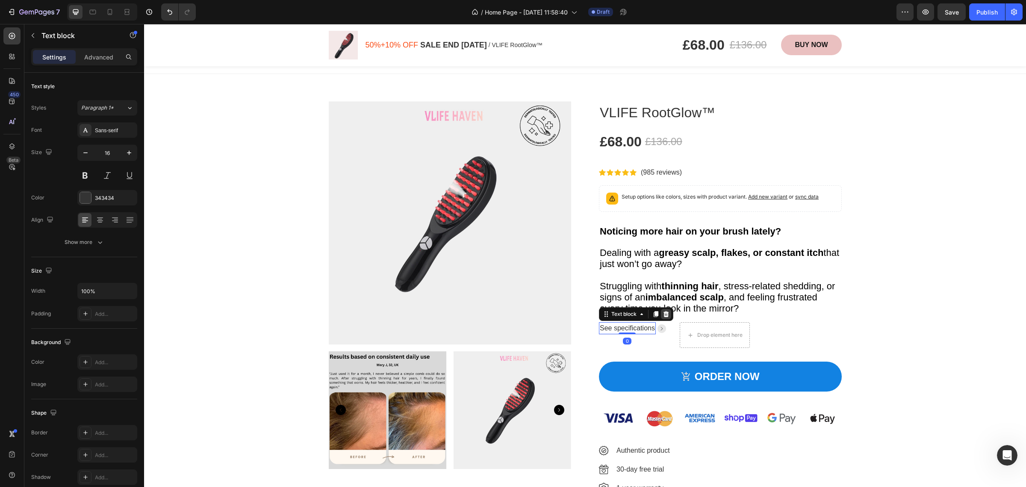
click at [664, 313] on icon at bounding box center [667, 314] width 6 height 6
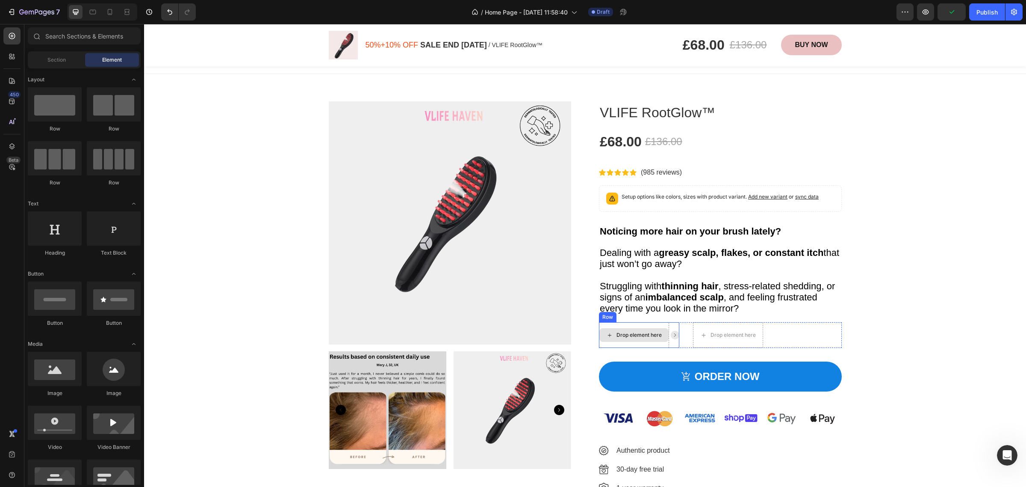
click at [660, 334] on div "Drop element here" at bounding box center [633, 335] width 69 height 14
click at [767, 328] on div "Drop element here Image Row Drop element here Row" at bounding box center [720, 335] width 243 height 26
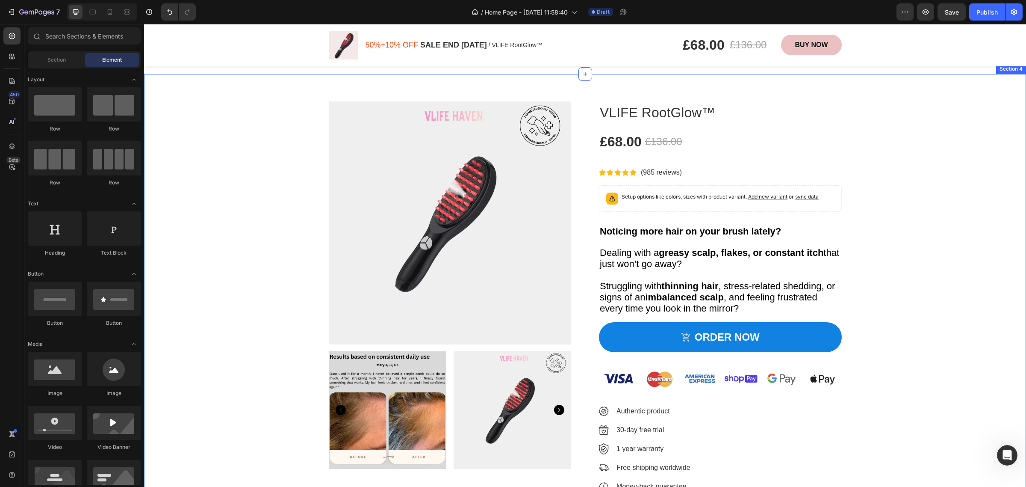
click at [900, 330] on div "Product Images VLIFE RootGlow™ Product Title £68.00 Product Price Product Price…" at bounding box center [585, 300] width 869 height 398
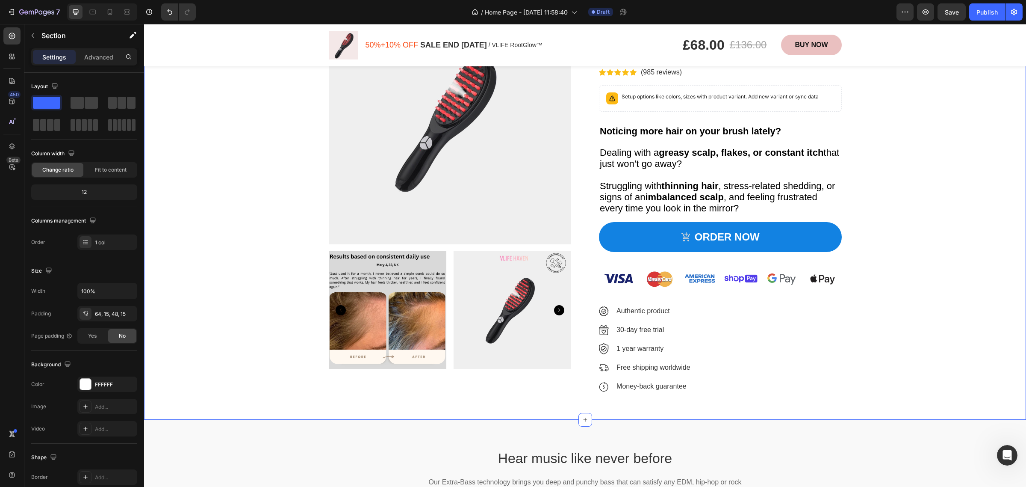
scroll to position [589, 0]
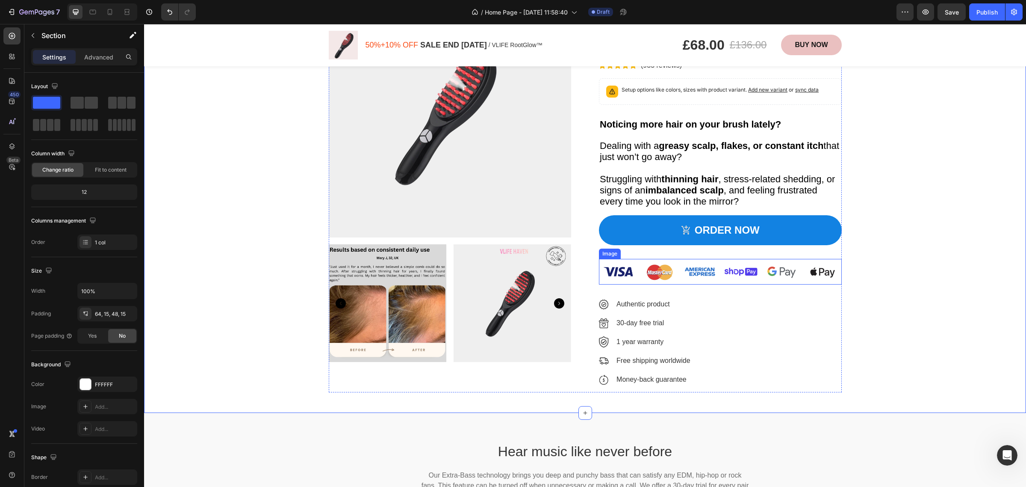
click at [786, 274] on img at bounding box center [720, 272] width 243 height 26
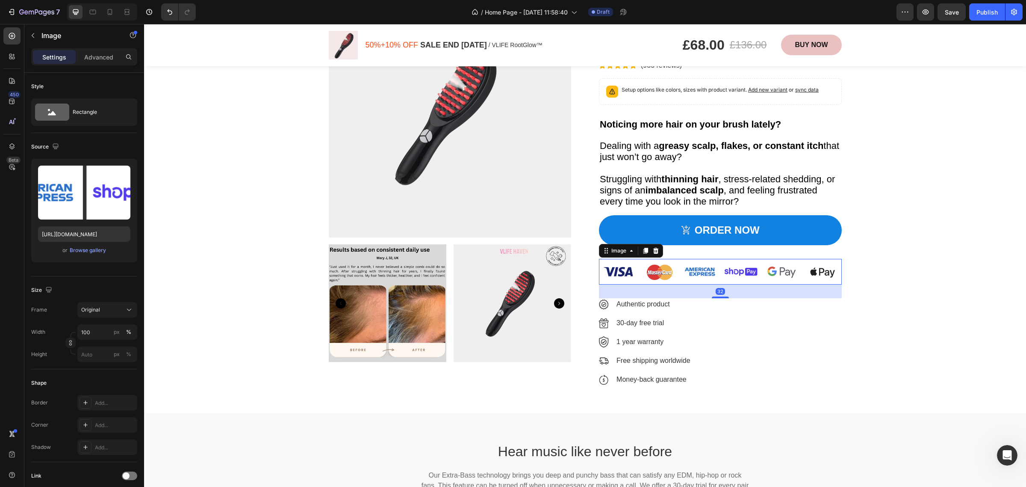
click at [728, 272] on img at bounding box center [720, 272] width 243 height 26
click at [736, 269] on img at bounding box center [720, 272] width 243 height 26
click at [739, 269] on img at bounding box center [720, 272] width 243 height 26
click at [646, 304] on p "Authentic product" at bounding box center [655, 304] width 76 height 10
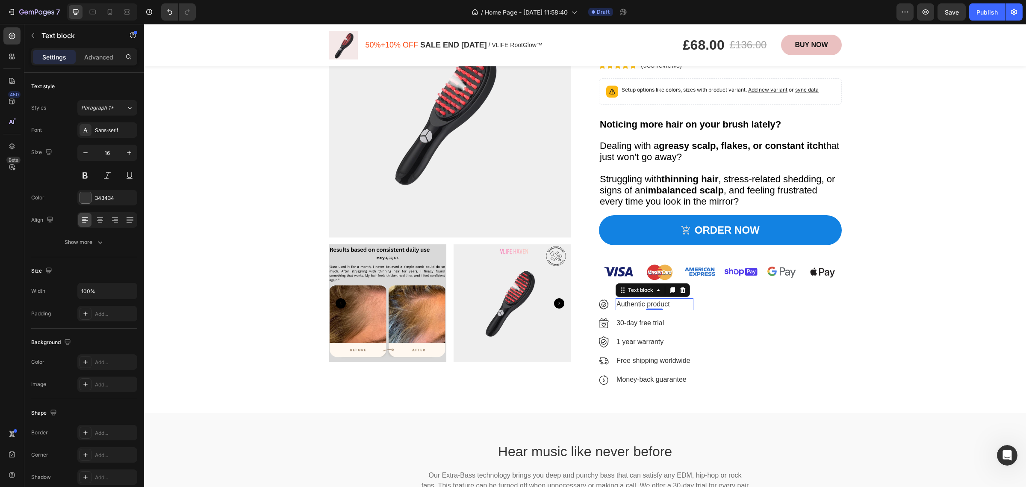
click at [668, 304] on p "Authentic product" at bounding box center [655, 304] width 76 height 10
click at [617, 359] on p "Free shipping worldwide" at bounding box center [655, 360] width 76 height 10
click at [617, 375] on p "Money-back guarantee" at bounding box center [655, 379] width 76 height 10
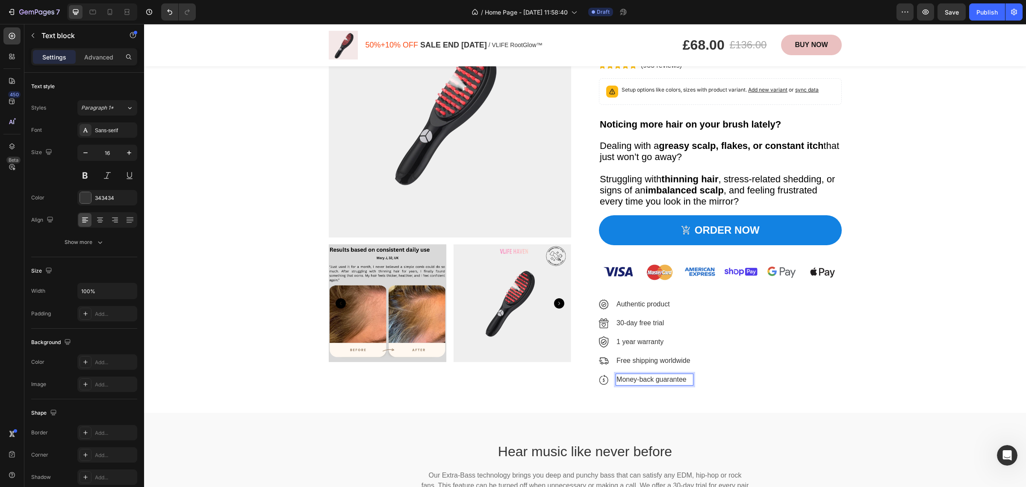
click at [617, 378] on p "Money-back guarantee" at bounding box center [655, 379] width 76 height 10
click at [634, 377] on p "60 Days Money-back guarantee" at bounding box center [666, 379] width 99 height 10
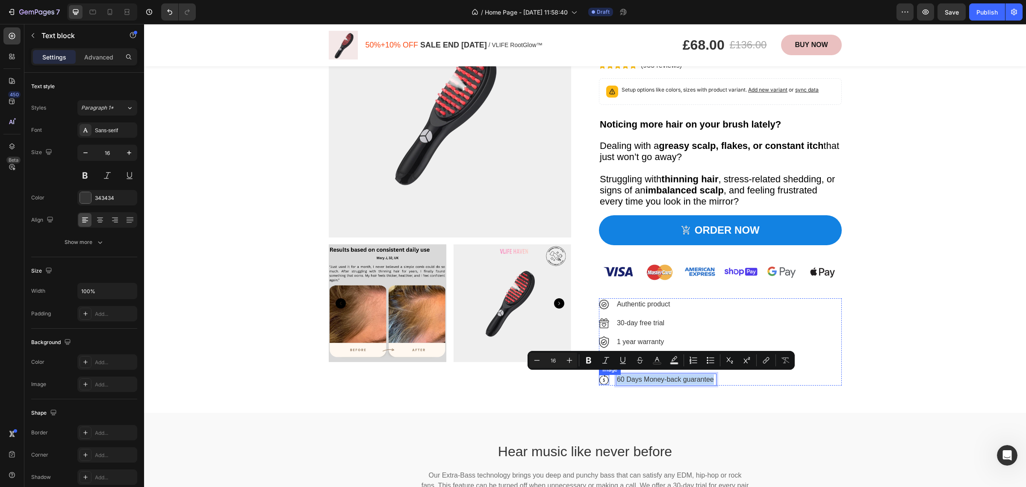
drag, startPoint x: 710, startPoint y: 375, endPoint x: 603, endPoint y: 375, distance: 106.5
click at [603, 375] on li "Image 60 Days Money-back guarantee Text block 0" at bounding box center [658, 379] width 118 height 12
click at [588, 361] on icon "Editor contextual toolbar" at bounding box center [588, 360] width 9 height 9
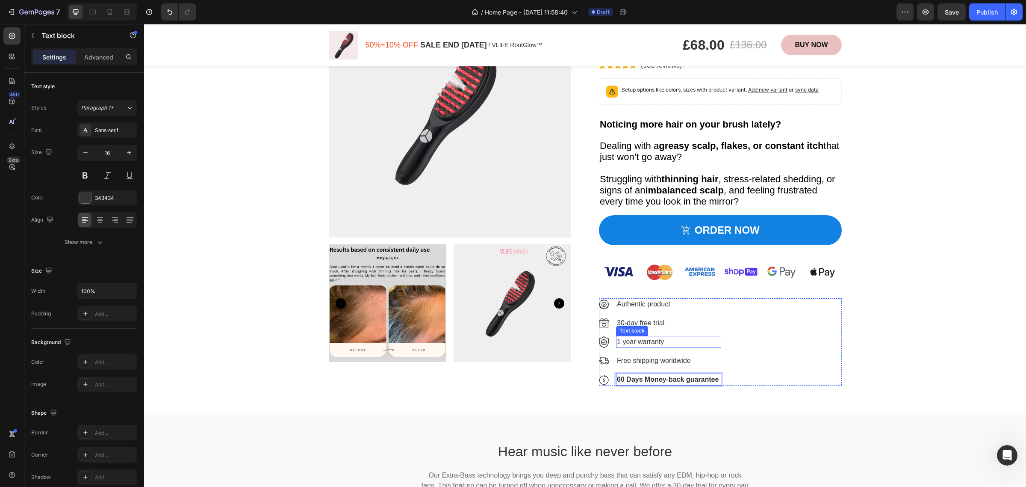
click at [712, 336] on p "1 year warranty" at bounding box center [668, 341] width 103 height 10
click at [661, 357] on p "Free shipping worldwide" at bounding box center [668, 360] width 103 height 10
drag, startPoint x: 694, startPoint y: 358, endPoint x: 613, endPoint y: 357, distance: 81.2
click at [617, 357] on p "Free shipping worldwide" at bounding box center [668, 360] width 103 height 10
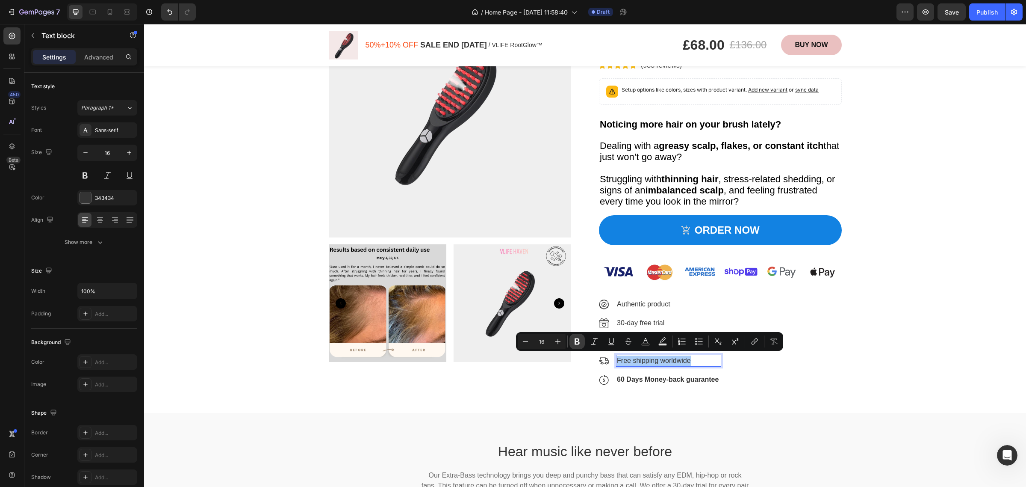
click at [581, 340] on icon "Editor contextual toolbar" at bounding box center [577, 341] width 9 height 9
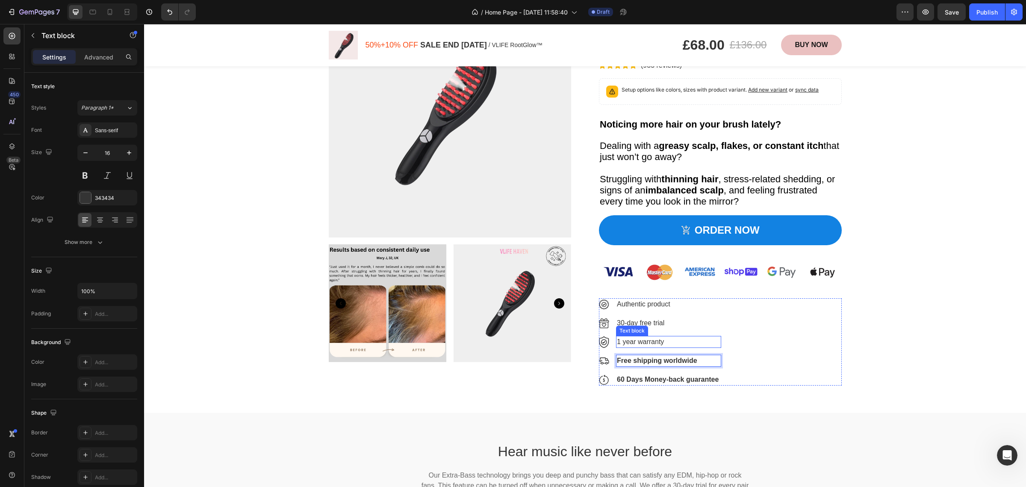
click at [636, 327] on div "Text block" at bounding box center [632, 331] width 29 height 8
click at [735, 402] on div "Product Images VLIFE RootGlow™ Product Title £68.00 Product Price Product Price…" at bounding box center [585, 190] width 882 height 446
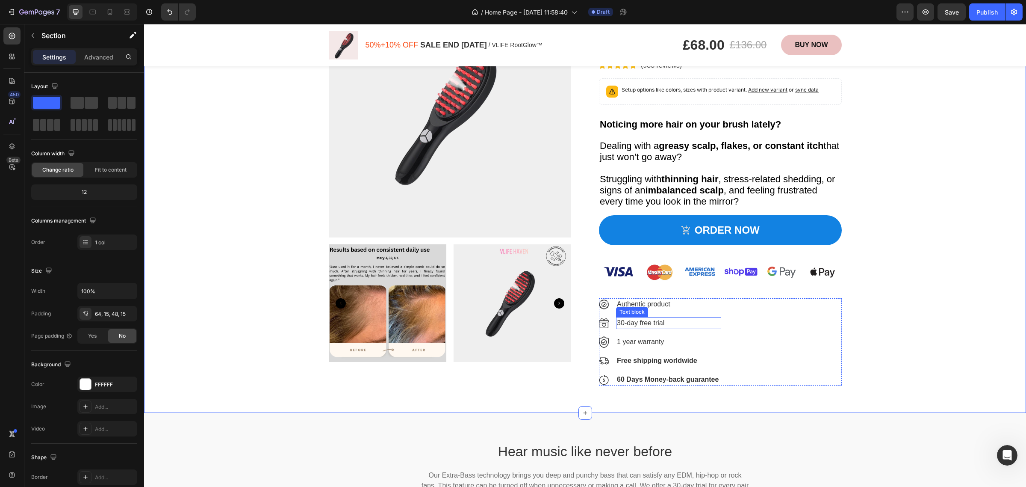
click at [618, 318] on p "30-day free trial" at bounding box center [668, 323] width 103 height 10
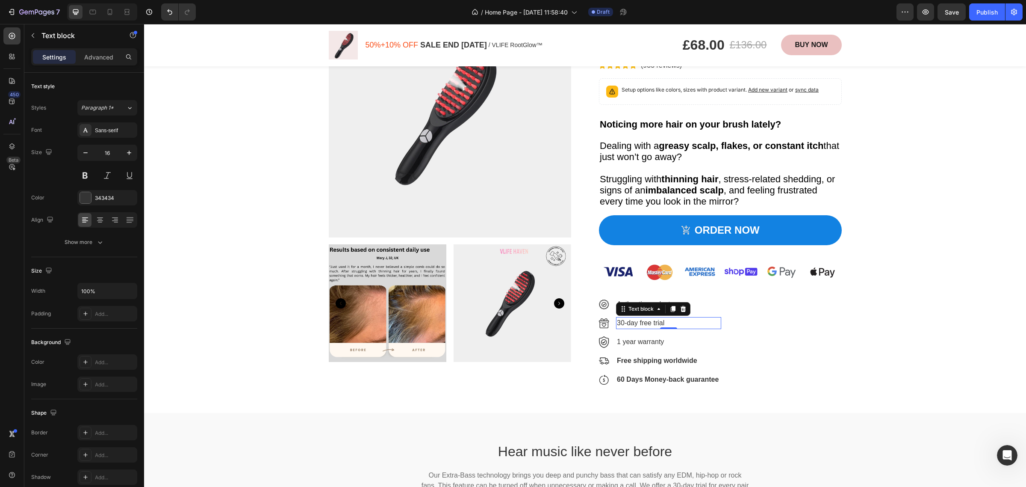
click at [618, 318] on p "30-day free trial" at bounding box center [668, 323] width 103 height 10
click at [627, 338] on p "1 year warranty" at bounding box center [668, 341] width 103 height 10
click at [674, 339] on p "1 year warranty" at bounding box center [668, 341] width 103 height 10
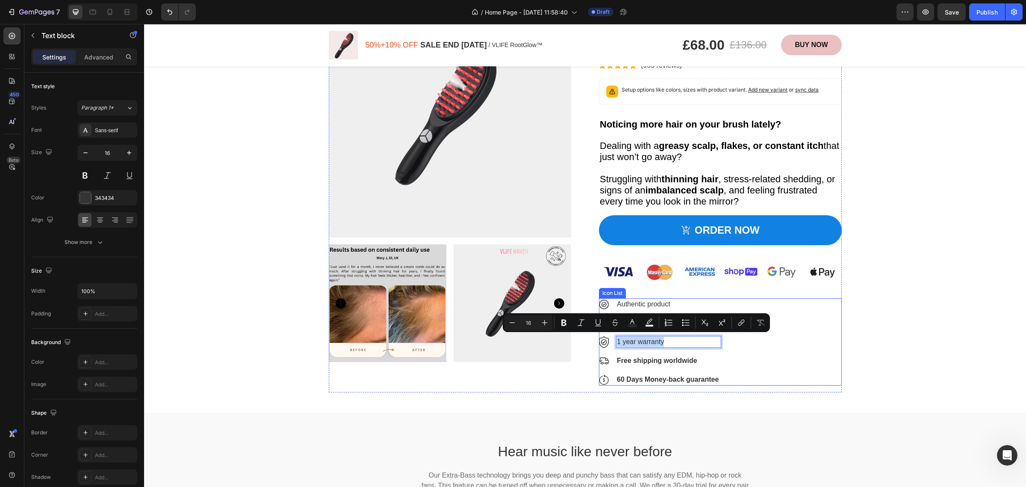
drag, startPoint x: 674, startPoint y: 339, endPoint x: 611, endPoint y: 339, distance: 62.4
click at [611, 339] on li "Image 1 year warranty Text block 0" at bounding box center [660, 342] width 122 height 12
drag, startPoint x: 567, startPoint y: 323, endPoint x: 594, endPoint y: 330, distance: 28.3
click at [567, 323] on icon "Editor contextual toolbar" at bounding box center [564, 322] width 9 height 9
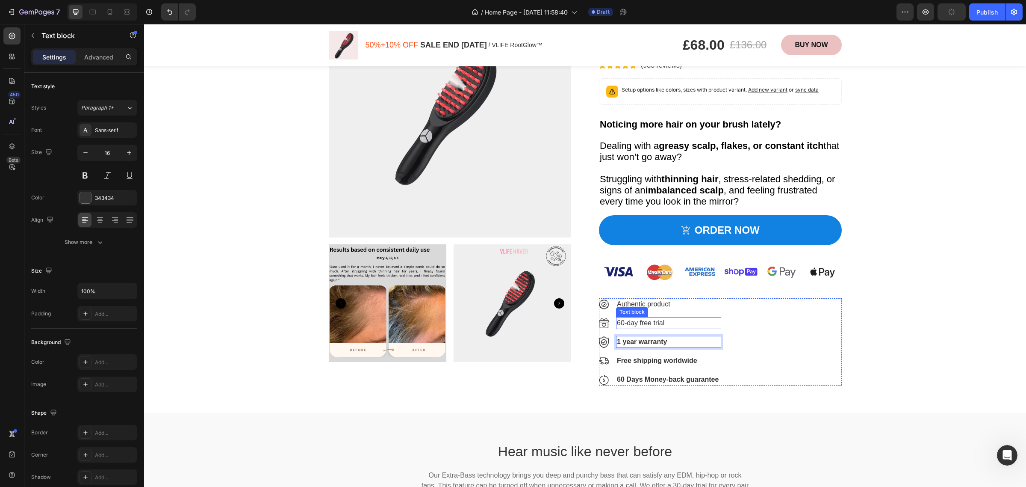
click at [664, 323] on p "60-day free trial" at bounding box center [668, 323] width 103 height 10
click at [662, 319] on p "60-day free trial" at bounding box center [668, 323] width 103 height 10
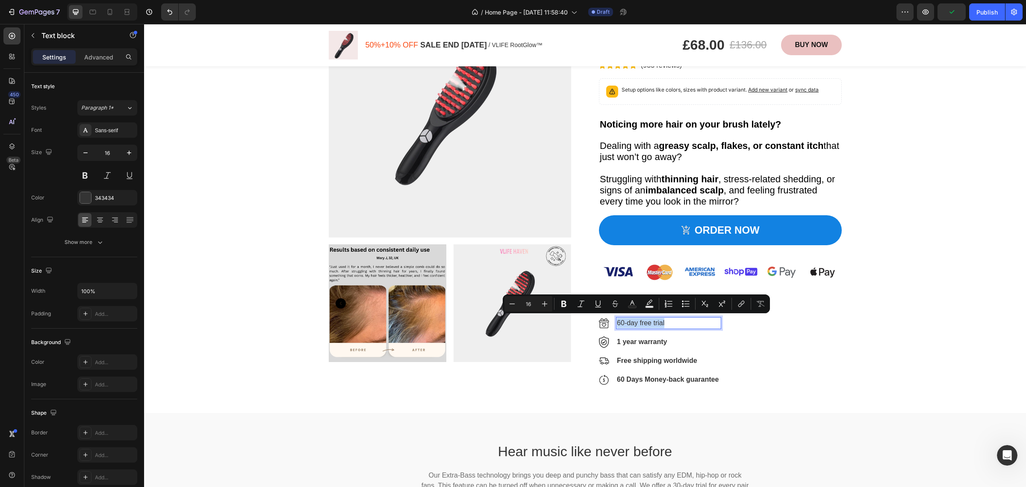
drag, startPoint x: 663, startPoint y: 319, endPoint x: 625, endPoint y: 319, distance: 38.5
click at [625, 319] on p "60-day free trial" at bounding box center [668, 323] width 103 height 10
click at [567, 304] on button "Bold" at bounding box center [563, 303] width 15 height 15
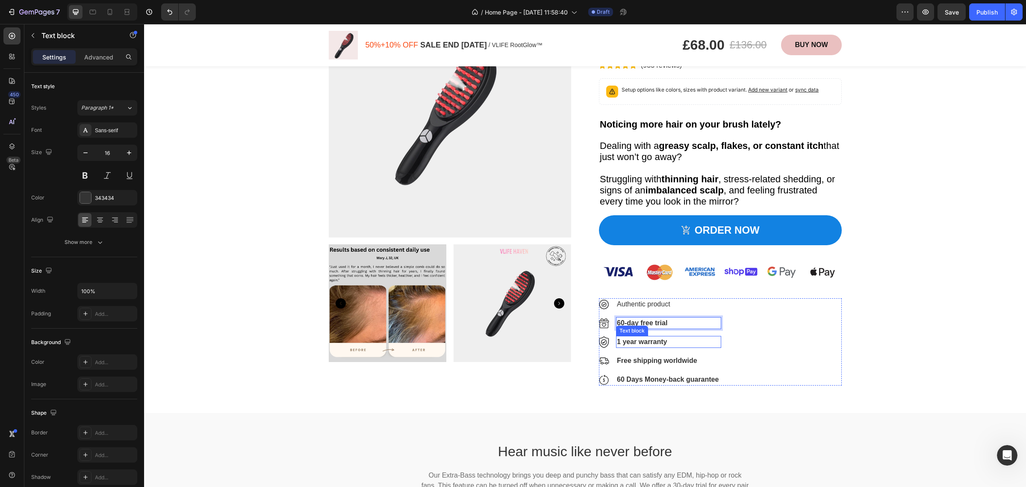
drag, startPoint x: 637, startPoint y: 341, endPoint x: 641, endPoint y: 338, distance: 5.0
click at [637, 341] on strong "1 year warranty" at bounding box center [642, 341] width 50 height 7
click at [646, 301] on p "Authentic product" at bounding box center [668, 304] width 103 height 10
click at [672, 302] on p "Authentic product" at bounding box center [668, 304] width 103 height 10
drag, startPoint x: 675, startPoint y: 302, endPoint x: 612, endPoint y: 302, distance: 62.4
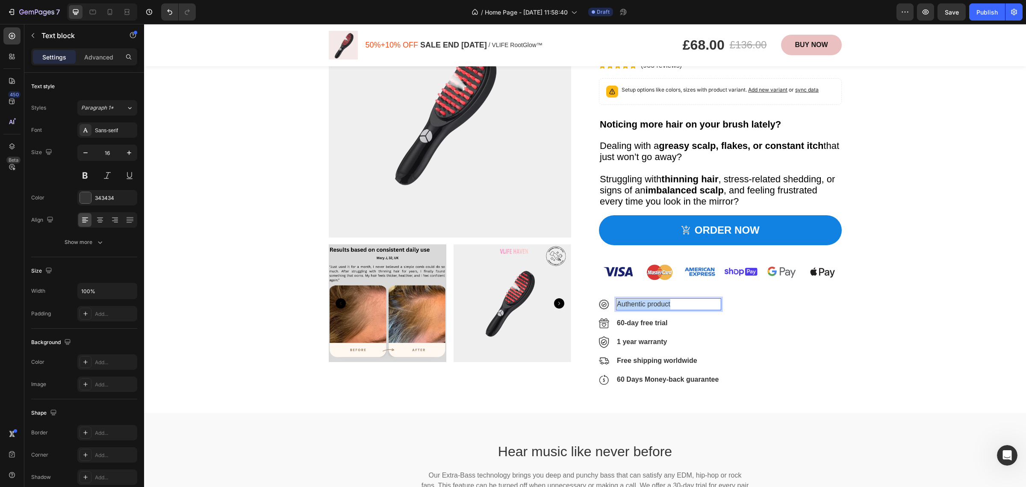
click at [617, 302] on p "Authentic product" at bounding box center [668, 304] width 103 height 10
drag, startPoint x: 661, startPoint y: 298, endPoint x: 606, endPoint y: 302, distance: 54.9
click at [606, 302] on li "Image FDA-cleared Text block 0" at bounding box center [660, 304] width 122 height 12
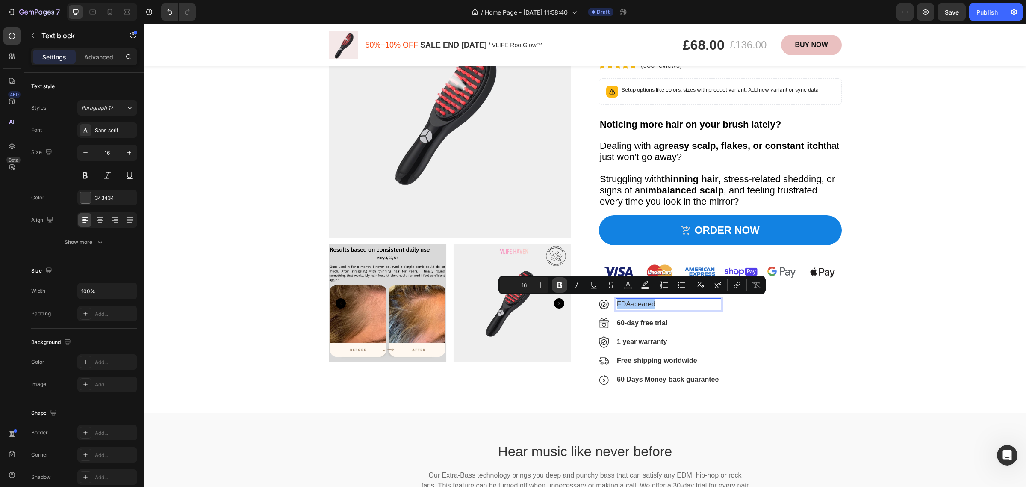
click at [563, 286] on button "Bold" at bounding box center [559, 284] width 15 height 15
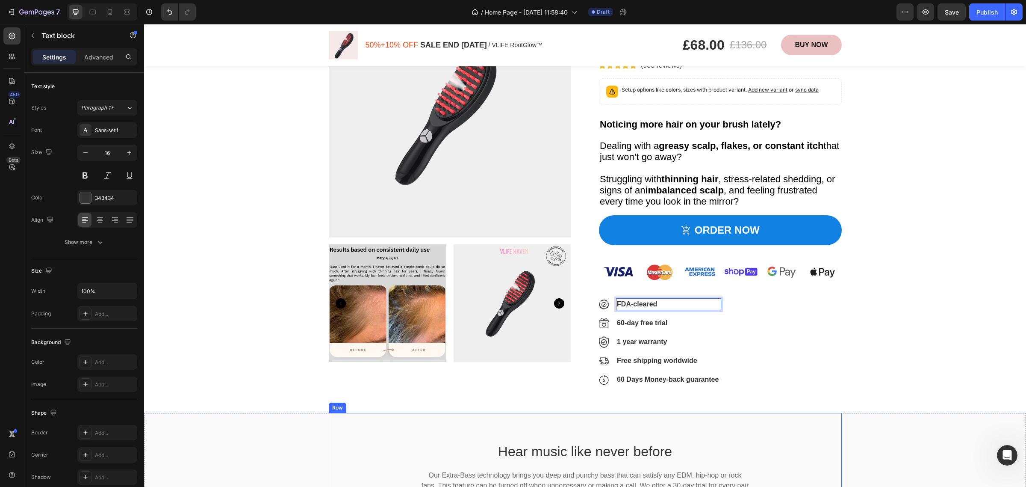
click at [804, 431] on div "Hear music like never before Heading Our Extra-Bass technology brings you deep …" at bounding box center [585, 461] width 513 height 96
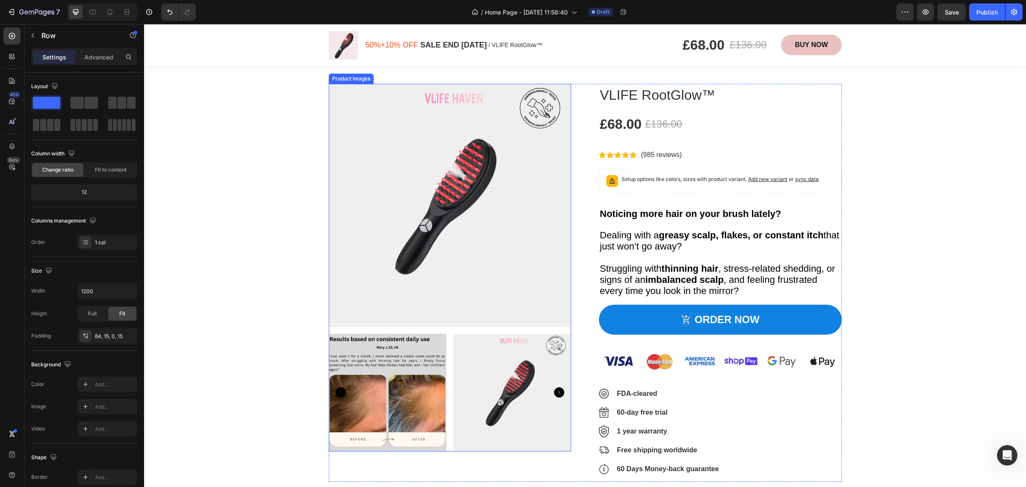
scroll to position [535, 0]
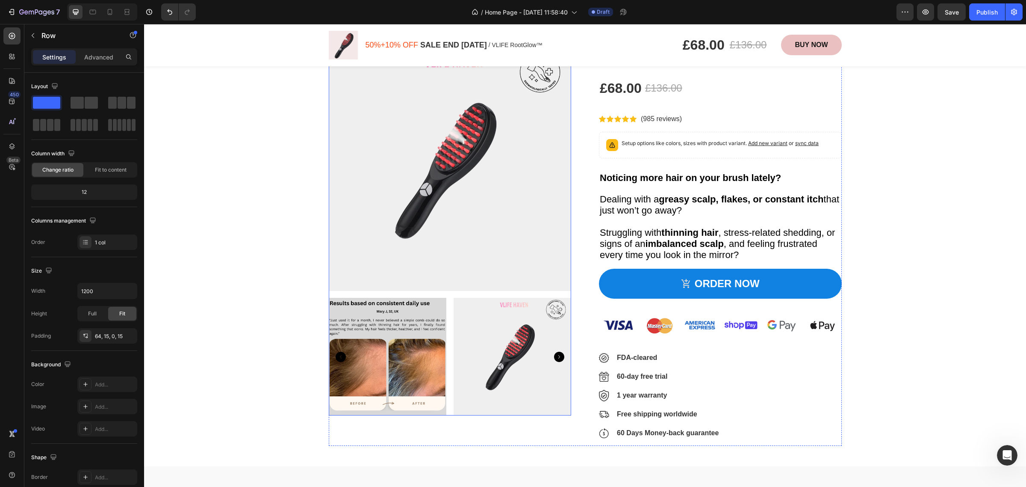
drag, startPoint x: 522, startPoint y: 355, endPoint x: 509, endPoint y: 333, distance: 26.1
click at [522, 355] on img at bounding box center [512, 357] width 118 height 118
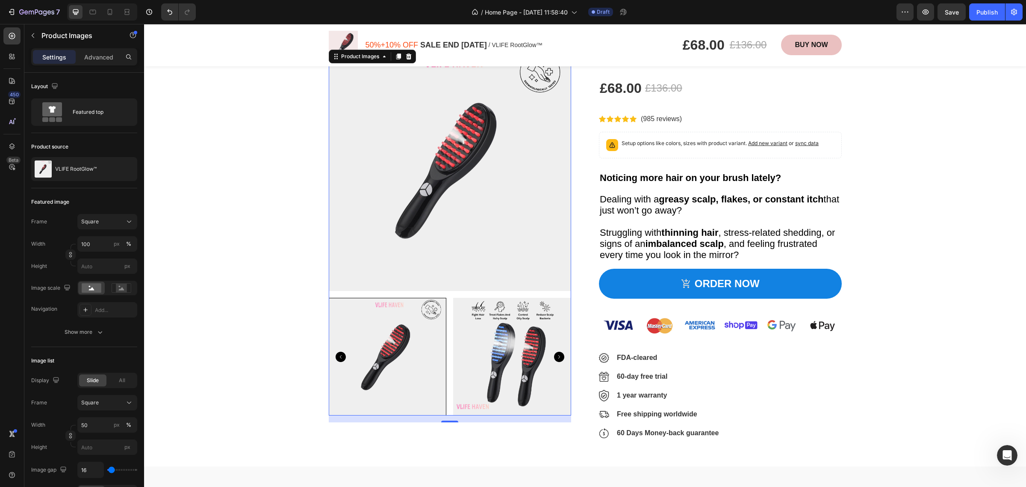
click at [339, 355] on icon "Carousel Back Arrow" at bounding box center [341, 356] width 10 height 10
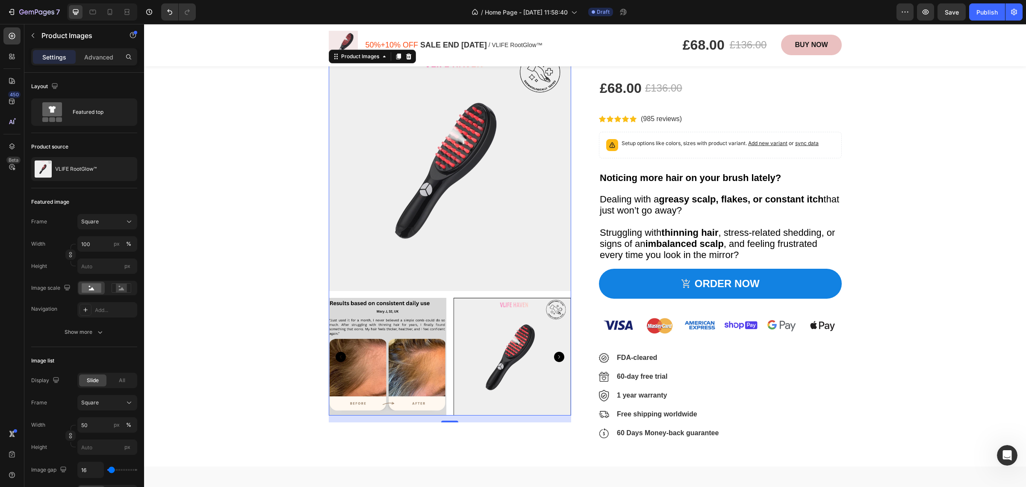
click at [339, 355] on icon "Carousel Back Arrow" at bounding box center [341, 356] width 10 height 10
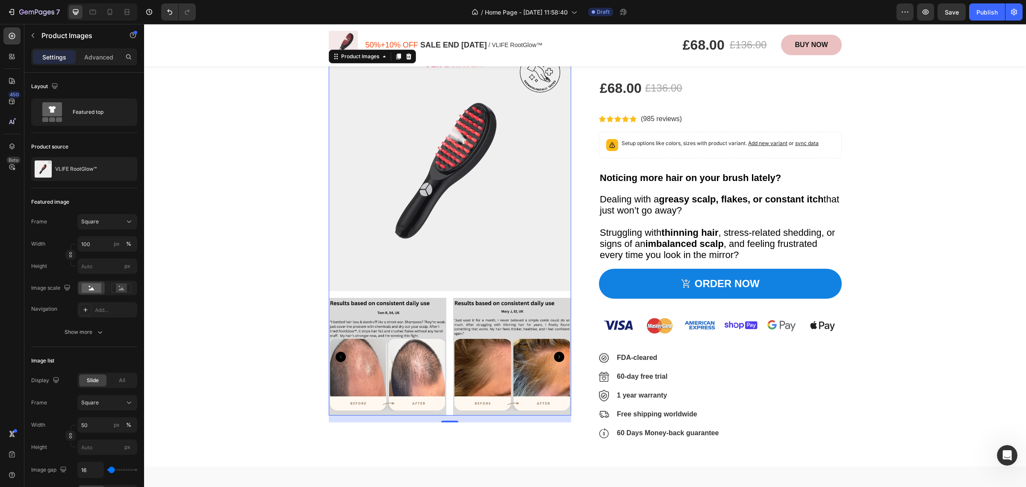
click at [339, 355] on icon "Carousel Back Arrow" at bounding box center [341, 356] width 10 height 10
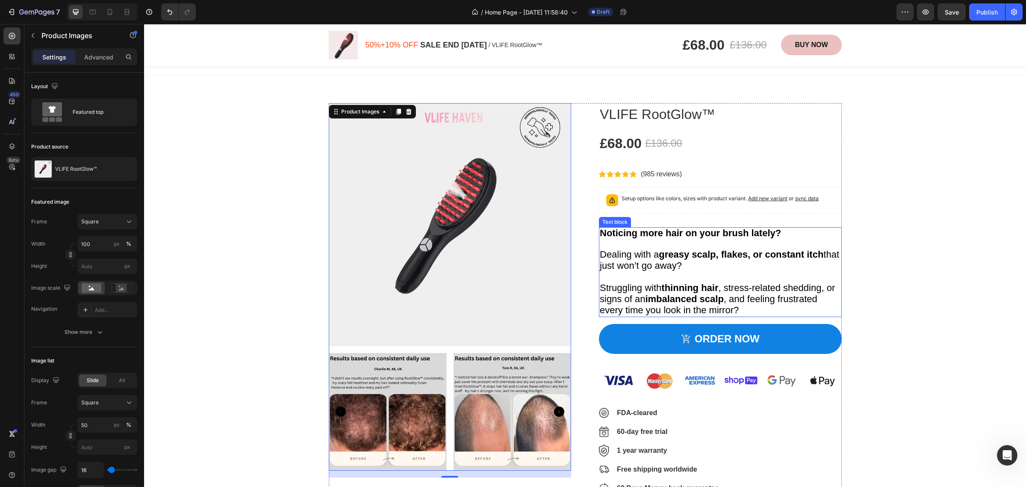
scroll to position [482, 0]
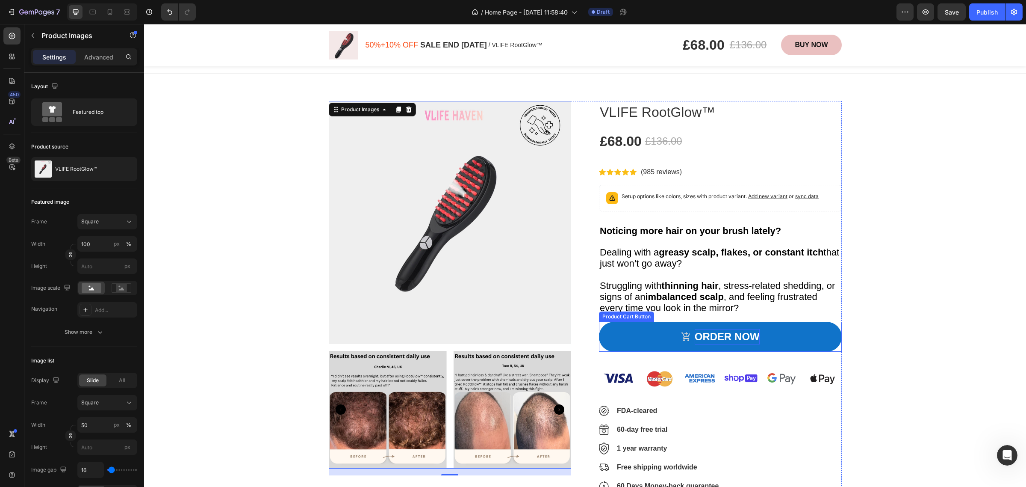
click at [735, 332] on div "ORDER NOW" at bounding box center [727, 336] width 65 height 15
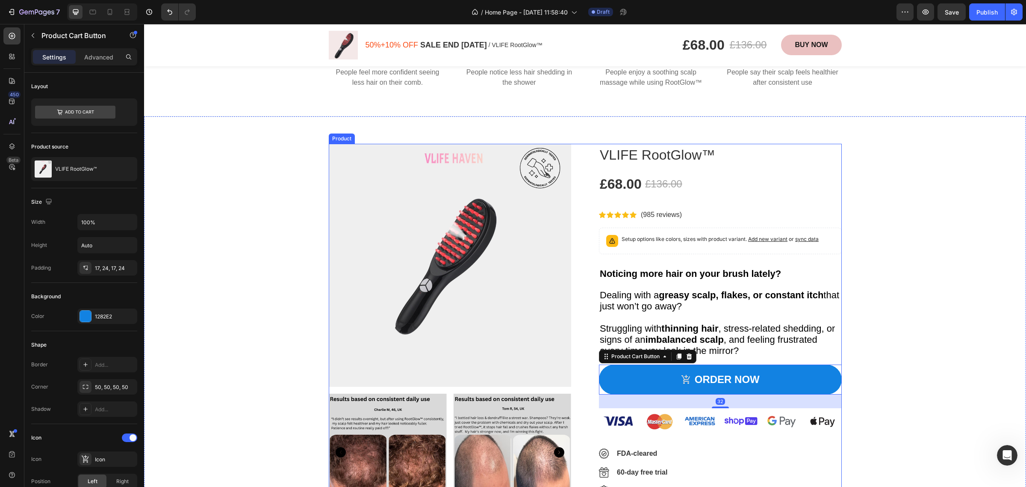
scroll to position [375, 0]
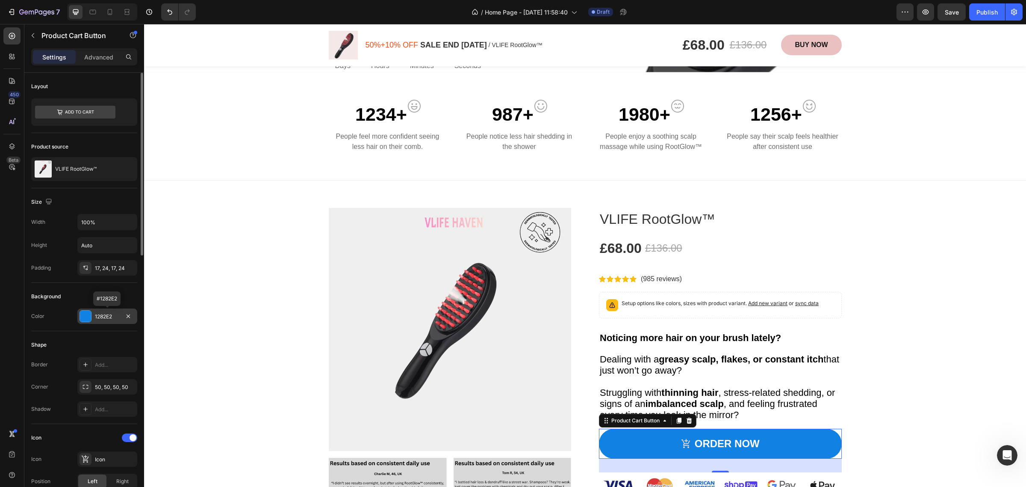
click at [114, 313] on div "1282E2" at bounding box center [107, 317] width 25 height 8
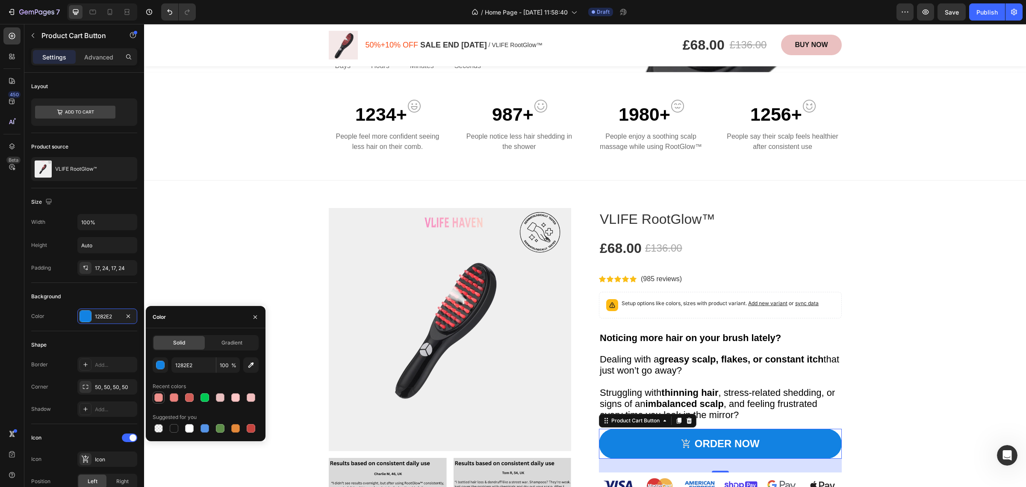
click at [160, 400] on div at bounding box center [158, 397] width 9 height 9
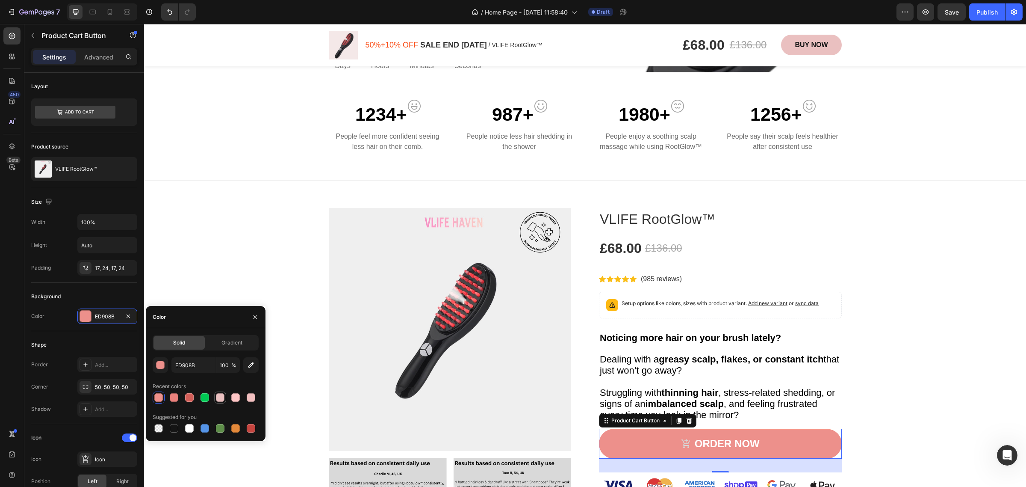
click at [223, 397] on div at bounding box center [220, 397] width 9 height 9
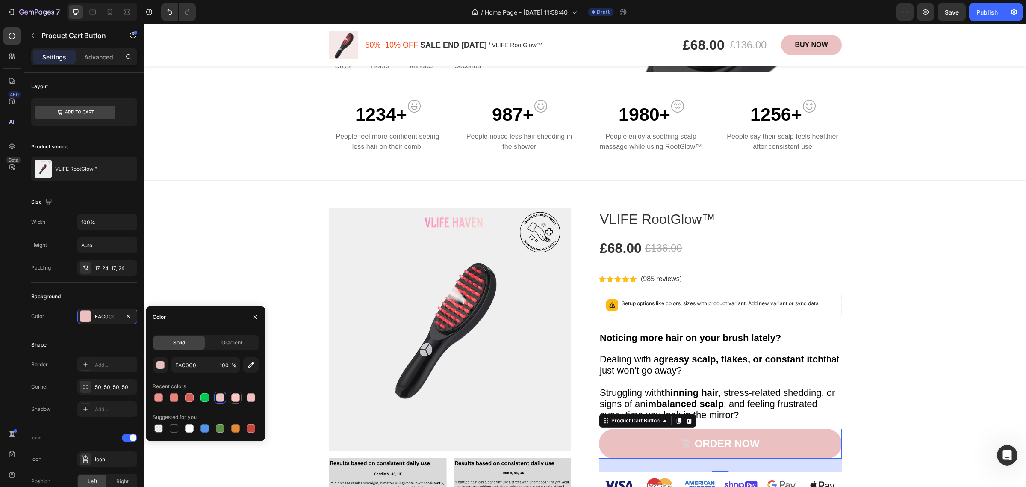
click at [231, 397] on div at bounding box center [235, 397] width 9 height 9
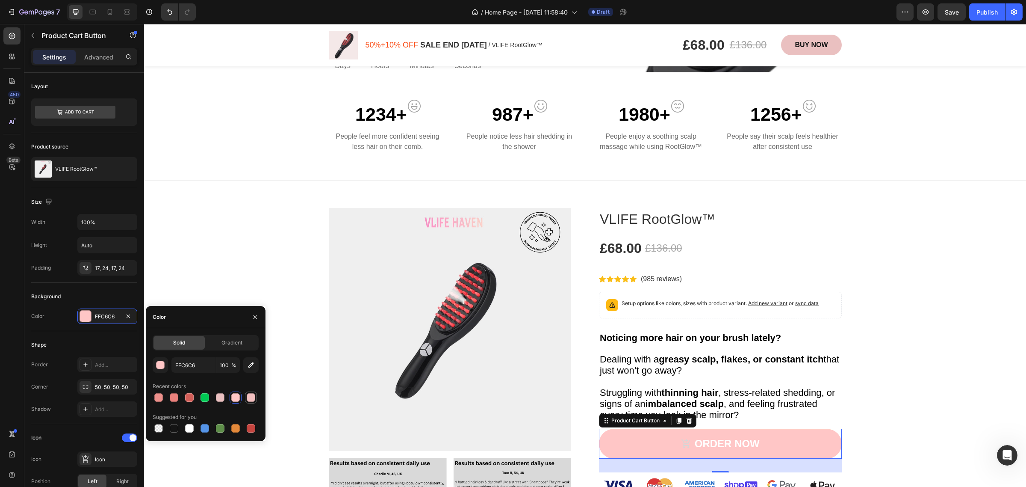
click at [248, 398] on div at bounding box center [251, 397] width 9 height 9
click at [223, 398] on div at bounding box center [220, 397] width 9 height 9
type input "EAC0C0"
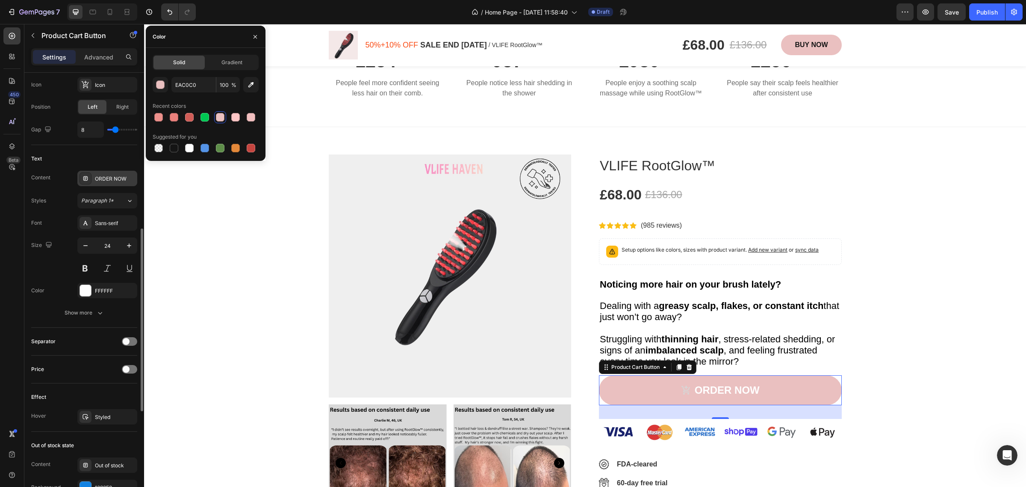
scroll to position [428, 0]
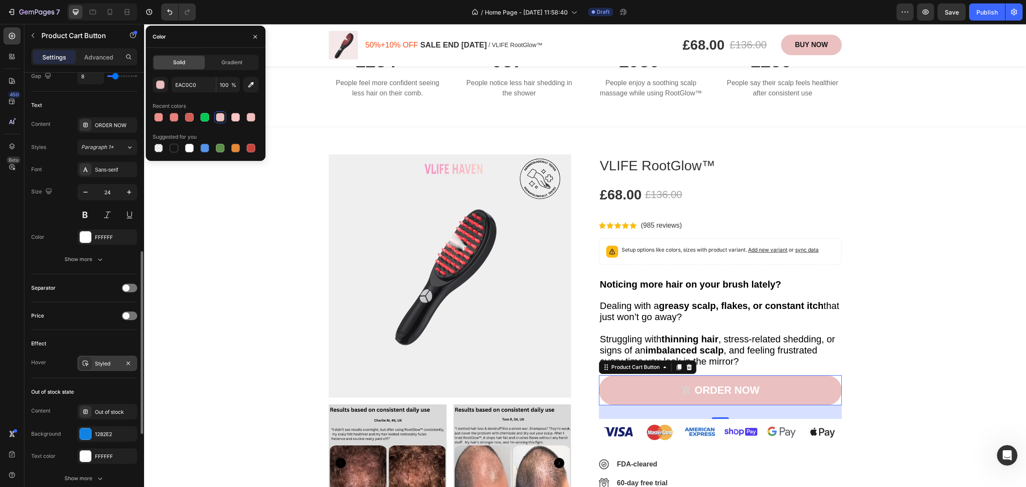
click at [108, 367] on div "Styled" at bounding box center [107, 364] width 25 height 8
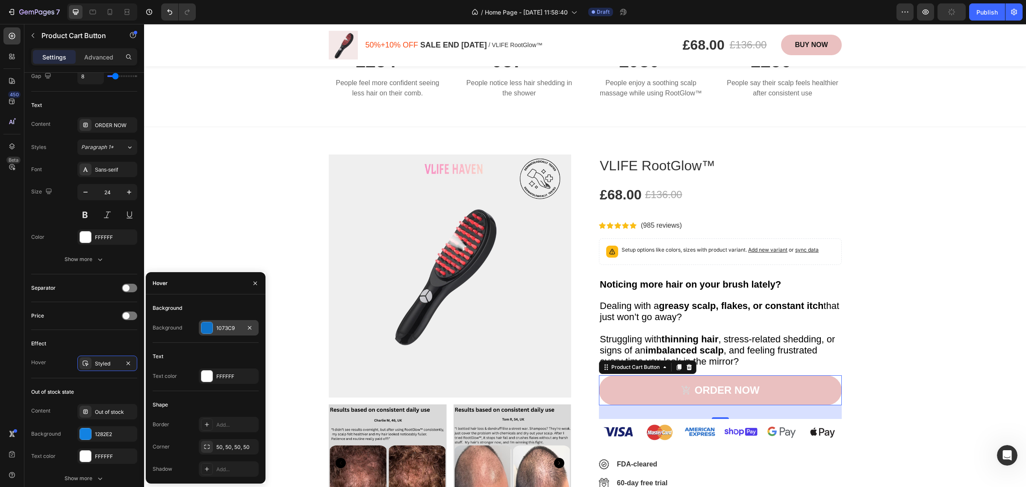
click at [220, 323] on div "1073C9" at bounding box center [229, 327] width 60 height 15
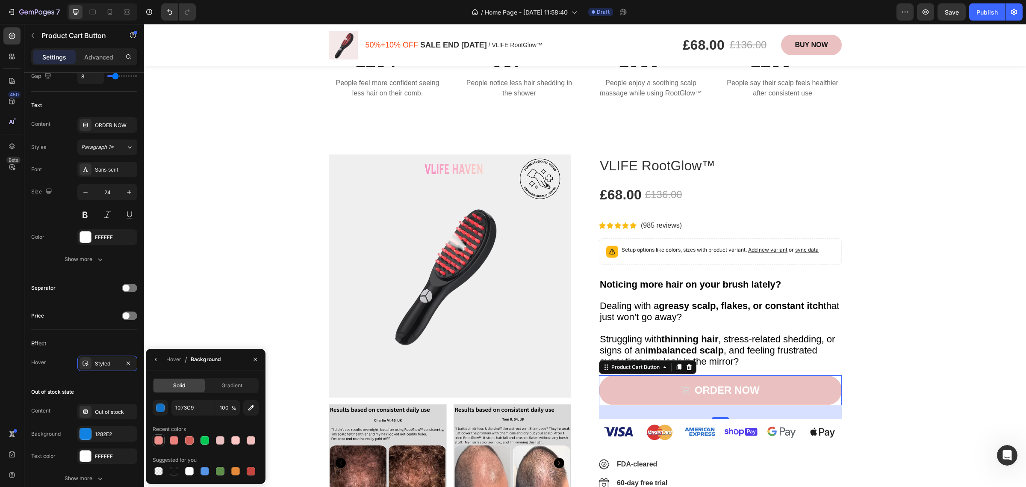
click at [159, 440] on div at bounding box center [158, 440] width 9 height 9
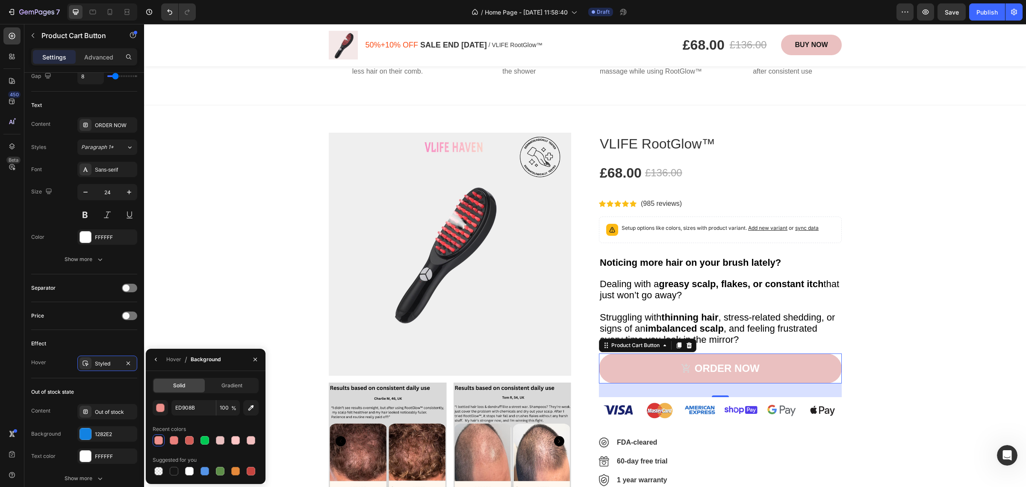
scroll to position [482, 0]
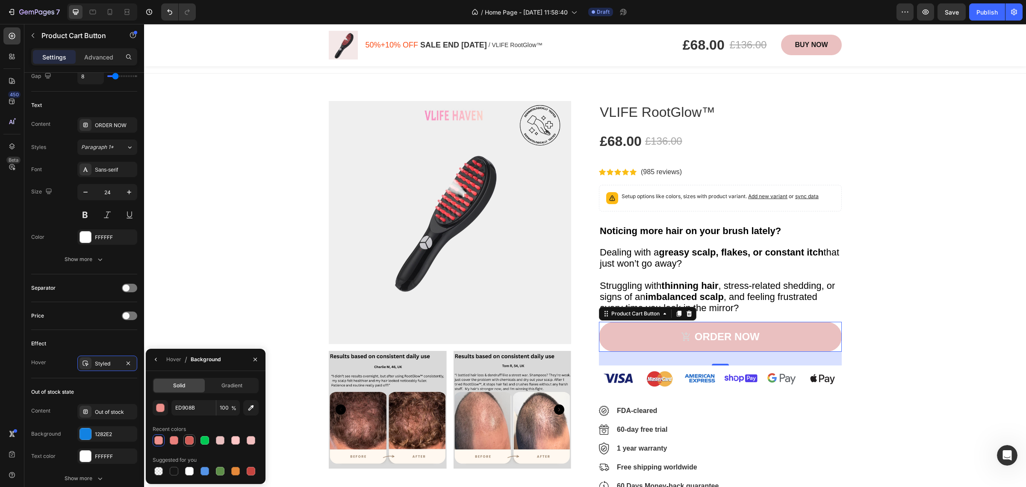
click at [185, 437] on div at bounding box center [189, 440] width 9 height 9
click at [171, 438] on div at bounding box center [174, 440] width 9 height 9
type input "EA817C"
click at [269, 259] on div "Product Images VLIFE RootGlow™ Product Title £68.00 Product Price Product Price…" at bounding box center [585, 300] width 869 height 398
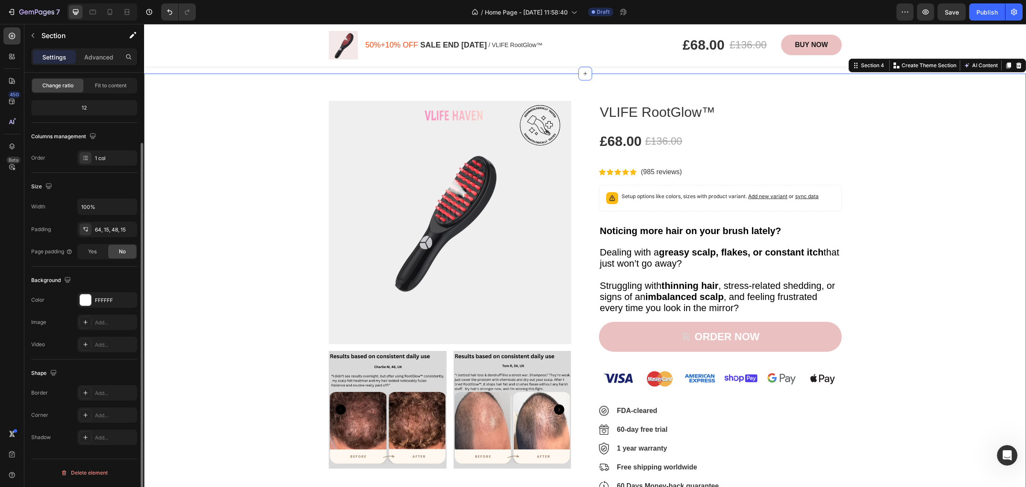
scroll to position [0, 0]
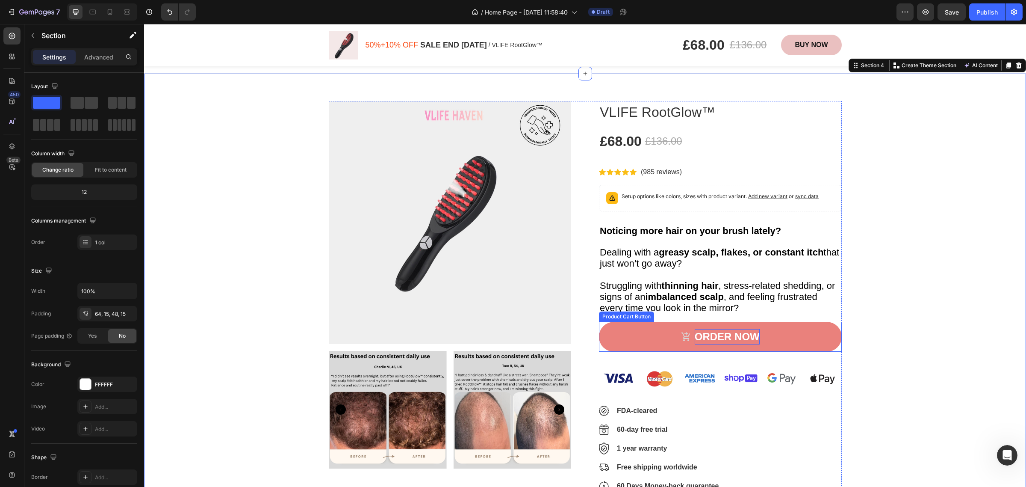
click at [729, 330] on div "ORDER NOW" at bounding box center [727, 336] width 65 height 15
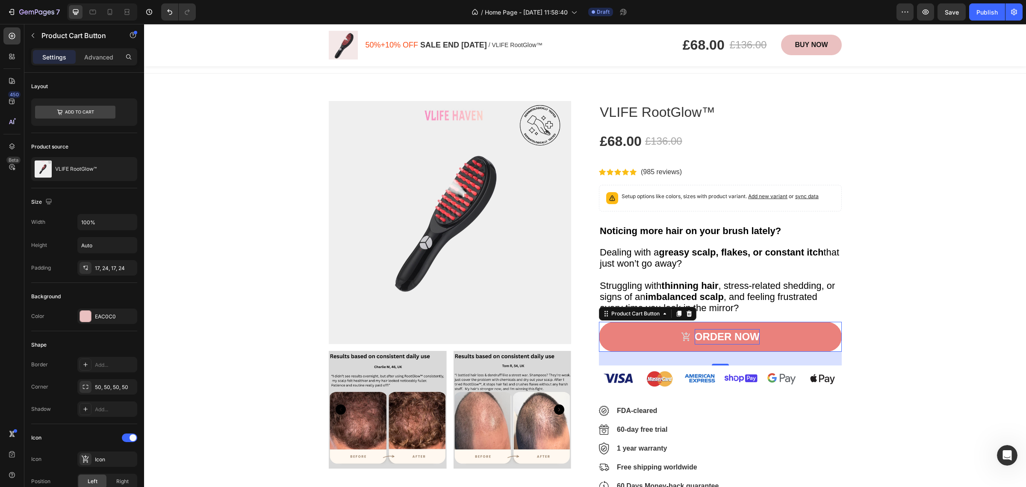
click at [708, 336] on div "ORDER NOW" at bounding box center [727, 336] width 65 height 15
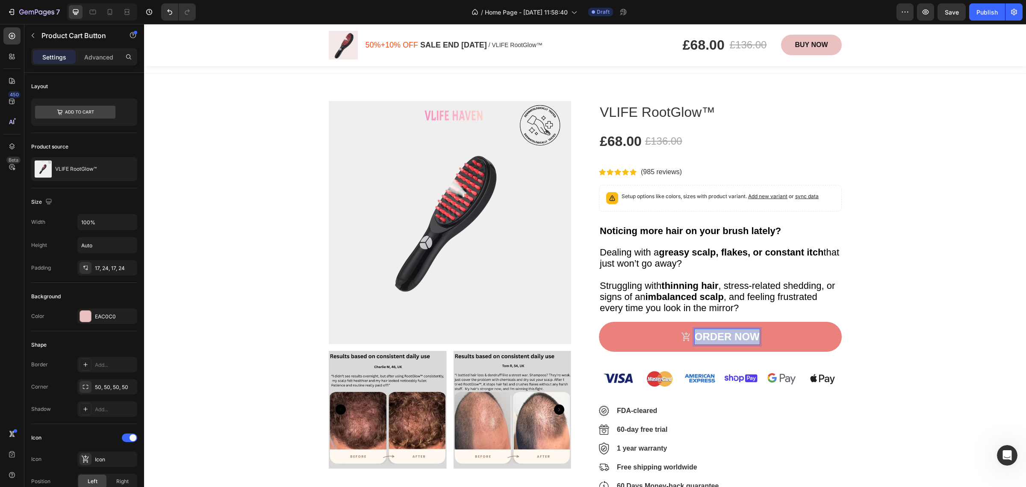
drag, startPoint x: 693, startPoint y: 334, endPoint x: 759, endPoint y: 335, distance: 65.8
click at [759, 335] on button "ORDER NOW" at bounding box center [720, 337] width 243 height 30
drag, startPoint x: 738, startPoint y: 327, endPoint x: 728, endPoint y: 328, distance: 10.7
click at [728, 329] on p "ORDER NOW" at bounding box center [727, 336] width 65 height 15
drag, startPoint x: 755, startPoint y: 338, endPoint x: 691, endPoint y: 336, distance: 63.3
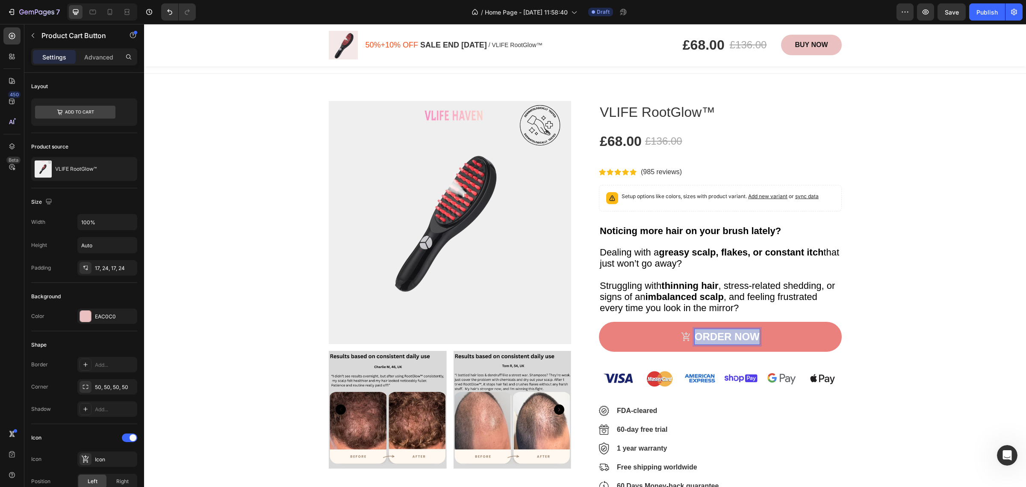
click at [695, 336] on p "ORDER NOW" at bounding box center [727, 336] width 65 height 15
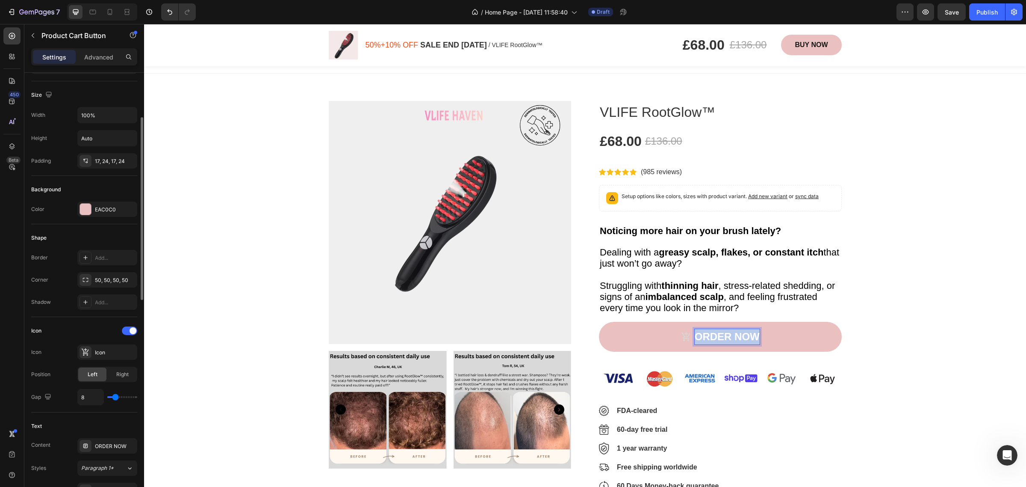
scroll to position [214, 0]
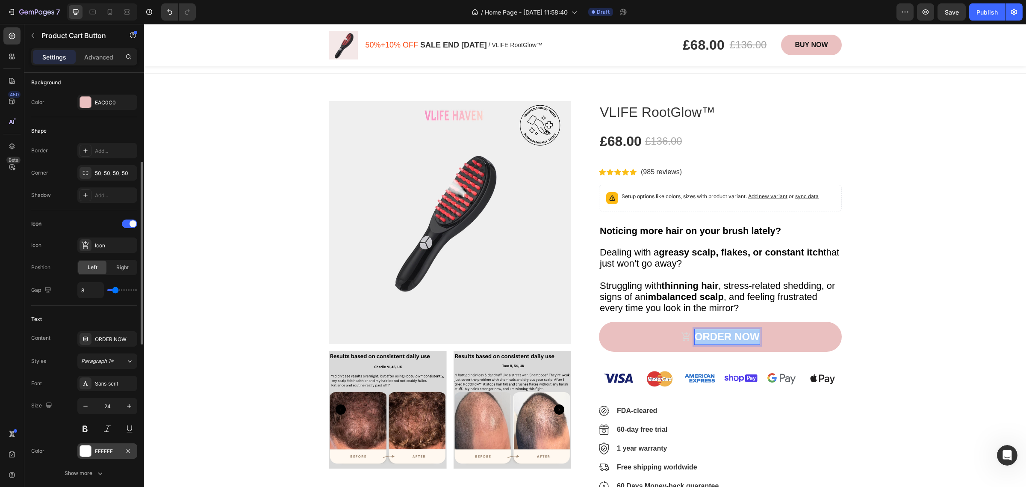
click at [98, 454] on div "FFFFFF" at bounding box center [107, 451] width 25 height 8
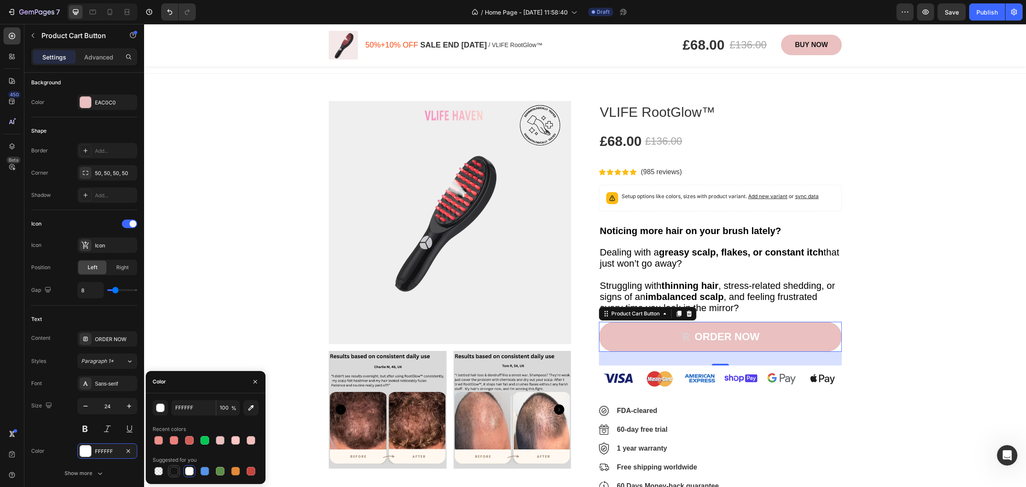
click at [174, 467] on div at bounding box center [174, 470] width 9 height 9
type input "151515"
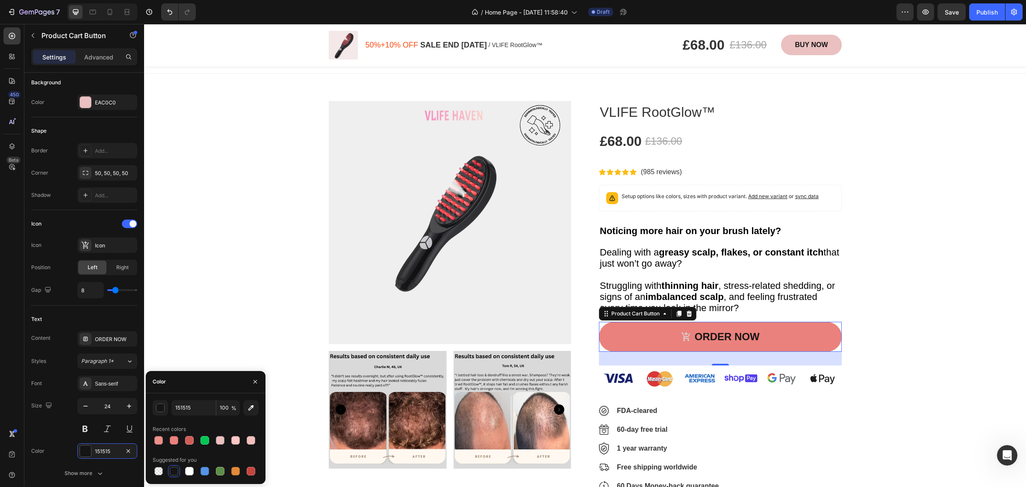
click at [681, 331] on icon "ORDER NOW" at bounding box center [686, 336] width 10 height 10
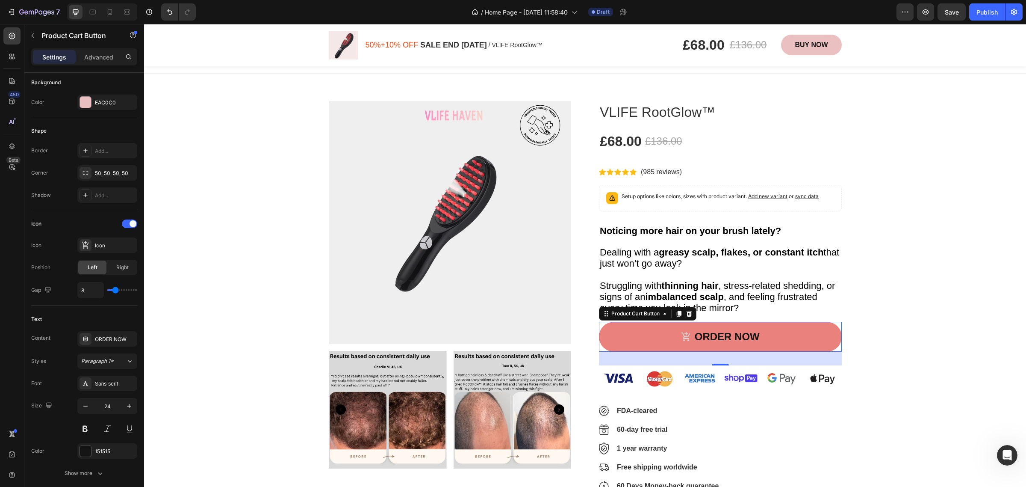
click at [687, 332] on div "ORDER NOW" at bounding box center [720, 336] width 79 height 15
click at [683, 334] on icon "ORDER NOW" at bounding box center [686, 336] width 9 height 9
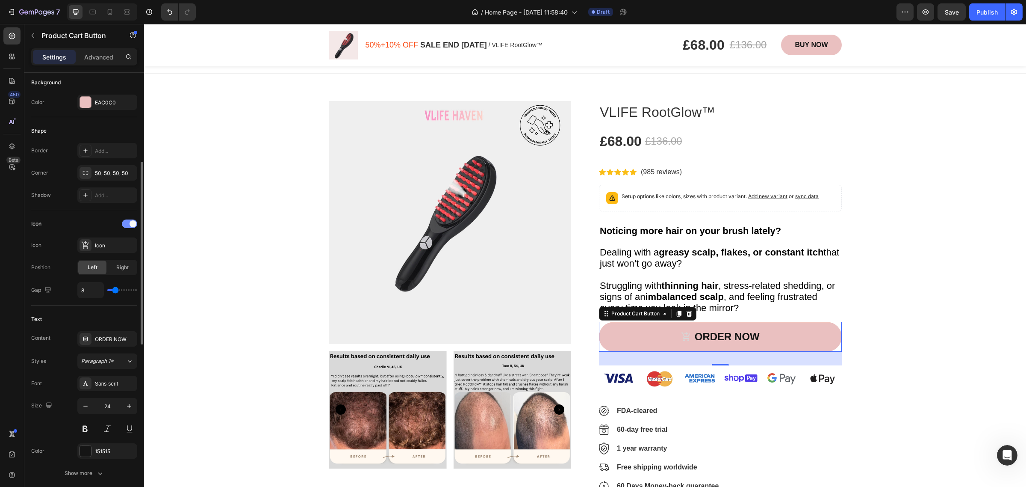
click at [131, 227] on span at bounding box center [133, 223] width 7 height 7
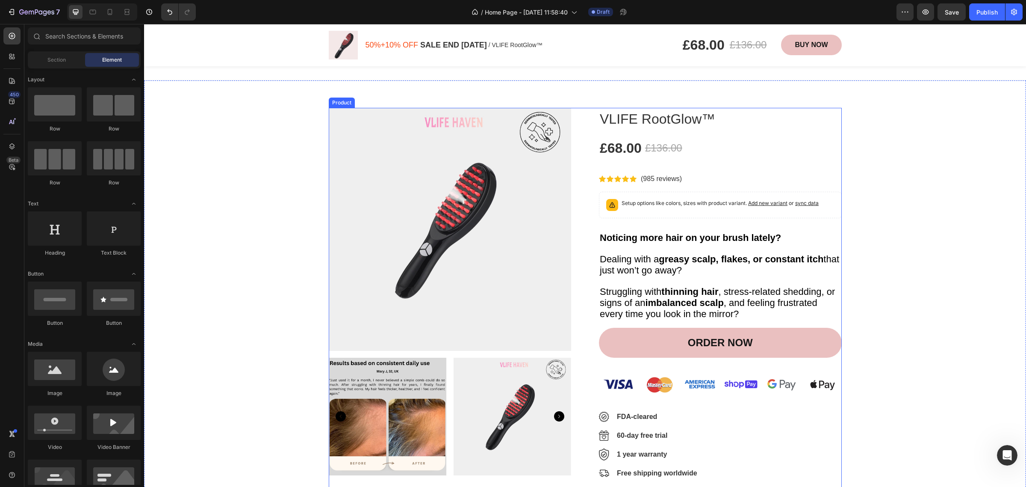
scroll to position [481, 0]
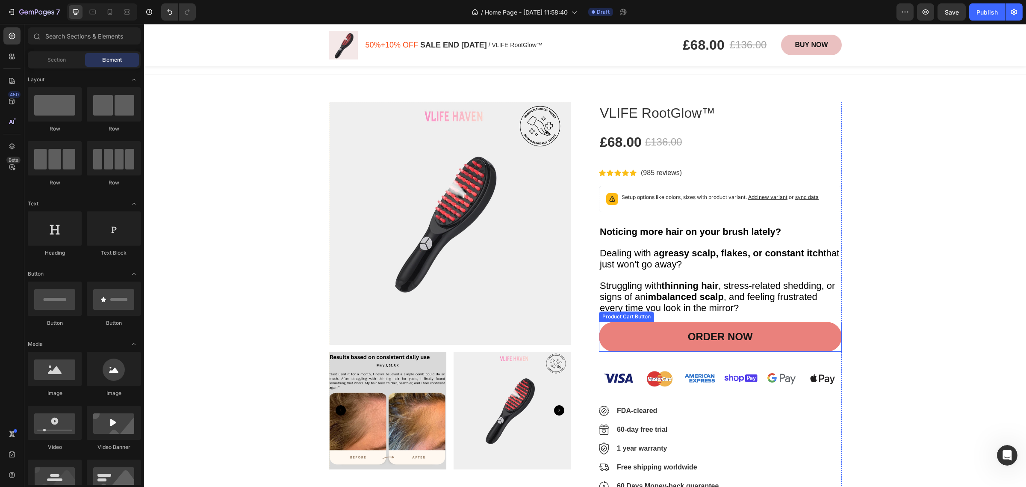
click at [802, 325] on button "ORDER NOW" at bounding box center [720, 337] width 243 height 30
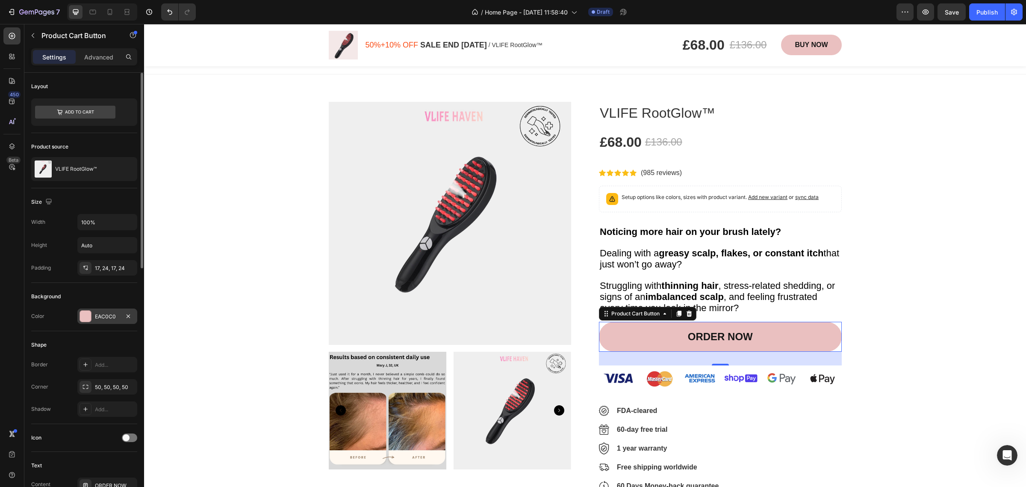
click at [112, 322] on div "EAC0C0" at bounding box center [107, 315] width 60 height 15
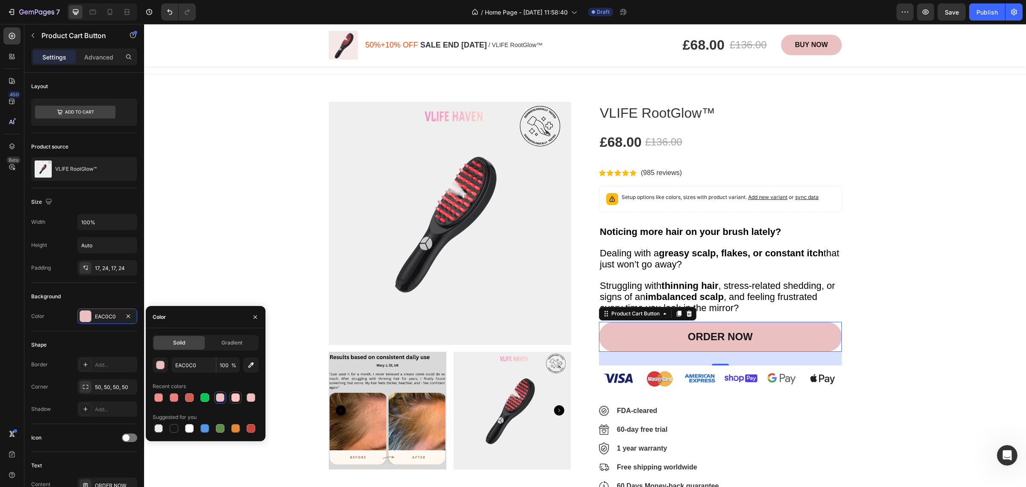
click at [240, 397] on div at bounding box center [235, 397] width 10 height 10
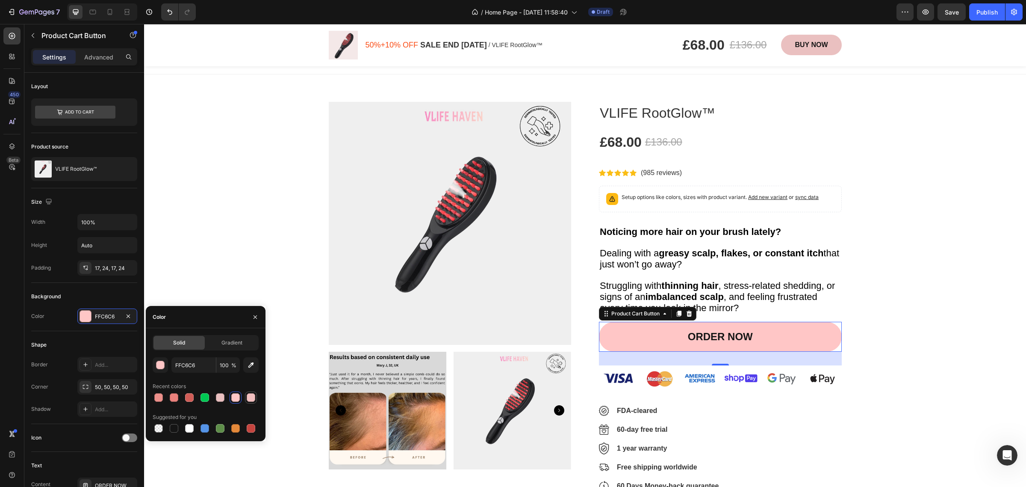
click at [254, 397] on div at bounding box center [251, 397] width 9 height 9
click at [238, 398] on div at bounding box center [235, 397] width 9 height 9
click at [223, 398] on div at bounding box center [220, 397] width 9 height 9
type input "EAC0C0"
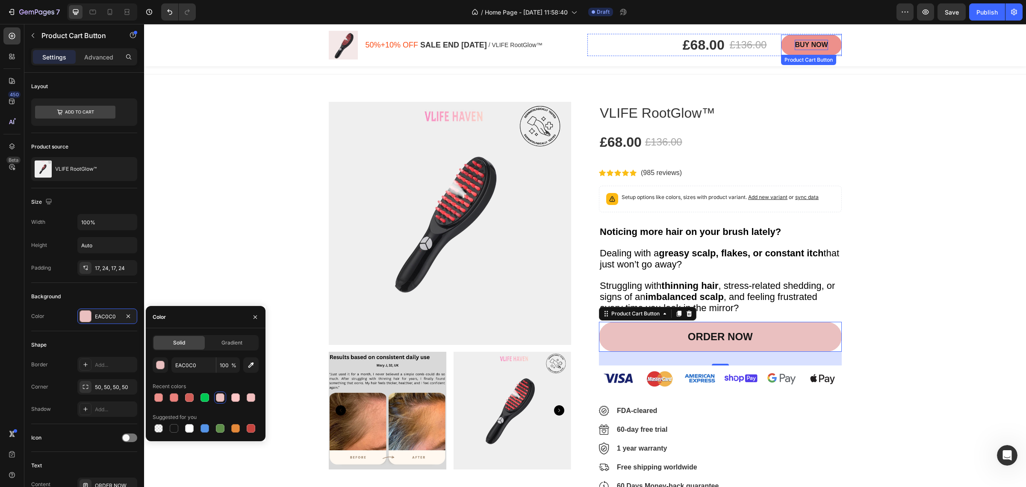
scroll to position [267, 0]
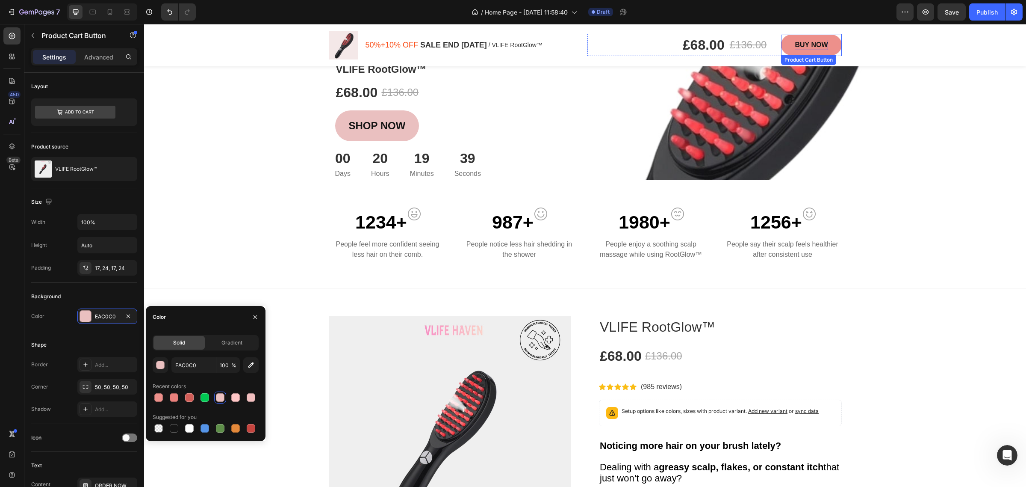
click at [804, 48] on p "BUY NOW" at bounding box center [811, 45] width 33 height 10
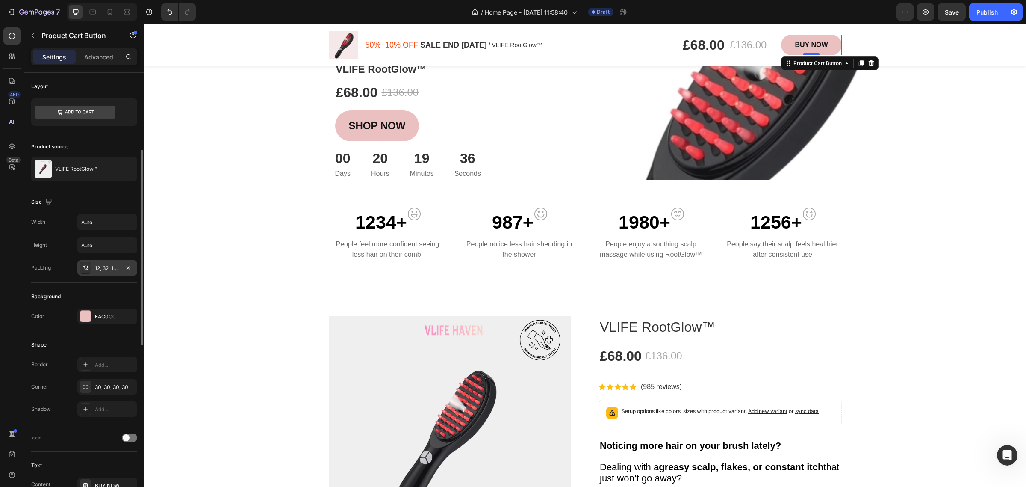
scroll to position [53, 0]
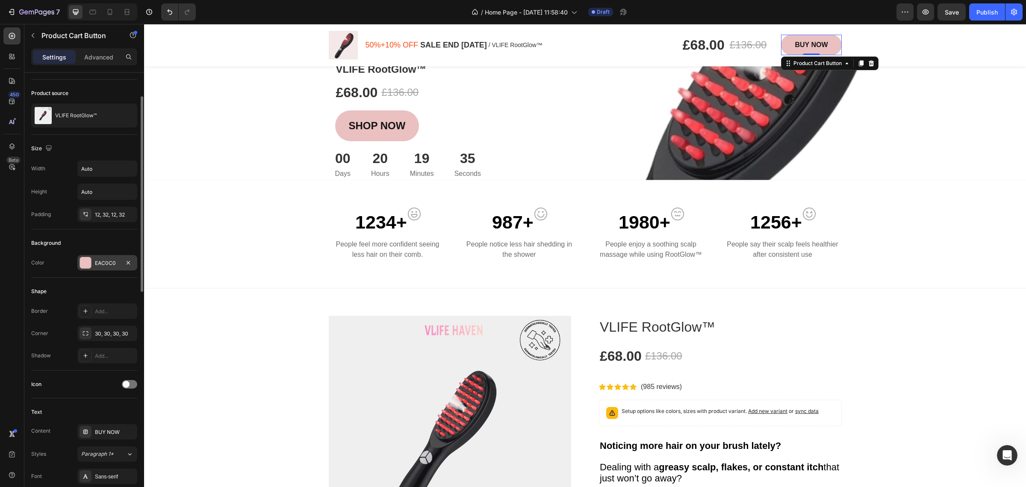
click at [100, 264] on div "EAC0C0" at bounding box center [107, 263] width 25 height 8
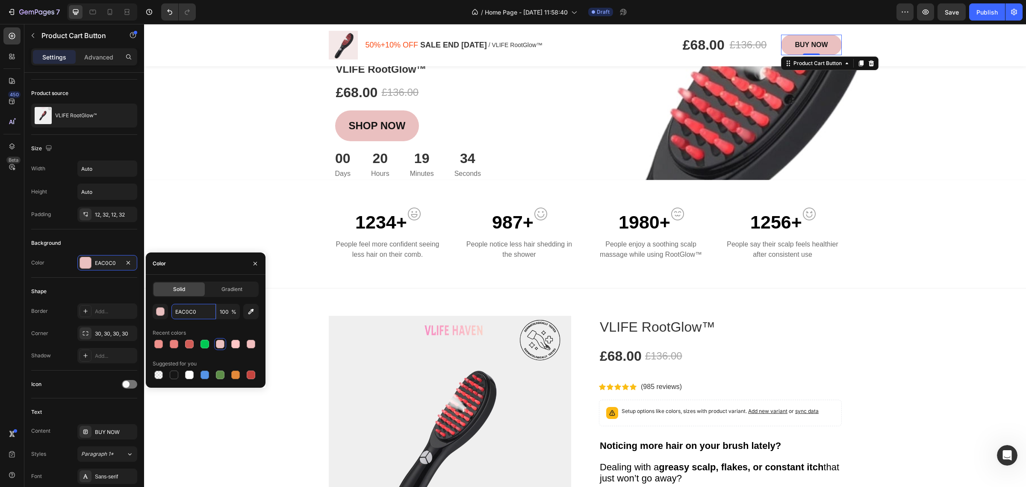
paste input "F9DCDC"
type input "F9DCDC"
click at [212, 206] on div "1234+ Text block Image Row People feel more confident seeing less hair on their…" at bounding box center [585, 234] width 882 height 109
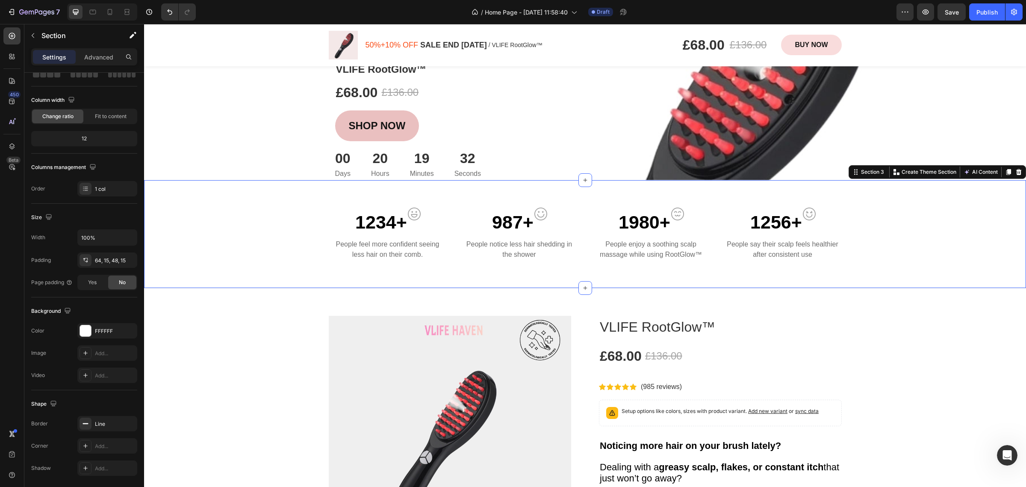
scroll to position [0, 0]
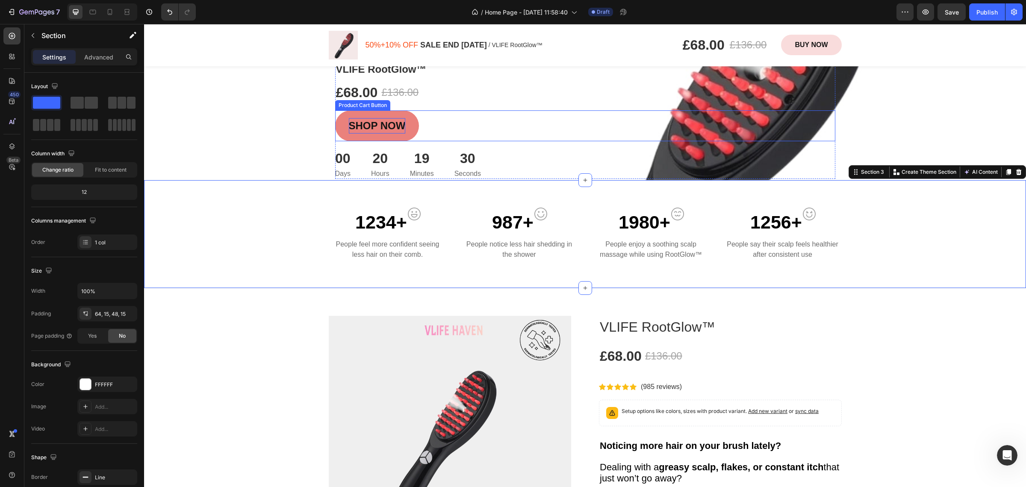
click at [395, 130] on div "Shop Now" at bounding box center [377, 125] width 57 height 15
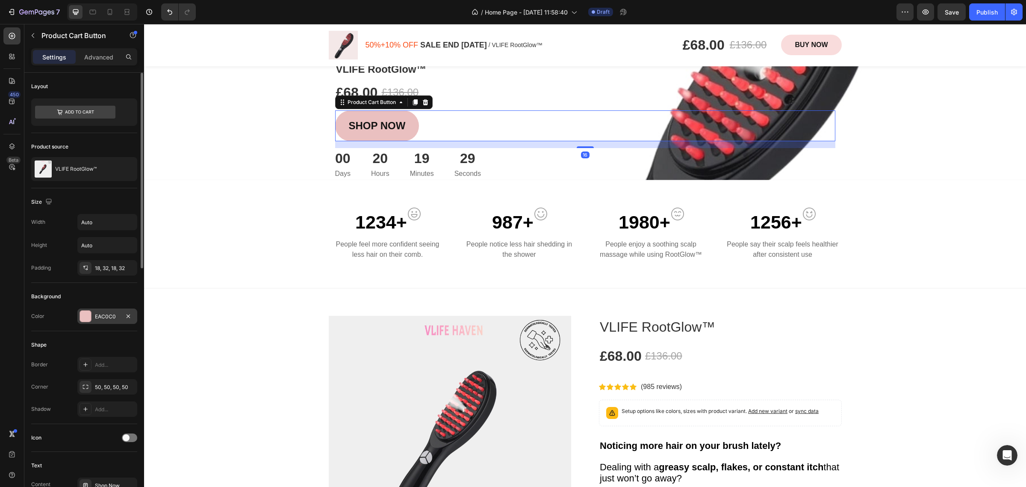
click at [114, 319] on div "EAC0C0" at bounding box center [107, 317] width 25 height 8
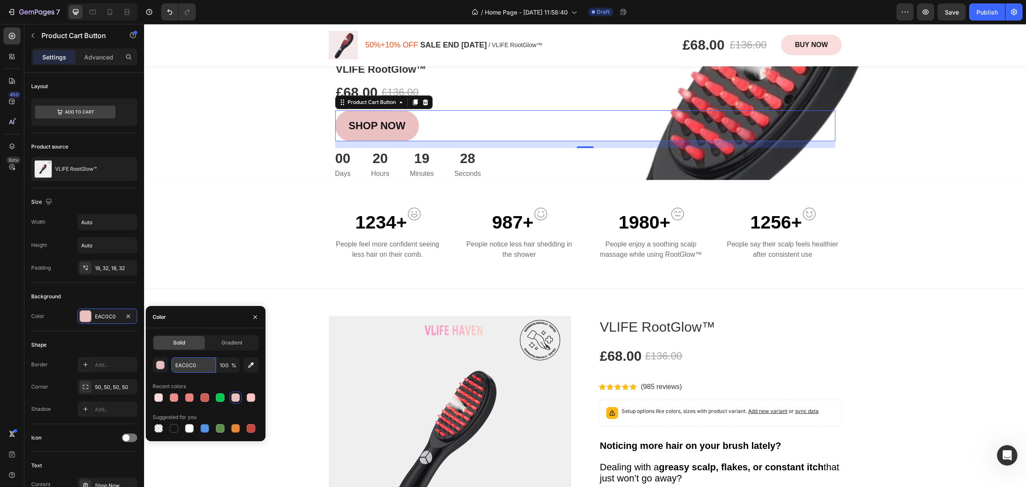
paste input "F9DCDC"
type input "F9DCDC"
click at [185, 199] on div "1234+ Text block Image Row People feel more confident seeing less hair on their…" at bounding box center [585, 234] width 882 height 109
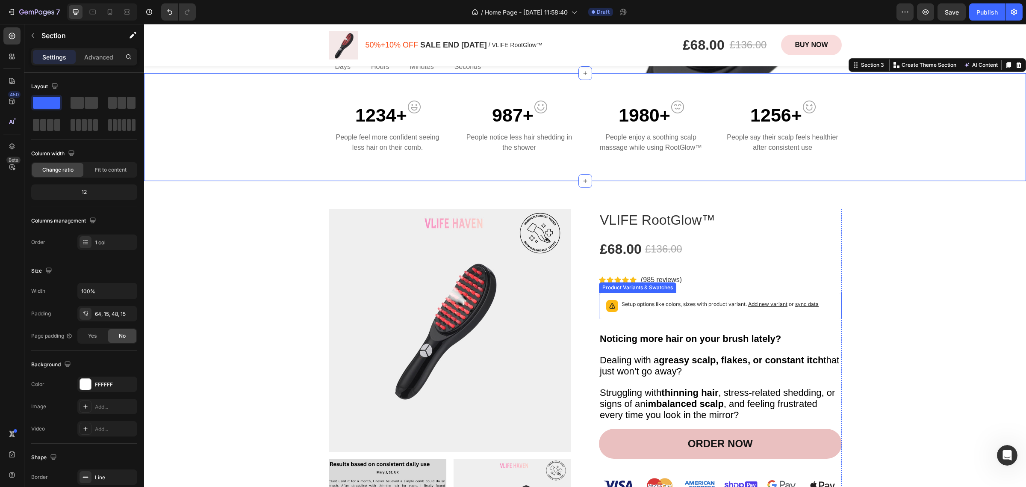
scroll to position [478, 0]
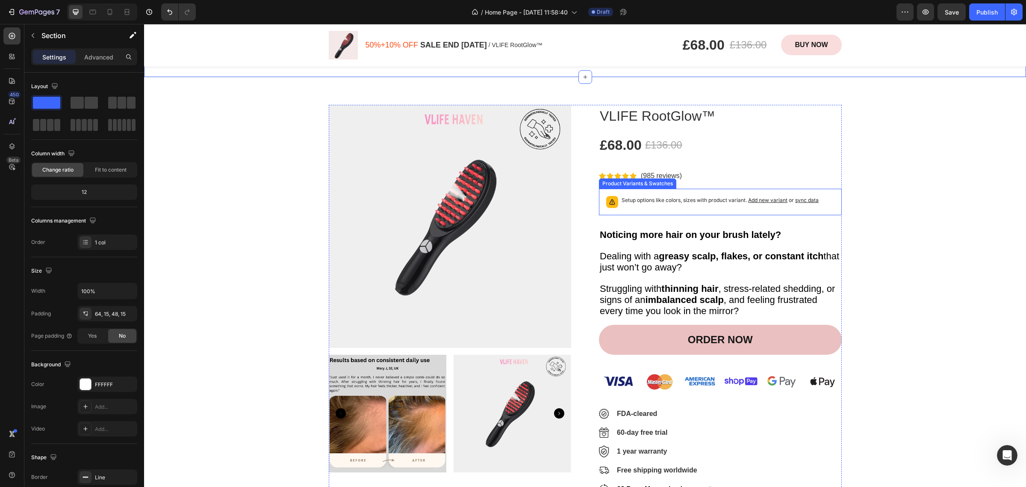
click at [619, 325] on button "ORDER NOW" at bounding box center [720, 340] width 243 height 30
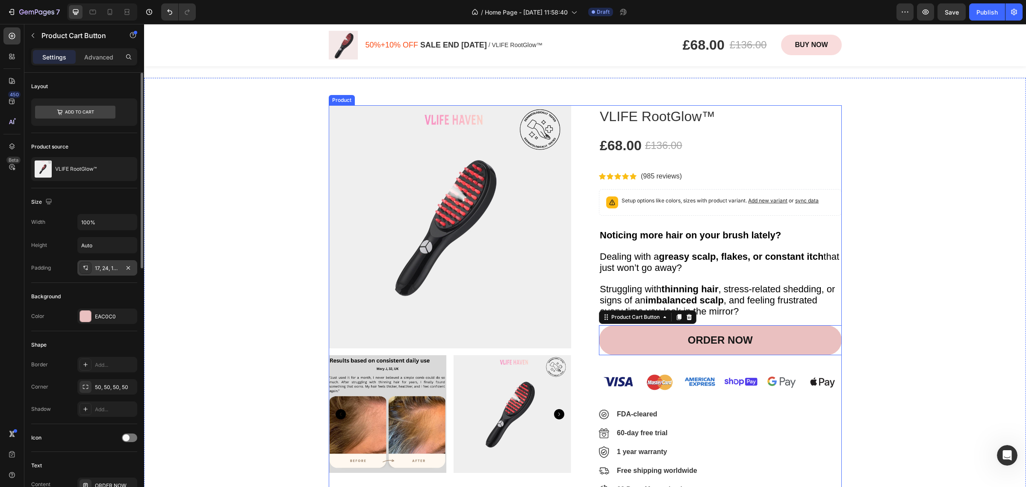
scroll to position [534, 0]
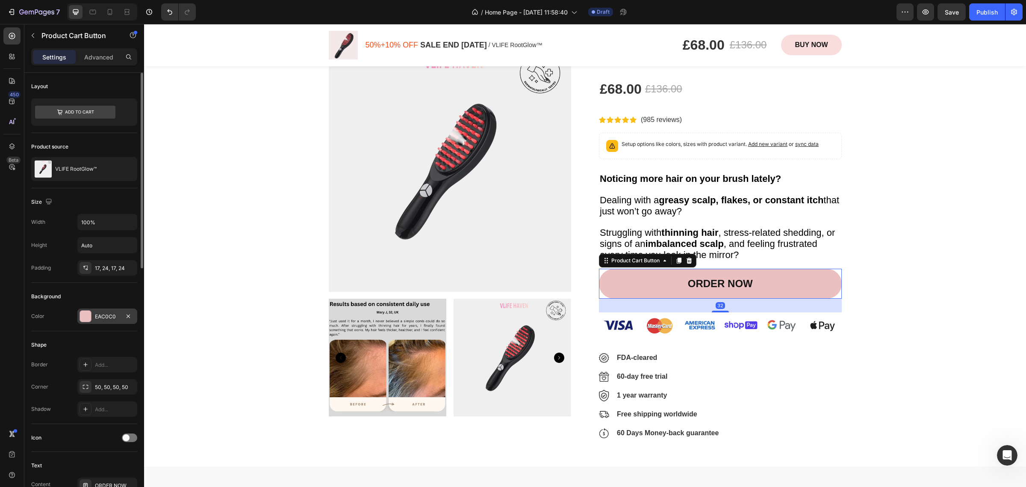
click at [104, 320] on div "EAC0C0" at bounding box center [107, 317] width 25 height 8
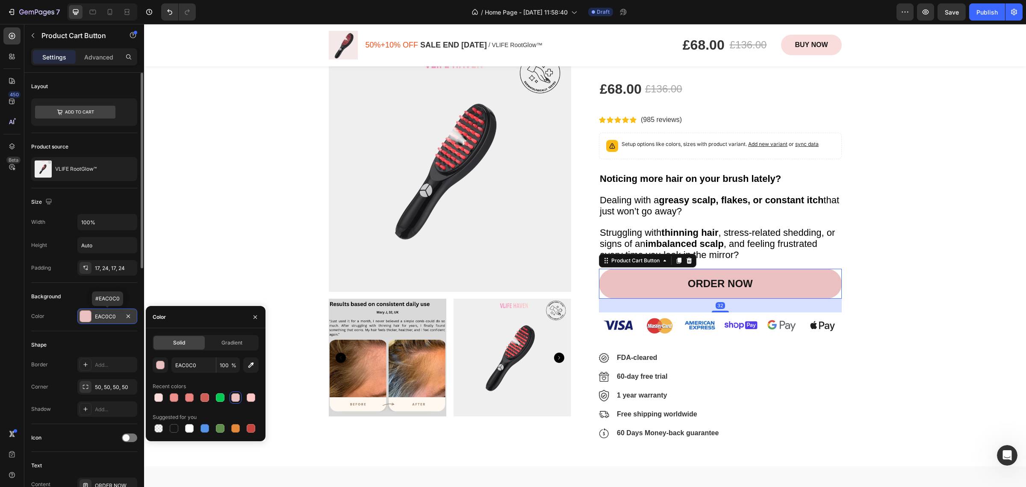
drag, startPoint x: 118, startPoint y: 318, endPoint x: 91, endPoint y: 317, distance: 26.9
click at [91, 317] on div "EAC0C0" at bounding box center [107, 315] width 60 height 15
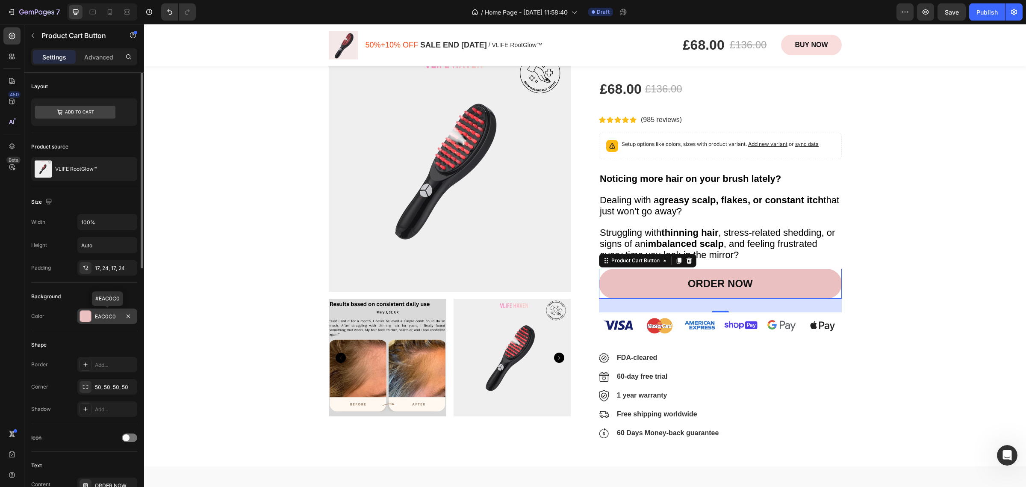
click at [97, 315] on div "EAC0C0" at bounding box center [107, 317] width 25 height 8
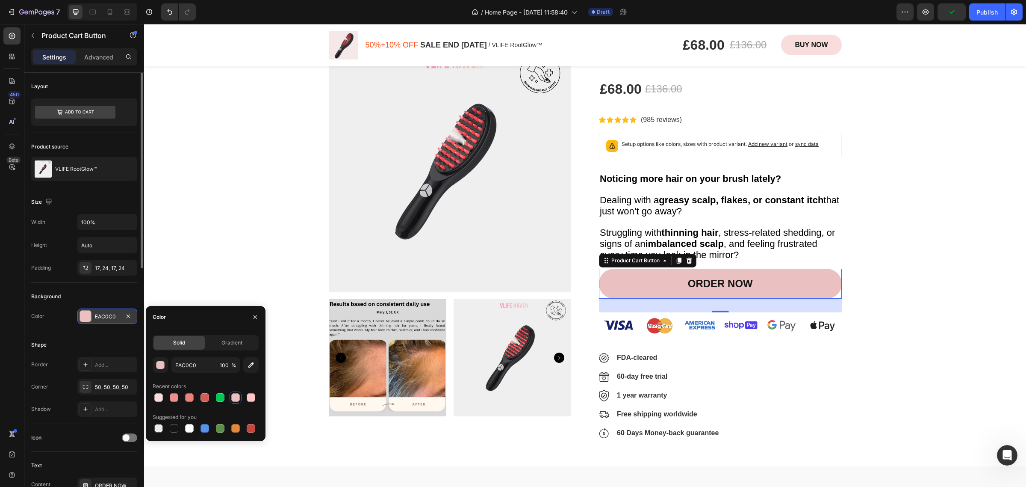
click at [104, 318] on div "EAC0C0" at bounding box center [107, 317] width 25 height 8
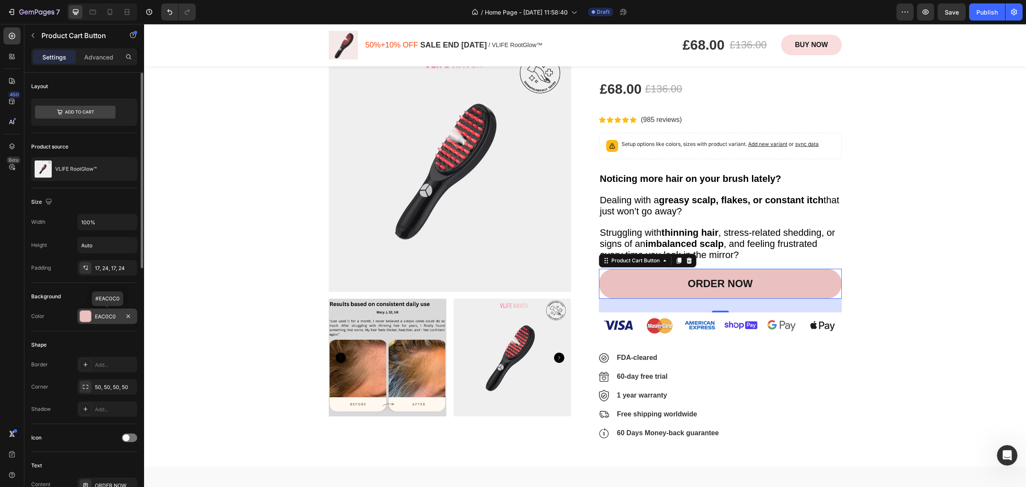
click at [104, 313] on div "EAC0C0" at bounding box center [107, 317] width 25 height 8
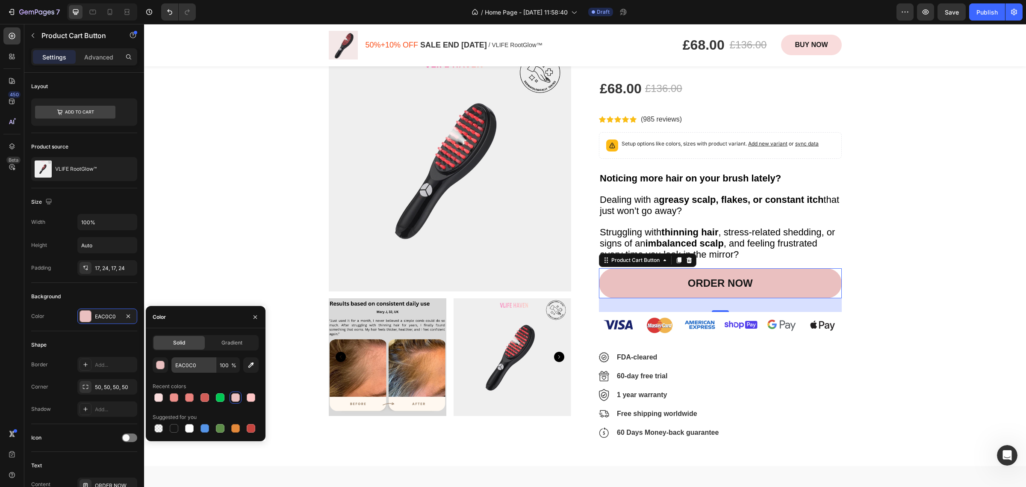
scroll to position [428, 0]
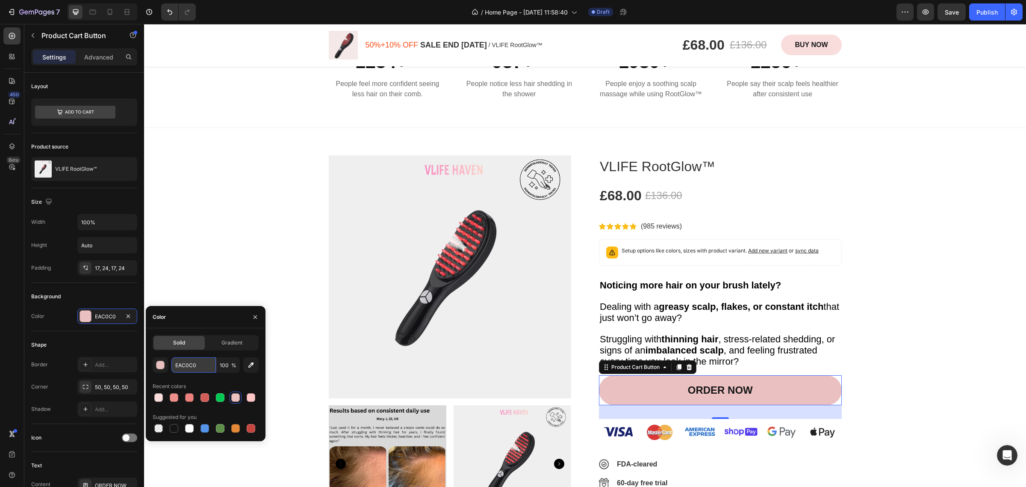
click at [202, 366] on input "EAC0C0" at bounding box center [193, 364] width 44 height 15
drag, startPoint x: 202, startPoint y: 366, endPoint x: 173, endPoint y: 365, distance: 28.7
click at [173, 365] on input "EAC0C0" at bounding box center [193, 364] width 44 height 15
drag, startPoint x: 198, startPoint y: 365, endPoint x: 170, endPoint y: 364, distance: 27.8
click at [170, 364] on div "EAC0C0 100 %" at bounding box center [206, 364] width 106 height 15
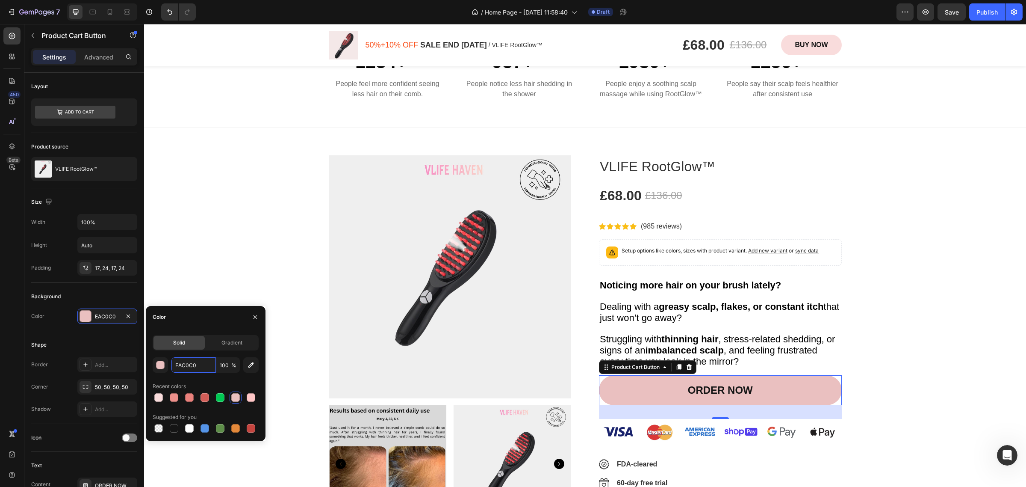
paste input "F9DCDC"
type input "F9DCDC"
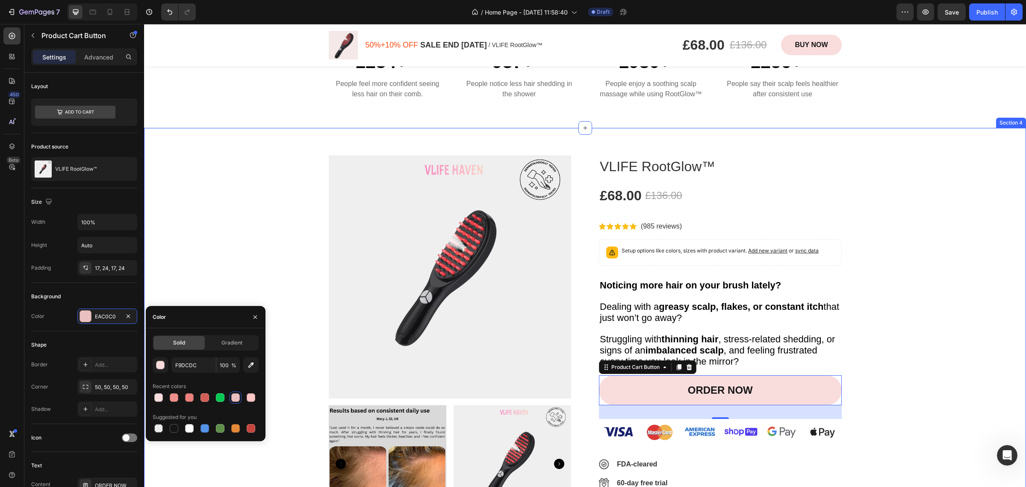
click at [205, 265] on div "Product Images VLIFE RootGlow™ Product Title £68.00 Product Price Product Price…" at bounding box center [585, 353] width 869 height 397
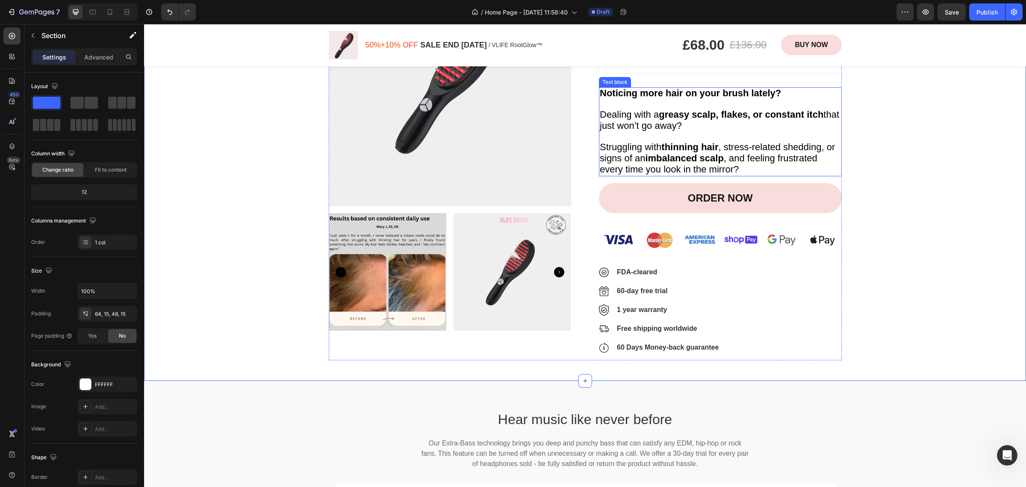
scroll to position [641, 0]
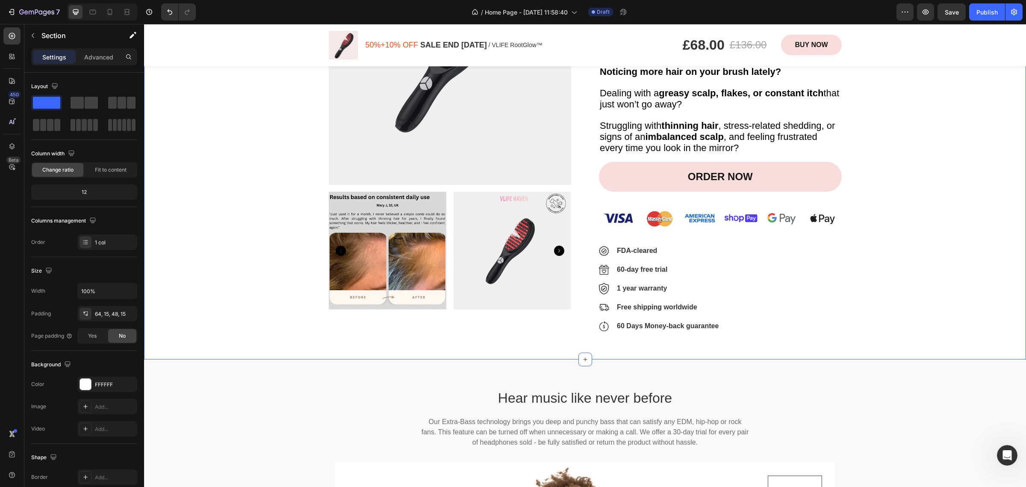
click at [887, 253] on div "Product Images VLIFE RootGlow™ Product Title £68.00 Product Price Product Price…" at bounding box center [585, 140] width 869 height 397
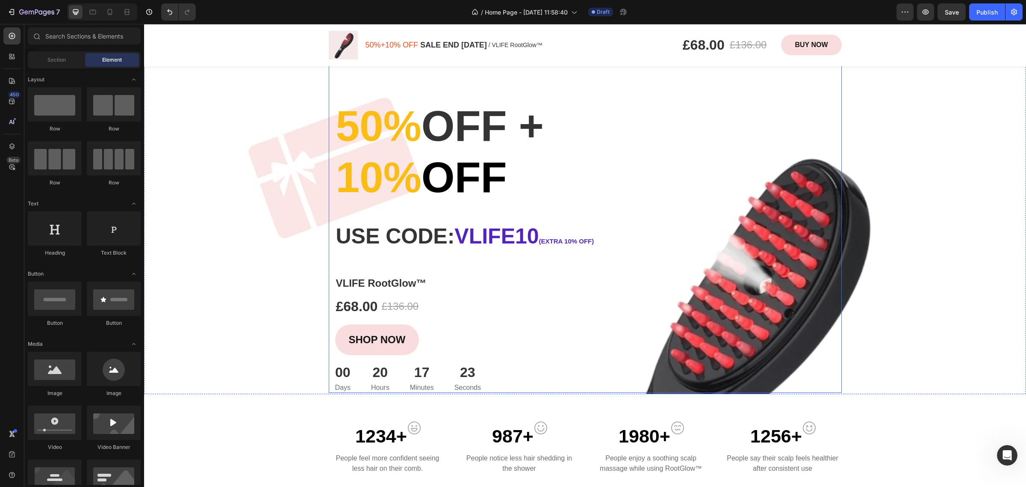
scroll to position [0, 0]
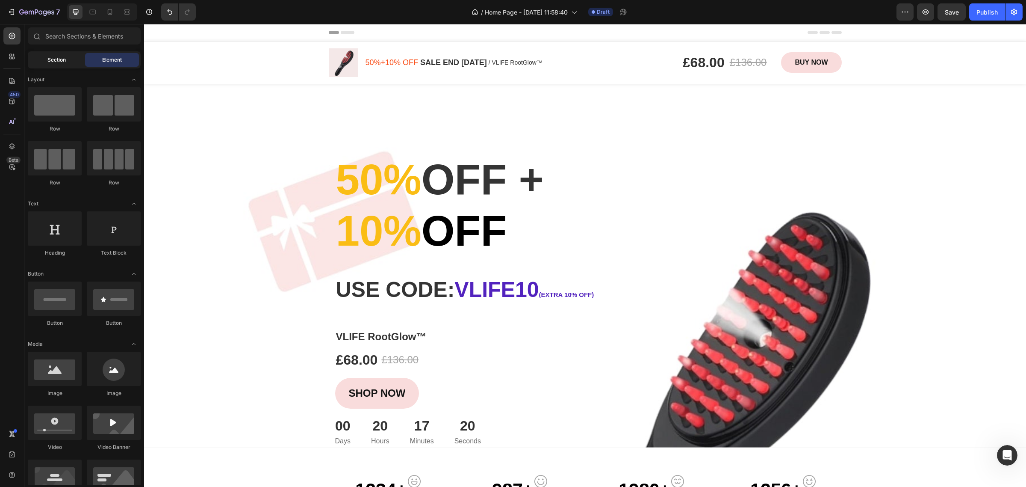
click at [47, 60] on span "Section" at bounding box center [56, 60] width 18 height 8
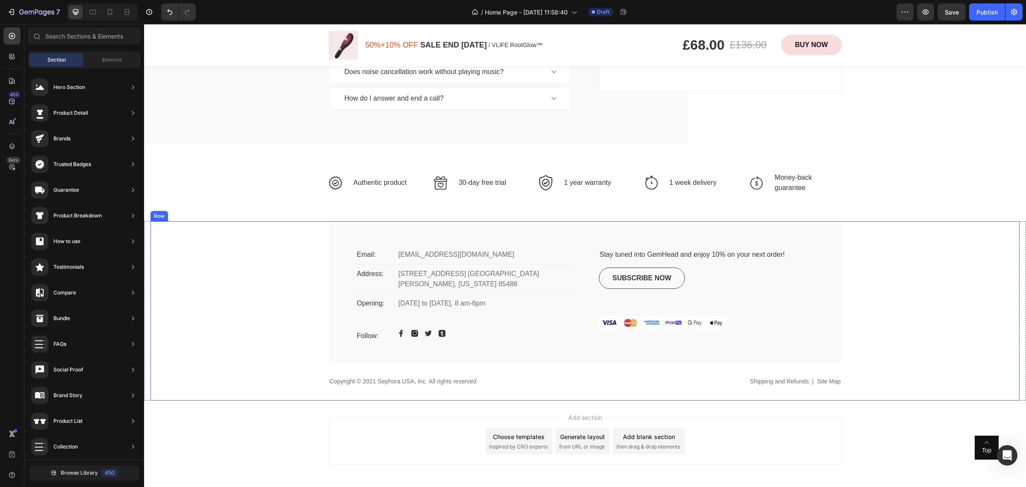
scroll to position [3421, 0]
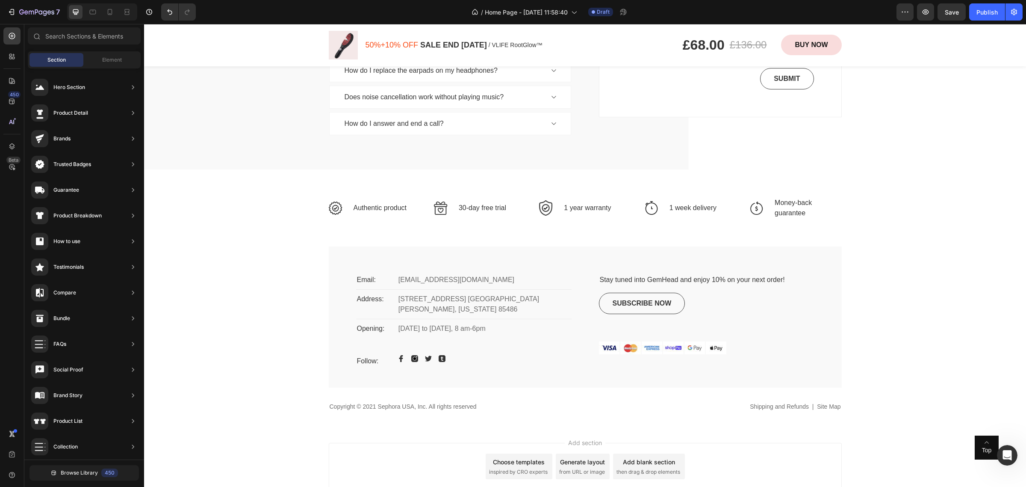
drag, startPoint x: 1018, startPoint y: 426, endPoint x: 1089, endPoint y: 36, distance: 396.7
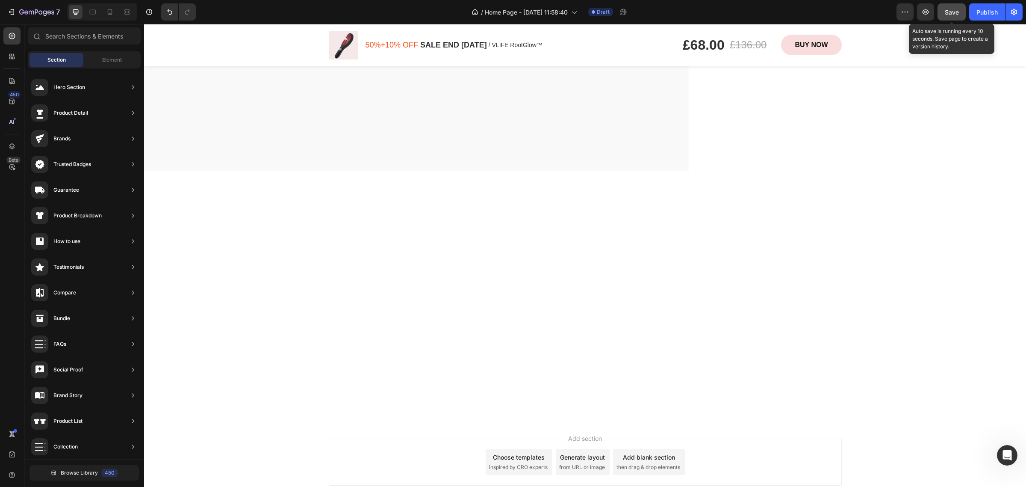
scroll to position [0, 0]
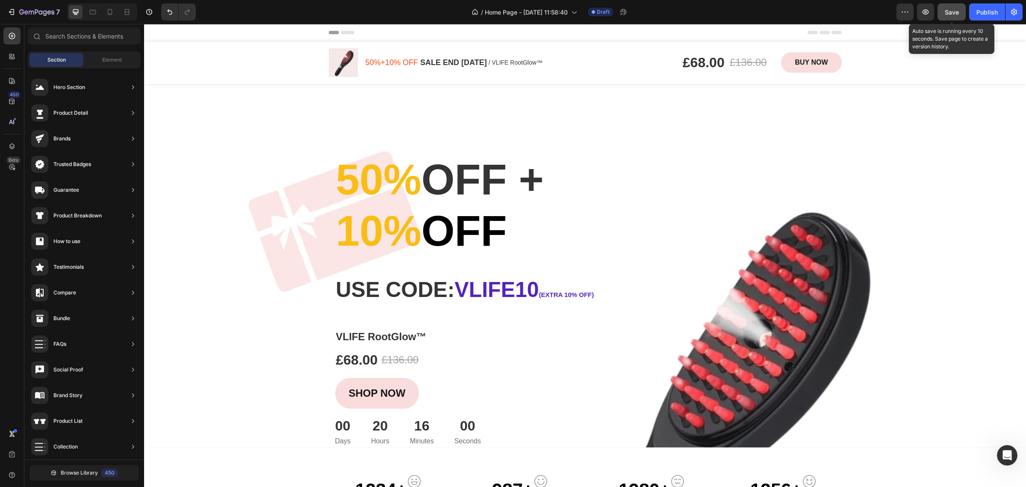
click at [945, 12] on span "Save" at bounding box center [952, 12] width 14 height 7
click at [15, 12] on icon "button" at bounding box center [11, 12] width 9 height 9
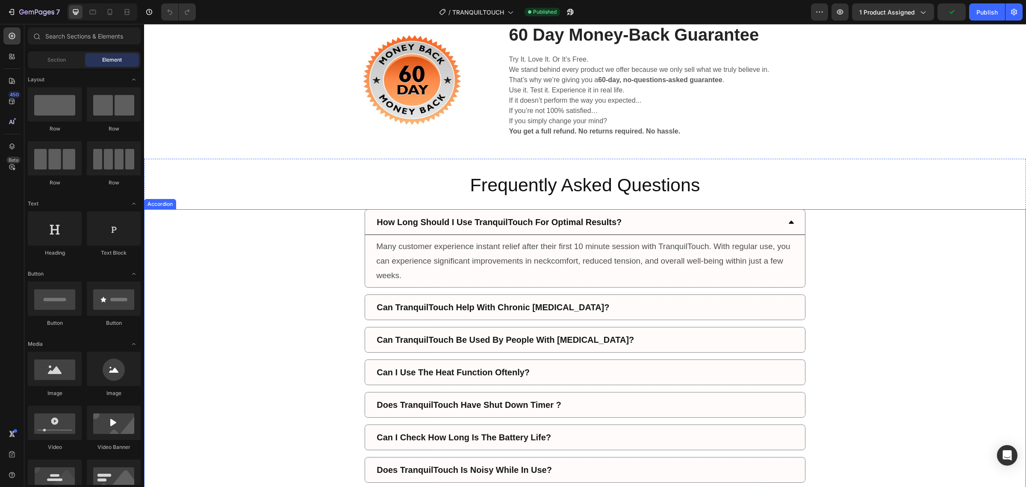
scroll to position [2510, 0]
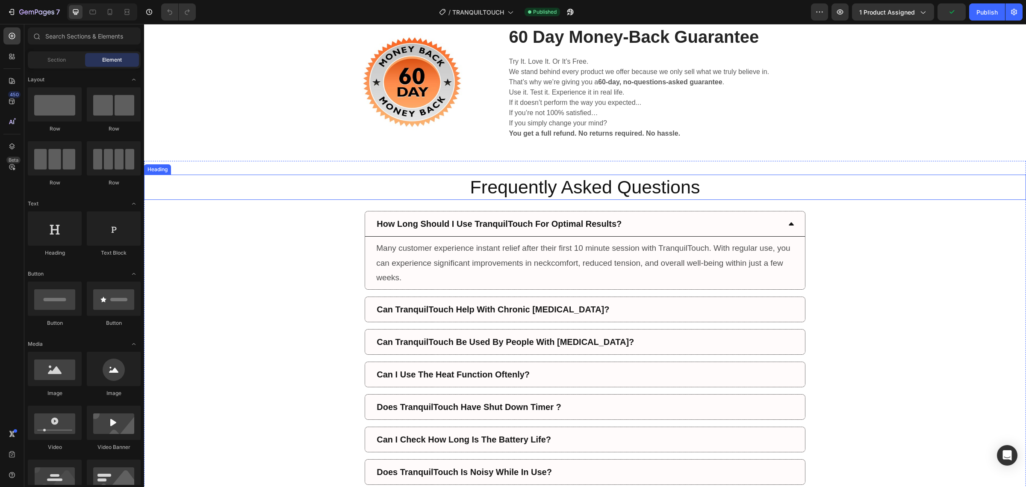
click at [537, 195] on h2 "Frequently Asked Questions" at bounding box center [585, 187] width 882 height 26
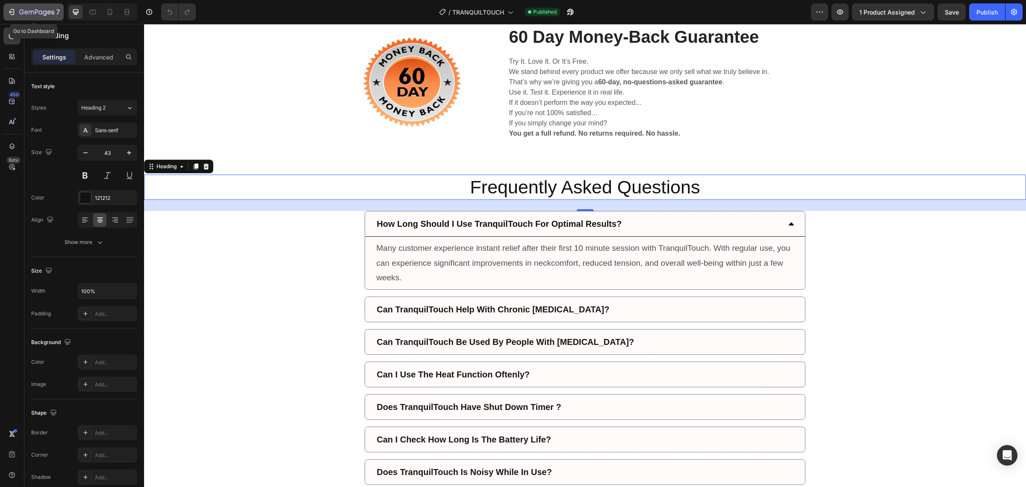
click at [27, 16] on icon "button" at bounding box center [36, 12] width 35 height 7
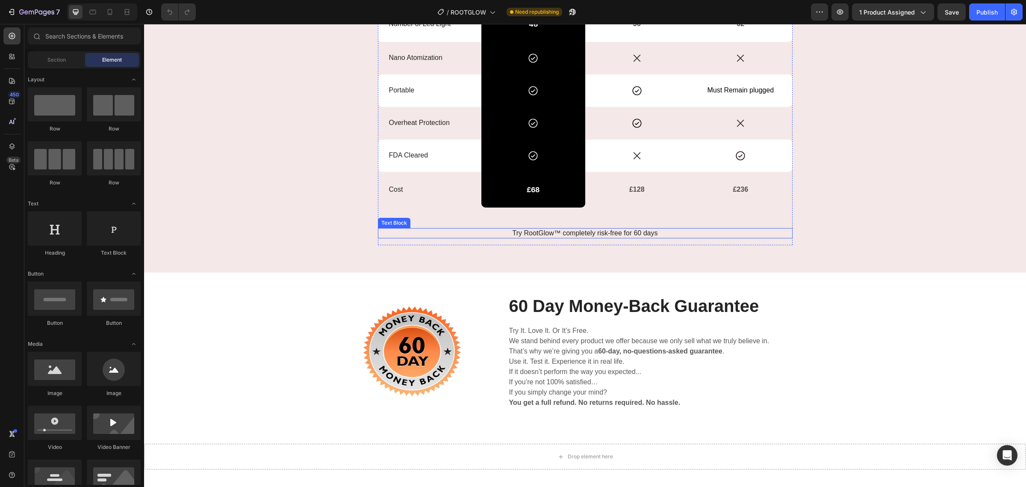
scroll to position [2726, 0]
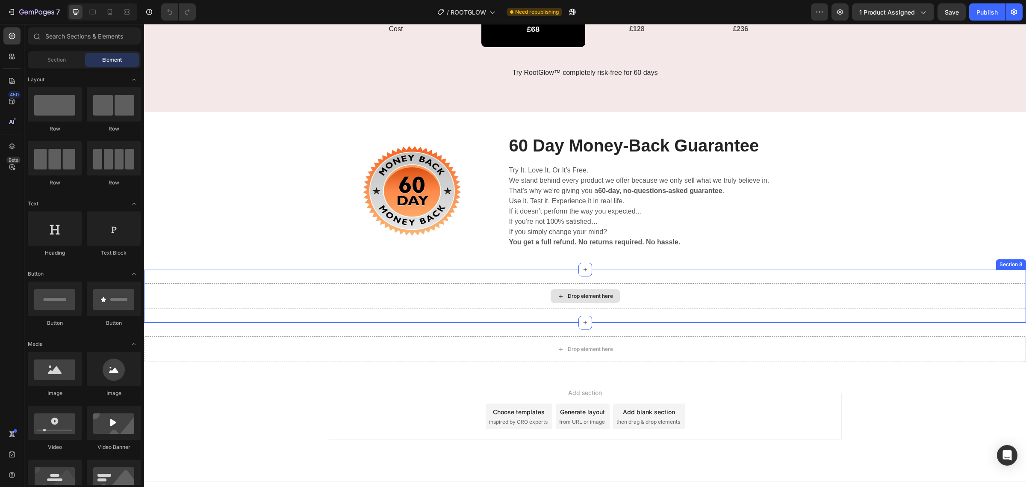
click at [575, 298] on div "Drop element here" at bounding box center [590, 295] width 45 height 7
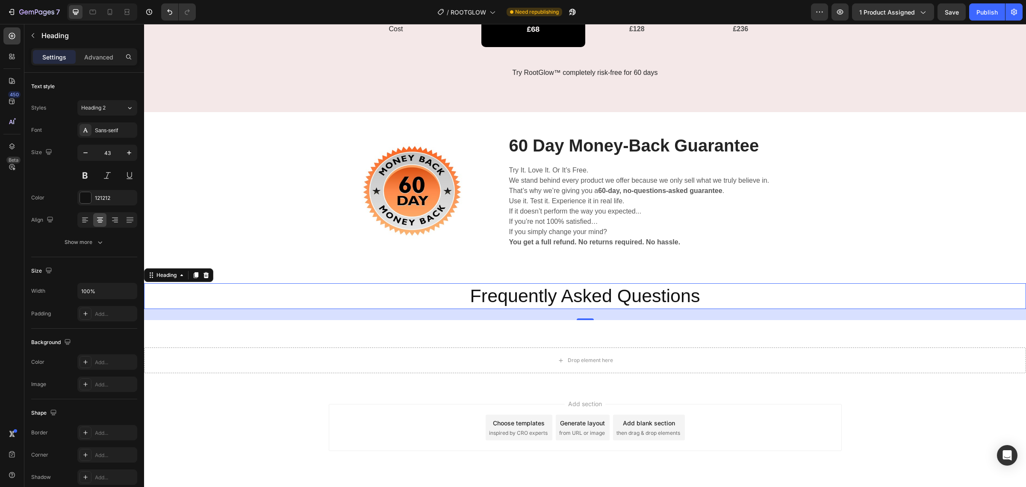
click at [549, 333] on div "Frequently Asked Questions Heading 26 Section 8" at bounding box center [585, 301] width 882 height 64
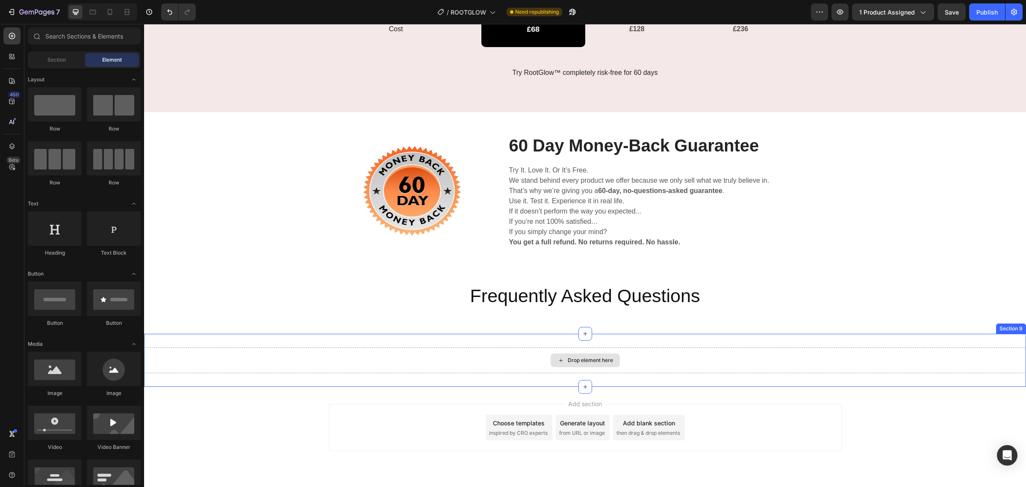
click at [558, 358] on div "Drop element here" at bounding box center [585, 360] width 69 height 14
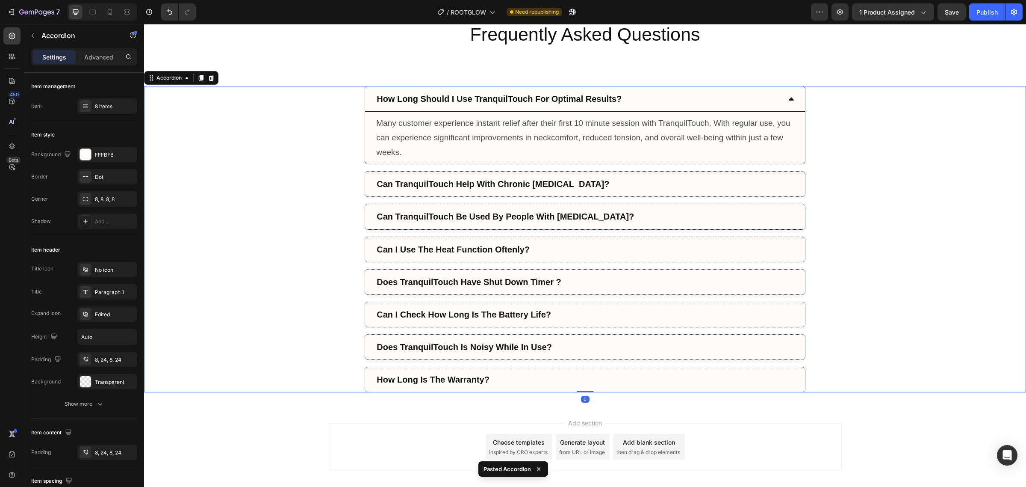
scroll to position [2884, 0]
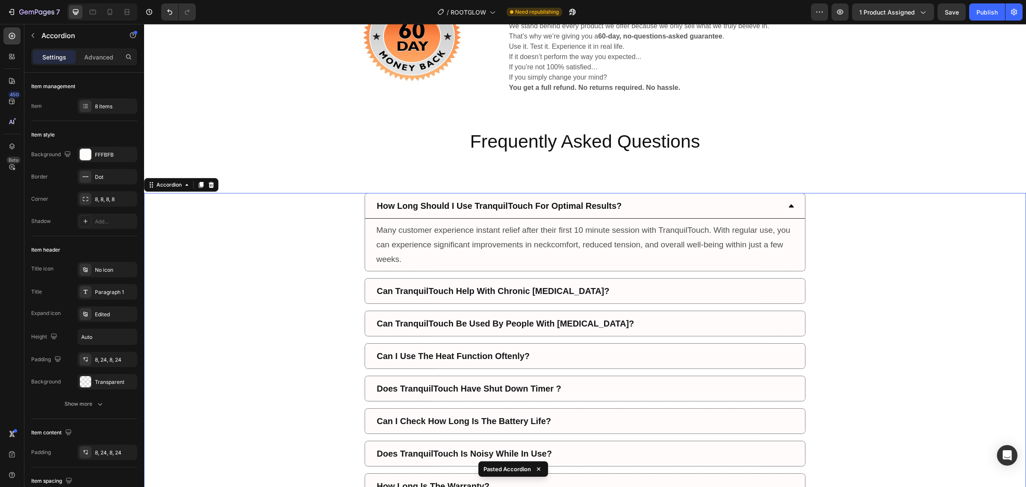
click at [862, 274] on div "How Long Should I Use TranquilTouch For Optimal Results? Many customer experien…" at bounding box center [585, 346] width 882 height 306
click at [836, 127] on div "Frequently Asked Questions Heading Section 8" at bounding box center [585, 147] width 882 height 64
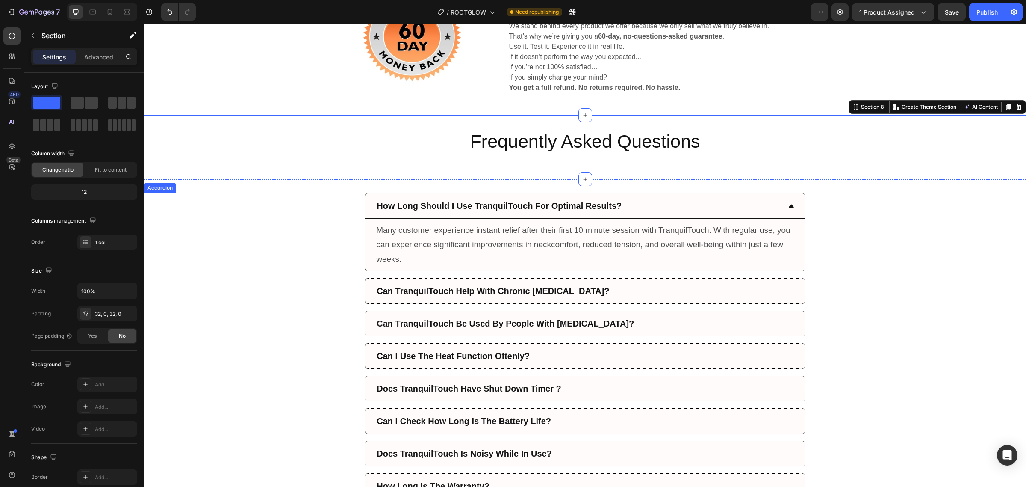
click at [611, 204] on strong "How Long Should I Use TranquilTouch For Optimal Results?" at bounding box center [499, 205] width 245 height 9
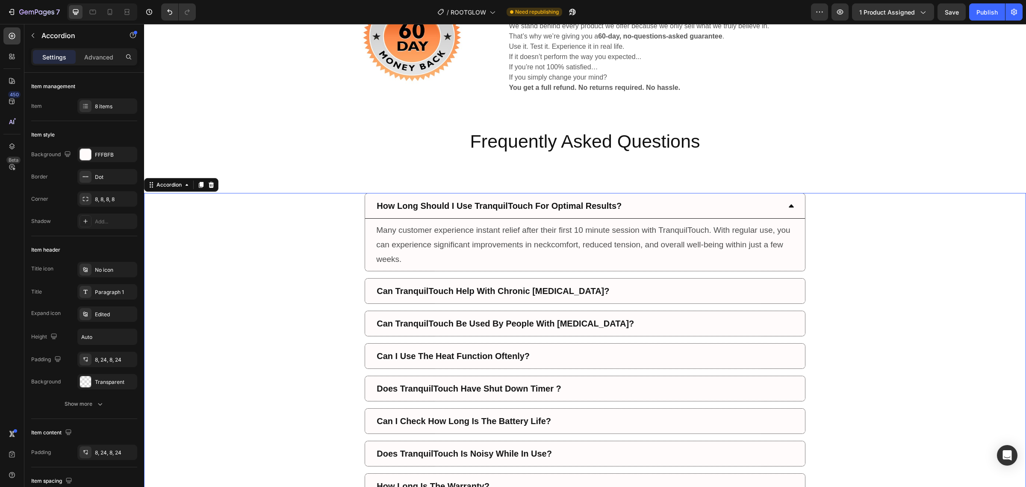
click at [617, 207] on strong "How Long Should I Use TranquilTouch For Optimal Results?" at bounding box center [499, 205] width 245 height 9
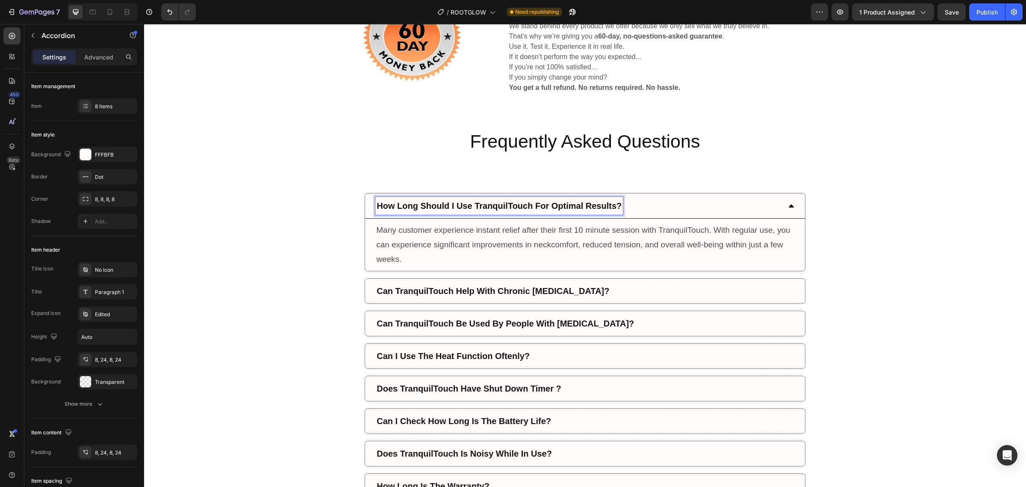
click at [400, 208] on strong "How Long Should I Use TranquilTouch For Optimal Results?" at bounding box center [499, 205] width 245 height 9
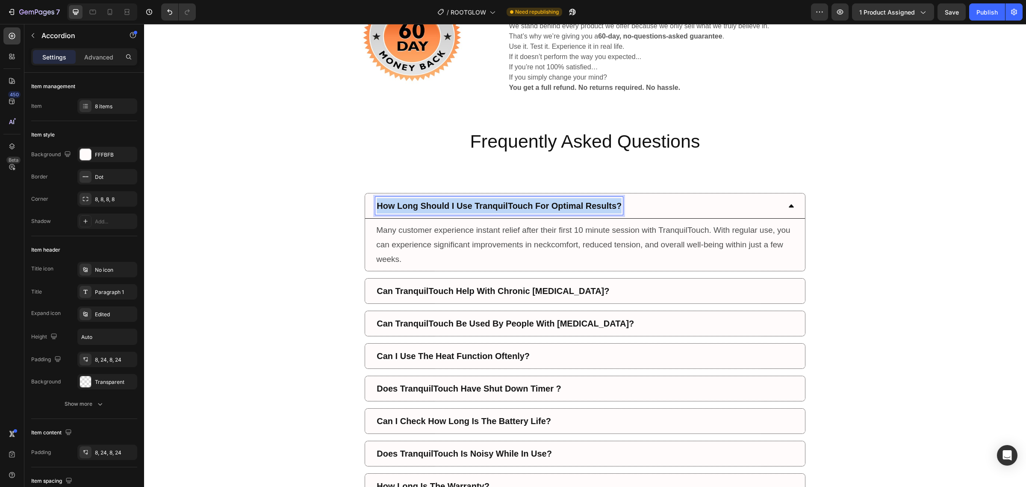
drag, startPoint x: 376, startPoint y: 208, endPoint x: 618, endPoint y: 204, distance: 241.6
click at [618, 204] on strong "How Long Should I Use TranquilTouch For Optimal Results?" at bounding box center [499, 205] width 245 height 9
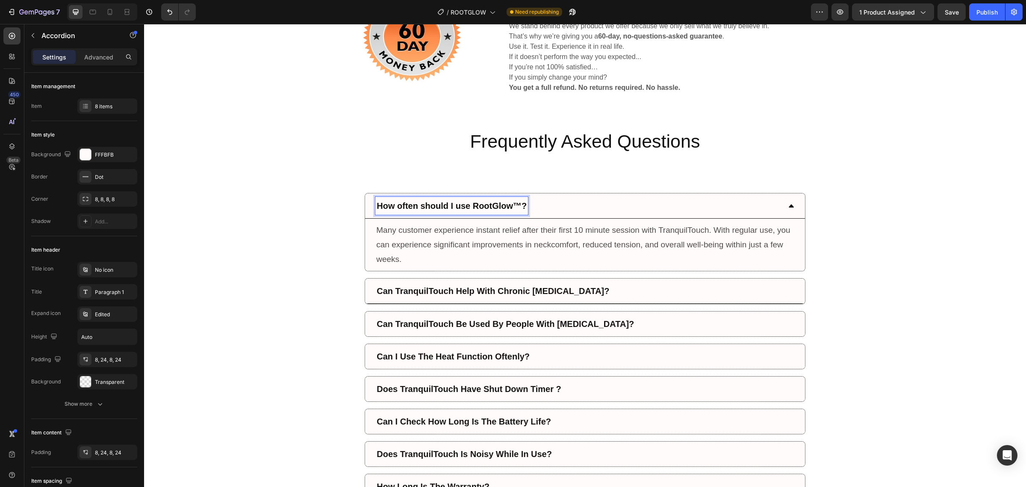
click at [477, 292] on strong "Can TranquilTouch Help With Chronic [MEDICAL_DATA]?" at bounding box center [493, 290] width 233 height 9
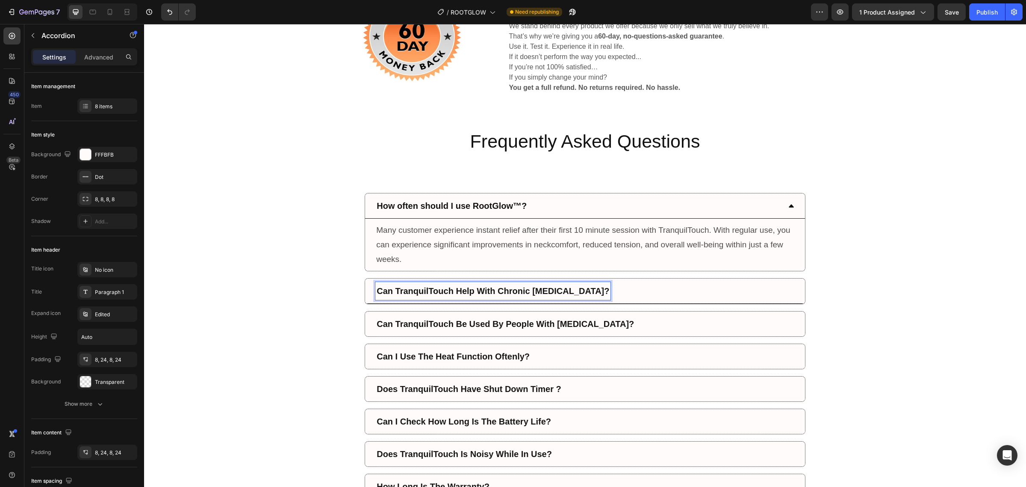
click at [534, 294] on strong "Can TranquilTouch Help With Chronic [MEDICAL_DATA]?" at bounding box center [493, 290] width 233 height 9
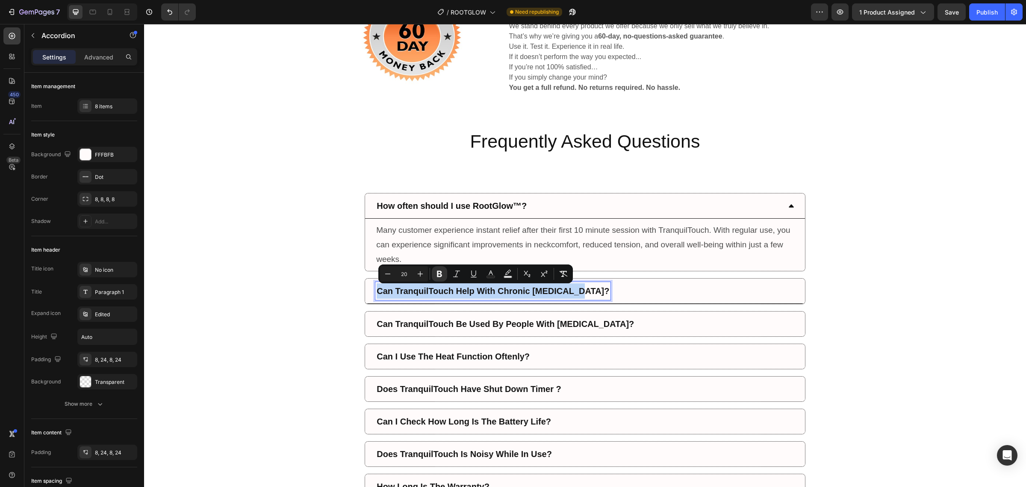
drag, startPoint x: 565, startPoint y: 291, endPoint x: 377, endPoint y: 291, distance: 188.1
click at [377, 291] on strong "Can TranquilTouch Help With Chronic [MEDICAL_DATA]?" at bounding box center [493, 290] width 233 height 9
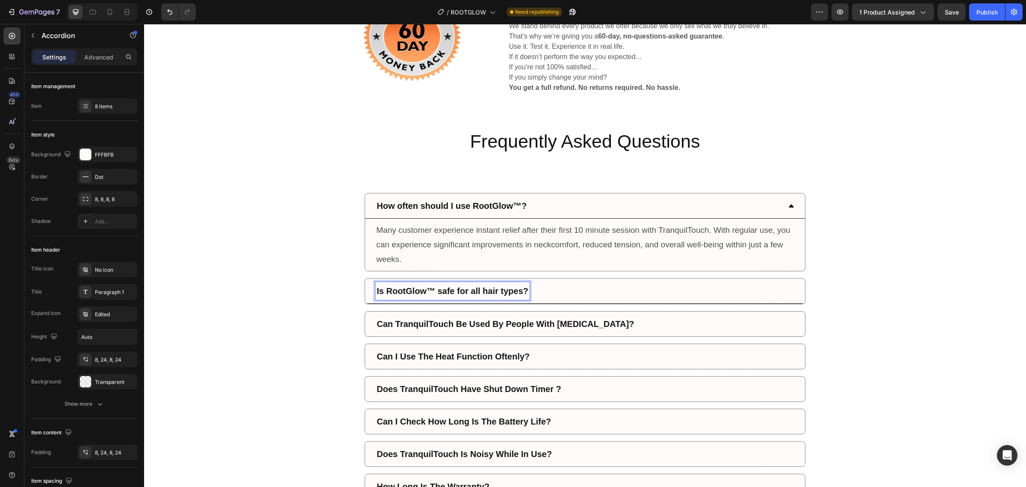
click at [779, 294] on div "Is RootGlow™ safe for all hair types?" at bounding box center [585, 290] width 440 height 25
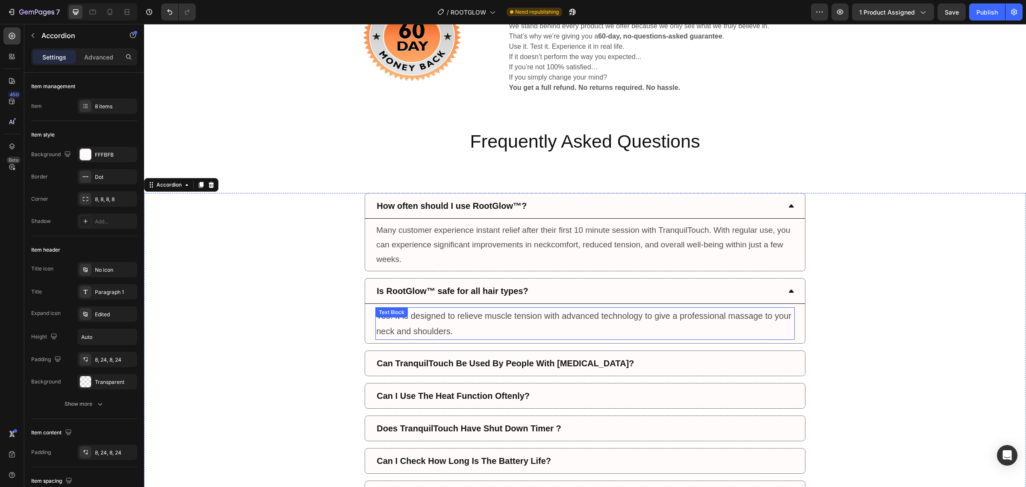
click at [541, 321] on p "Yes. It is designed to relieve muscle tension with advanced technology to give …" at bounding box center [585, 323] width 418 height 31
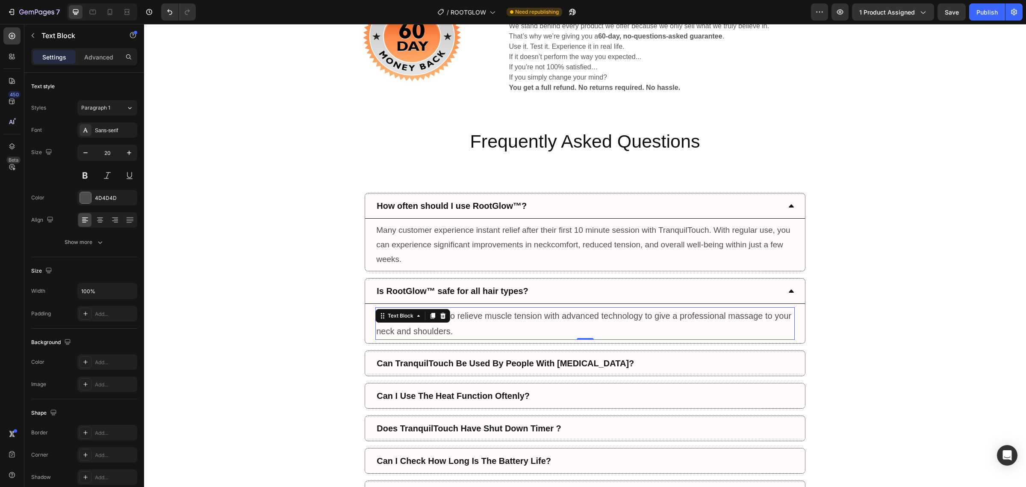
click at [456, 330] on p "Yes. It is designed to relieve muscle tension with advanced technology to give …" at bounding box center [585, 323] width 418 height 31
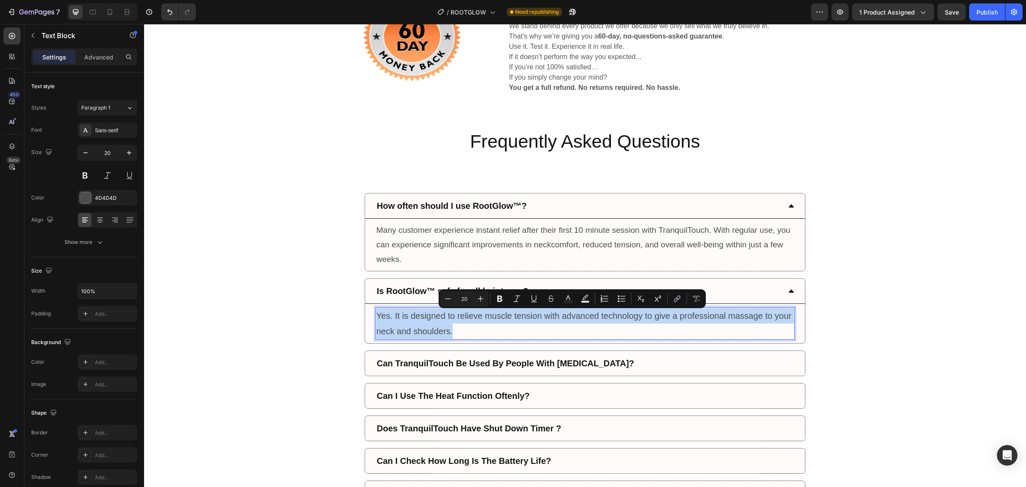
drag, startPoint x: 491, startPoint y: 334, endPoint x: 374, endPoint y: 316, distance: 118.2
click at [376, 316] on p "Yes. It is designed to relieve muscle tension with advanced technology to give …" at bounding box center [585, 323] width 418 height 31
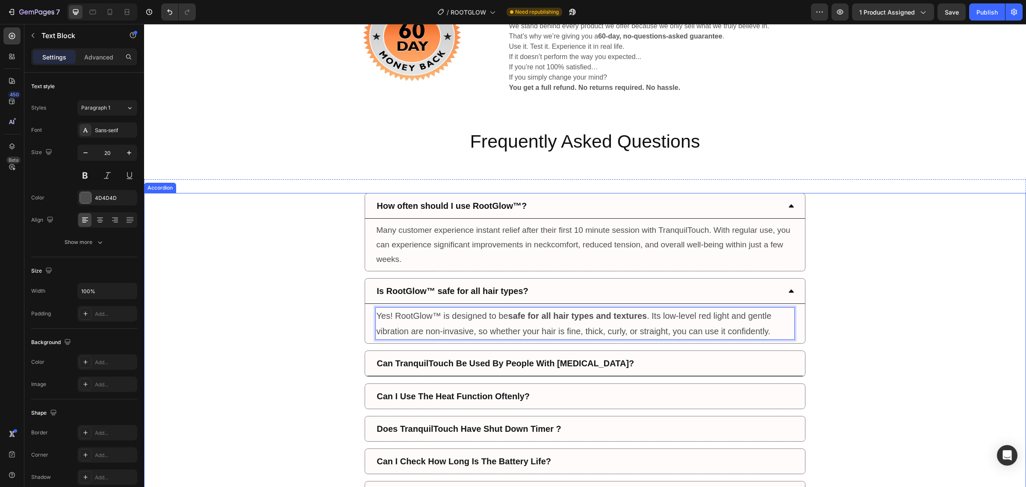
click at [558, 366] on strong "Can TranquilTouch Be Used By People With [MEDICAL_DATA]?" at bounding box center [505, 362] width 257 height 9
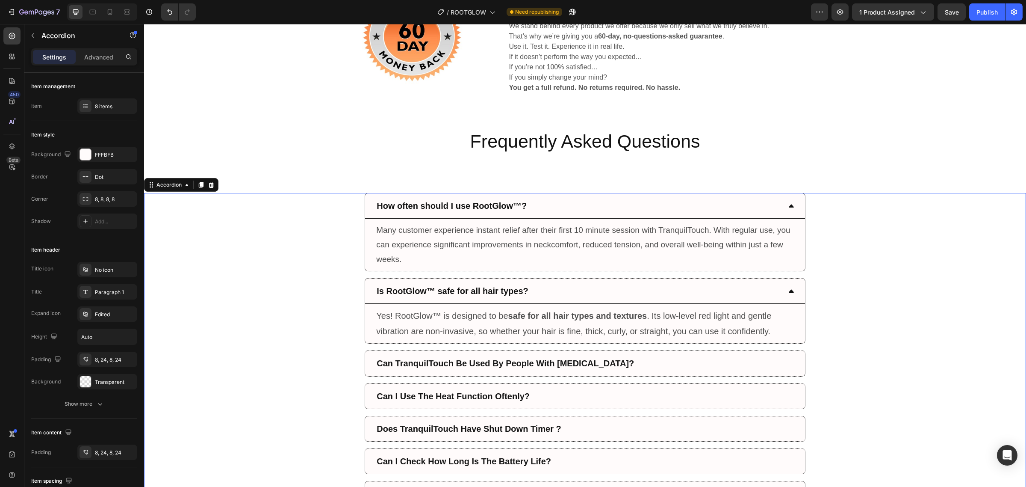
click at [704, 372] on div "Can TranquilTouch Be Used By People With [MEDICAL_DATA]?" at bounding box center [578, 363] width 406 height 18
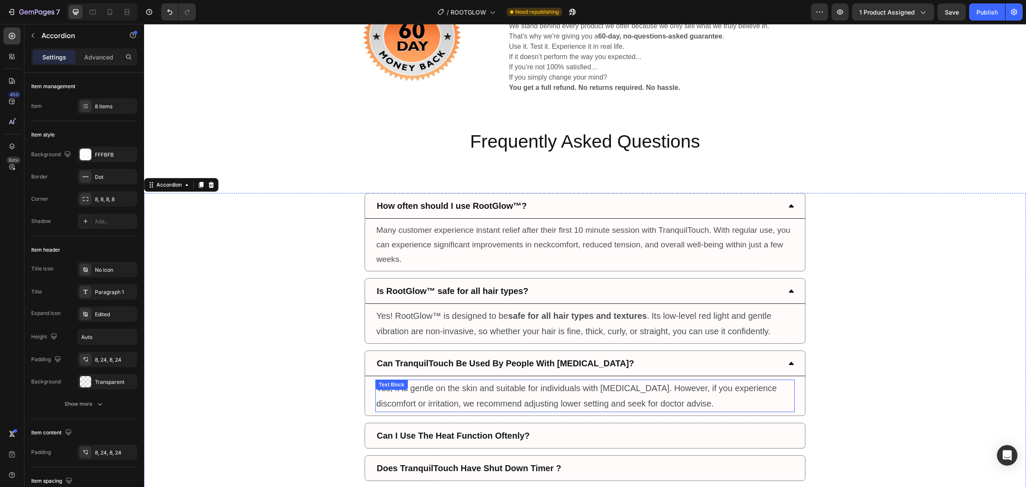
click at [742, 400] on p "Yes, it is gentle on the skin and suitable for individuals with [MEDICAL_DATA].…" at bounding box center [585, 395] width 418 height 31
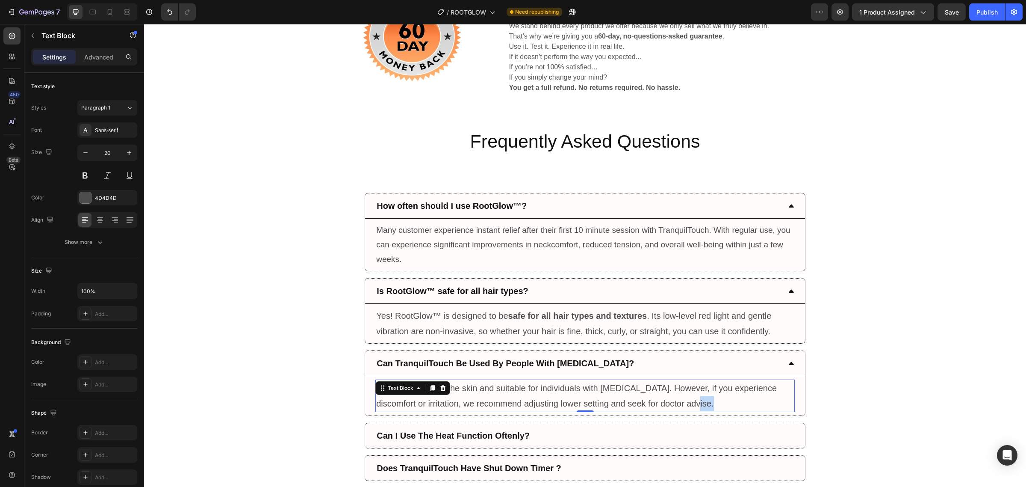
click at [721, 409] on p "Yes, it is gentle on the skin and suitable for individuals with [MEDICAL_DATA].…" at bounding box center [585, 395] width 418 height 31
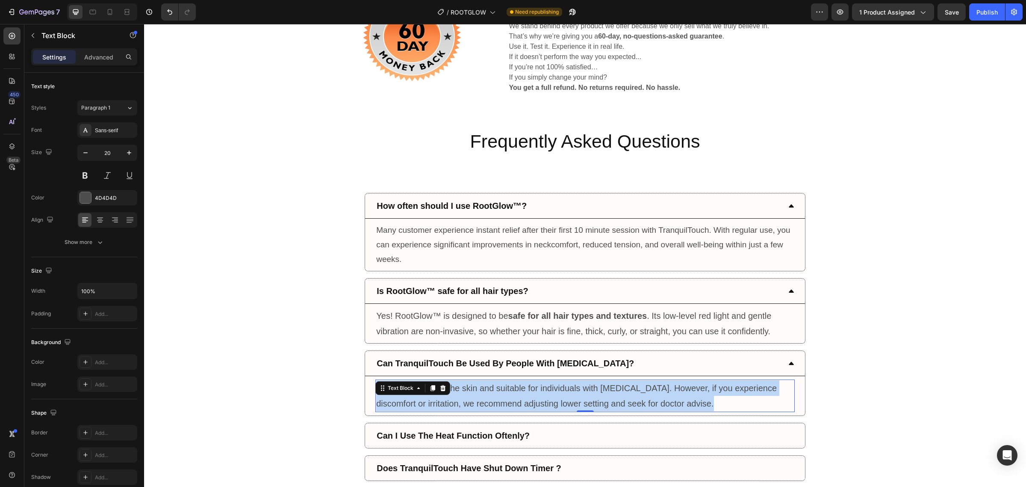
drag, startPoint x: 723, startPoint y: 407, endPoint x: 375, endPoint y: 392, distance: 348.4
click at [375, 392] on div "Yes, it is gentle on the skin and suitable for individuals with sensitive skin.…" at bounding box center [584, 395] width 419 height 32
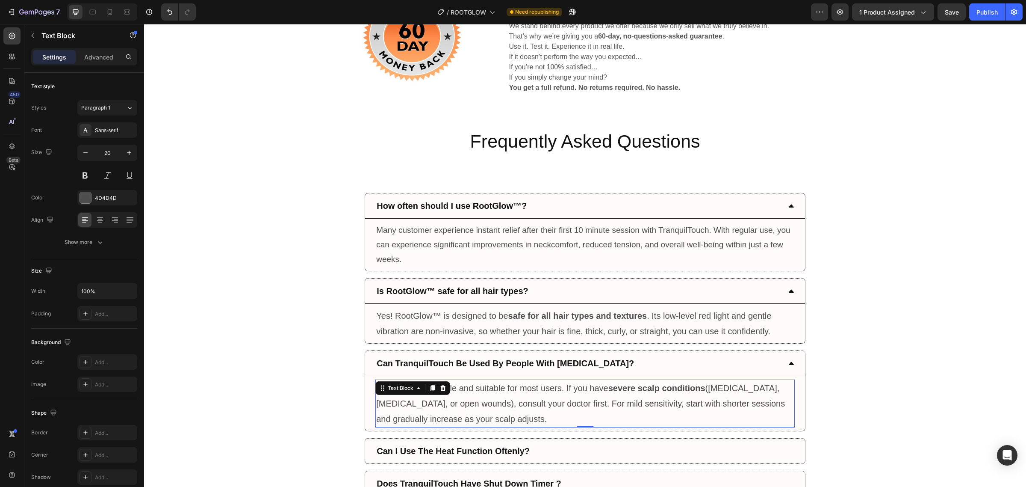
click at [736, 410] on p "RootGlow™ is gentle and suitable for most users. If you have severe scalp condi…" at bounding box center [585, 403] width 418 height 46
click at [875, 372] on div "Can TranquilTouch Be Used By People With Sensitive Skin? RootGlow™ is gentle an…" at bounding box center [585, 390] width 881 height 81
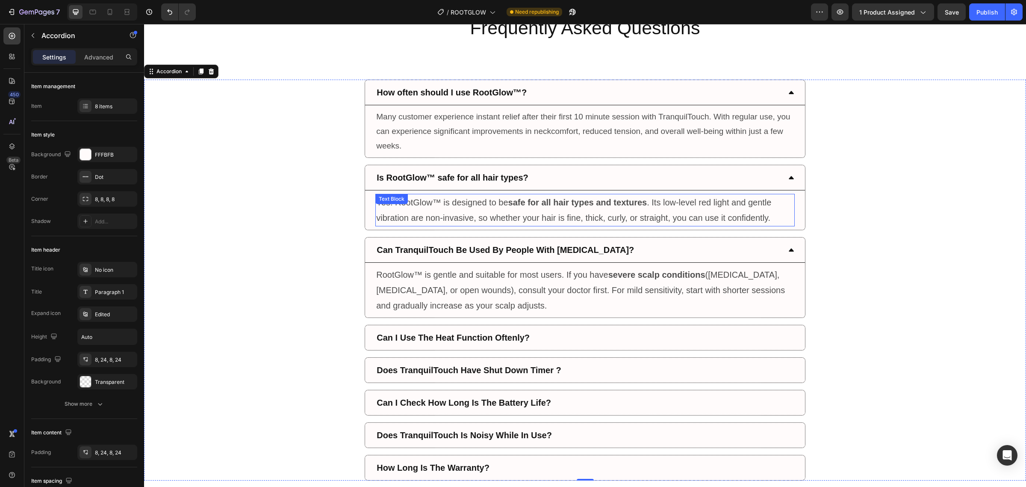
scroll to position [2991, 0]
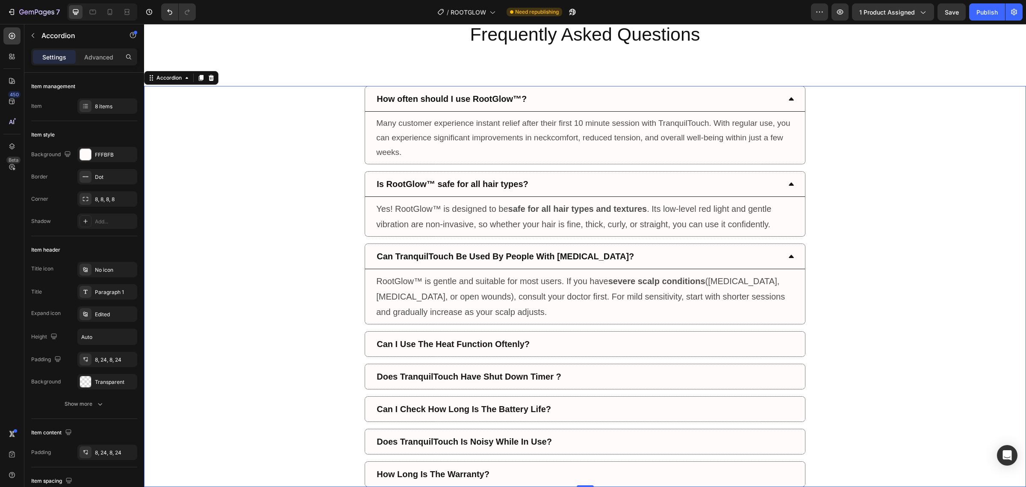
click at [567, 268] on div "Can TranquilTouch Be Used By People With [MEDICAL_DATA]?" at bounding box center [585, 256] width 440 height 25
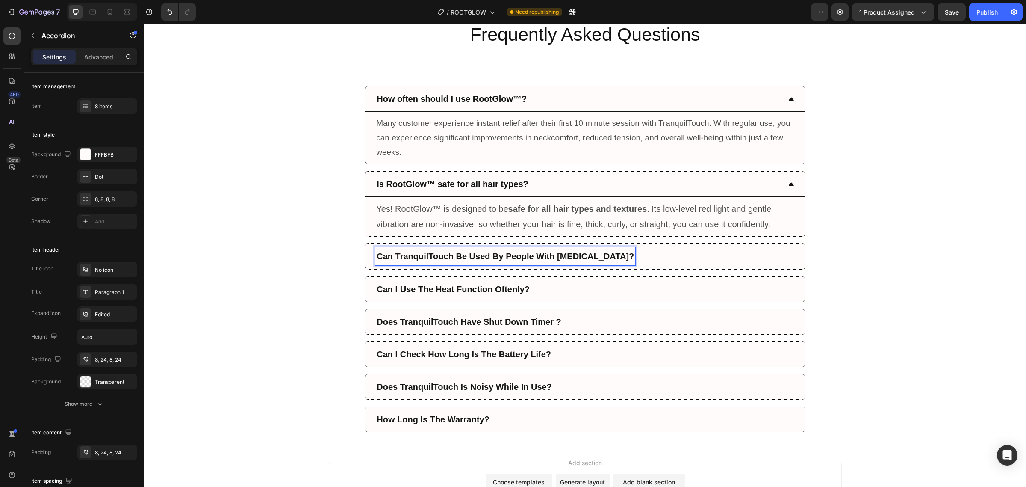
click at [595, 259] on strong "Can TranquilTouch Be Used By People With [MEDICAL_DATA]?" at bounding box center [505, 255] width 257 height 9
click at [477, 261] on strong "Can TranquilTouch Be Used By People With [MEDICAL_DATA]?" at bounding box center [505, 255] width 257 height 9
click at [788, 259] on icon at bounding box center [791, 256] width 7 height 7
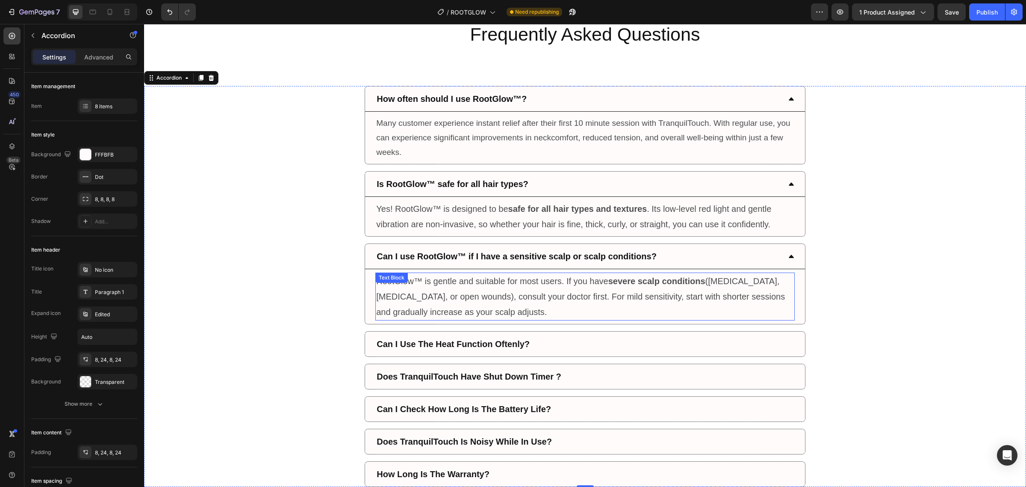
click at [527, 294] on p "RootGlow™ is gentle and suitable for most users. If you have severe scalp condi…" at bounding box center [585, 296] width 418 height 46
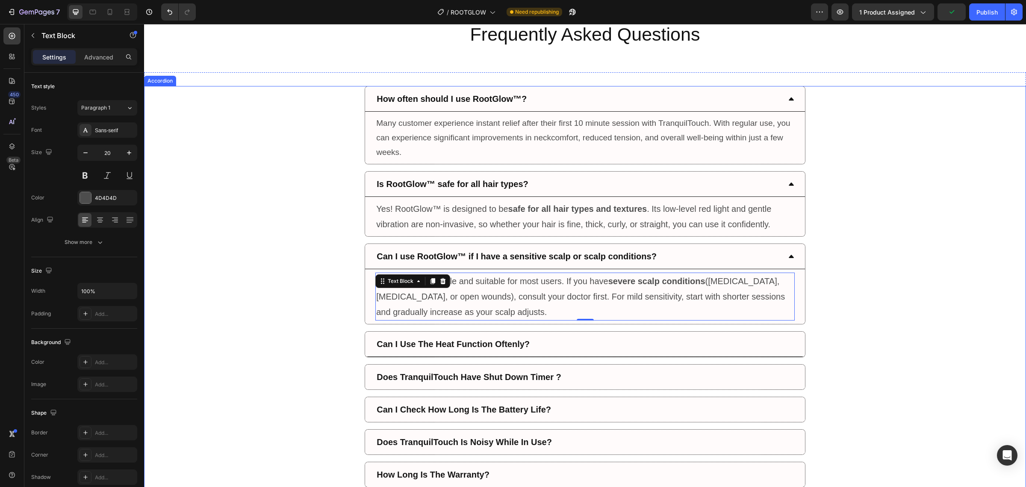
click at [531, 343] on div "Can I Use The Heat Function Oftenly?" at bounding box center [578, 344] width 406 height 18
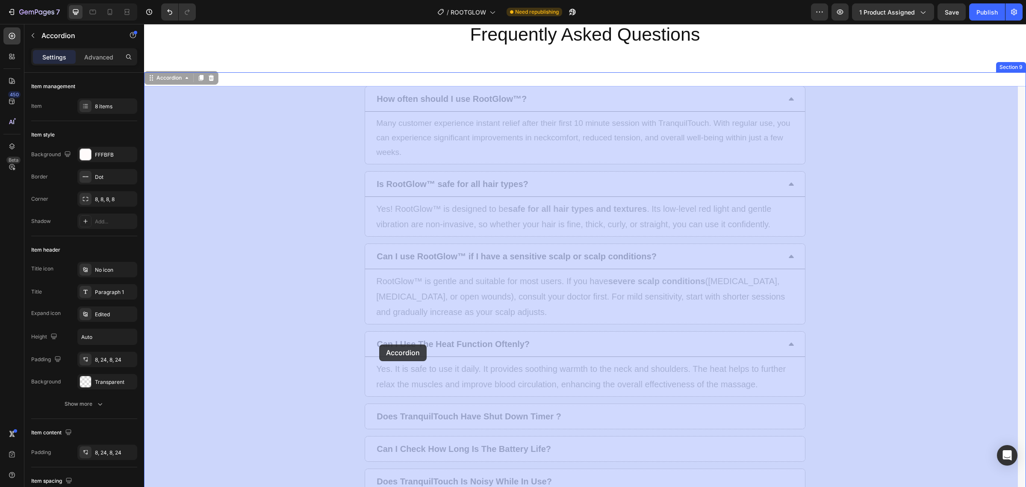
drag, startPoint x: 551, startPoint y: 343, endPoint x: 379, endPoint y: 344, distance: 171.5
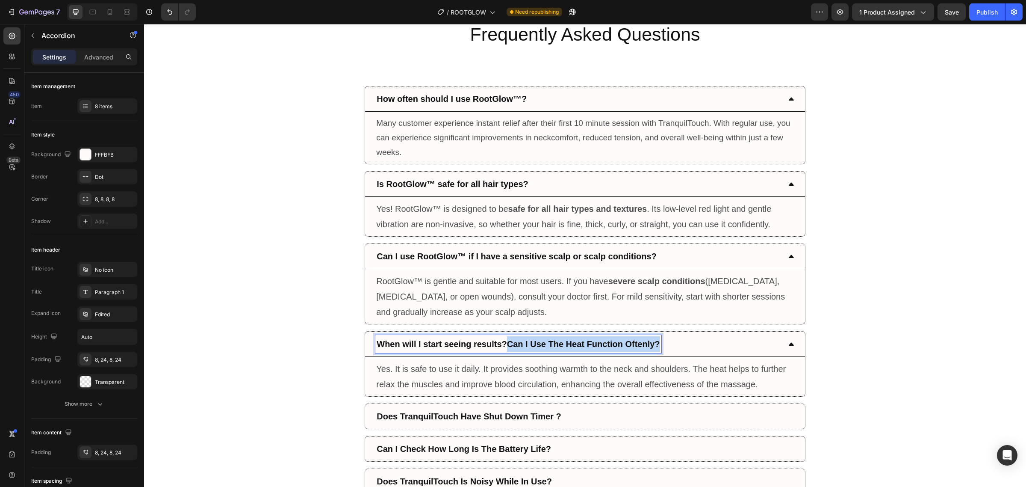
drag, startPoint x: 505, startPoint y: 348, endPoint x: 744, endPoint y: 353, distance: 239.1
click at [744, 353] on div "When will I start seeing results?Can I Use The Heat Function Oftenly?" at bounding box center [578, 344] width 406 height 18
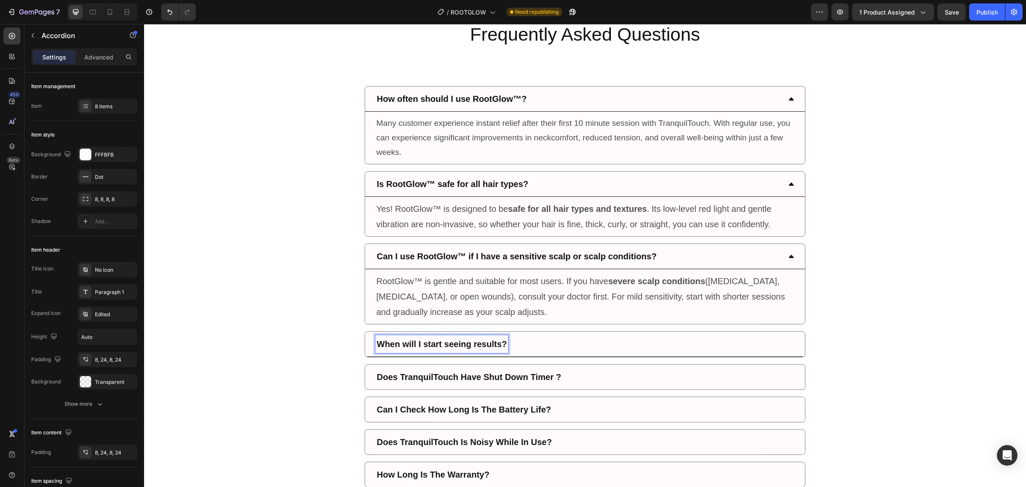
click at [744, 353] on div "When will I start seeing results?" at bounding box center [578, 344] width 406 height 18
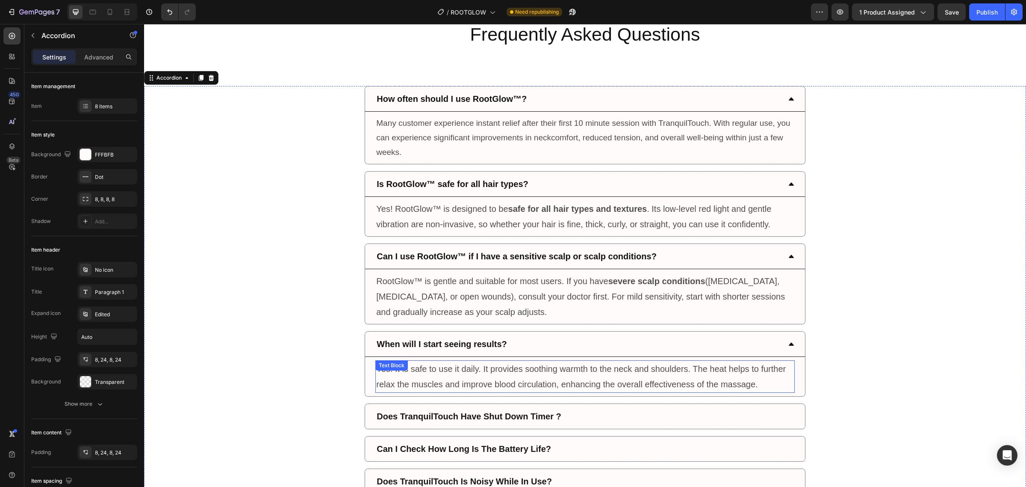
click at [492, 381] on p "Yes. It is safe to use it daily. It provides soothing warmth to the neck and sh…" at bounding box center [585, 376] width 418 height 31
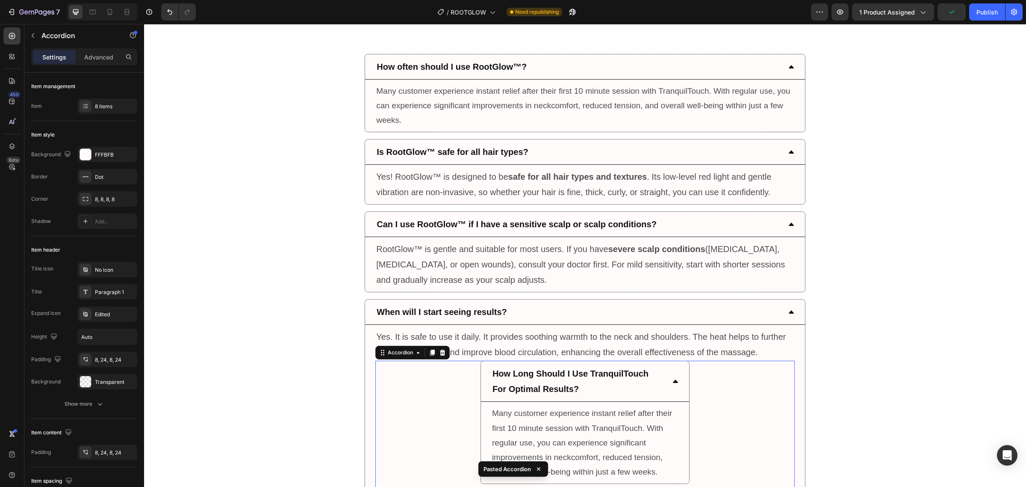
scroll to position [3332, 0]
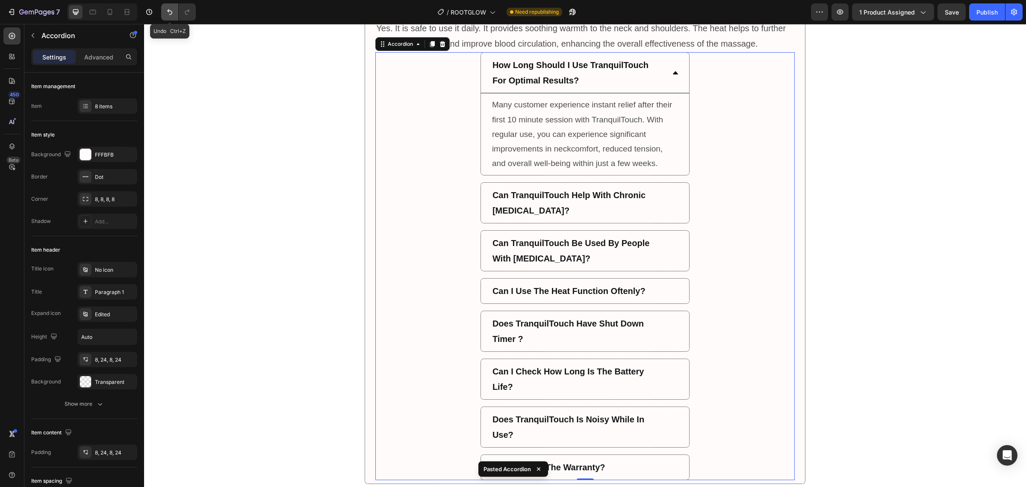
click at [173, 11] on icon "Undo/Redo" at bounding box center [169, 12] width 9 height 9
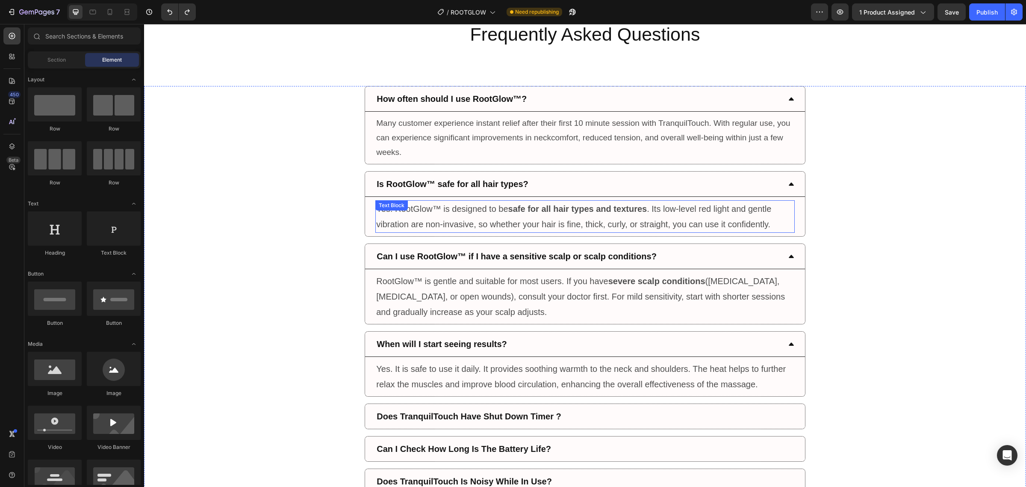
scroll to position [3011, 0]
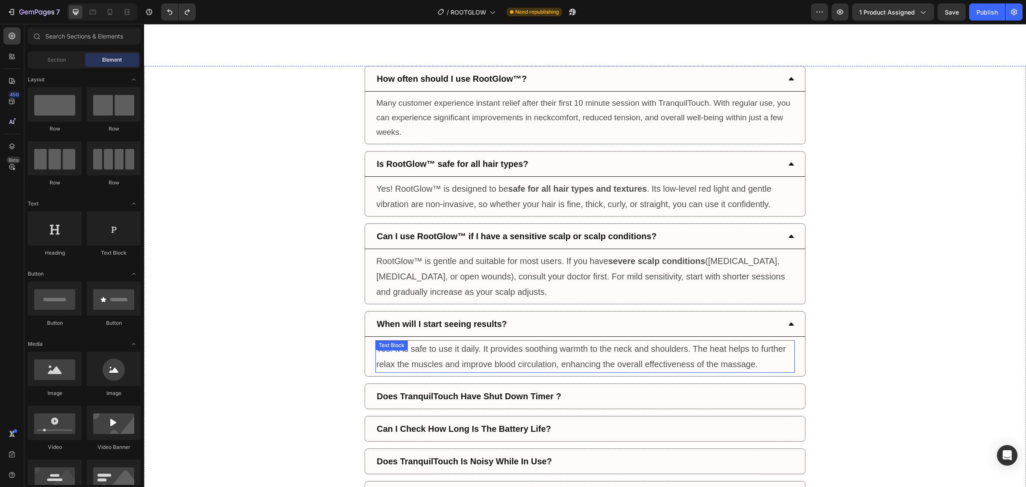
click at [488, 354] on p "Yes. It is safe to use it daily. It provides soothing warmth to the neck and sh…" at bounding box center [585, 356] width 418 height 31
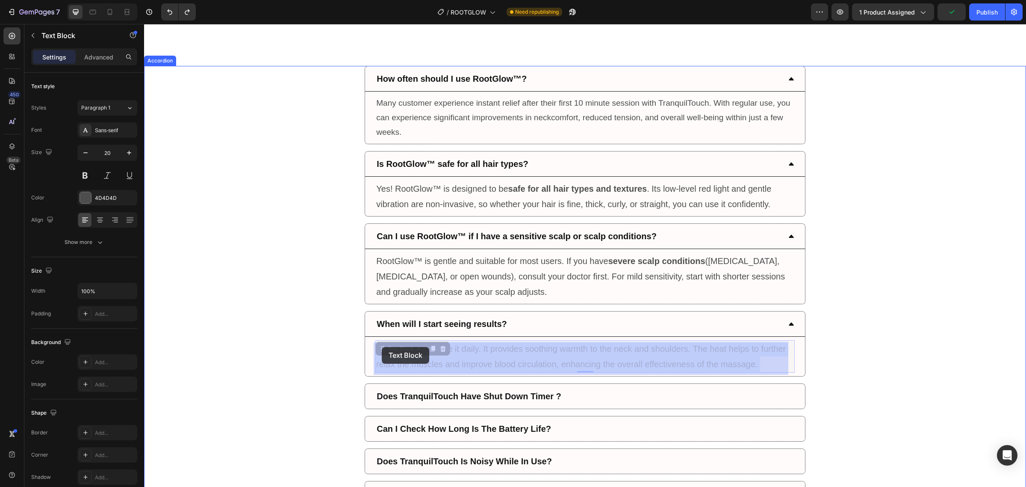
drag, startPoint x: 758, startPoint y: 367, endPoint x: 380, endPoint y: 347, distance: 378.5
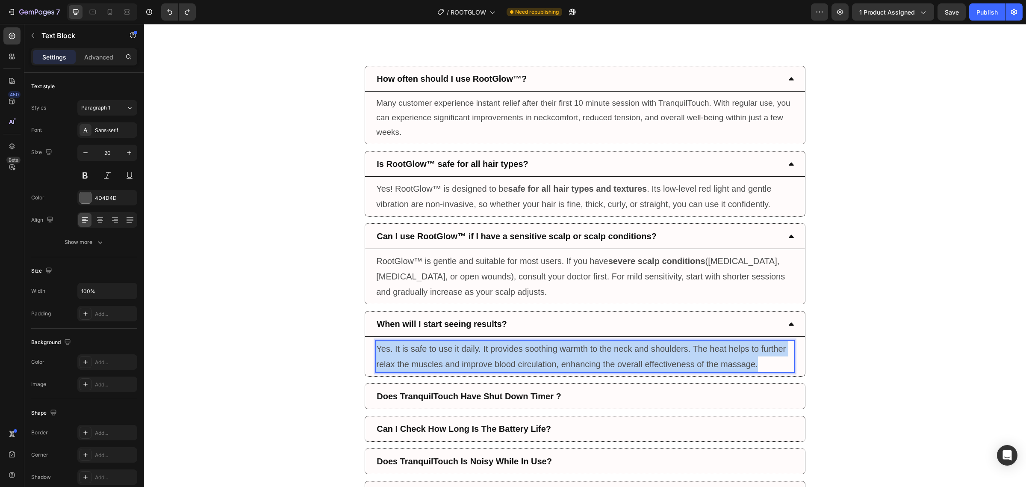
drag, startPoint x: 375, startPoint y: 348, endPoint x: 768, endPoint y: 366, distance: 393.3
click at [768, 366] on p "Yes. It is safe to use it daily. It provides soothing warmth to the neck and sh…" at bounding box center [585, 356] width 418 height 31
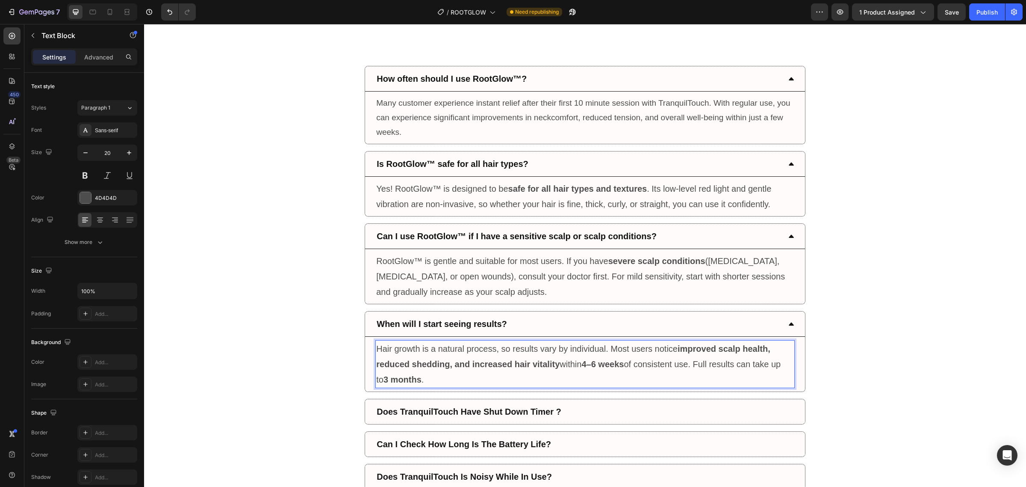
click at [593, 366] on strong "4–6 weeks" at bounding box center [602, 363] width 42 height 9
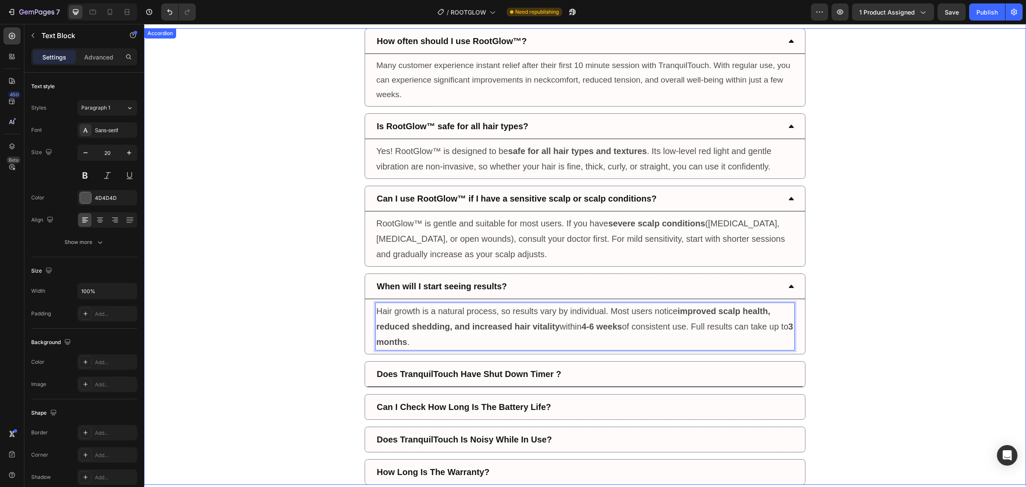
scroll to position [3065, 0]
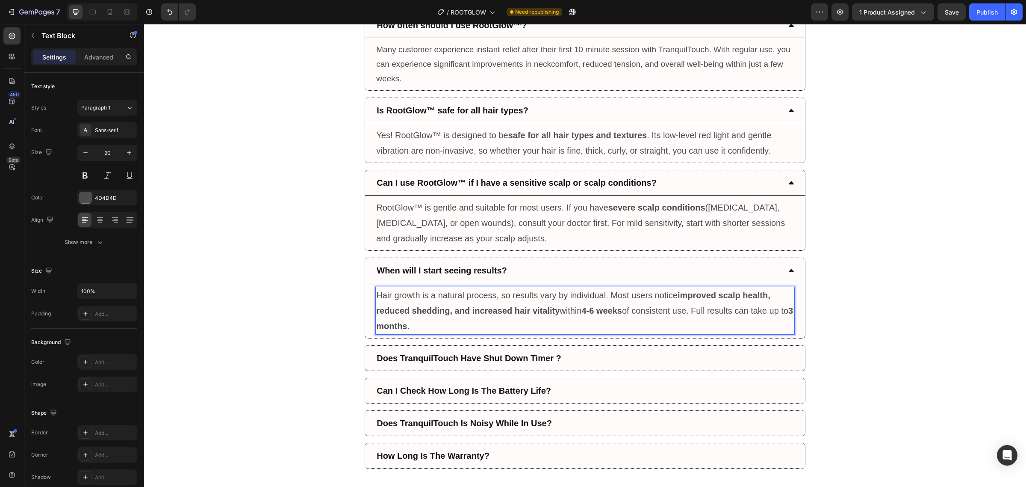
click at [393, 330] on strong "3 months" at bounding box center [584, 318] width 417 height 25
click at [388, 328] on strong "3 months" at bounding box center [584, 318] width 417 height 25
click at [391, 328] on p "Hair growth is a natural process, so results vary by individual. Most users not…" at bounding box center [585, 310] width 418 height 46
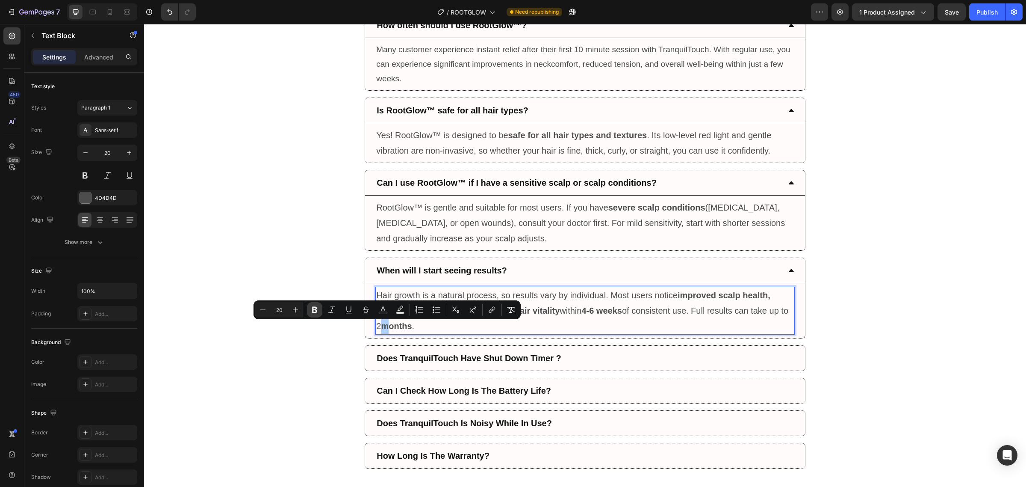
click at [317, 304] on button "Bold" at bounding box center [314, 309] width 15 height 15
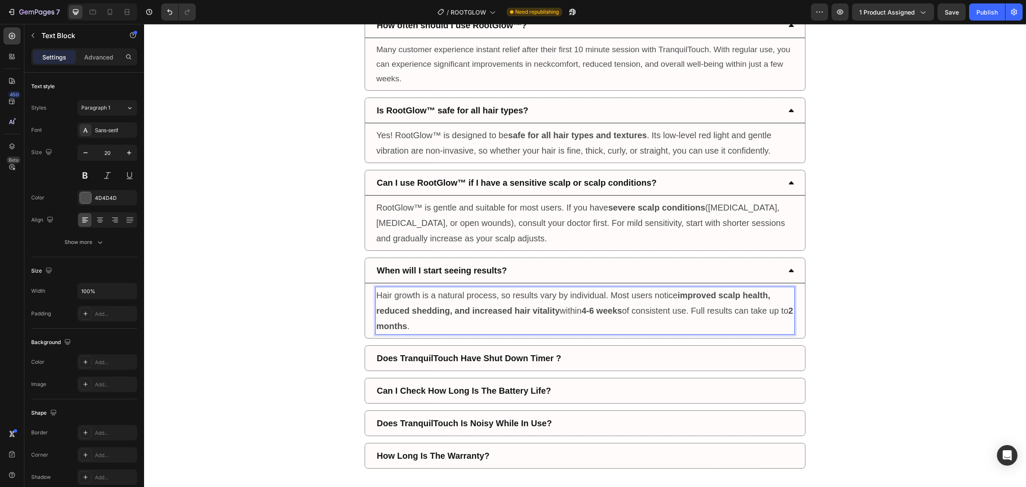
click at [449, 326] on p "Hair growth is a natural process, so results vary by individual. Most users not…" at bounding box center [585, 310] width 418 height 46
click at [516, 366] on p "Does TranquilTouch Have Shut Down Timer ?" at bounding box center [469, 357] width 185 height 15
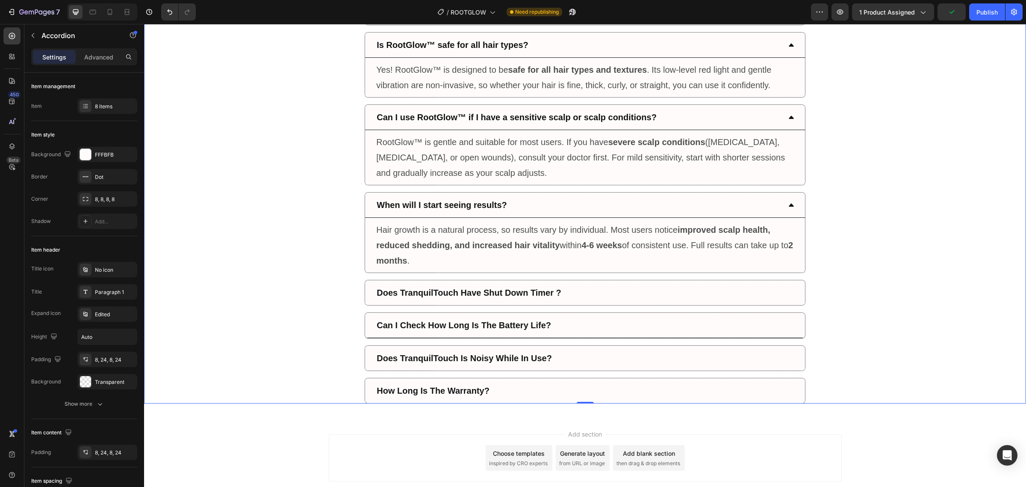
scroll to position [3172, 0]
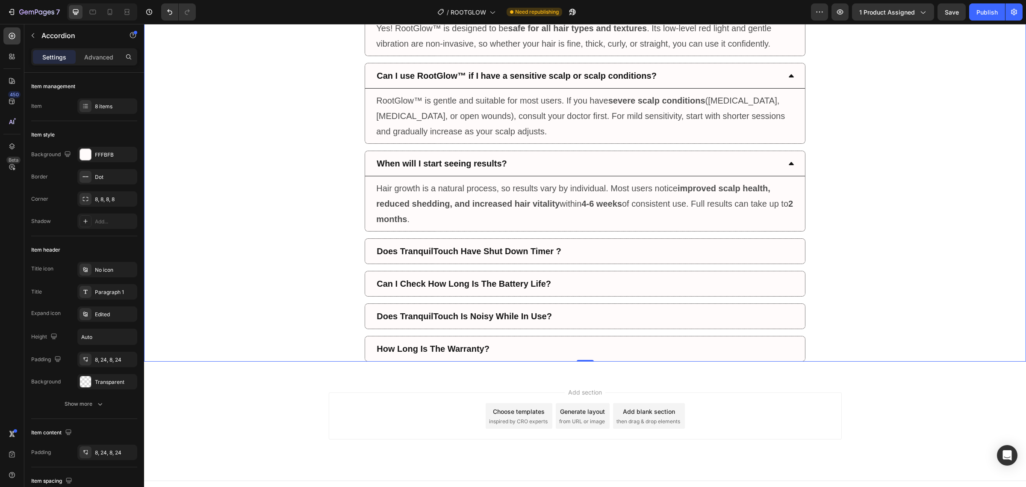
click at [788, 162] on icon at bounding box center [791, 163] width 7 height 7
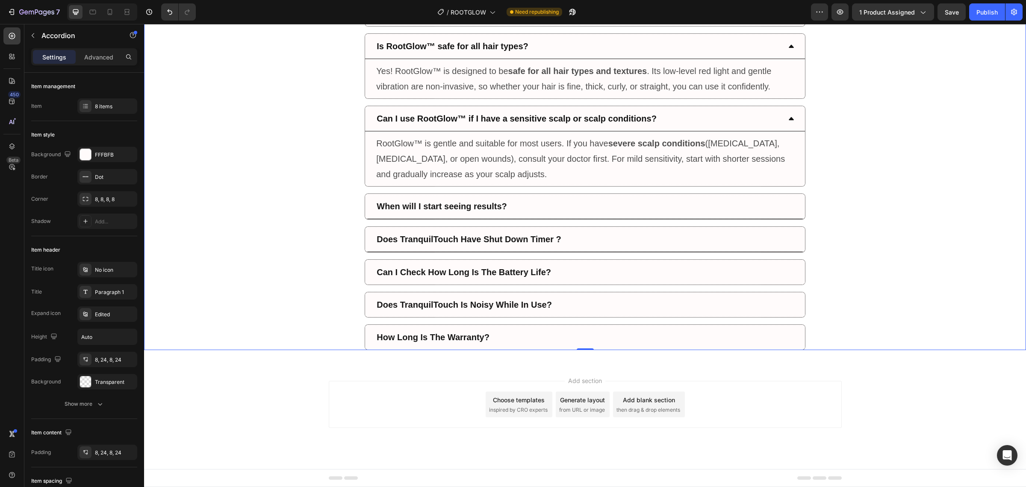
scroll to position [3132, 0]
click at [475, 239] on strong "Does TranquilTouch Have Shut Down Timer ?" at bounding box center [469, 238] width 185 height 9
click at [790, 237] on div "Can I use RootGlow™ with other hair products?" at bounding box center [585, 239] width 440 height 25
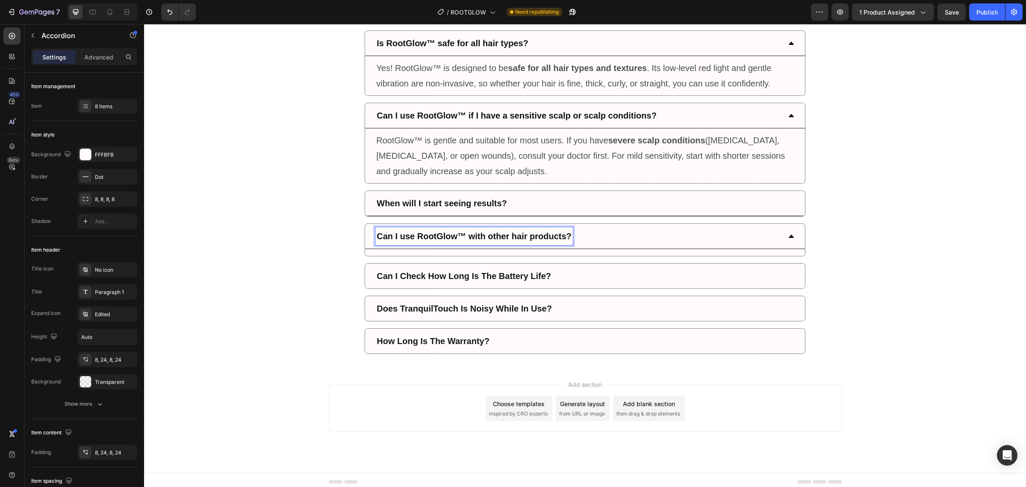
click at [788, 239] on icon at bounding box center [791, 236] width 7 height 7
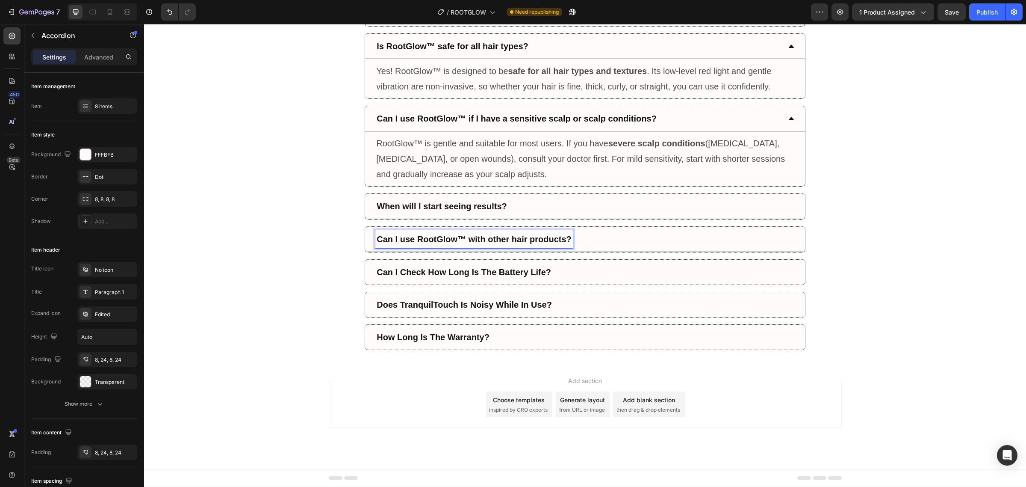
scroll to position [3132, 0]
click at [788, 236] on icon at bounding box center [791, 239] width 7 height 7
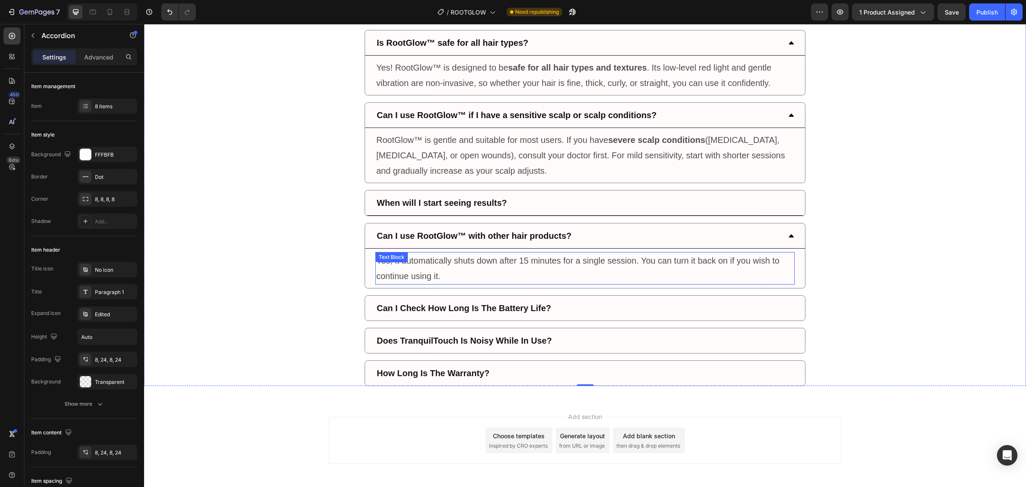
click at [473, 279] on p "Yes, it automatically shuts down after 15 minutes for a single session. You can…" at bounding box center [585, 268] width 418 height 31
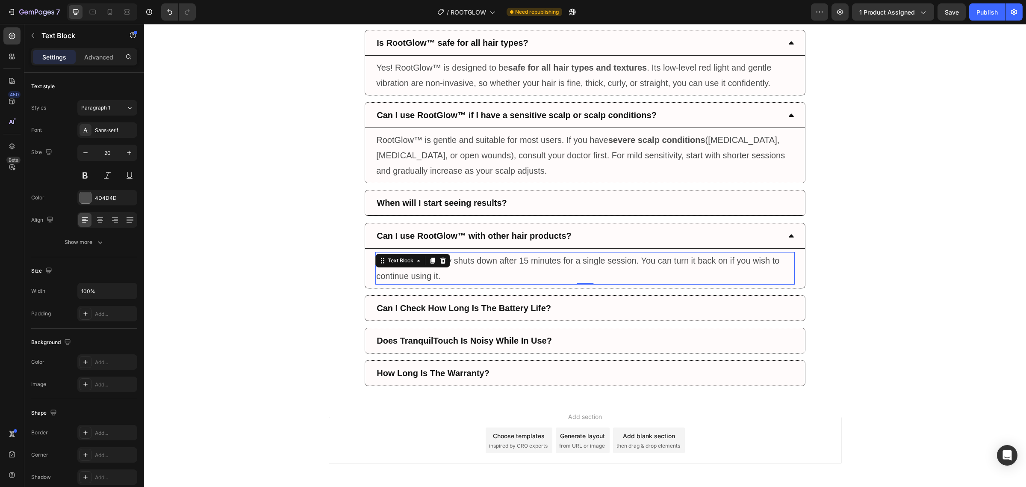
click at [465, 279] on p "Yes, it automatically shuts down after 15 minutes for a single session. You can…" at bounding box center [585, 268] width 418 height 31
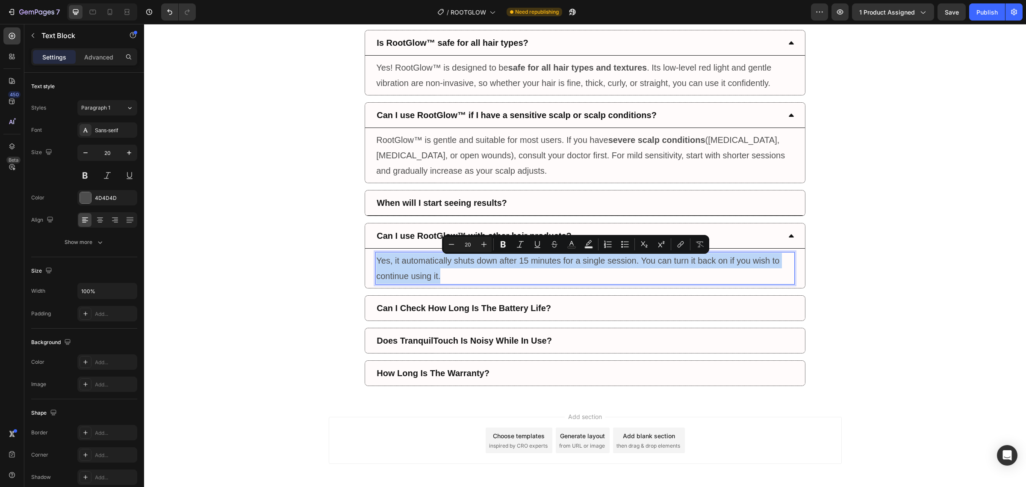
drag, startPoint x: 466, startPoint y: 279, endPoint x: 392, endPoint y: 266, distance: 75.6
click at [392, 266] on p "Yes, it automatically shuts down after 15 minutes for a single session. You can…" at bounding box center [585, 268] width 418 height 31
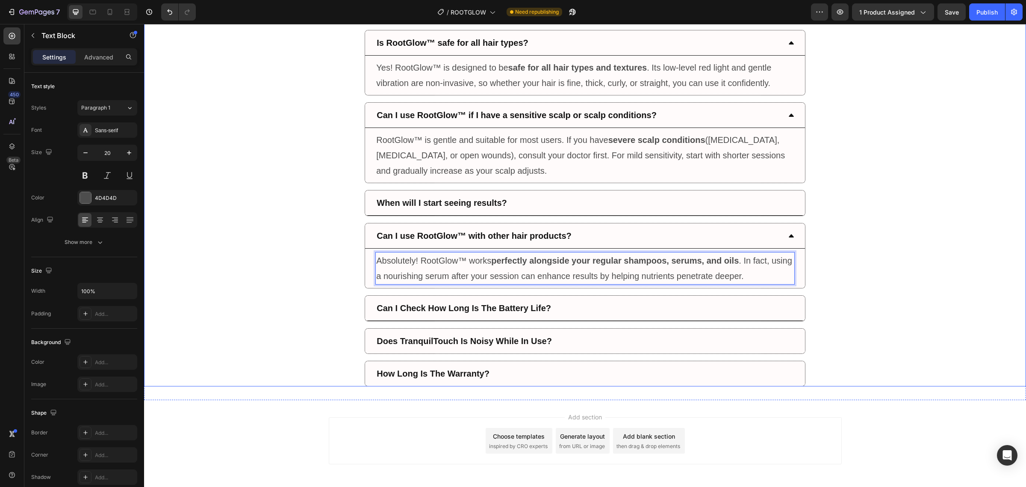
click at [487, 313] on strong "Can I Check How Long Is The Battery Life?" at bounding box center [464, 307] width 174 height 9
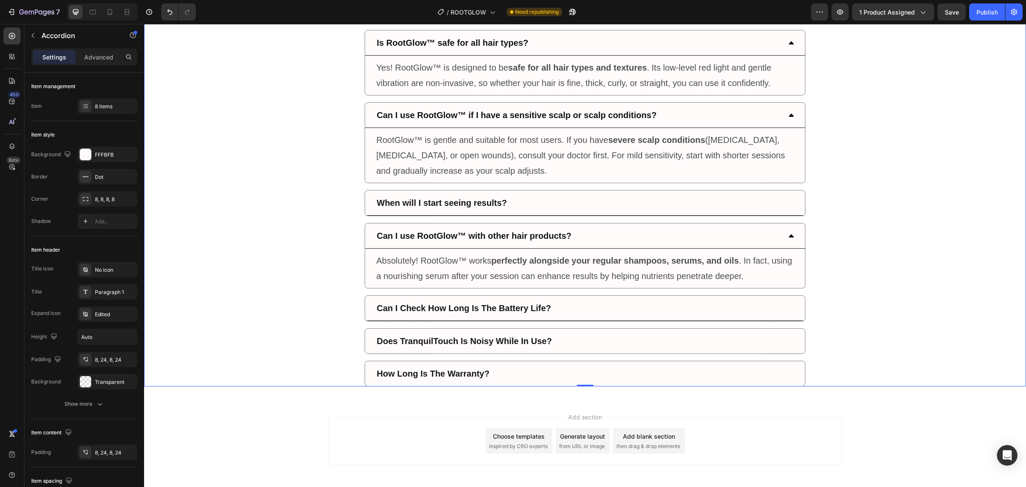
click at [519, 300] on div "Can I Check How Long Is The Battery Life?" at bounding box center [585, 307] width 440 height 25
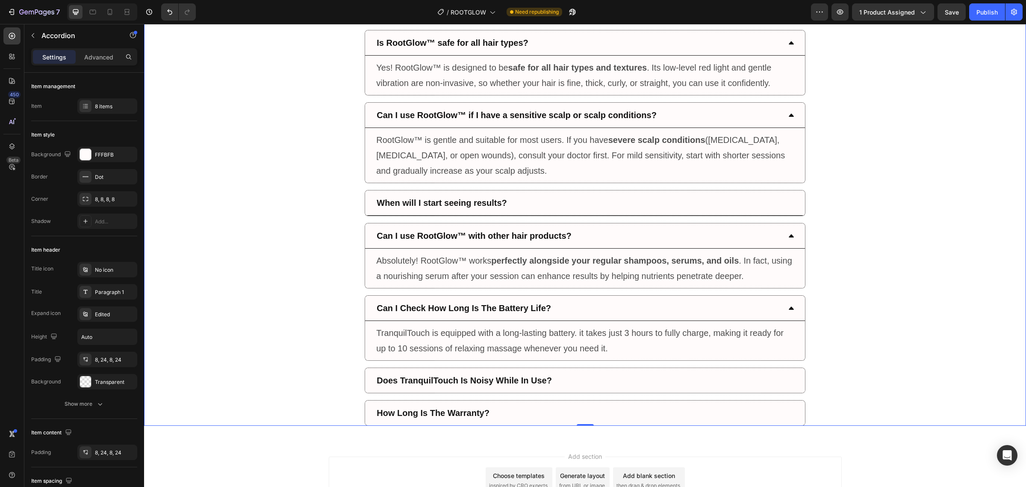
click at [559, 310] on div "Can I Check How Long Is The Battery Life?" at bounding box center [578, 308] width 406 height 18
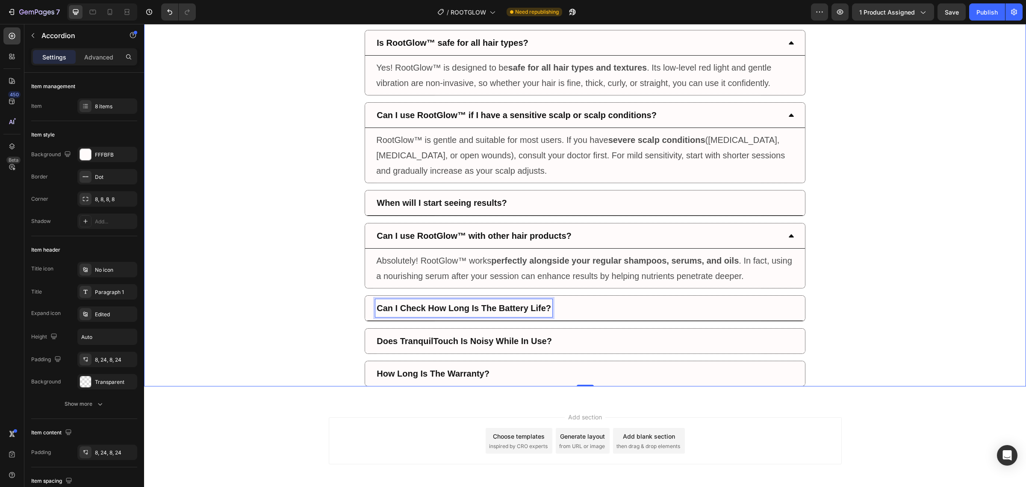
click at [543, 308] on strong "Can I Check How Long Is The Battery Life?" at bounding box center [464, 307] width 174 height 9
click at [657, 305] on div "Is RootGlow™ safe for men and women of all ages?" at bounding box center [578, 308] width 406 height 18
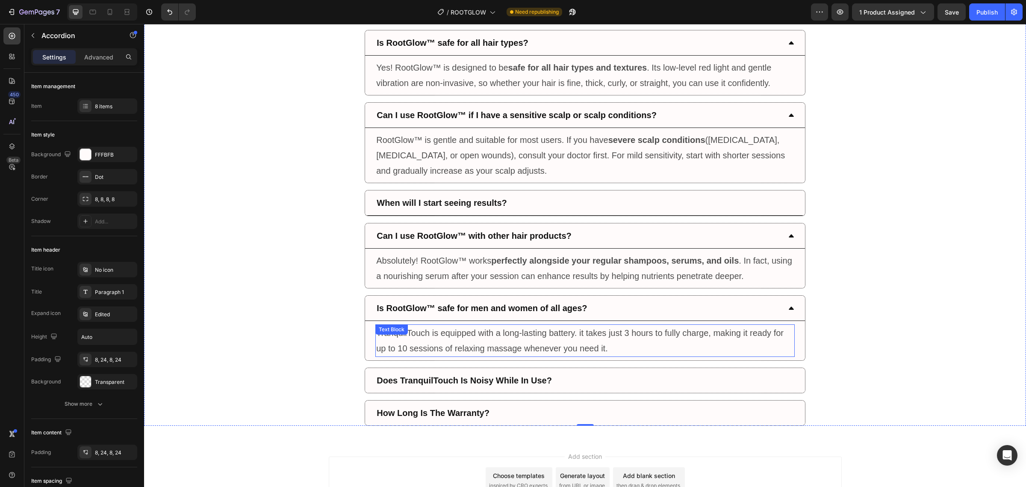
click at [592, 342] on p "TranquilTouch is equipped with a long-lasting battery. it takes just 3 hours to…" at bounding box center [585, 340] width 418 height 31
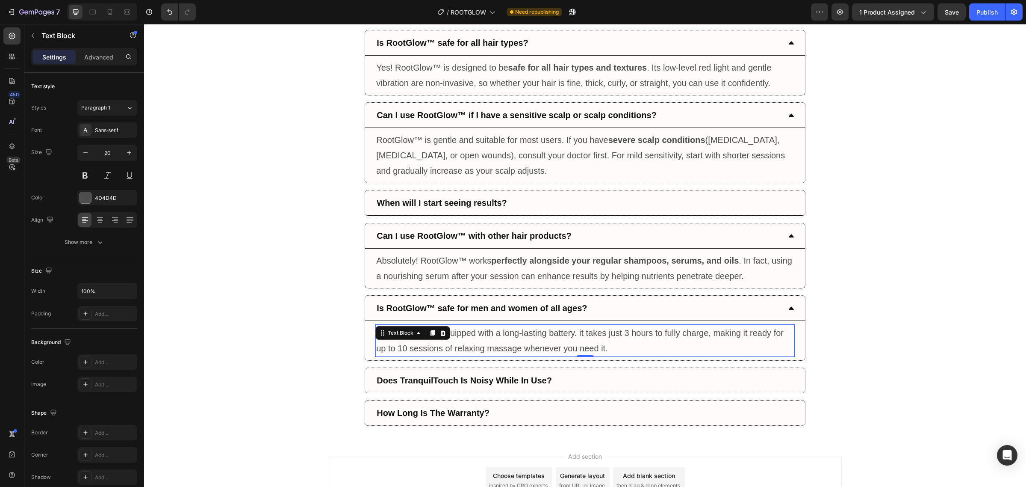
click at [630, 354] on p "TranquilTouch is equipped with a long-lasting battery. it takes just 3 hours to…" at bounding box center [585, 340] width 418 height 31
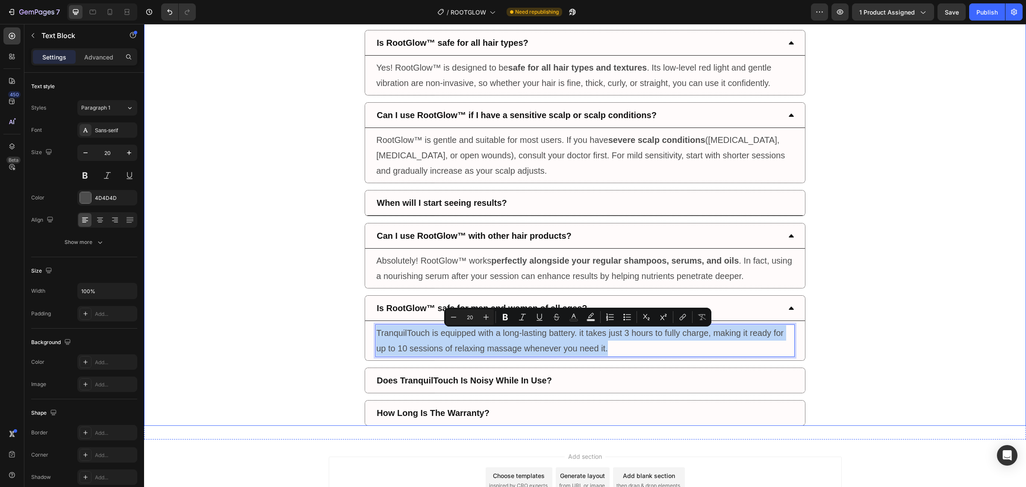
drag, startPoint x: 625, startPoint y: 351, endPoint x: 371, endPoint y: 333, distance: 254.2
click at [371, 333] on div "TranquilTouch is equipped with a long-lasting battery. it takes just 3 hours to…" at bounding box center [585, 340] width 440 height 39
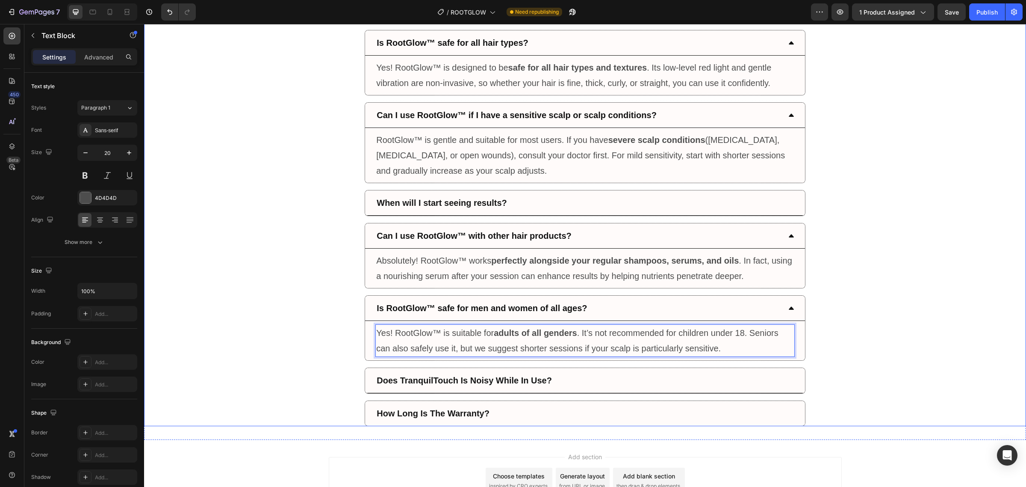
click at [522, 383] on strong "Does TranquilTouch Is Noisy While In Use?" at bounding box center [464, 379] width 175 height 9
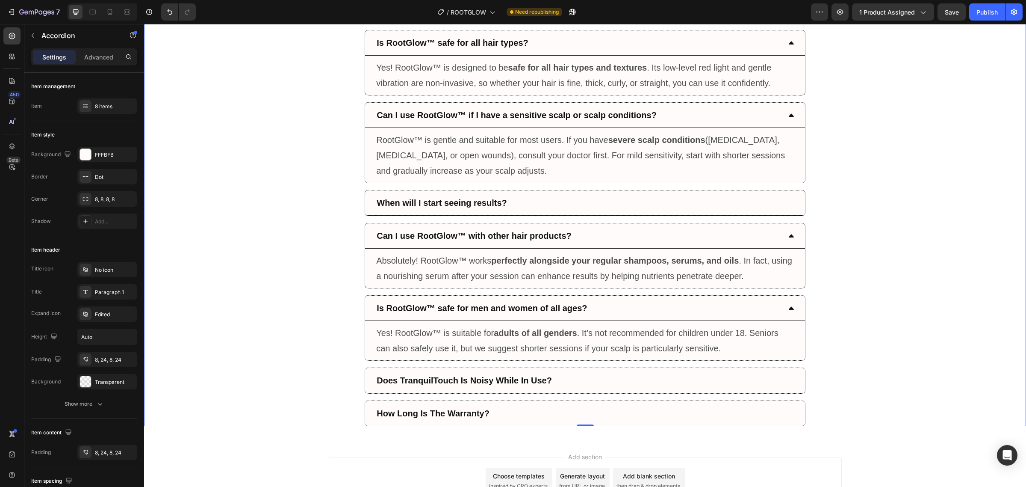
scroll to position [3186, 0]
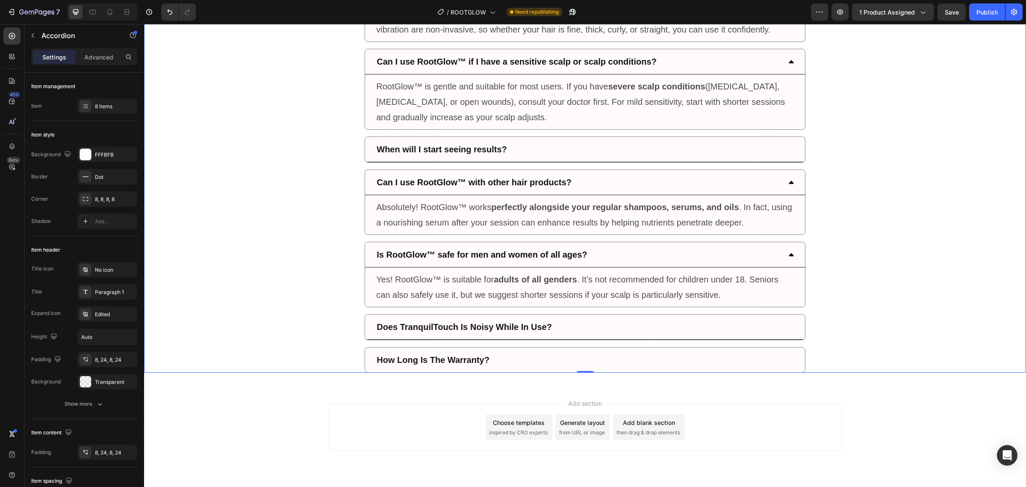
click at [567, 325] on div "Does TranquilTouch Is Noisy While In Use?" at bounding box center [578, 327] width 406 height 18
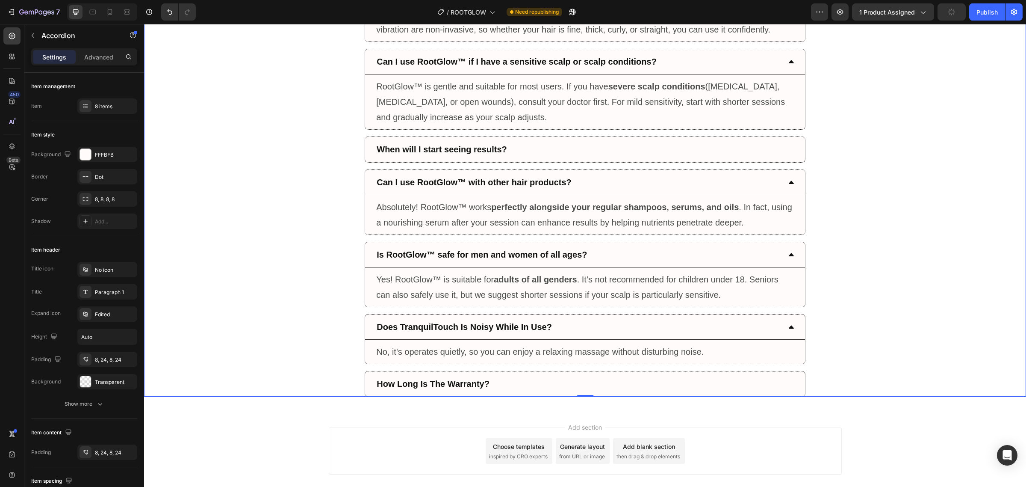
click at [576, 333] on div "Does TranquilTouch Is Noisy While In Use?" at bounding box center [578, 327] width 406 height 18
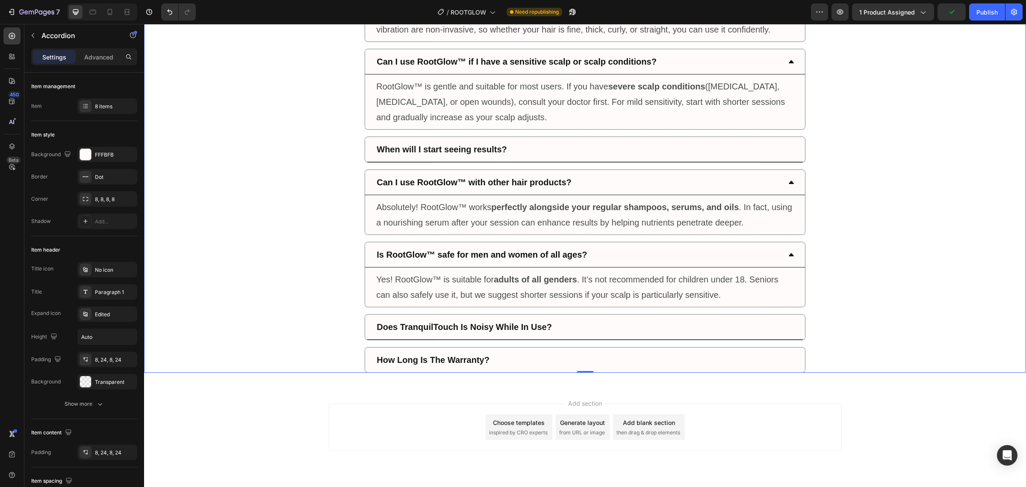
click at [562, 330] on div "Does TranquilTouch Is Noisy While In Use?" at bounding box center [578, 327] width 406 height 18
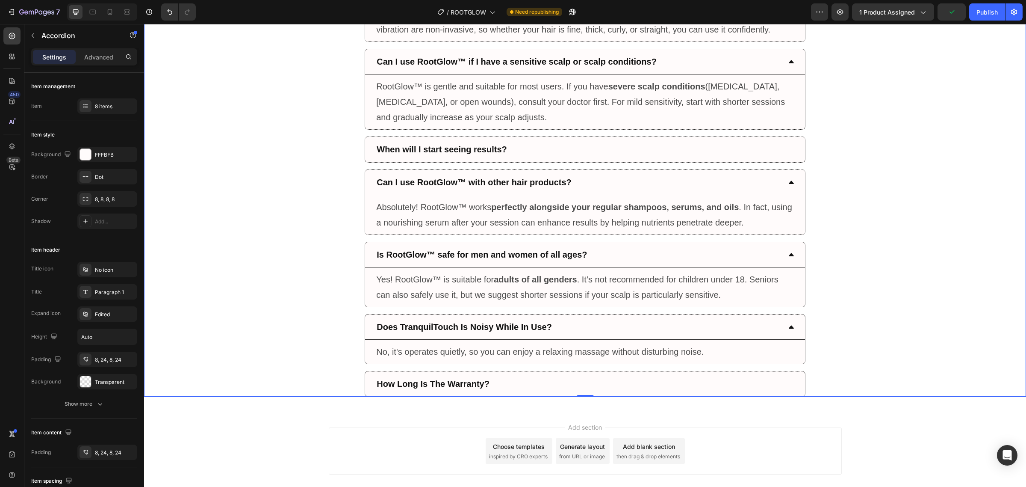
click at [569, 329] on div "Does TranquilTouch Is Noisy While In Use?" at bounding box center [578, 327] width 406 height 18
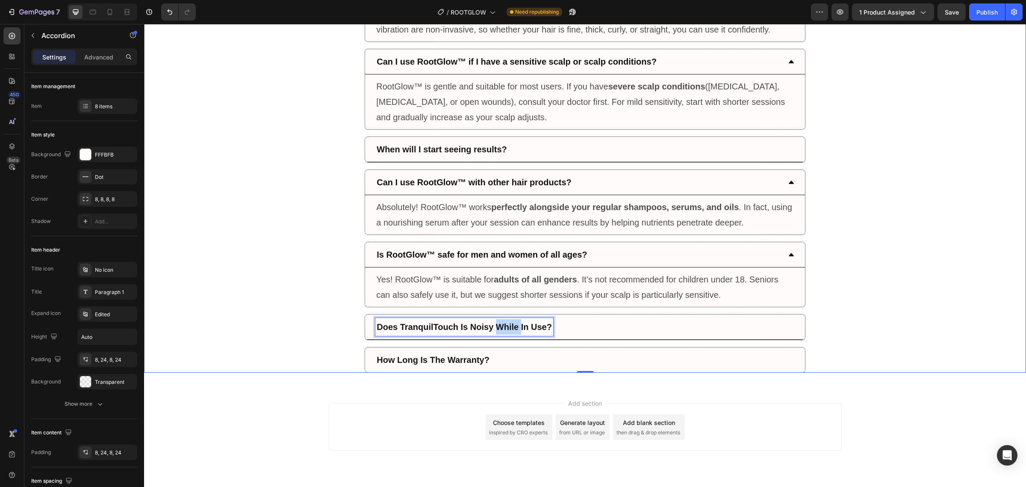
click at [512, 328] on strong "Does TranquilTouch Is Noisy While In Use?" at bounding box center [464, 326] width 175 height 9
click at [549, 330] on strong "Does TranquilTouch Is Noisy While In Use?" at bounding box center [464, 326] width 175 height 9
click at [789, 328] on icon at bounding box center [791, 326] width 5 height 3
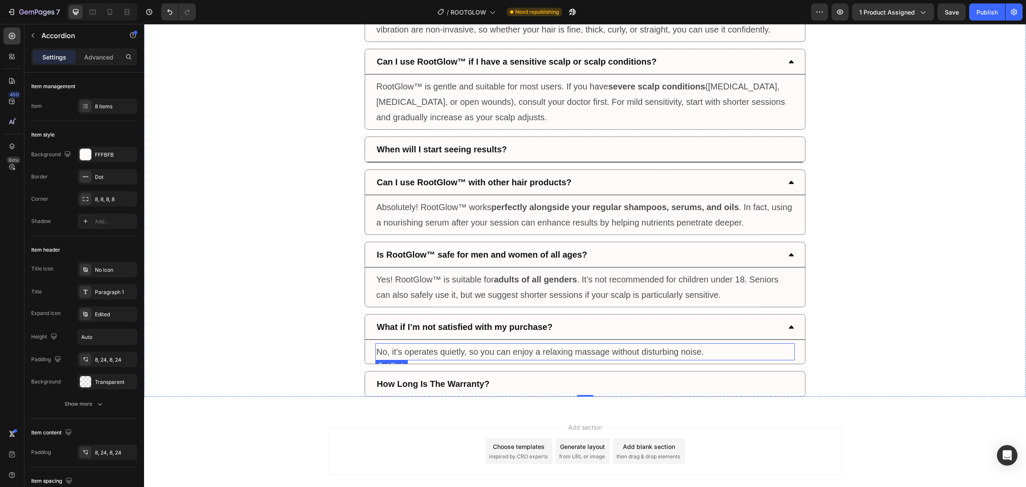
click at [529, 359] on p "No, it's operates quietly, so you can enjoy a relaxing massage without disturbi…" at bounding box center [585, 351] width 418 height 15
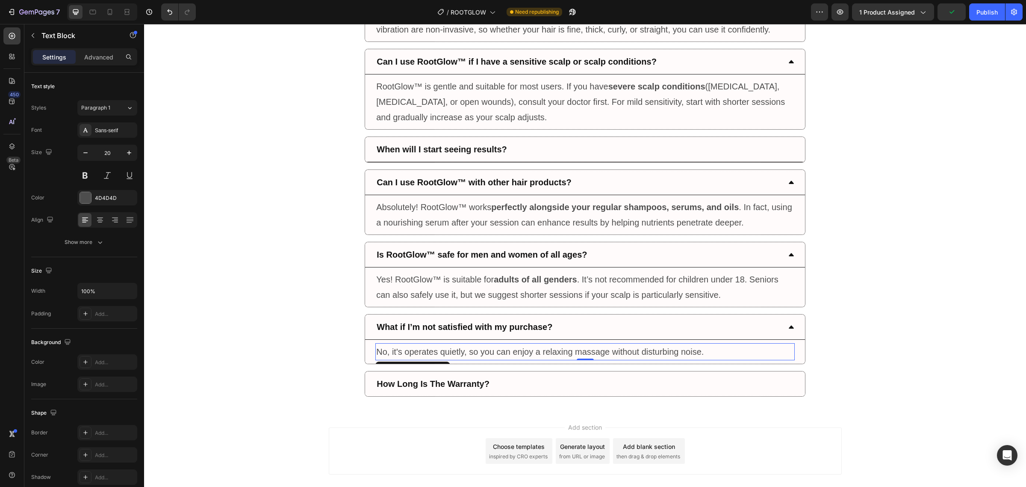
click at [698, 354] on p "No, it's operates quietly, so you can enjoy a relaxing massage without disturbi…" at bounding box center [585, 351] width 418 height 15
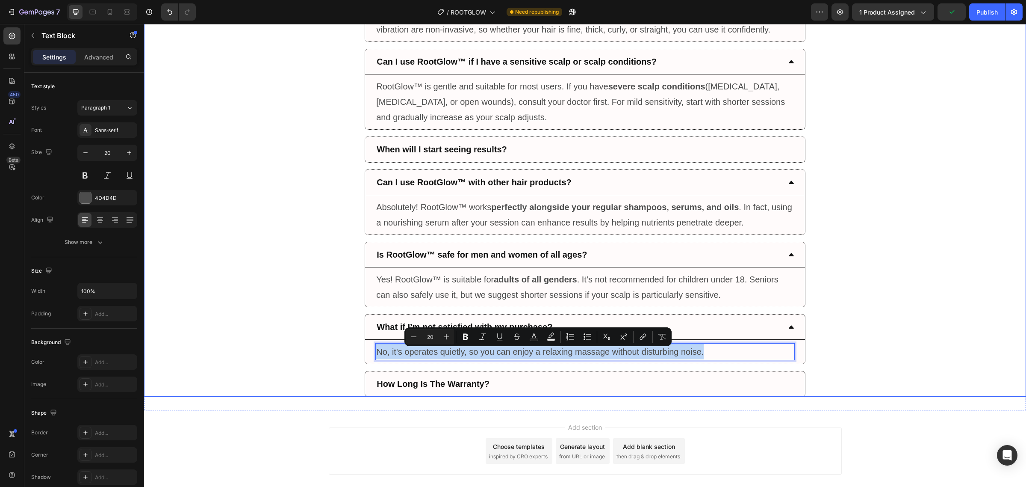
drag, startPoint x: 706, startPoint y: 354, endPoint x: 359, endPoint y: 349, distance: 347.2
click at [359, 349] on div "What if I’m not satisfied with my purchase? No, it's operates quietly, so you c…" at bounding box center [585, 339] width 881 height 50
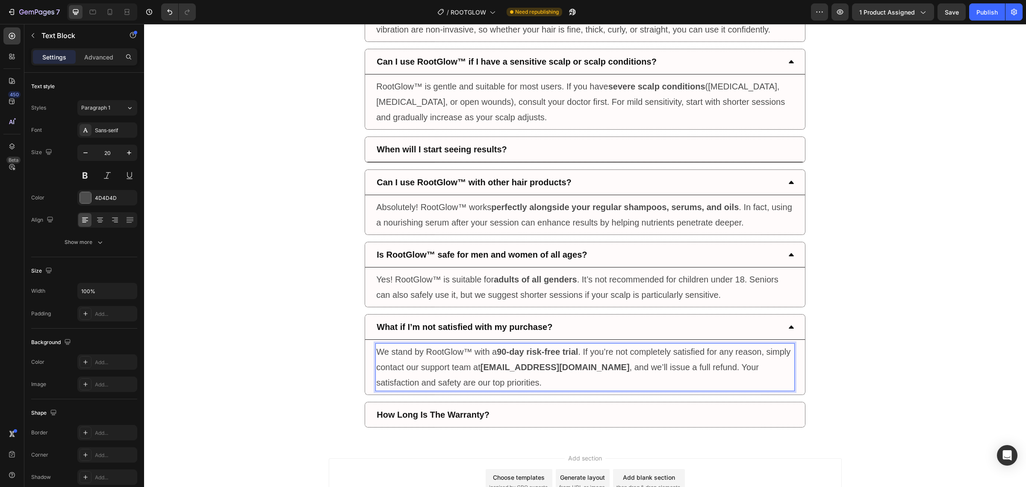
click at [501, 355] on strong "90-day risk-free trial" at bounding box center [537, 351] width 81 height 9
drag, startPoint x: 541, startPoint y: 368, endPoint x: 507, endPoint y: 369, distance: 33.8
click at [507, 369] on strong "support@vlifehaven.com" at bounding box center [555, 366] width 149 height 9
click at [511, 381] on p "We stand by RootGlow™ with a 6 0-day risk-free trial . If you’re not completely…" at bounding box center [585, 367] width 418 height 46
click at [507, 385] on p "We stand by RootGlow™ with a 6 0-day risk-free trial . If you’re not completely…" at bounding box center [585, 367] width 418 height 46
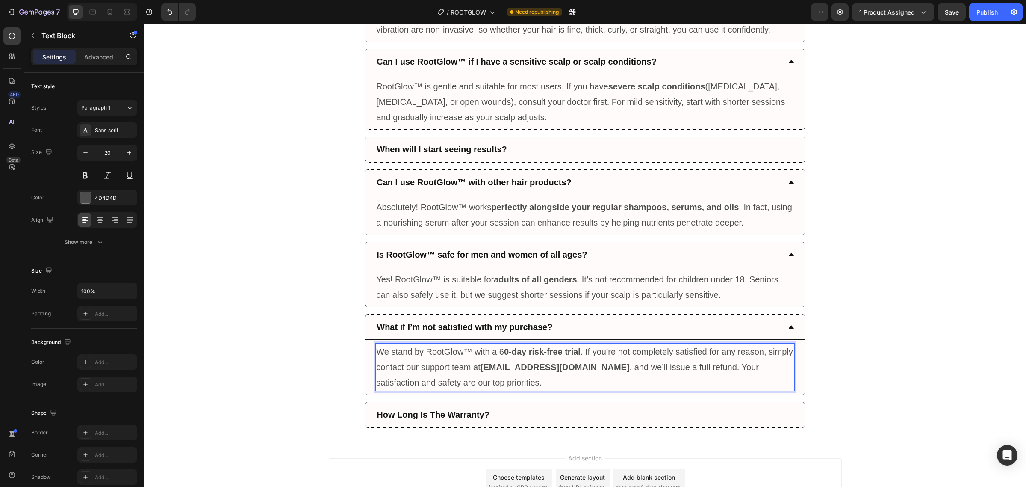
scroll to position [3239, 0]
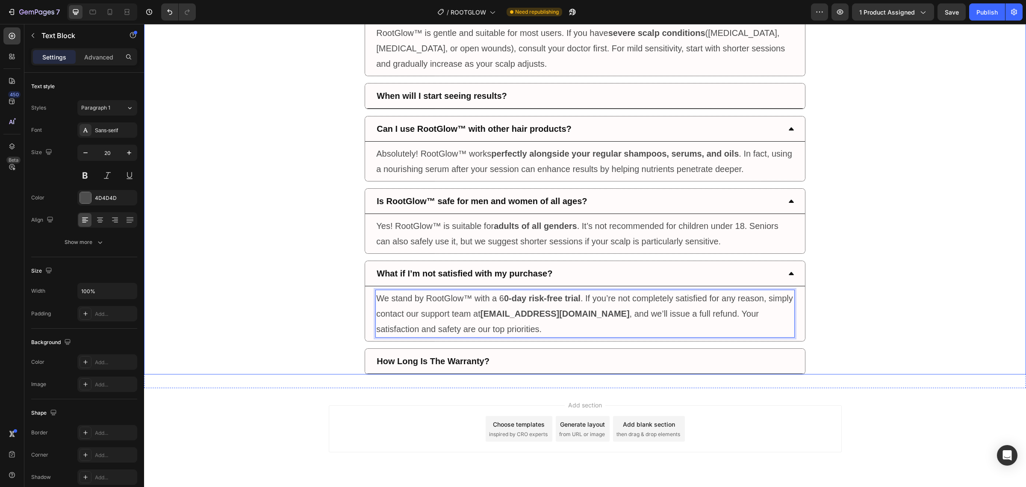
click at [596, 364] on div "How Long Is The Warranty?" at bounding box center [578, 361] width 406 height 18
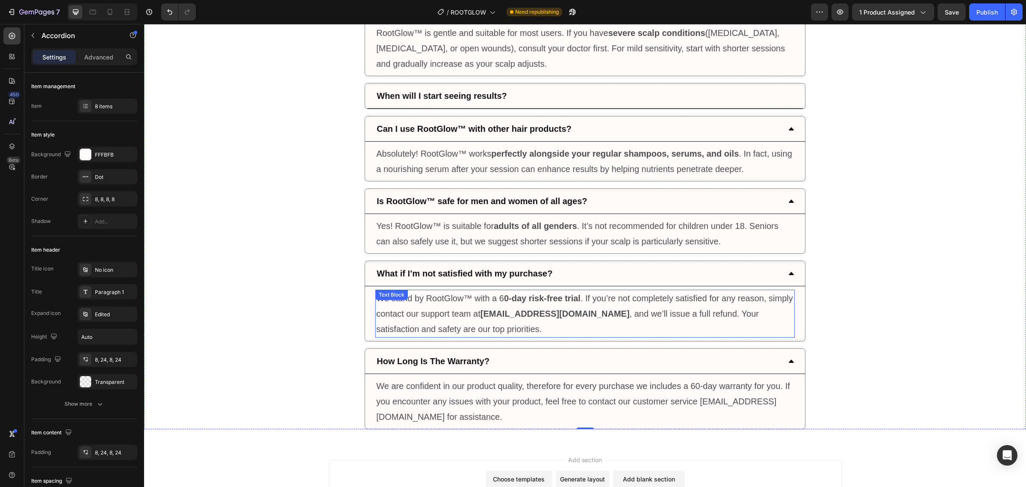
drag, startPoint x: 502, startPoint y: 298, endPoint x: 506, endPoint y: 300, distance: 4.6
click at [501, 298] on p "We stand by RootGlow™ with a 6 0-day risk-free trial . If you’re not completely…" at bounding box center [585, 313] width 418 height 46
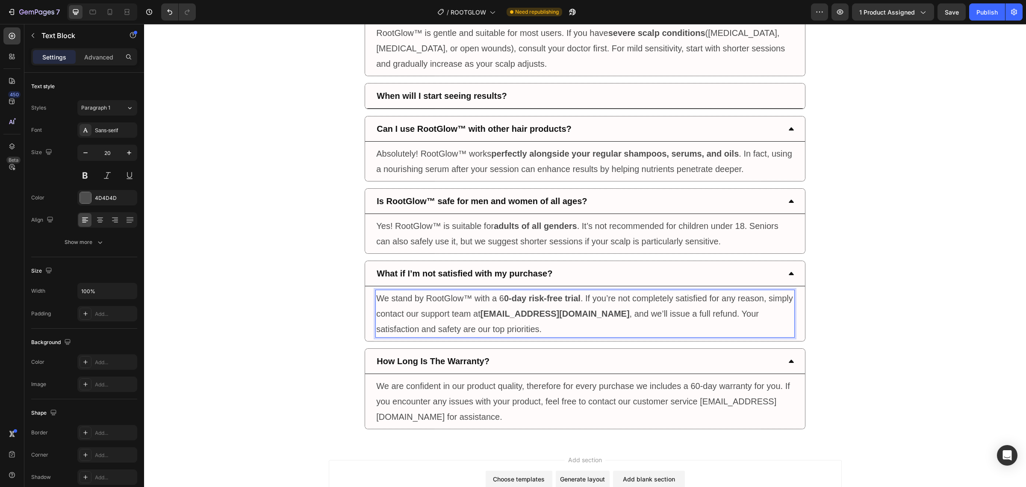
click at [507, 302] on strong "0-day risk-free trial" at bounding box center [542, 297] width 77 height 9
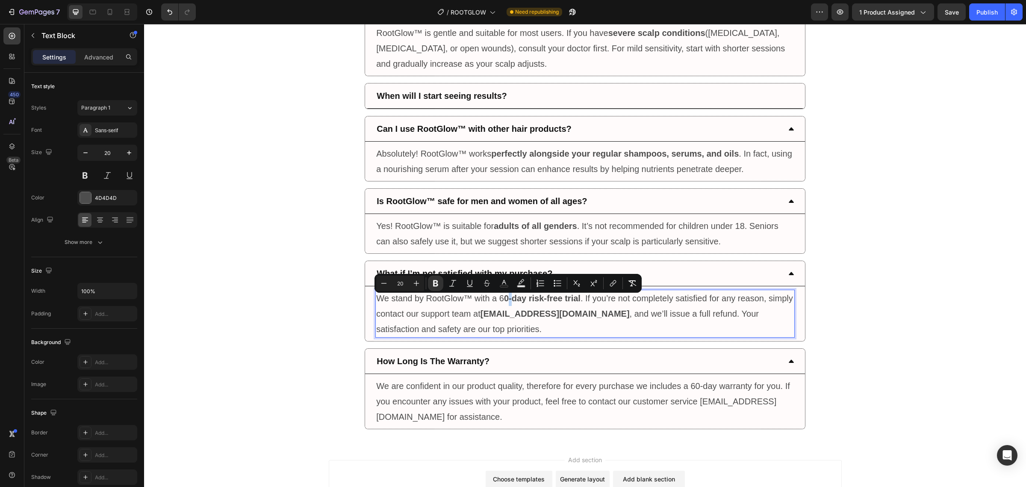
click at [505, 301] on strong "0-day risk-free trial" at bounding box center [542, 297] width 77 height 9
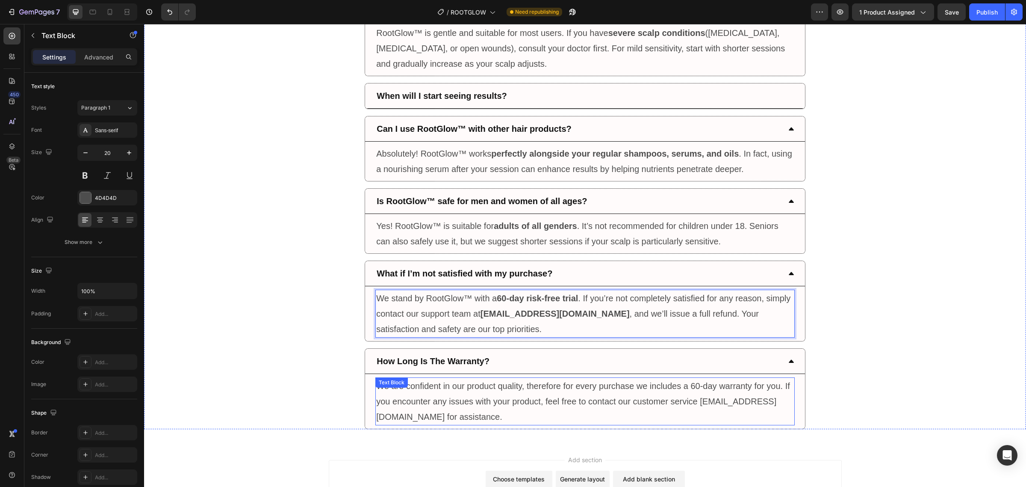
click at [714, 391] on p "We are confident in our product quality, therefore for every purchase we includ…" at bounding box center [585, 401] width 418 height 46
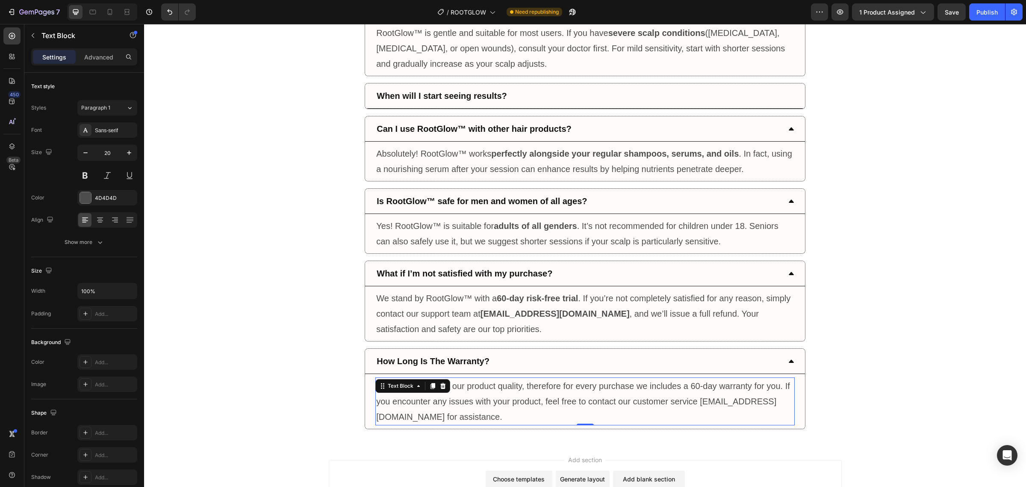
click at [713, 390] on p "We are confident in our product quality, therefore for every purchase we includ…" at bounding box center [585, 401] width 418 height 46
drag, startPoint x: 714, startPoint y: 389, endPoint x: 694, endPoint y: 390, distance: 20.6
click at [694, 390] on p "We are confident in our product quality, therefore for every purchase we includ…" at bounding box center [585, 401] width 418 height 46
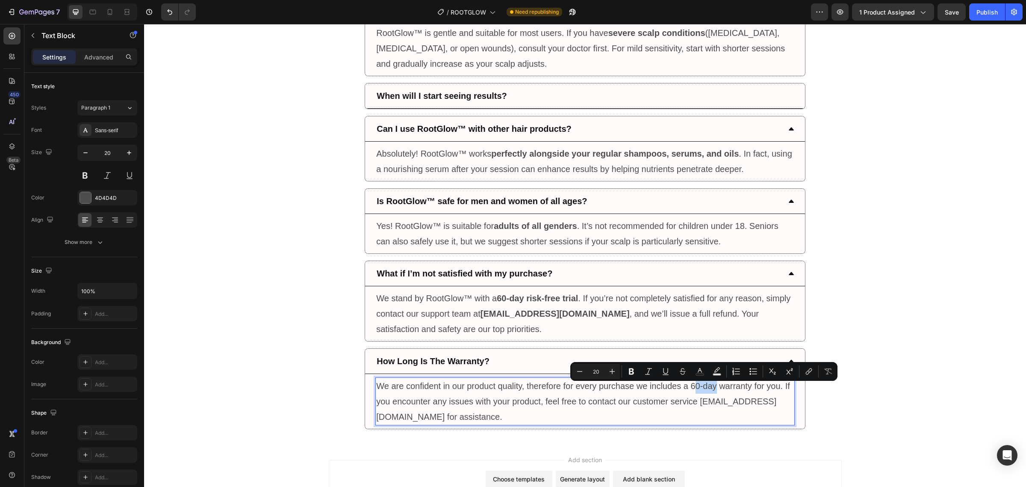
click at [694, 390] on p "We are confident in our product quality, therefore for every purchase we includ…" at bounding box center [585, 401] width 418 height 46
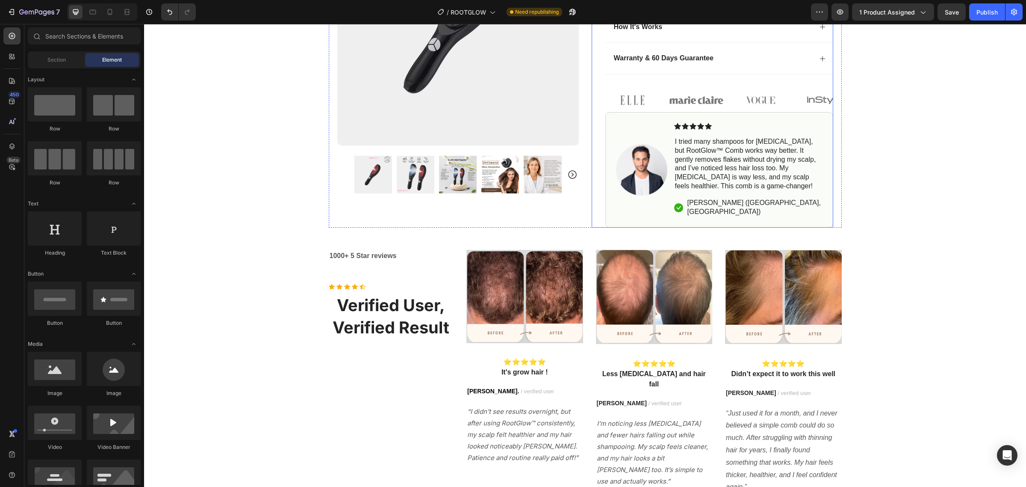
scroll to position [267, 0]
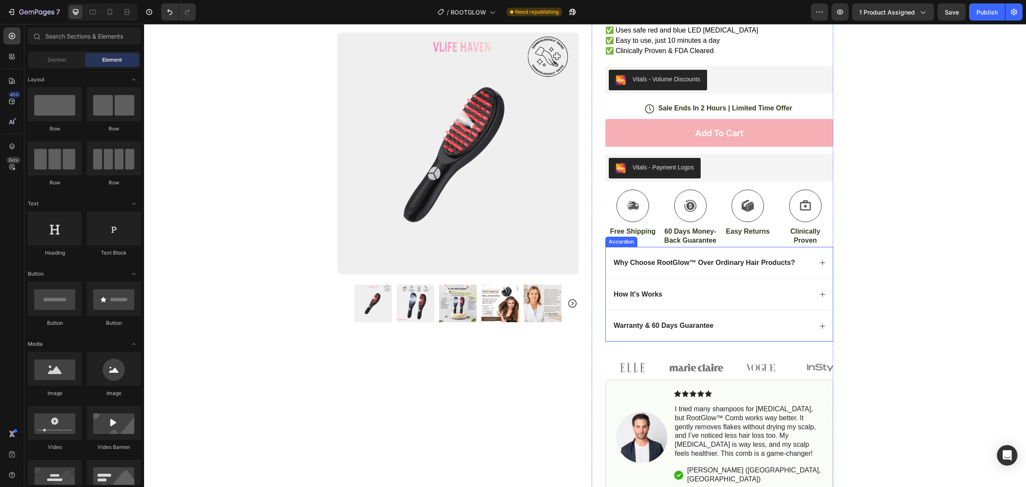
click at [705, 323] on p "Warranty & 60 Days Guarantee" at bounding box center [664, 325] width 100 height 9
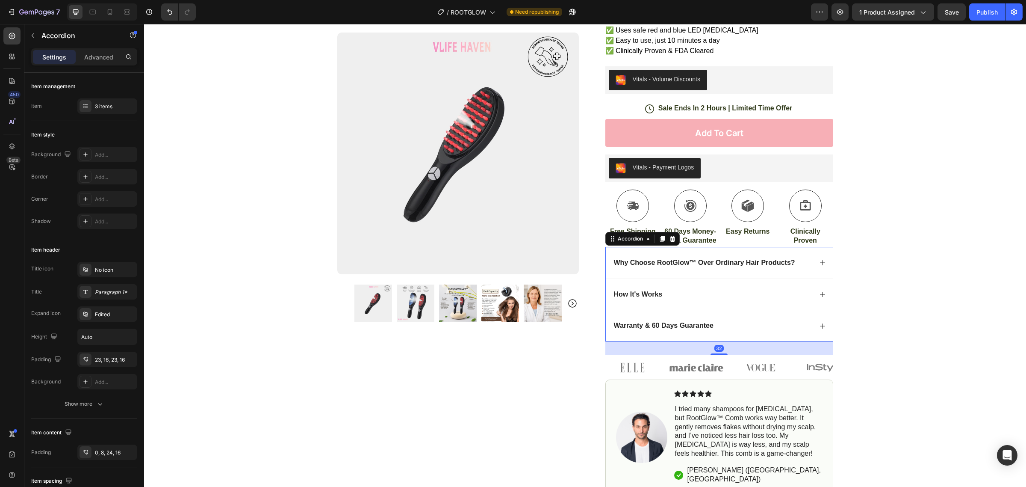
click at [819, 325] on icon at bounding box center [822, 325] width 7 height 7
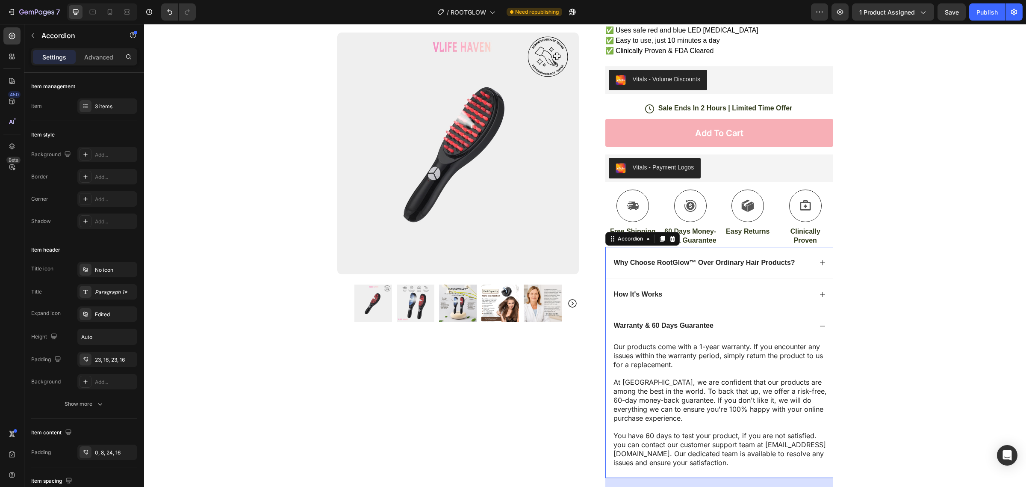
click at [821, 325] on icon at bounding box center [822, 325] width 7 height 7
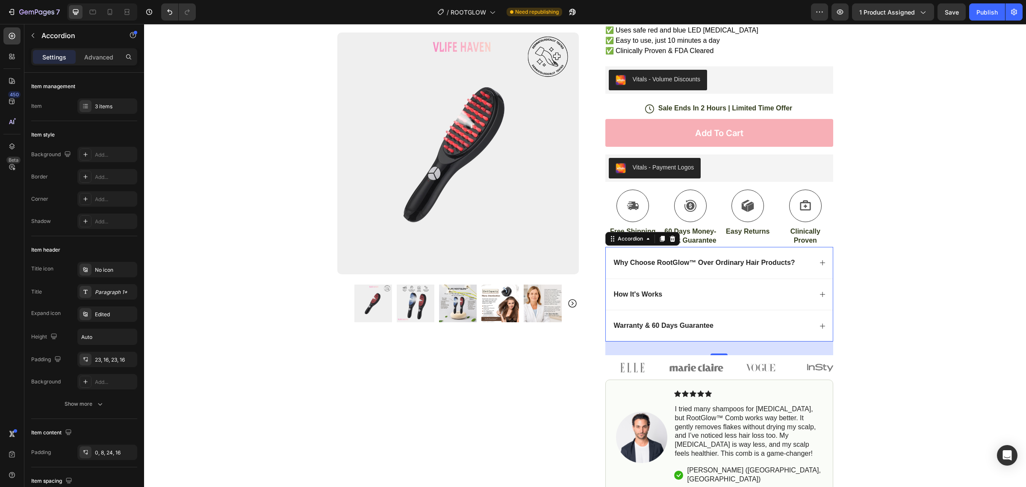
click at [821, 325] on icon at bounding box center [822, 325] width 7 height 7
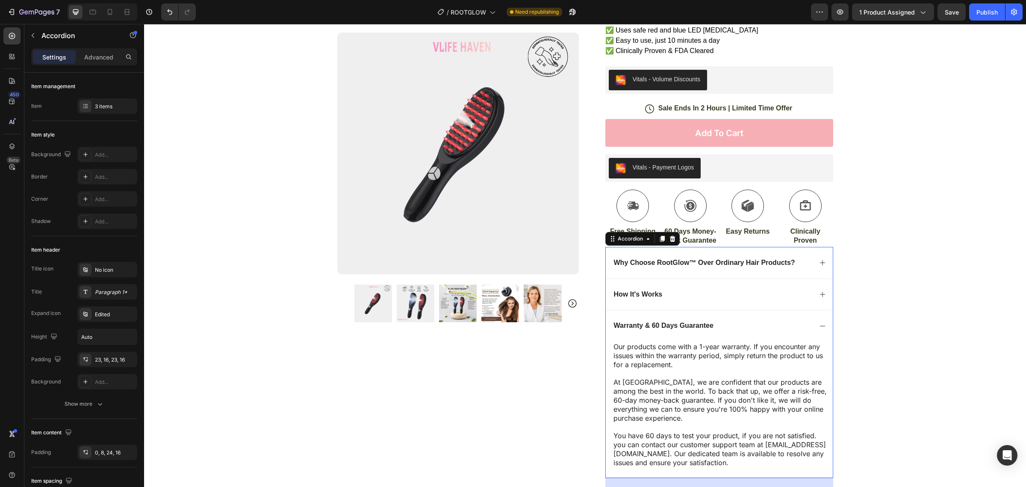
click at [821, 325] on icon at bounding box center [822, 325] width 7 height 7
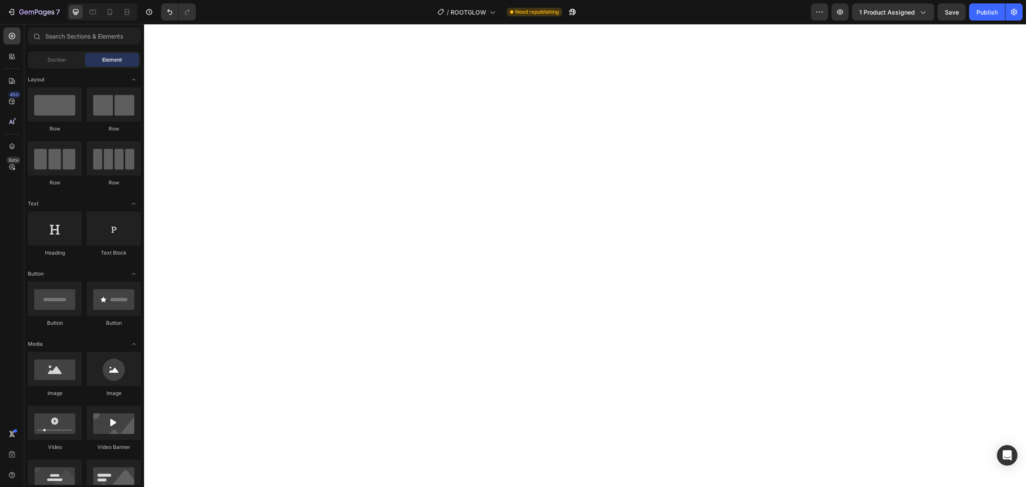
scroll to position [3013, 0]
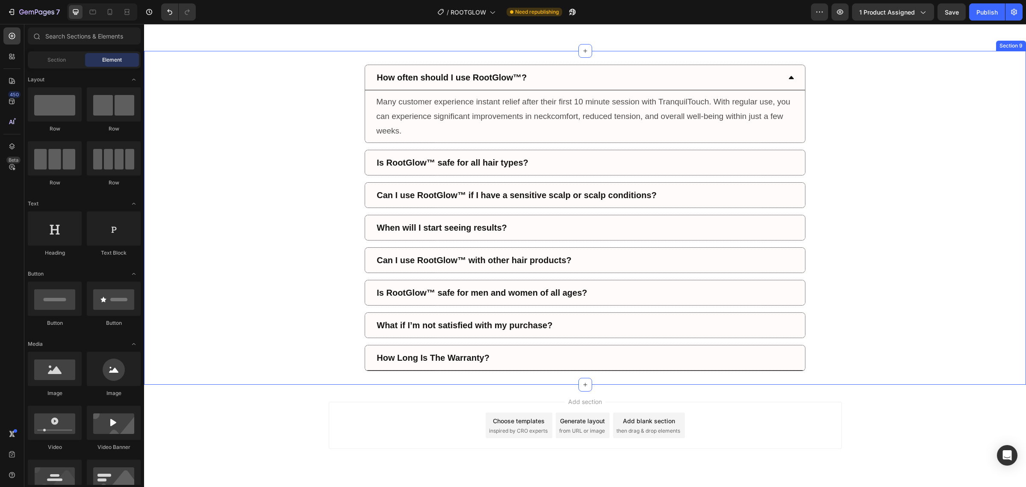
click at [678, 366] on div "How Long Is The Warranty?" at bounding box center [578, 357] width 406 height 18
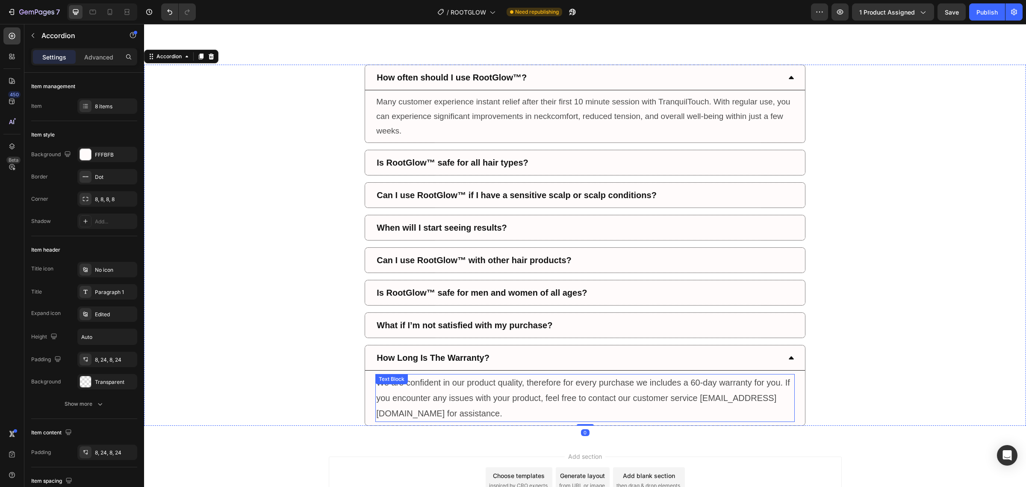
click at [695, 385] on p "We are confident in our product quality, therefore for every purchase we includ…" at bounding box center [585, 398] width 418 height 46
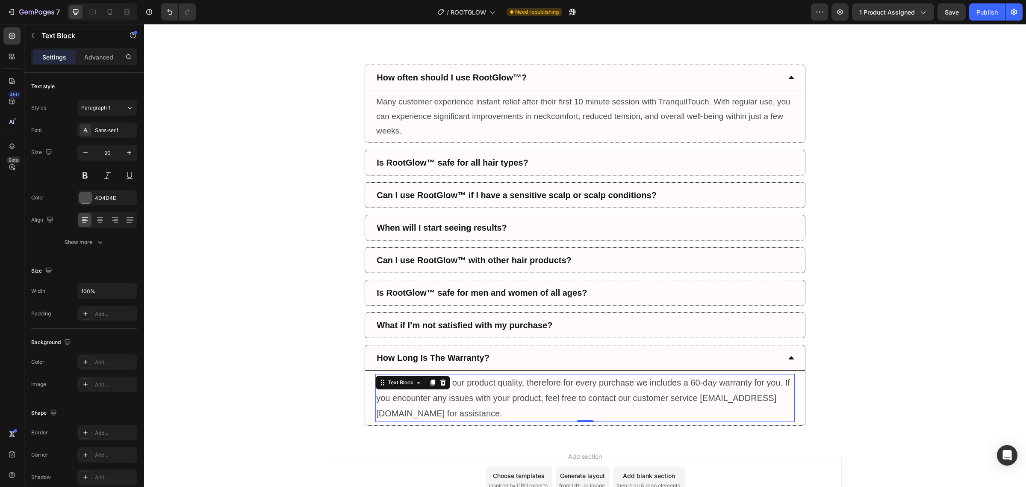
click at [702, 386] on p "We are confident in our product quality, therefore for every purchase we includ…" at bounding box center [585, 398] width 418 height 46
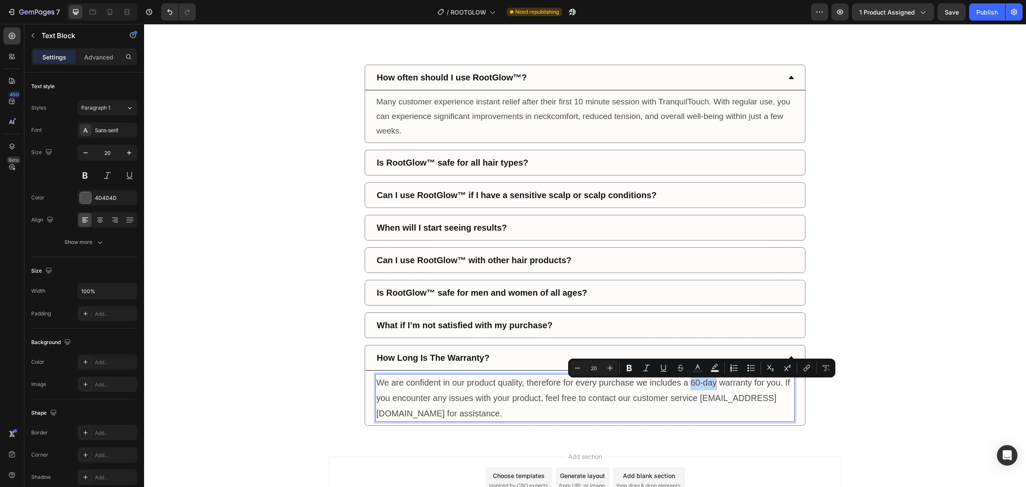
drag, startPoint x: 714, startPoint y: 386, endPoint x: 690, endPoint y: 387, distance: 24.8
click at [690, 387] on p "We are confident in our product quality, therefore for every purchase we includ…" at bounding box center [585, 398] width 418 height 46
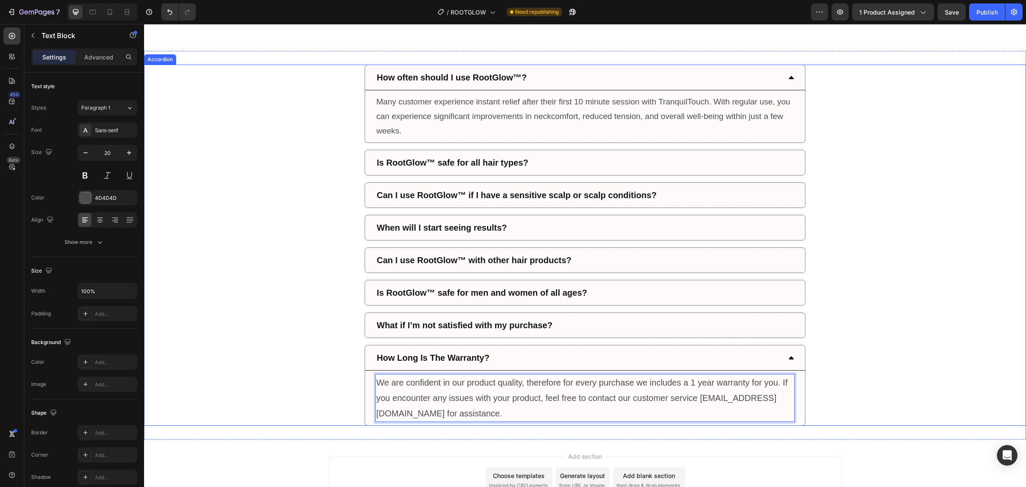
click at [851, 355] on div "How Long Is The Warranty? We are confident in our product quality, therefore fo…" at bounding box center [585, 385] width 881 height 81
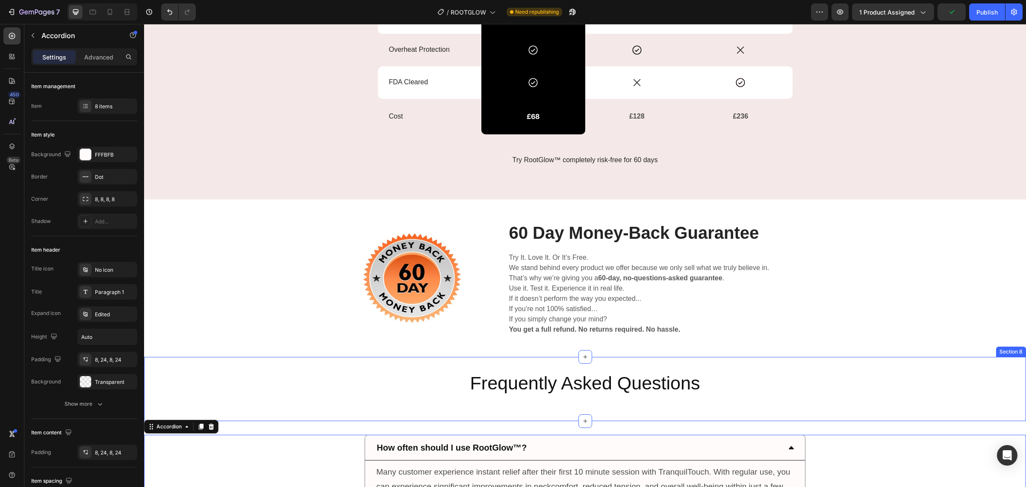
scroll to position [2692, 0]
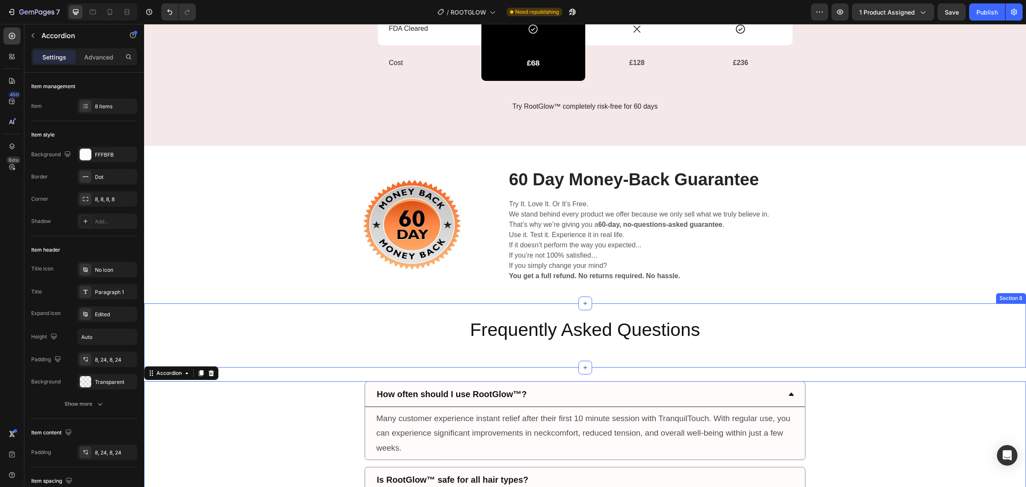
click at [578, 354] on div "Frequently Asked Questions Heading" at bounding box center [585, 335] width 882 height 37
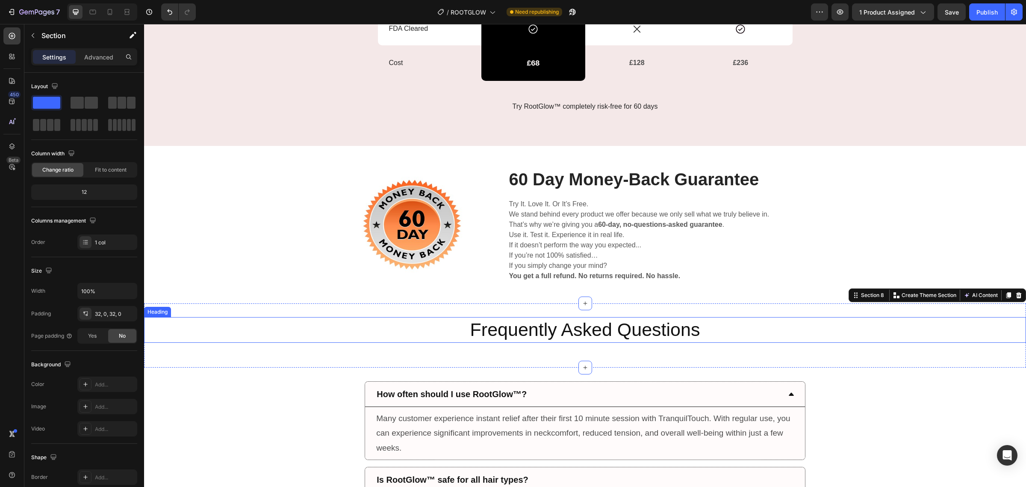
click at [616, 328] on h2 "Frequently Asked Questions" at bounding box center [585, 330] width 882 height 26
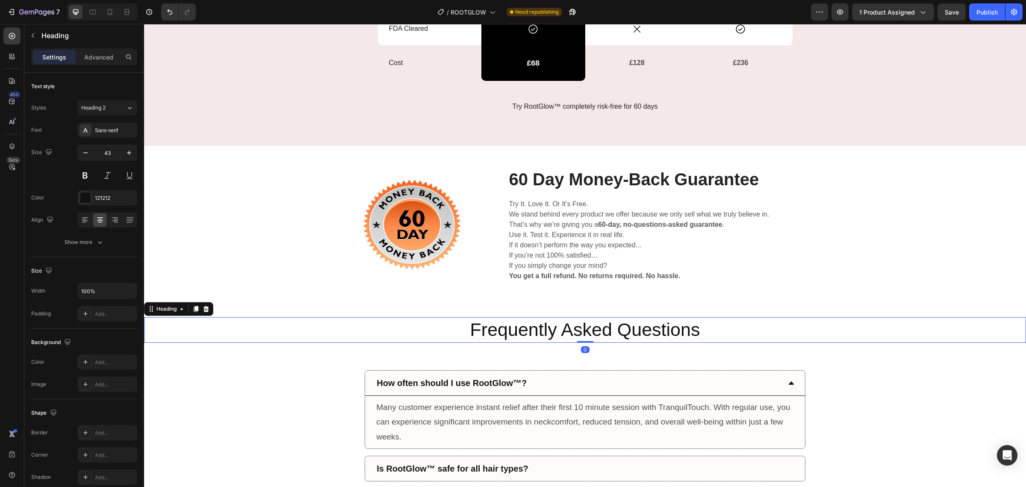
drag, startPoint x: 580, startPoint y: 357, endPoint x: 583, endPoint y: 338, distance: 19.5
click at [583, 338] on div "Frequently Asked Questions Heading 0" at bounding box center [585, 330] width 882 height 26
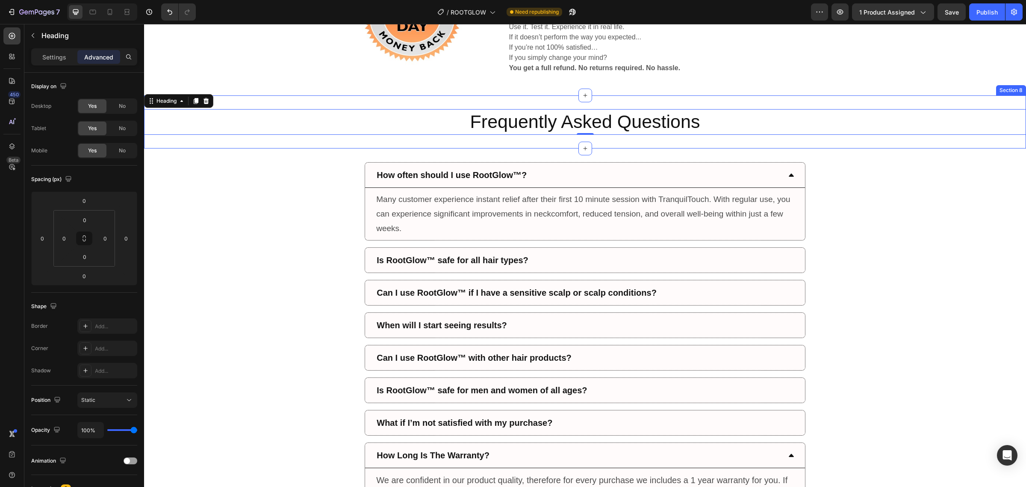
scroll to position [2959, 0]
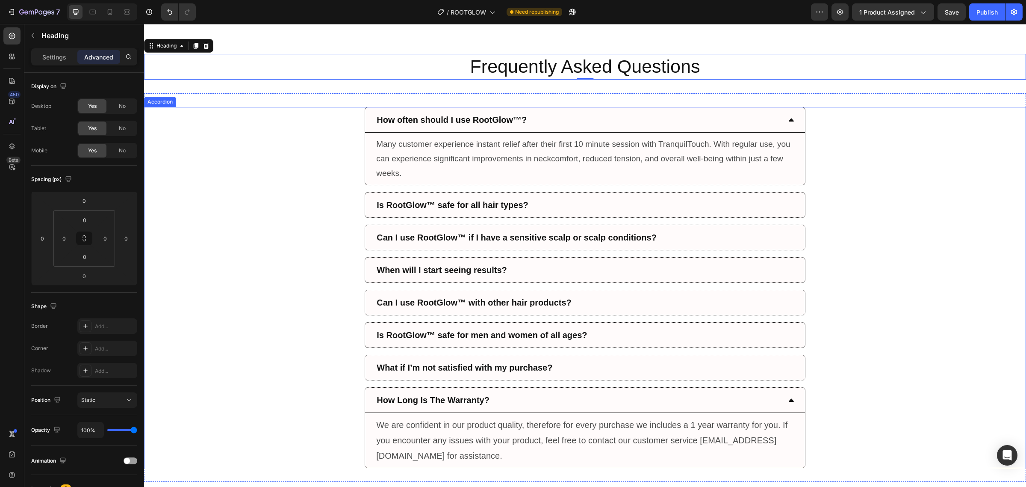
click at [788, 119] on icon at bounding box center [791, 119] width 7 height 7
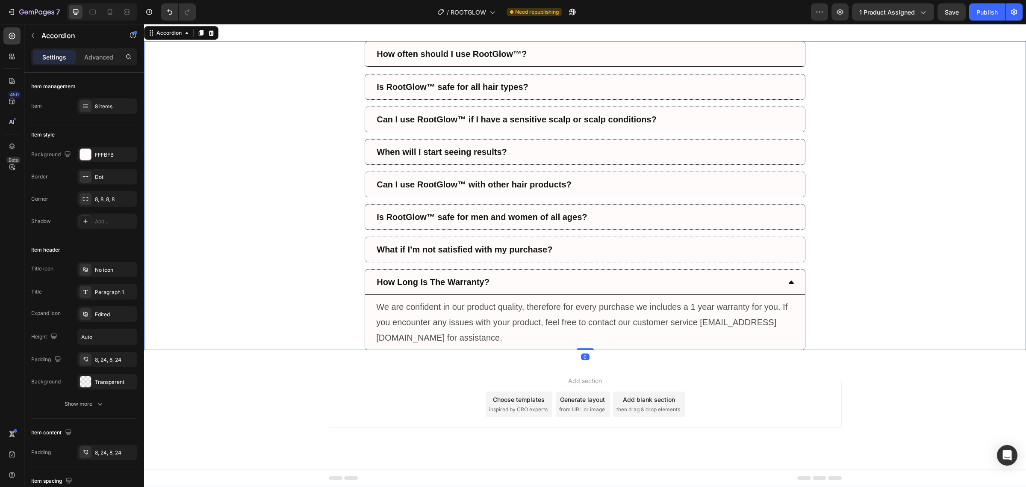
scroll to position [3028, 0]
click at [789, 282] on icon at bounding box center [791, 281] width 5 height 3
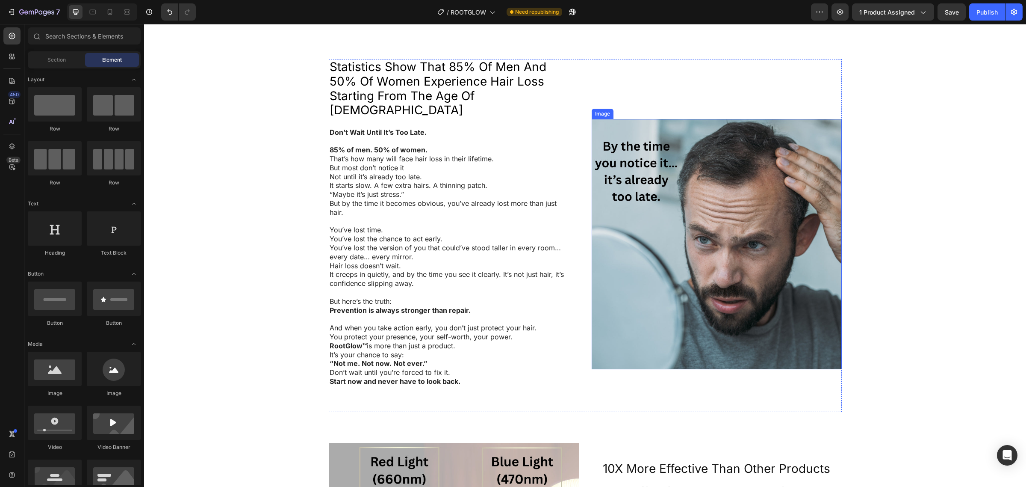
scroll to position [1122, 0]
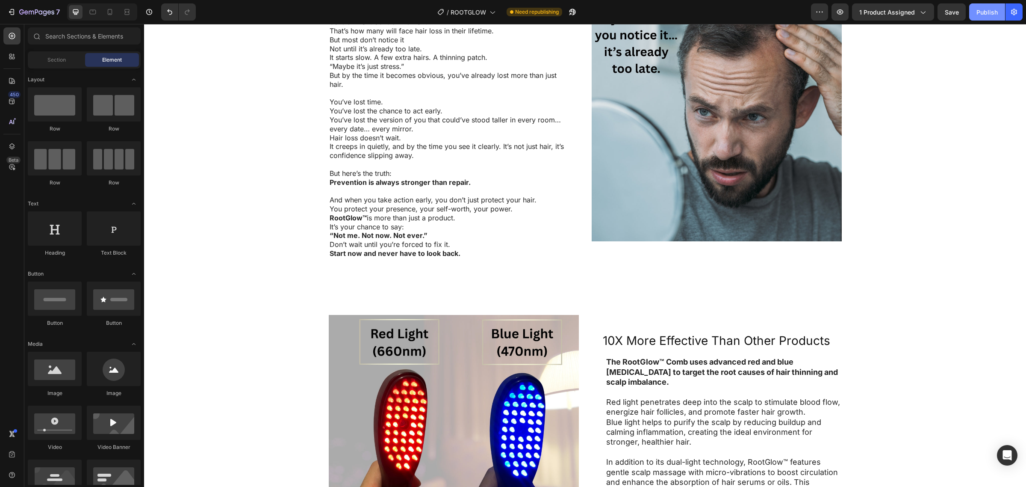
click at [993, 15] on div "Publish" at bounding box center [987, 12] width 21 height 9
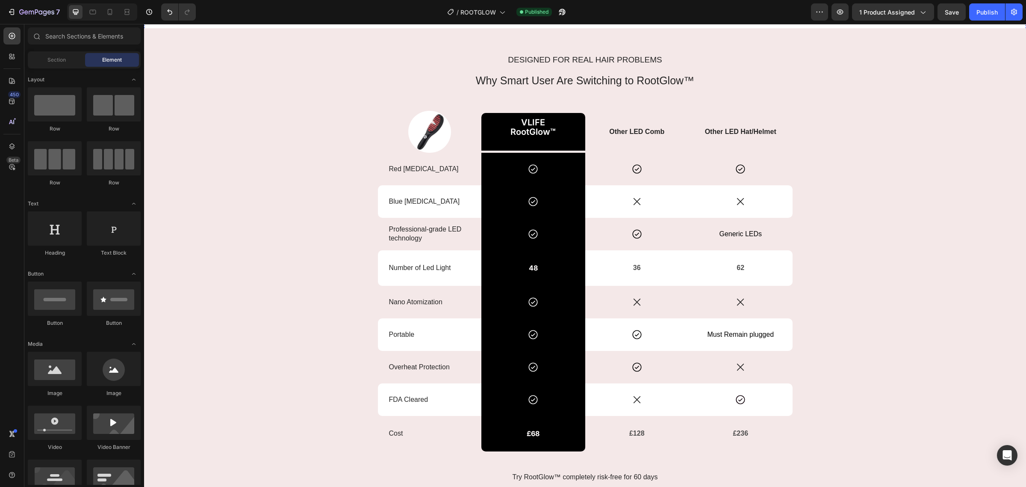
scroll to position [2565, 0]
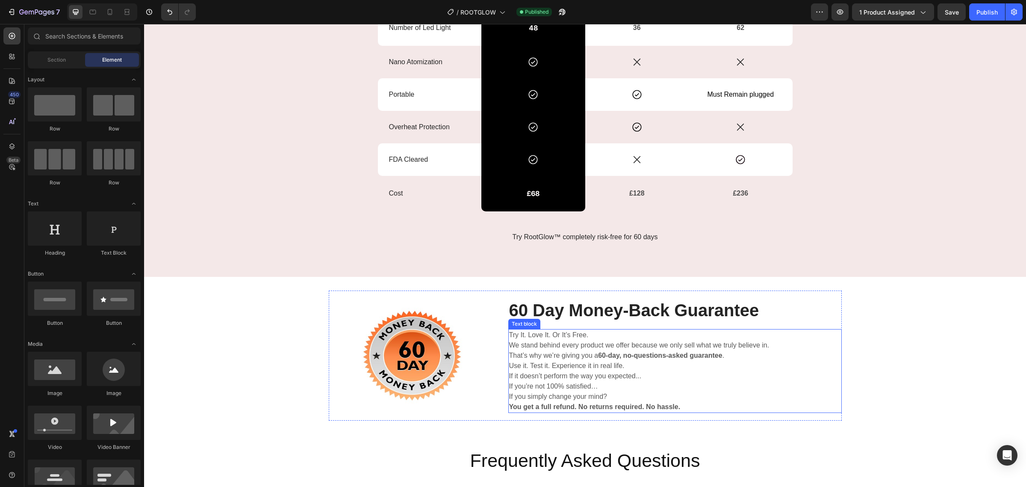
click at [616, 371] on p "If it doesn’t perform the way you expected... If you’re not 100% satisfied… If …" at bounding box center [675, 386] width 332 height 31
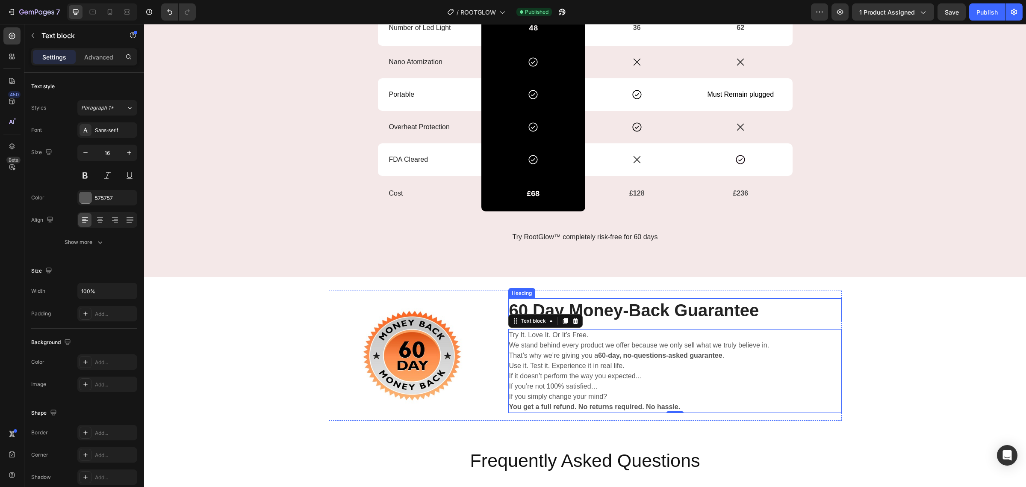
click at [646, 315] on h2 "60 Day Money-Back Guarantee" at bounding box center [674, 310] width 333 height 24
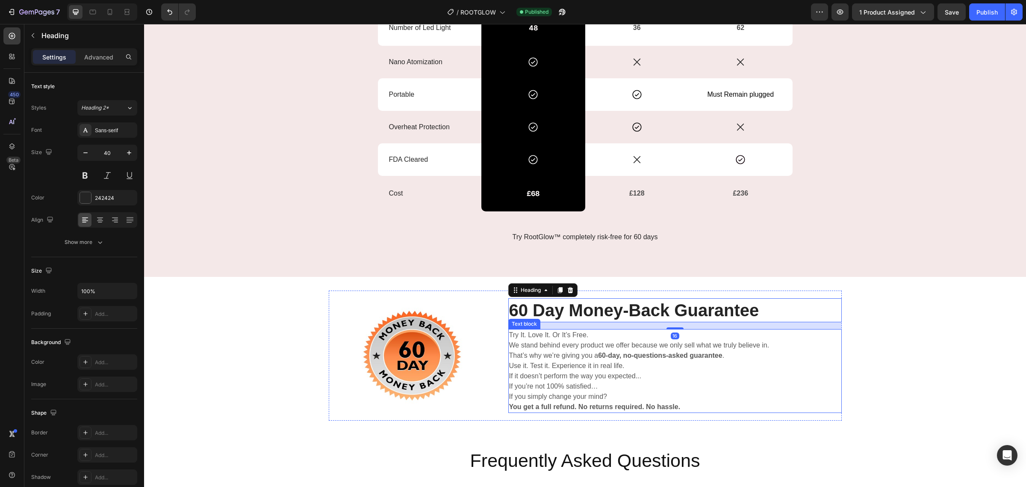
click at [633, 364] on p "Use it. Test it. Experience it in real life." at bounding box center [675, 365] width 332 height 10
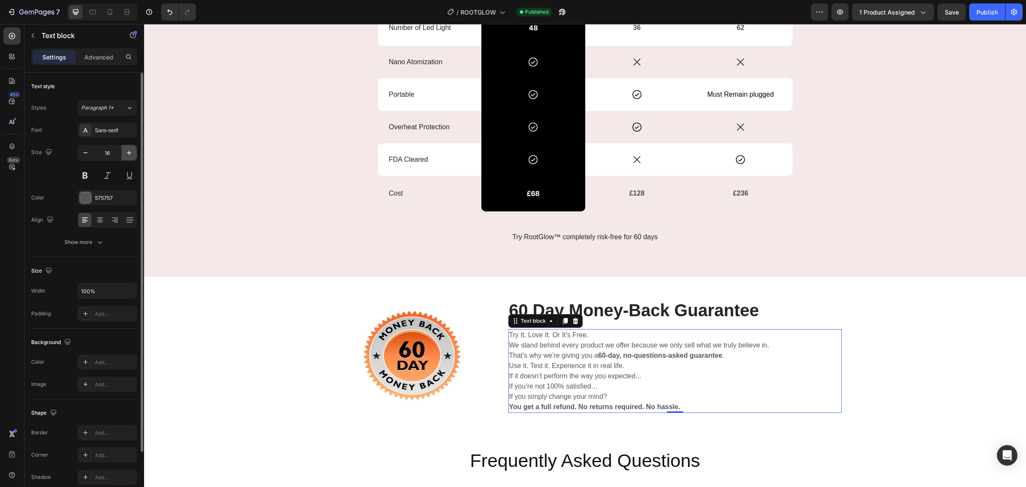
click at [125, 155] on icon "button" at bounding box center [129, 152] width 9 height 9
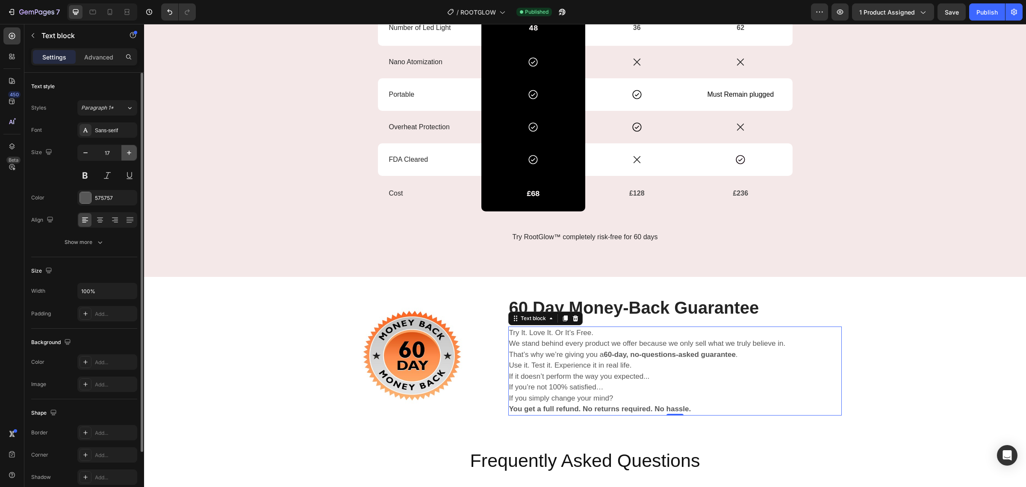
click at [125, 155] on icon "button" at bounding box center [129, 152] width 9 height 9
type input "18"
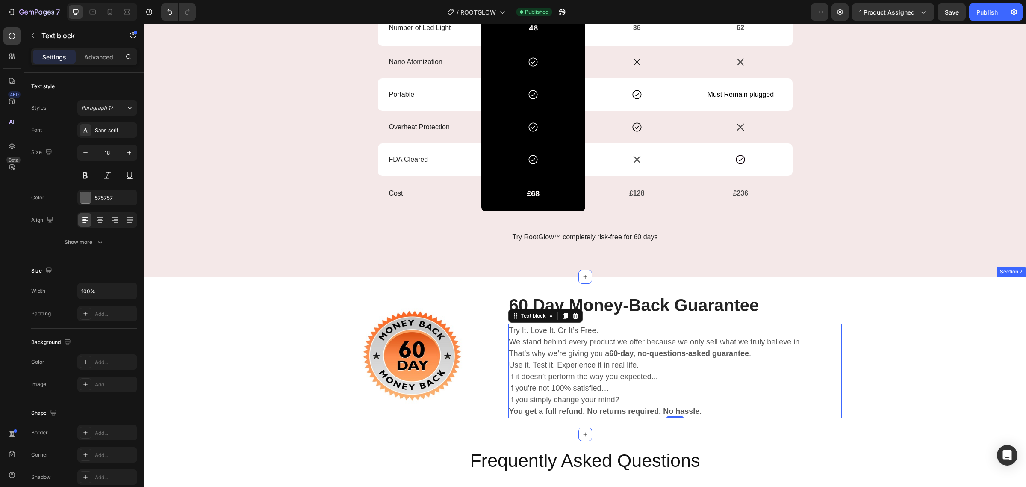
click at [756, 298] on h2 "60 Day Money-Back Guarantee" at bounding box center [674, 305] width 333 height 24
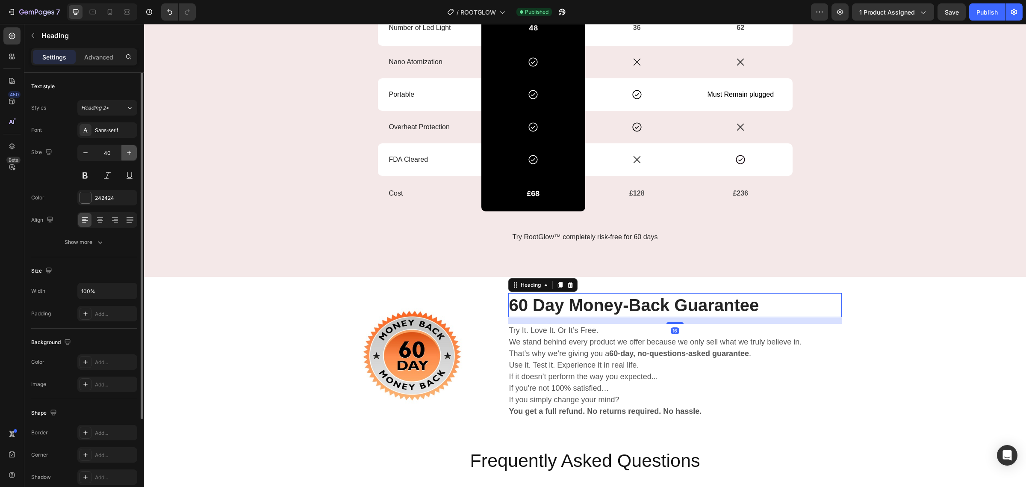
click at [133, 155] on icon "button" at bounding box center [129, 152] width 9 height 9
type input "42"
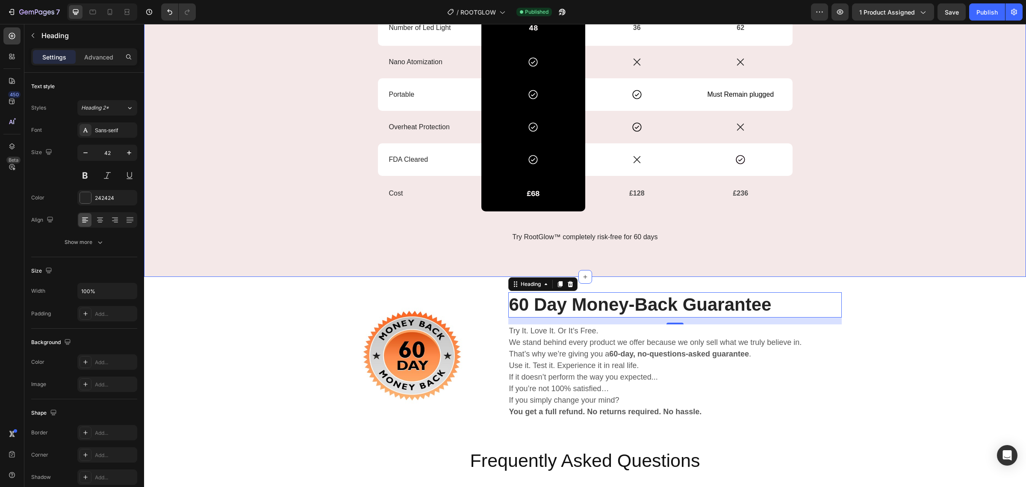
scroll to position [2619, 0]
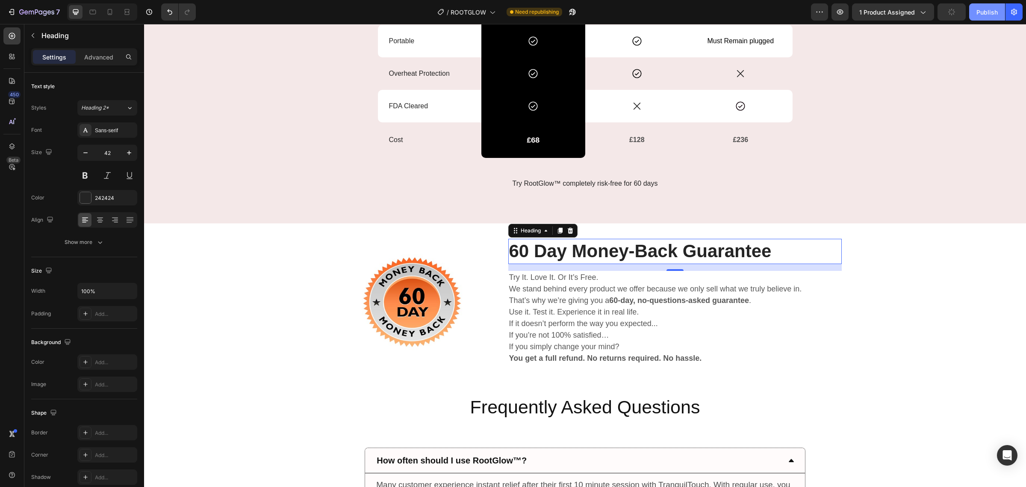
click at [986, 17] on button "Publish" at bounding box center [987, 11] width 36 height 17
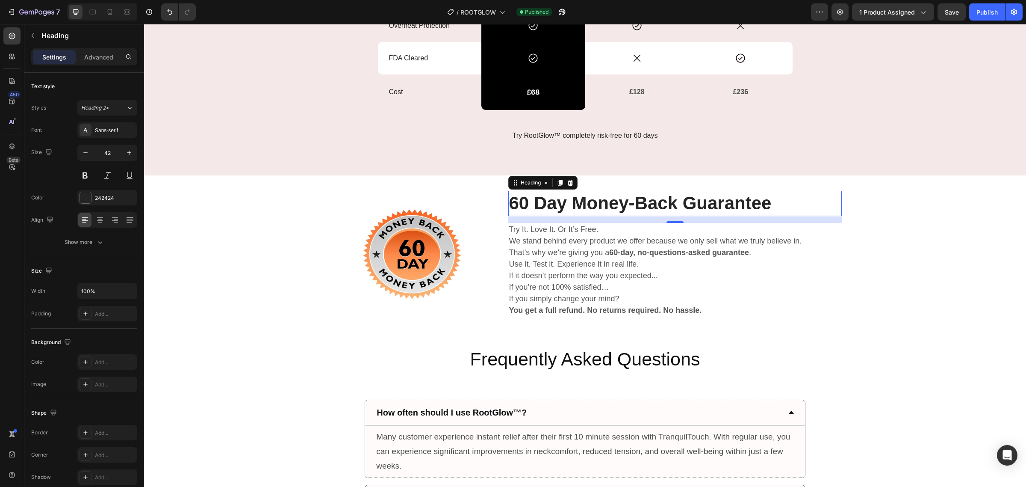
scroll to position [2726, 0]
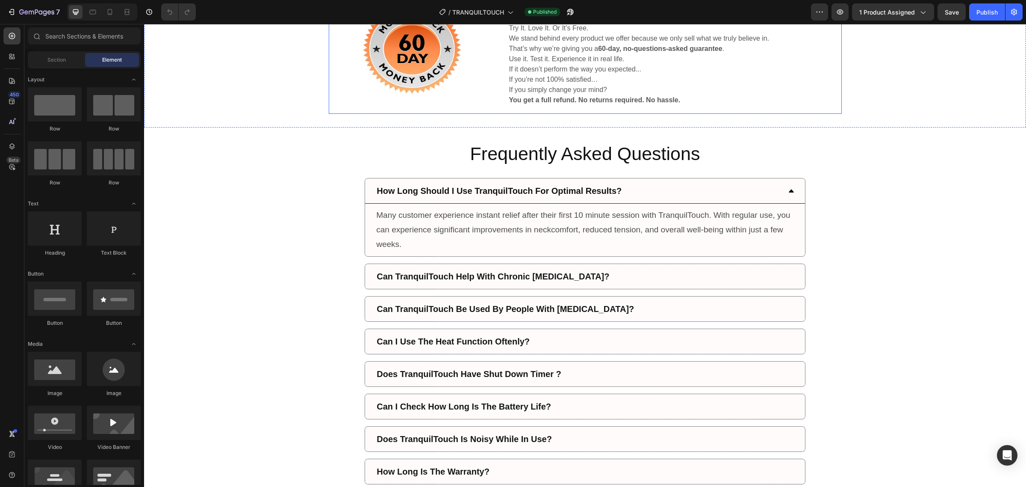
scroll to position [2726, 0]
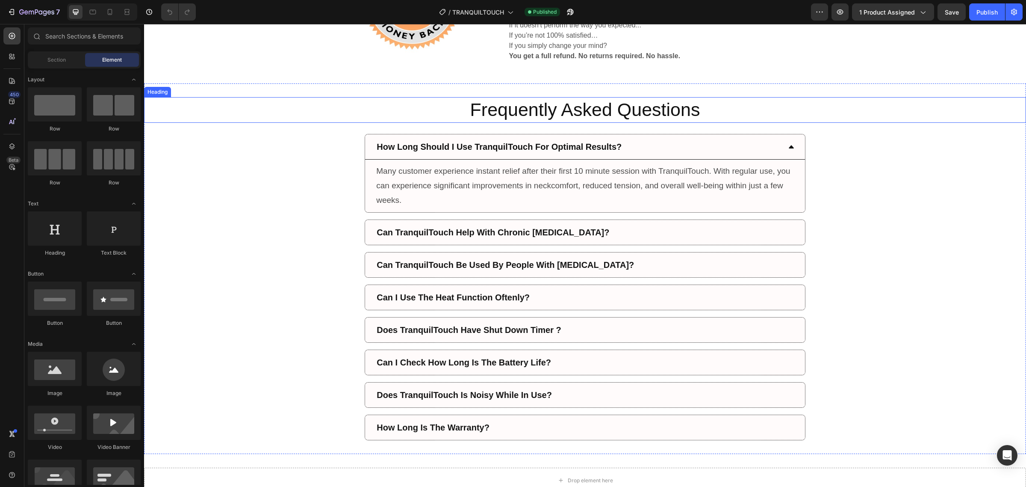
click at [631, 114] on h2 "Frequently Asked Questions" at bounding box center [585, 110] width 882 height 26
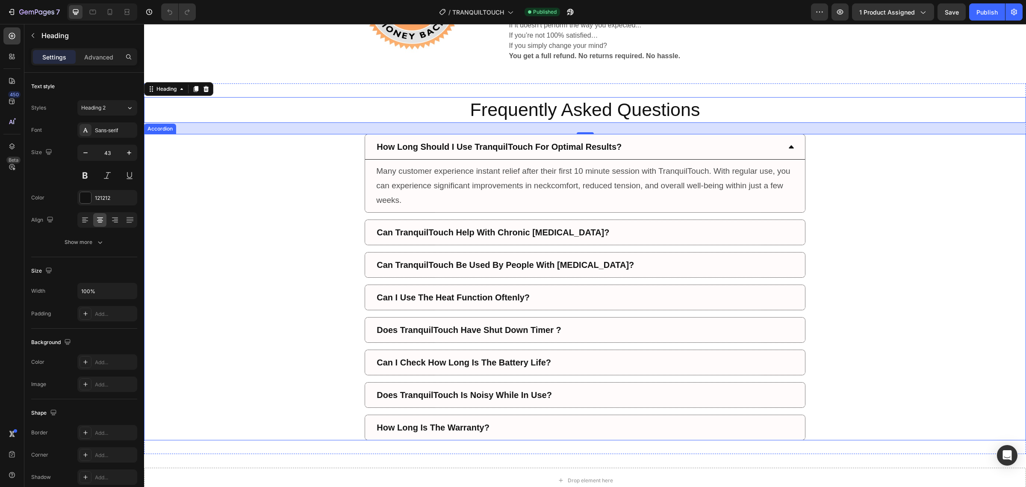
click at [242, 147] on div "How Long Should I Use TranquilTouch For Optimal Results? Many customer experien…" at bounding box center [585, 173] width 881 height 79
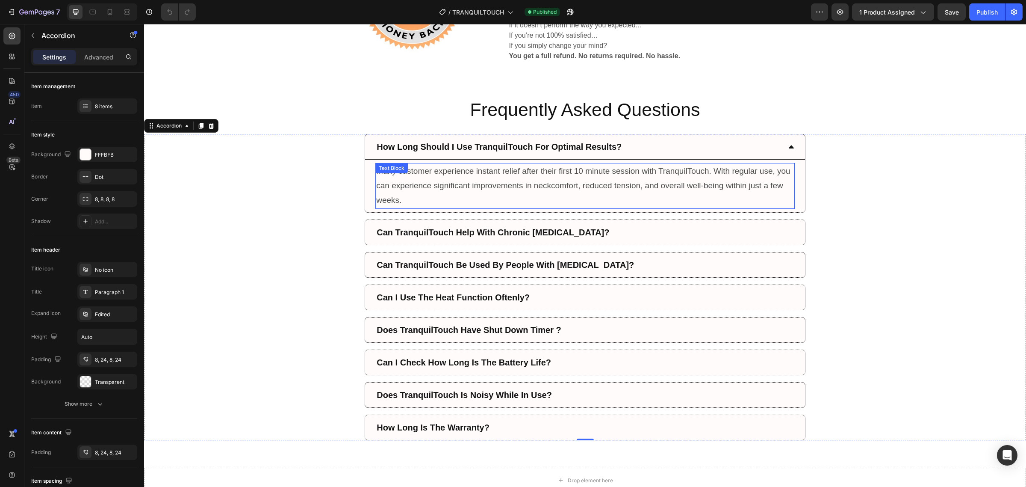
click at [578, 201] on p "Many customer experience instant relief after their first 10 minute session wit…" at bounding box center [585, 186] width 418 height 44
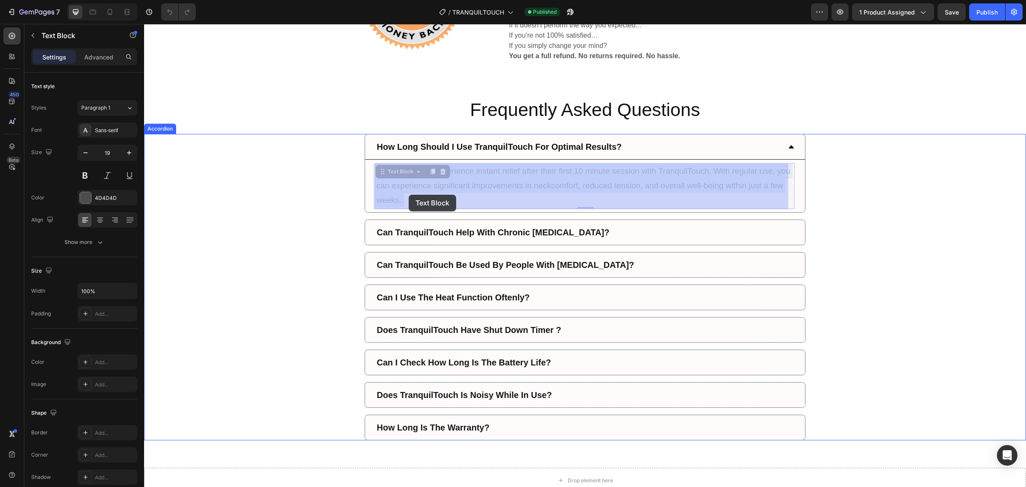
drag, startPoint x: 501, startPoint y: 200, endPoint x: 409, endPoint y: 195, distance: 92.5
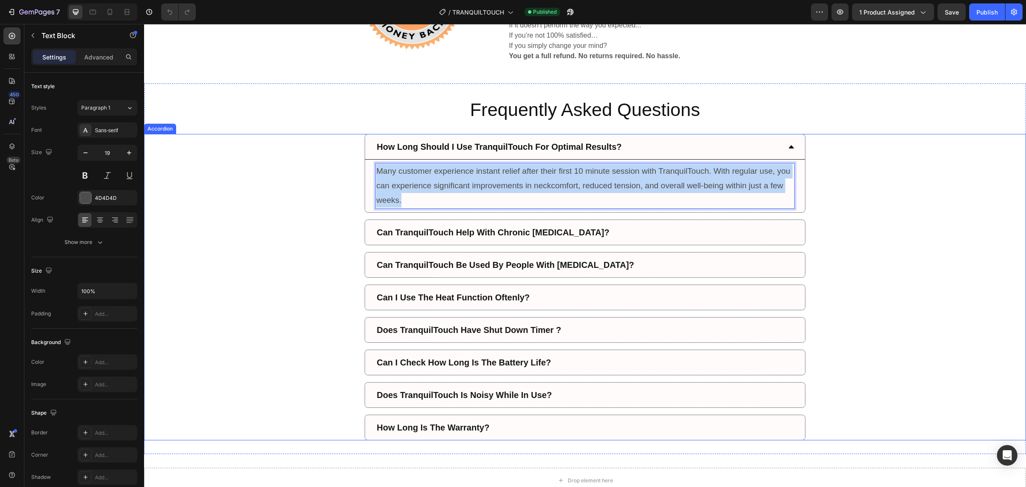
drag, startPoint x: 424, startPoint y: 201, endPoint x: 371, endPoint y: 174, distance: 59.1
click at [371, 174] on div "Many customer experience instant relief after their first 10 minute session wit…" at bounding box center [585, 185] width 440 height 53
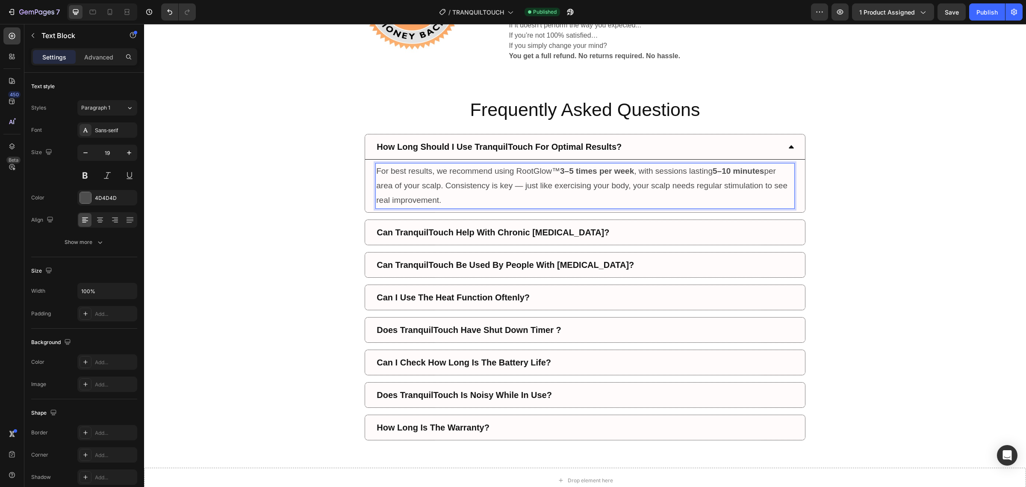
click at [520, 188] on p "For best results, we recommend using RootGlow™ 3–5 times per week , with sessio…" at bounding box center [585, 186] width 418 height 44
click at [610, 240] on div "Can TranquilTouch Help With Chronic [MEDICAL_DATA]?" at bounding box center [578, 232] width 406 height 18
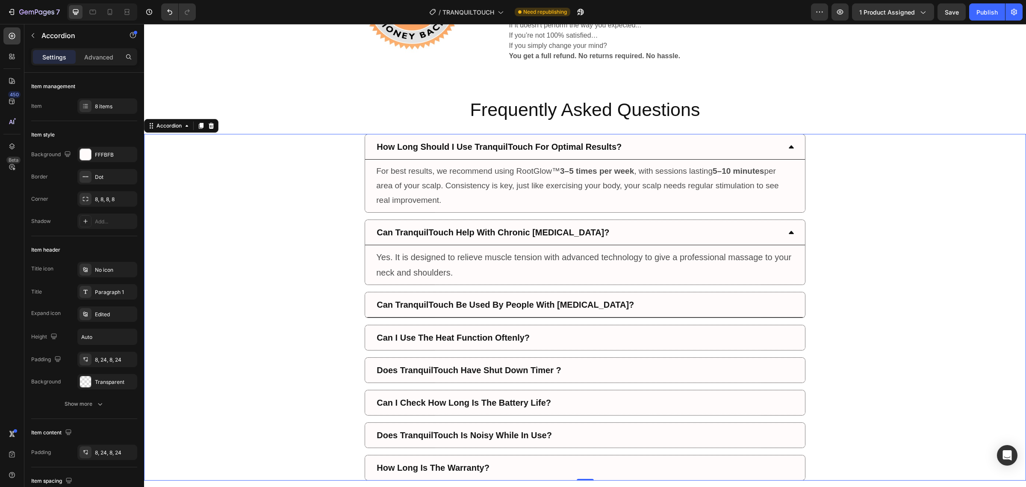
click at [559, 312] on p "Can TranquilTouch Be Used By People With [MEDICAL_DATA]?" at bounding box center [505, 304] width 257 height 15
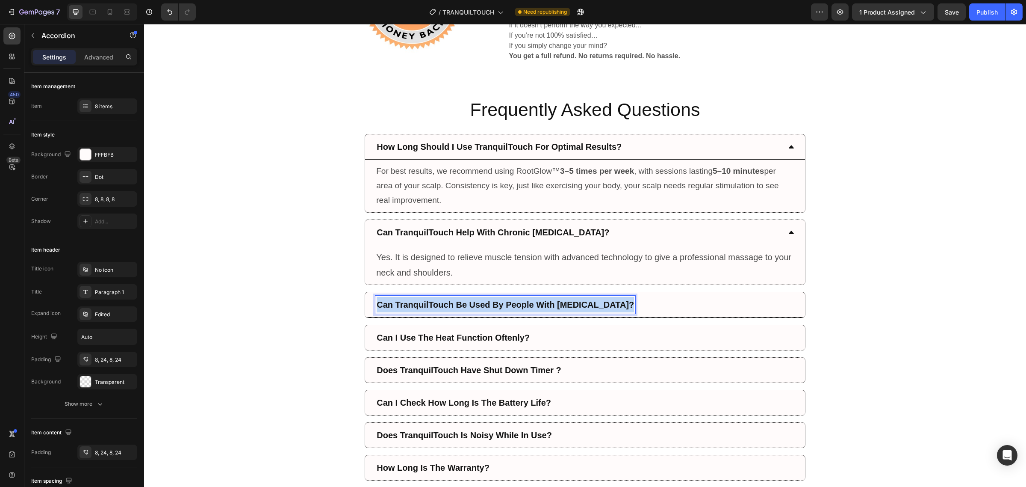
drag, startPoint x: 618, startPoint y: 305, endPoint x: 370, endPoint y: 302, distance: 248.4
click at [370, 302] on div "Can TranquilTouch Be Used By People With [MEDICAL_DATA]?" at bounding box center [585, 304] width 440 height 25
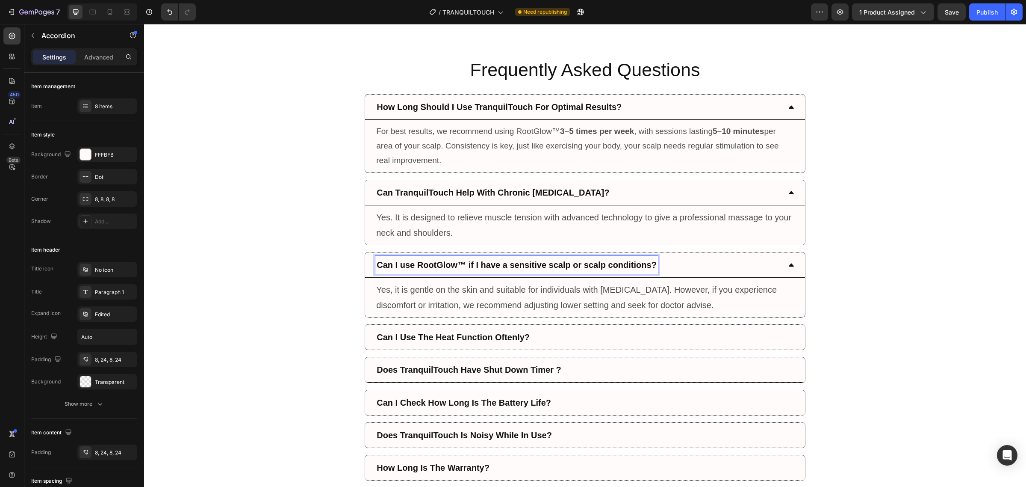
scroll to position [2779, 0]
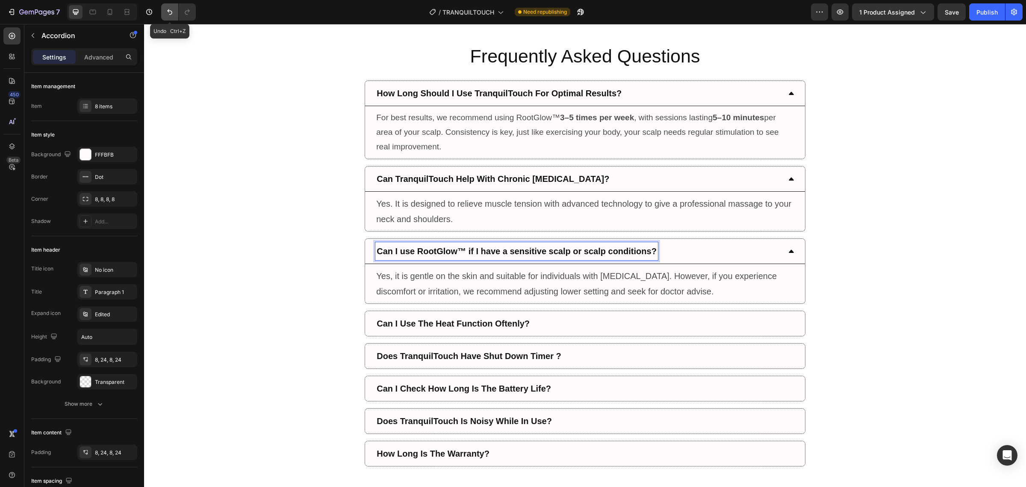
click at [168, 9] on icon "Undo/Redo" at bounding box center [169, 12] width 9 height 9
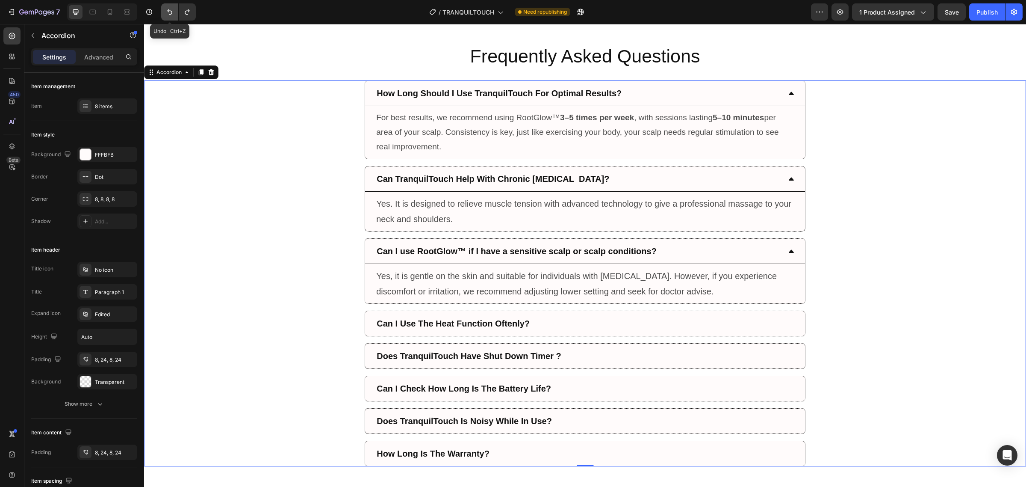
click at [168, 9] on icon "Undo/Redo" at bounding box center [169, 12] width 9 height 9
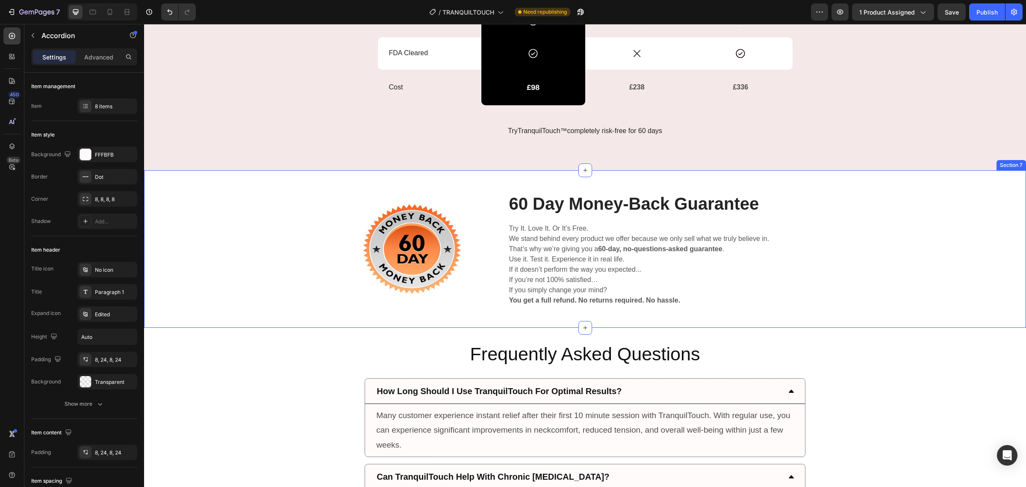
scroll to position [2458, 0]
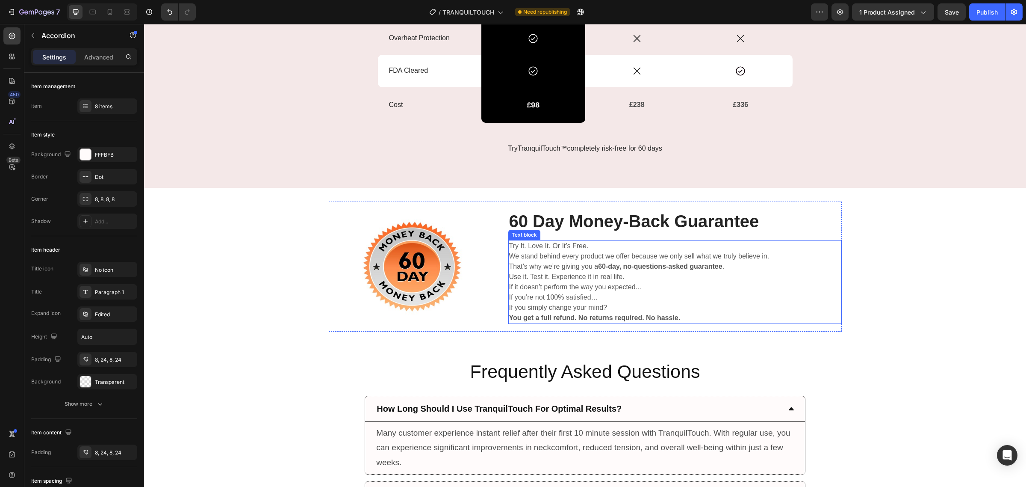
click at [617, 278] on p "Use it. Test it. Experience it in real life." at bounding box center [675, 277] width 332 height 10
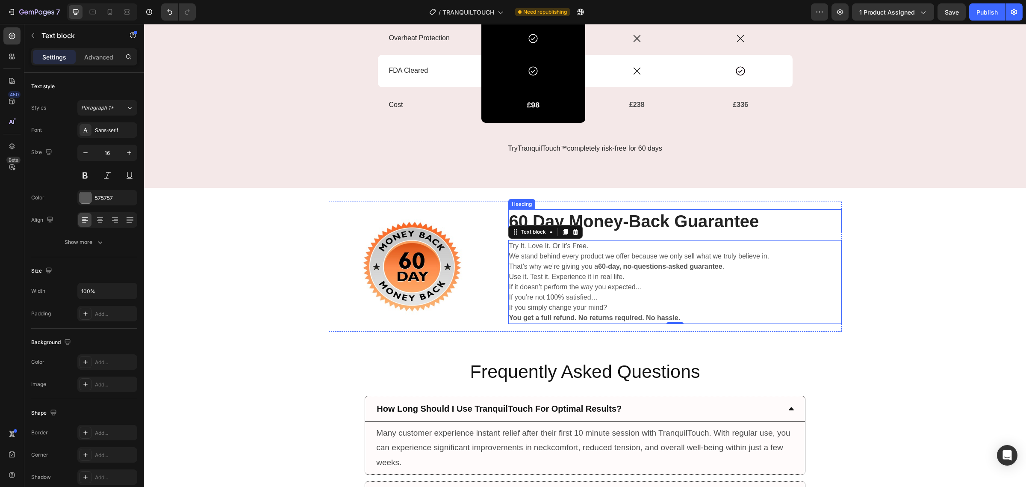
click at [680, 220] on h2 "60 Day Money-Back Guarantee" at bounding box center [674, 221] width 333 height 24
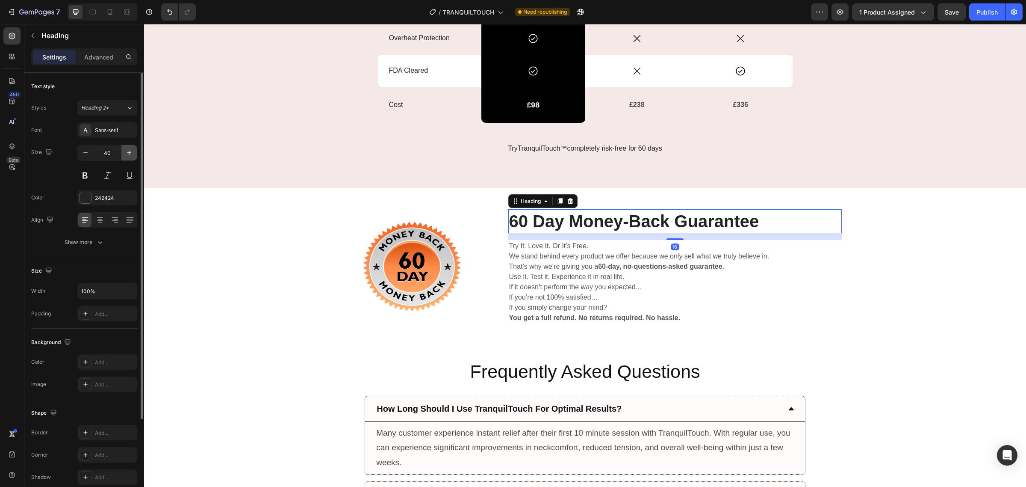
click at [128, 151] on icon "button" at bounding box center [129, 152] width 9 height 9
type input "42"
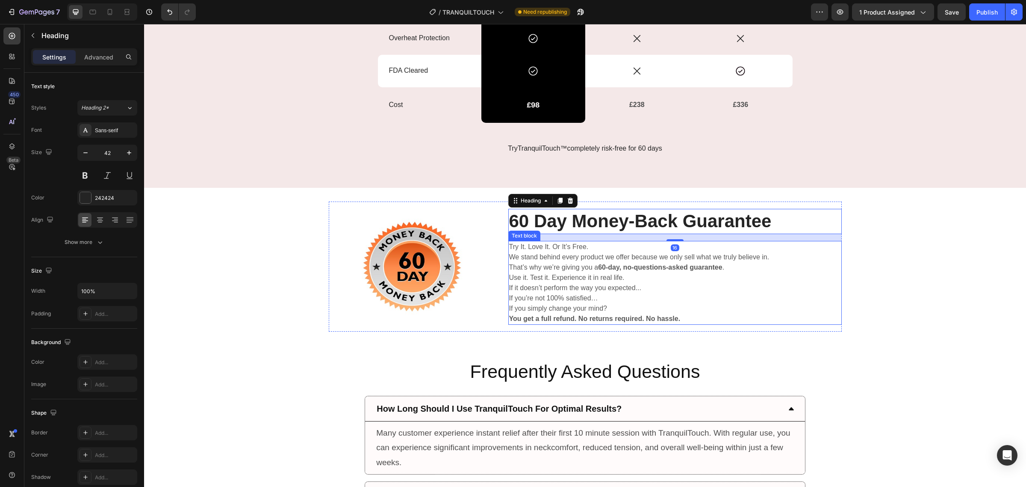
click at [540, 262] on p "We stand behind every product we offer because we only sell what we truly belie…" at bounding box center [675, 257] width 332 height 10
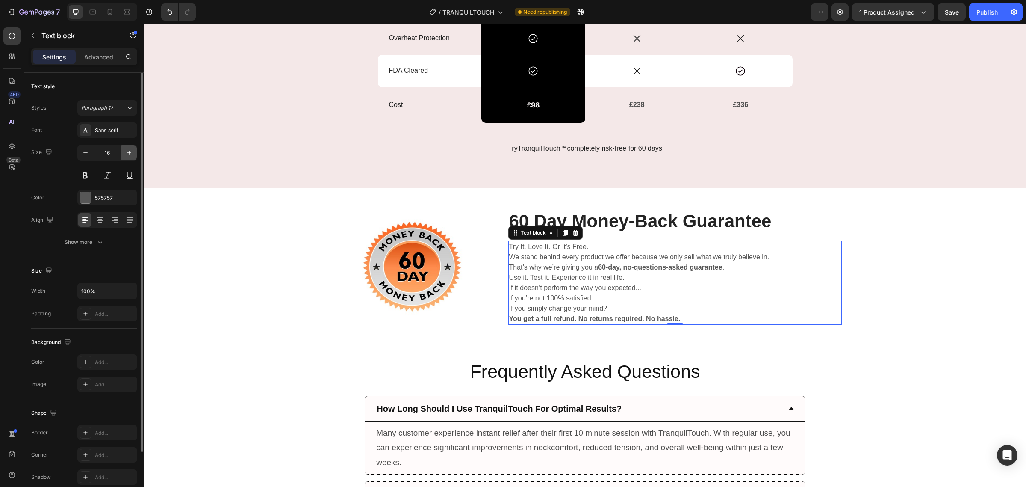
click at [126, 154] on icon "button" at bounding box center [129, 152] width 9 height 9
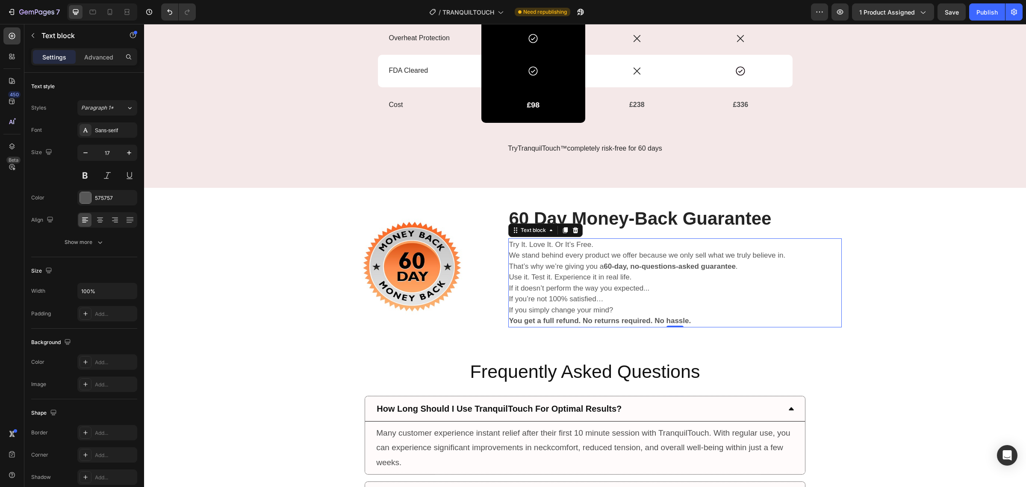
type input "18"
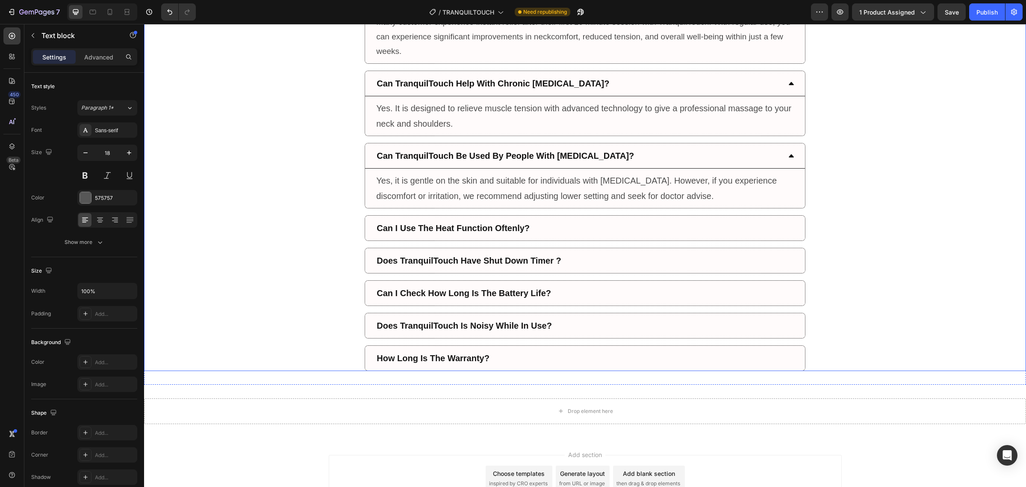
scroll to position [2886, 0]
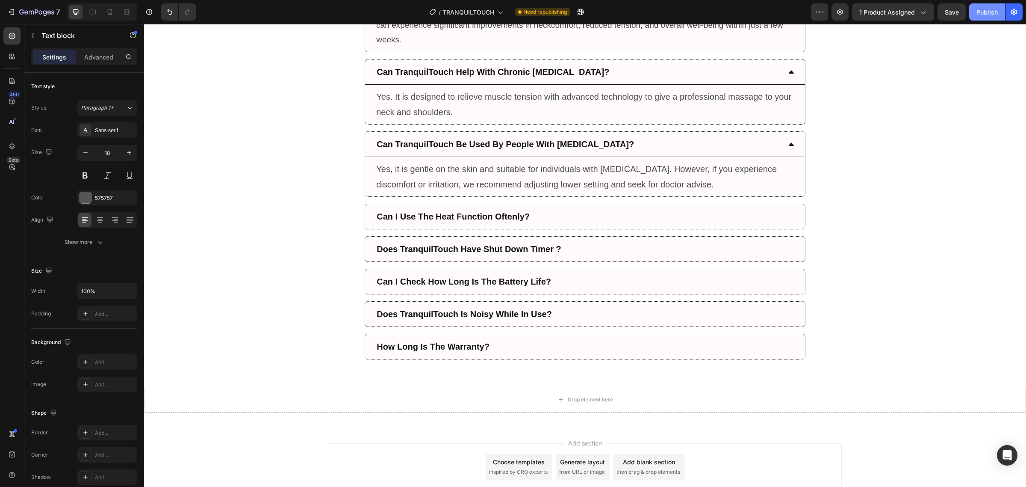
click at [978, 19] on button "Publish" at bounding box center [987, 11] width 36 height 17
